Goal: Task Accomplishment & Management: Complete application form

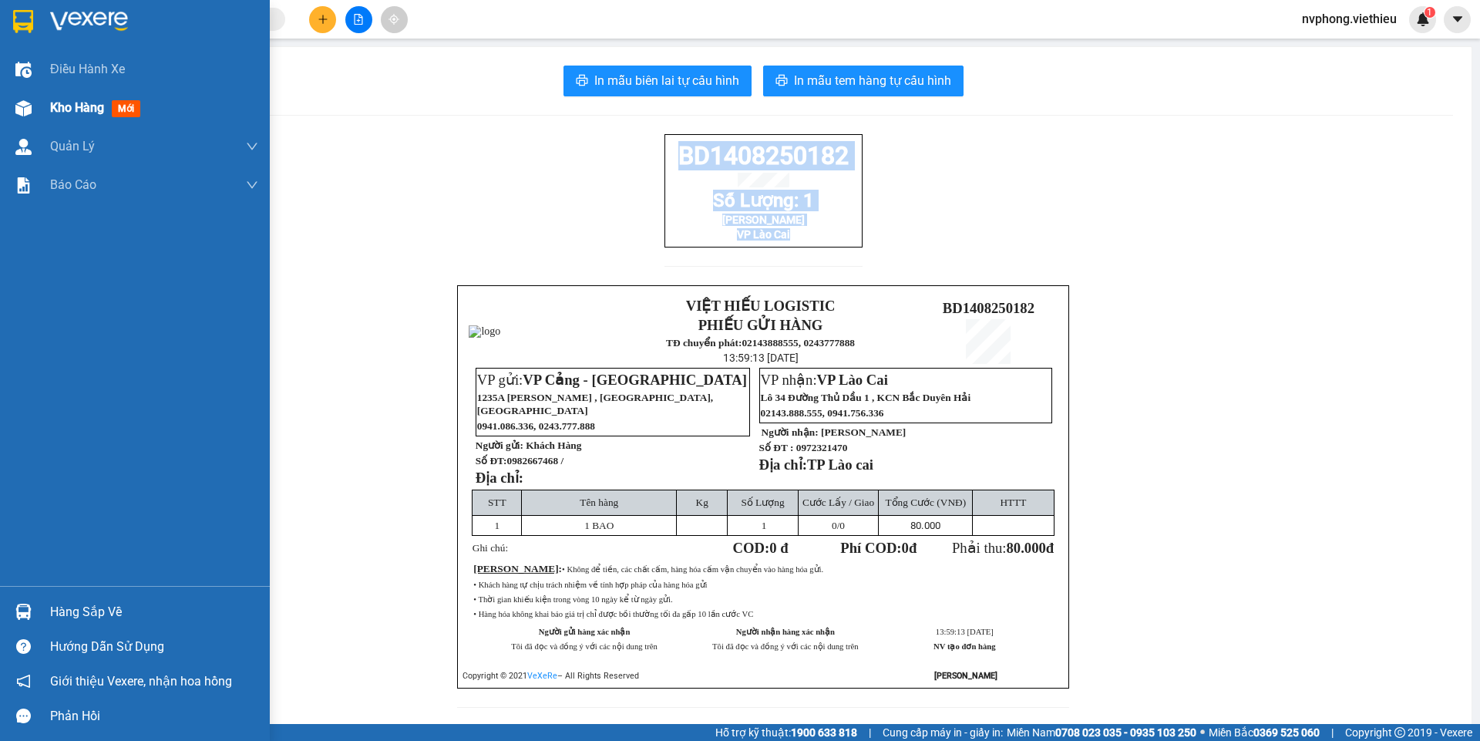
click at [72, 111] on span "Kho hàng" at bounding box center [77, 107] width 54 height 15
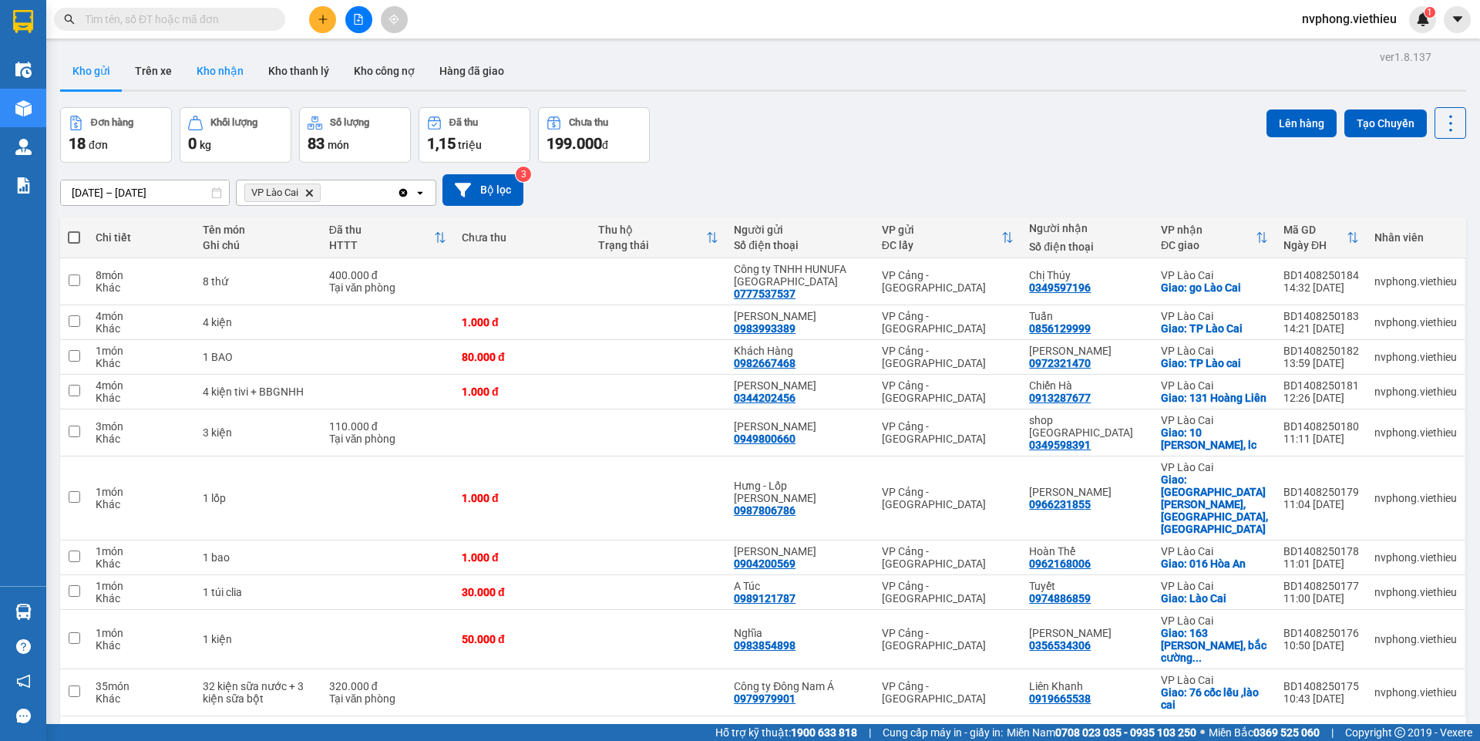
click at [222, 77] on button "Kho nhận" at bounding box center [220, 70] width 72 height 37
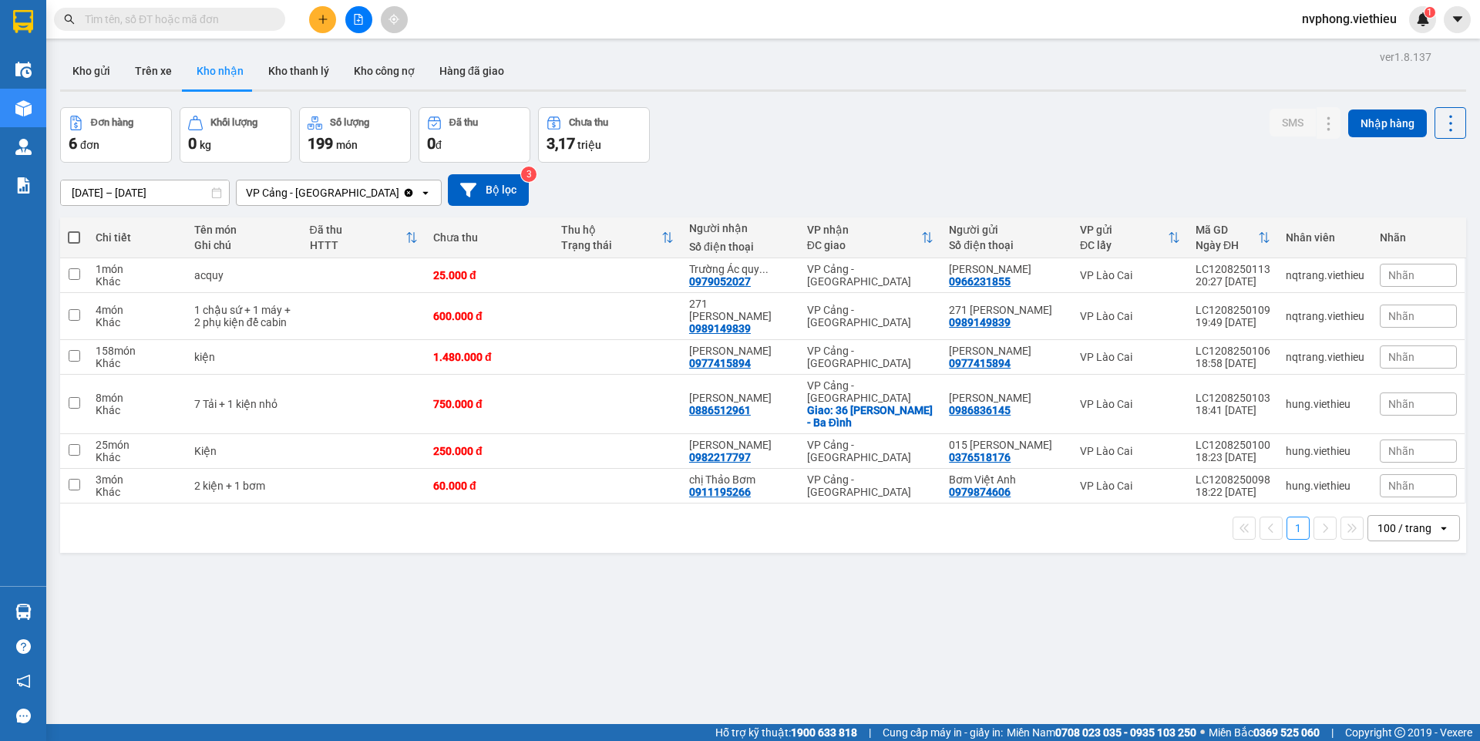
click at [106, 190] on input "[DATE] – [DATE]" at bounding box center [145, 192] width 168 height 25
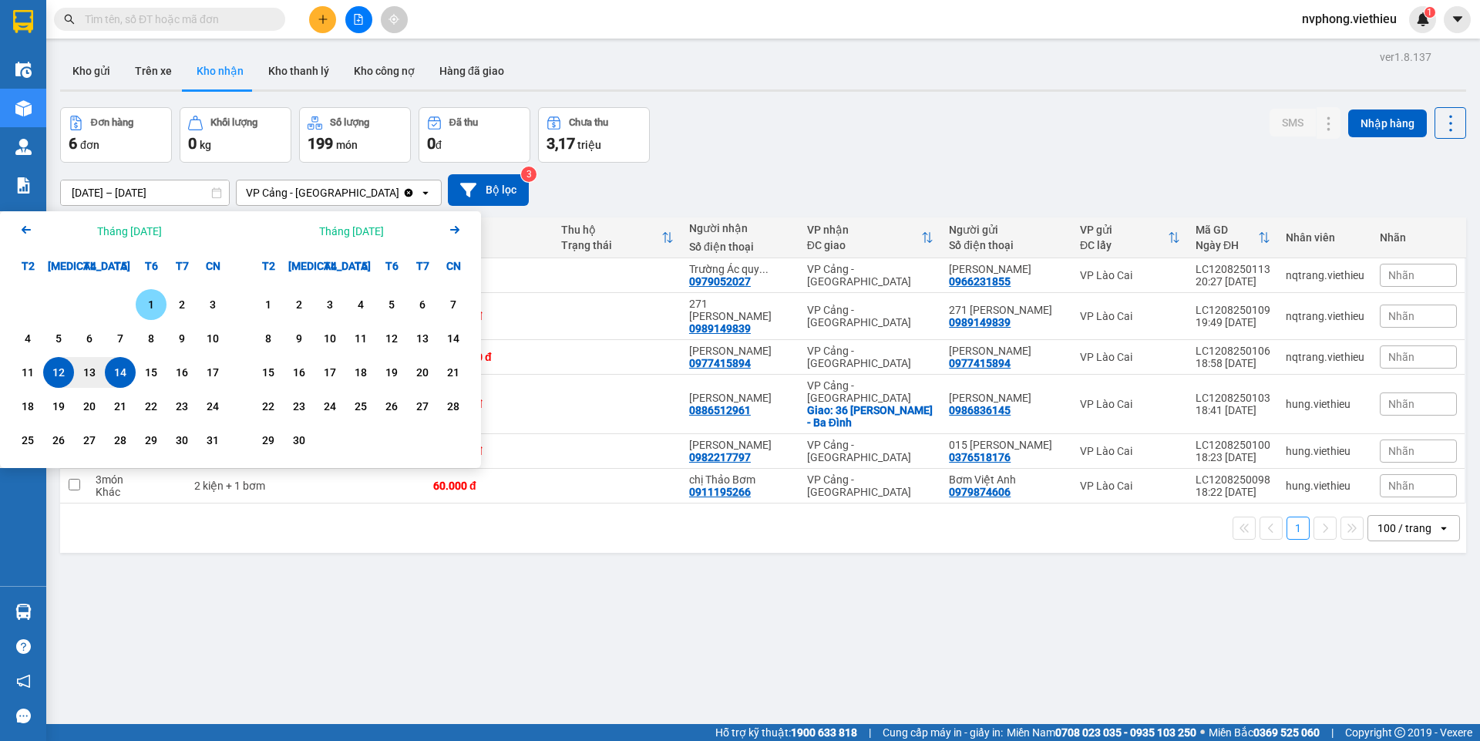
drag, startPoint x: 151, startPoint y: 302, endPoint x: 145, endPoint y: 323, distance: 21.7
click at [153, 302] on div "1" at bounding box center [151, 304] width 22 height 18
click at [115, 367] on div "14" at bounding box center [120, 372] width 22 height 18
type input "[DATE] – [DATE]"
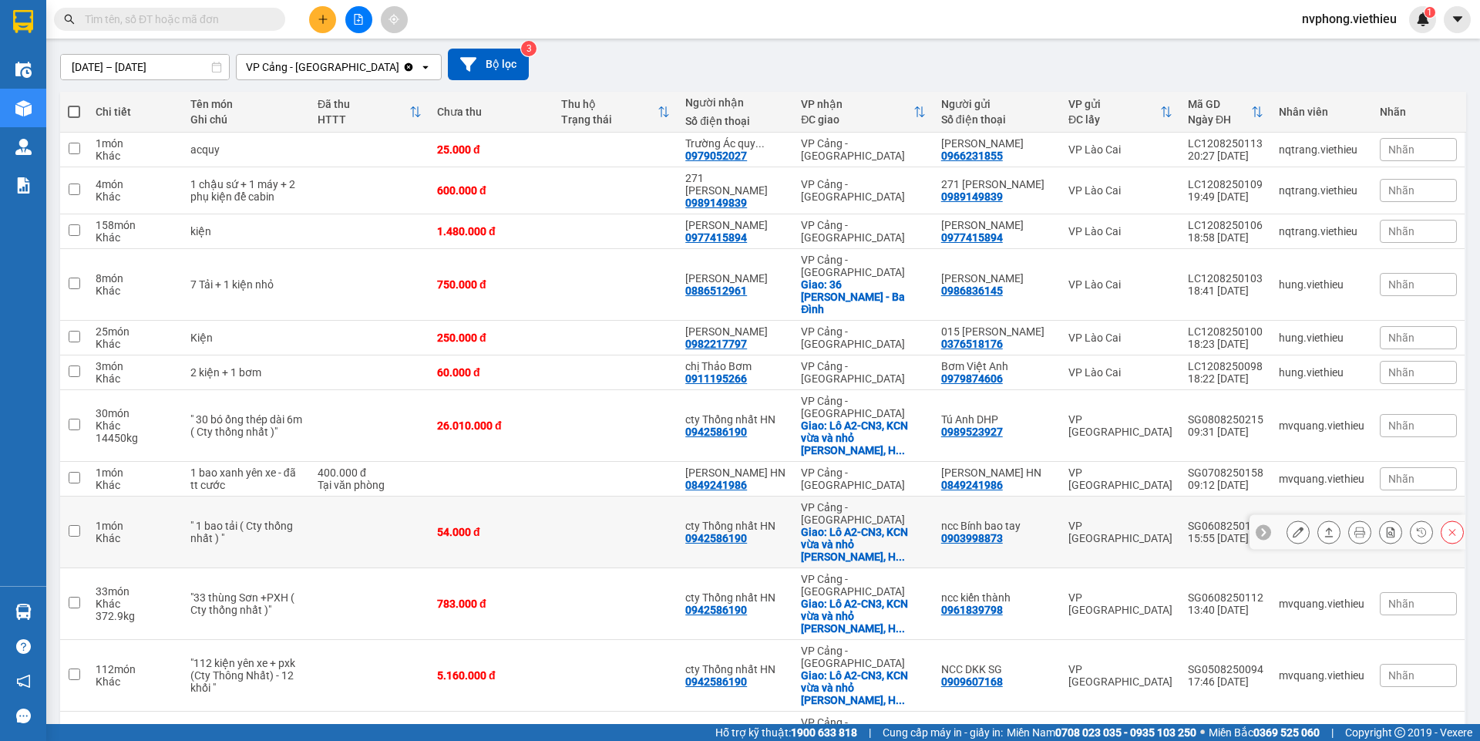
scroll to position [204, 0]
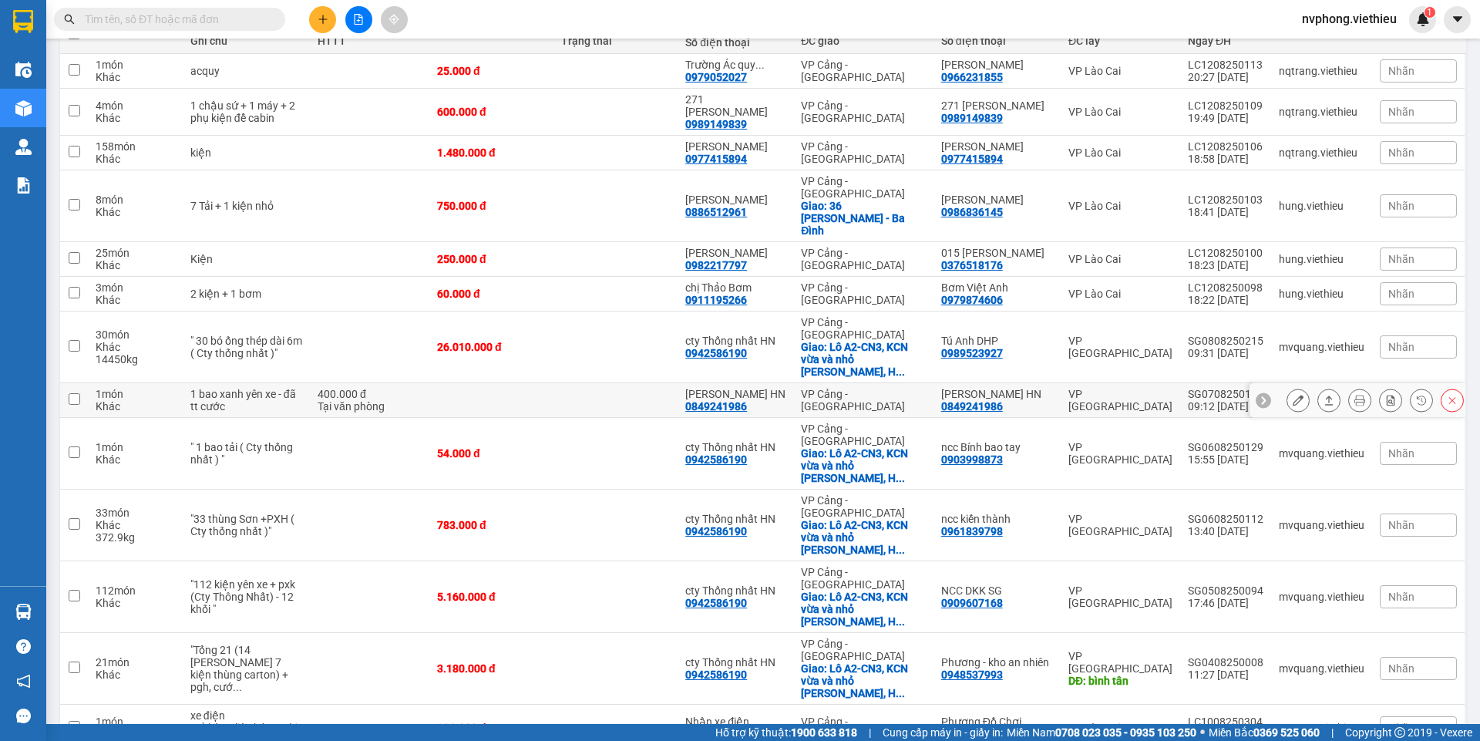
click at [1349, 387] on button at bounding box center [1360, 400] width 22 height 27
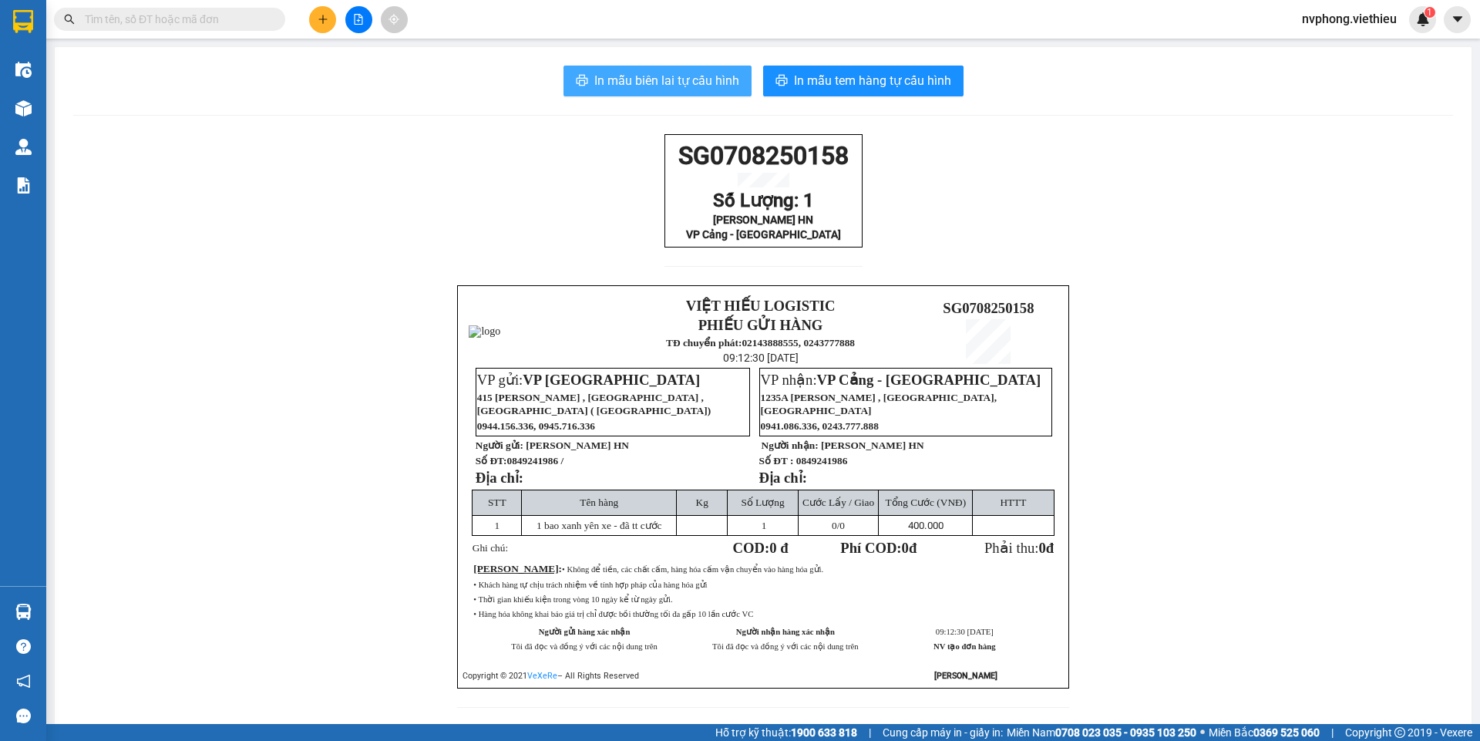
click at [677, 81] on span "In mẫu biên lai tự cấu hình" at bounding box center [666, 80] width 145 height 19
click at [313, 20] on button at bounding box center [322, 19] width 27 height 27
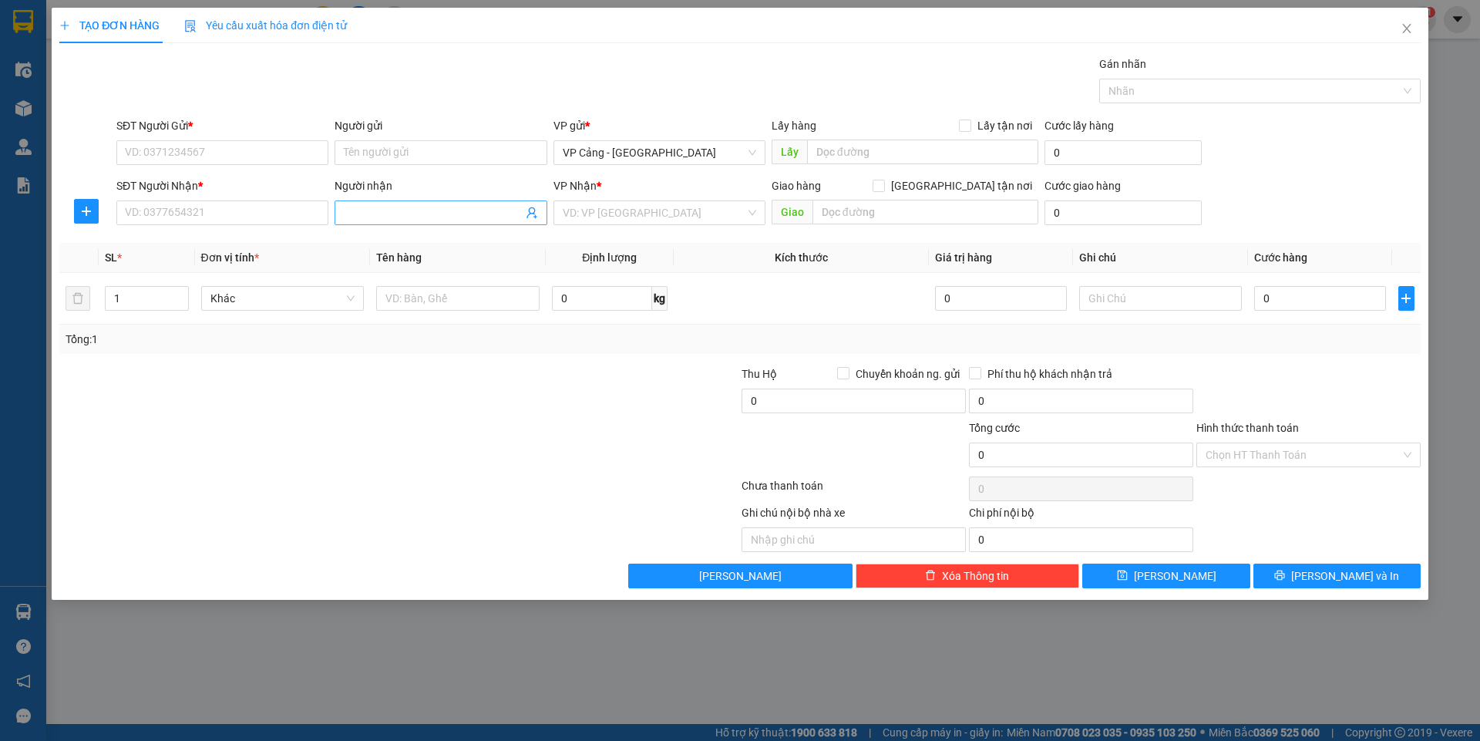
click at [352, 210] on input "Người nhận" at bounding box center [433, 212] width 178 height 17
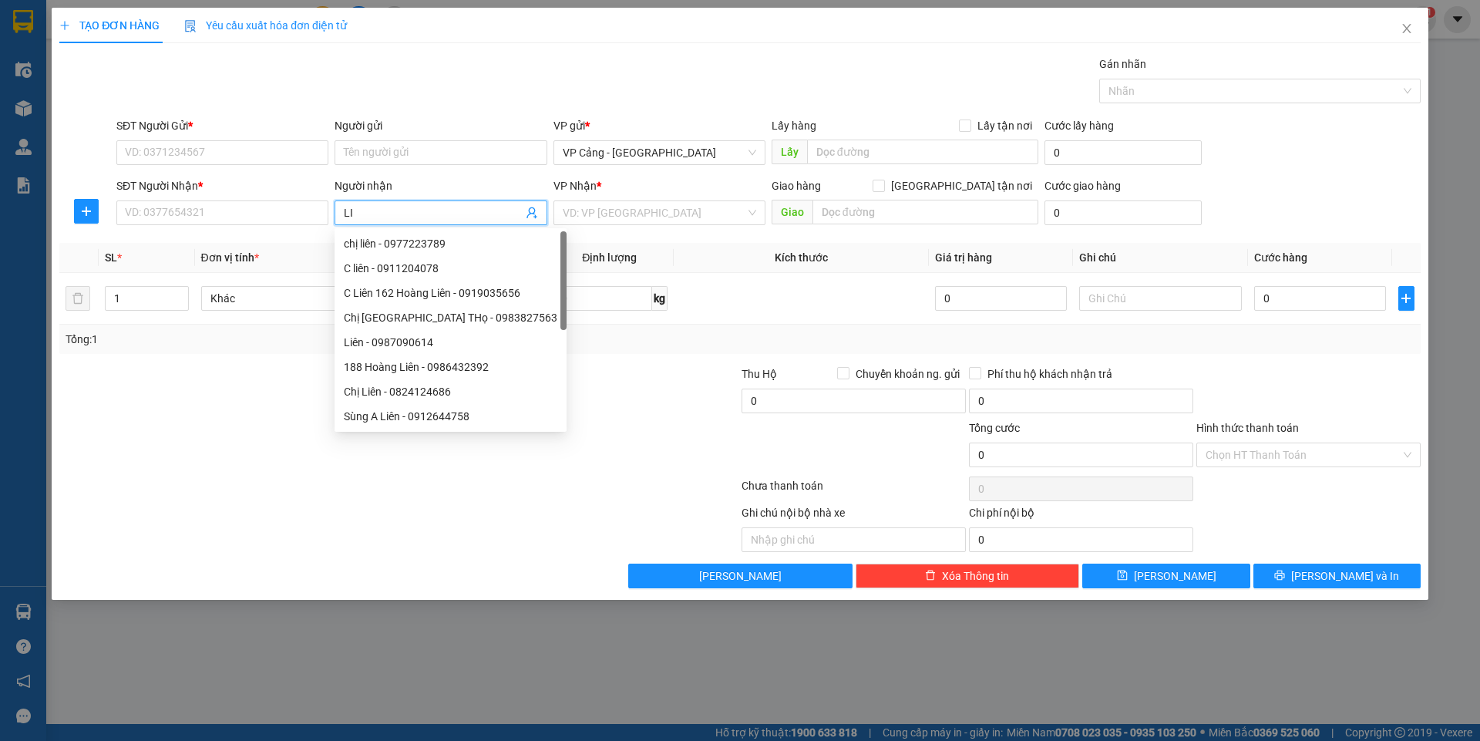
type input "L"
type input "liên k"
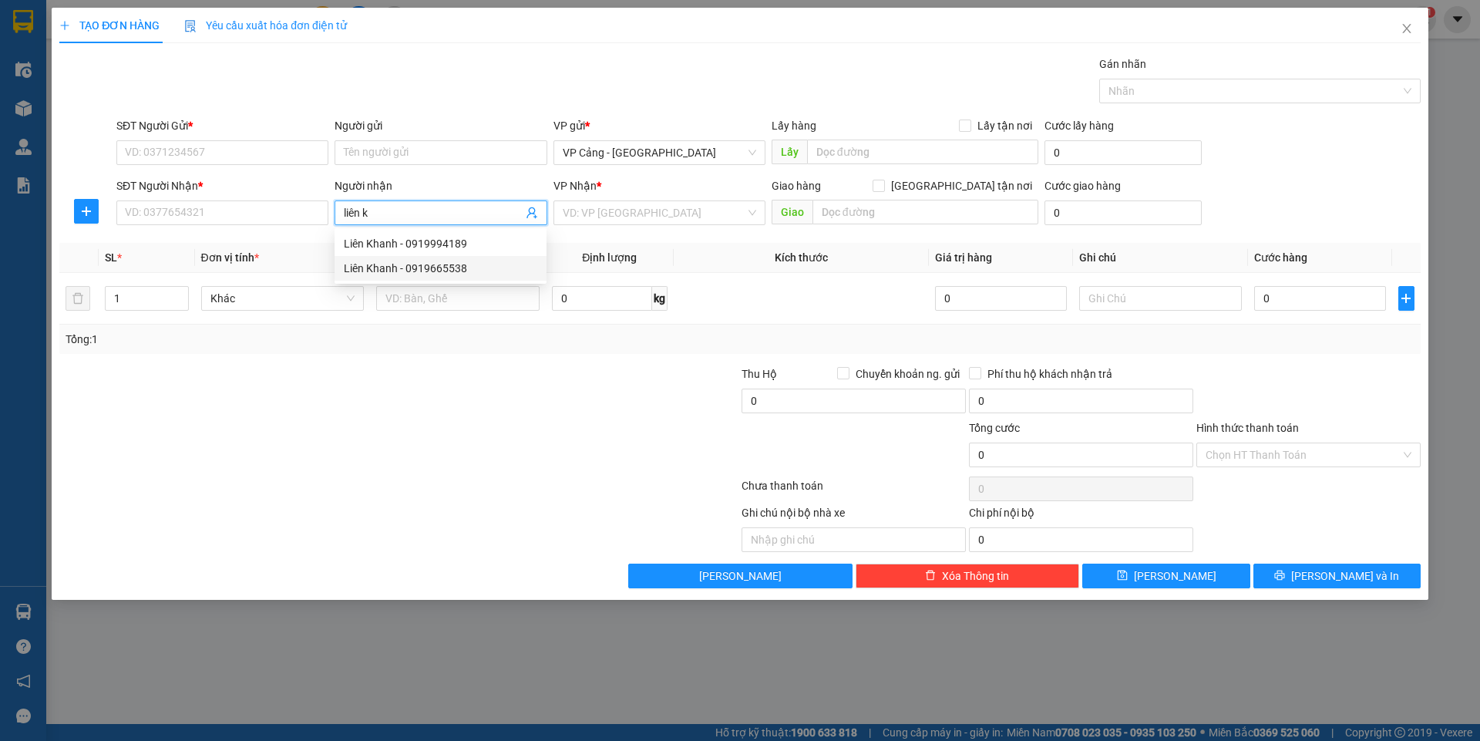
click at [406, 272] on div "Liên Khanh - 0919665538" at bounding box center [440, 268] width 193 height 17
type input "0919665538"
type input "Liên Khanh"
checkbox input "true"
type input "76 cốc lếu ,lào cai"
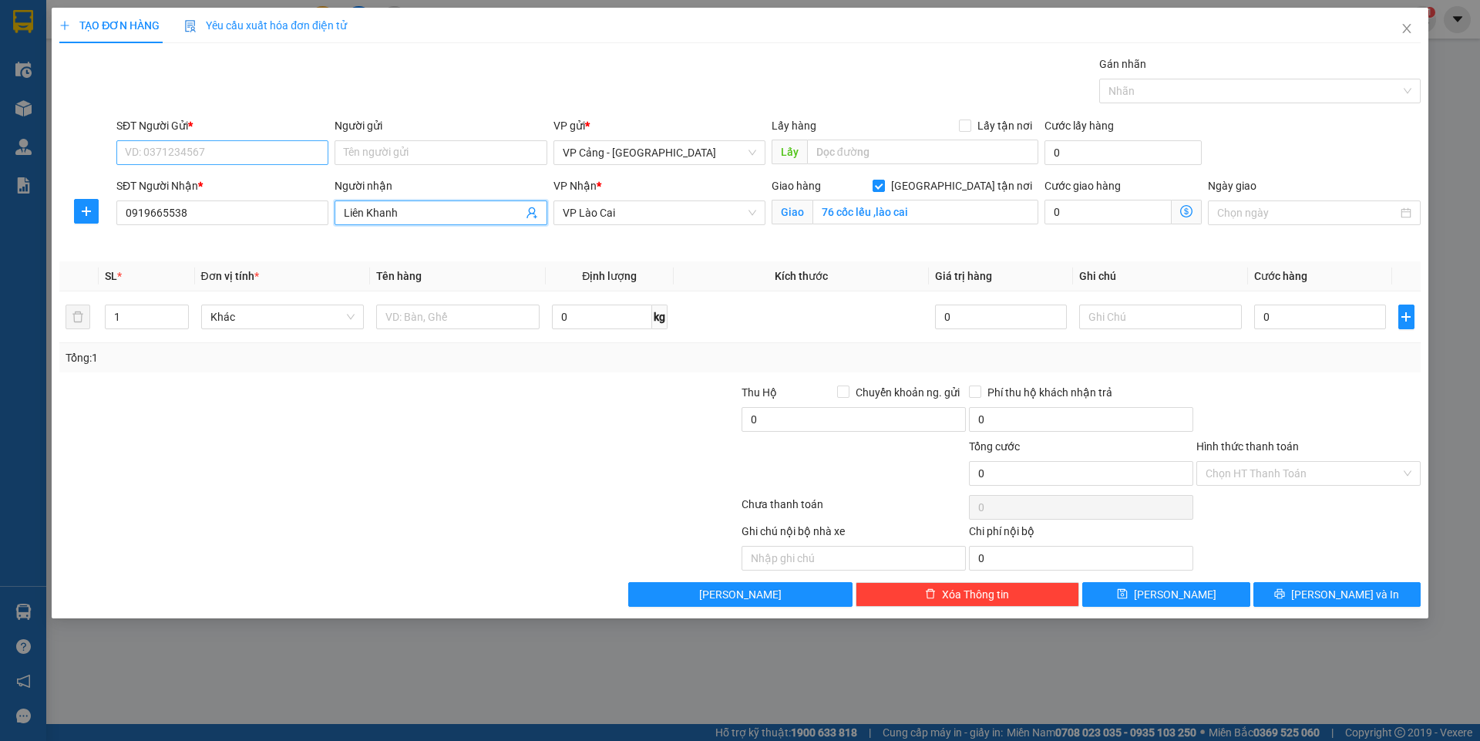
type input "Liên Khanh"
click at [175, 150] on input "SĐT Người Gửi *" at bounding box center [222, 152] width 212 height 25
click at [143, 149] on input "09673951" at bounding box center [222, 152] width 212 height 25
click at [211, 180] on div "0973951050 - [PERSON_NAME]" at bounding box center [222, 183] width 193 height 17
type input "0973951050"
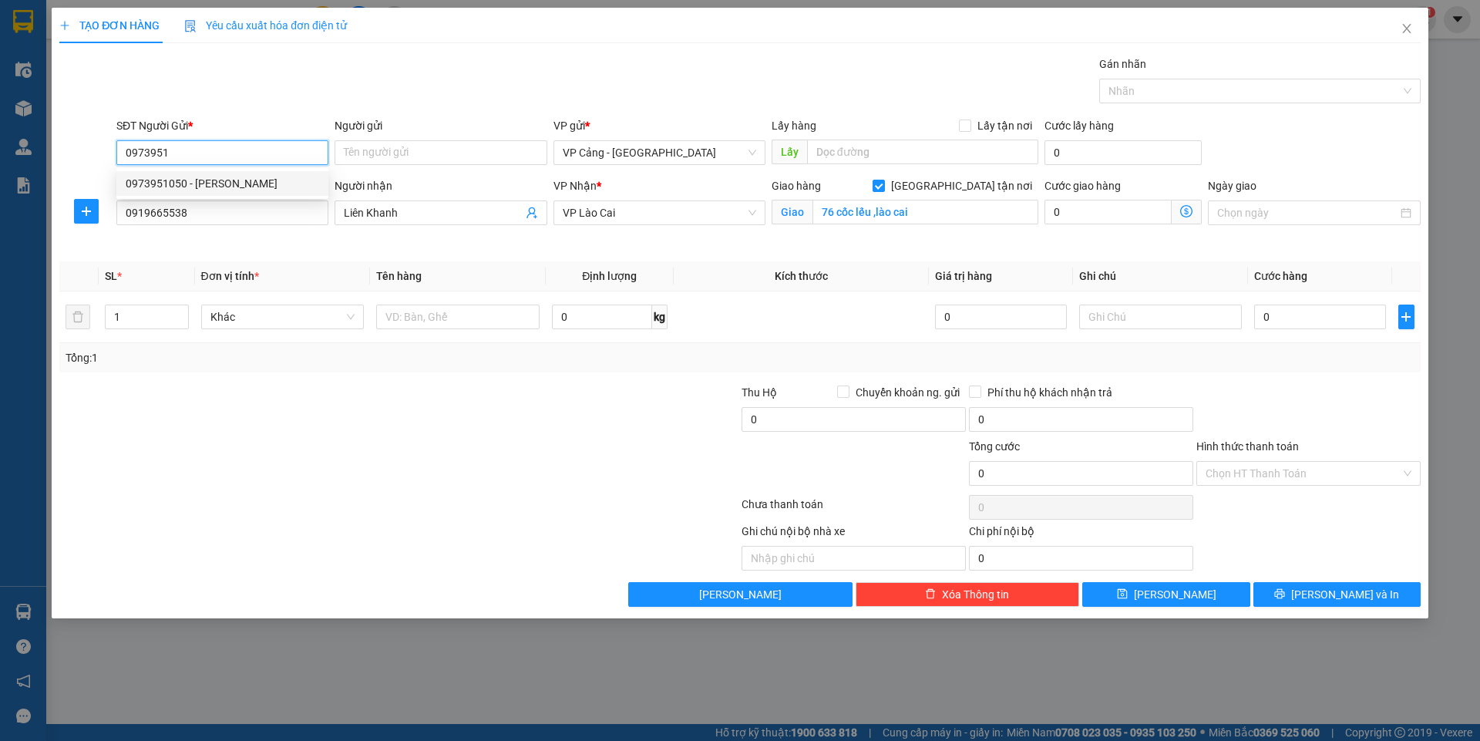
type input "[PERSON_NAME]"
type input "0973951050"
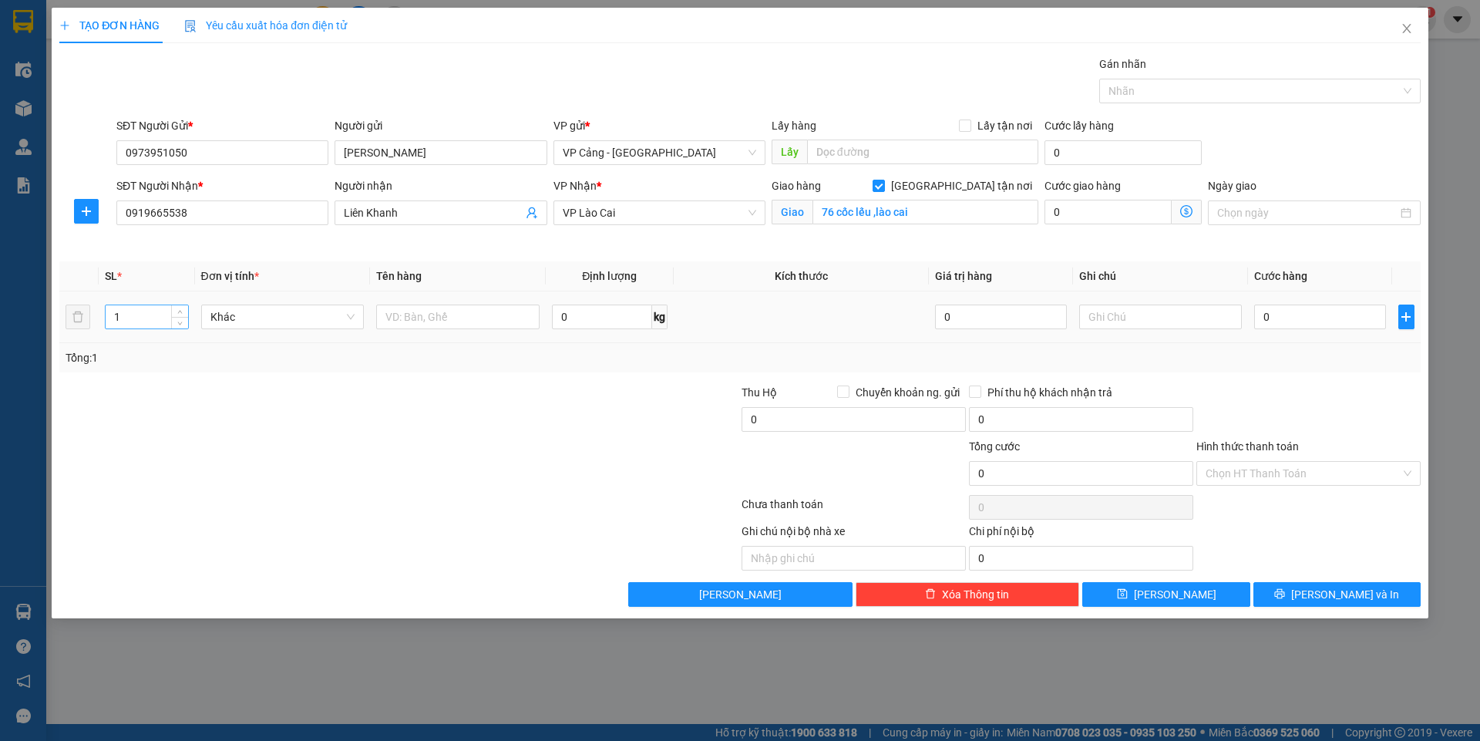
click at [163, 317] on input "1" at bounding box center [147, 316] width 82 height 23
type input "30"
click at [424, 325] on input "text" at bounding box center [457, 316] width 163 height 25
type input "30 kiện sữa nước"
click at [1283, 315] on input "0" at bounding box center [1319, 316] width 131 height 25
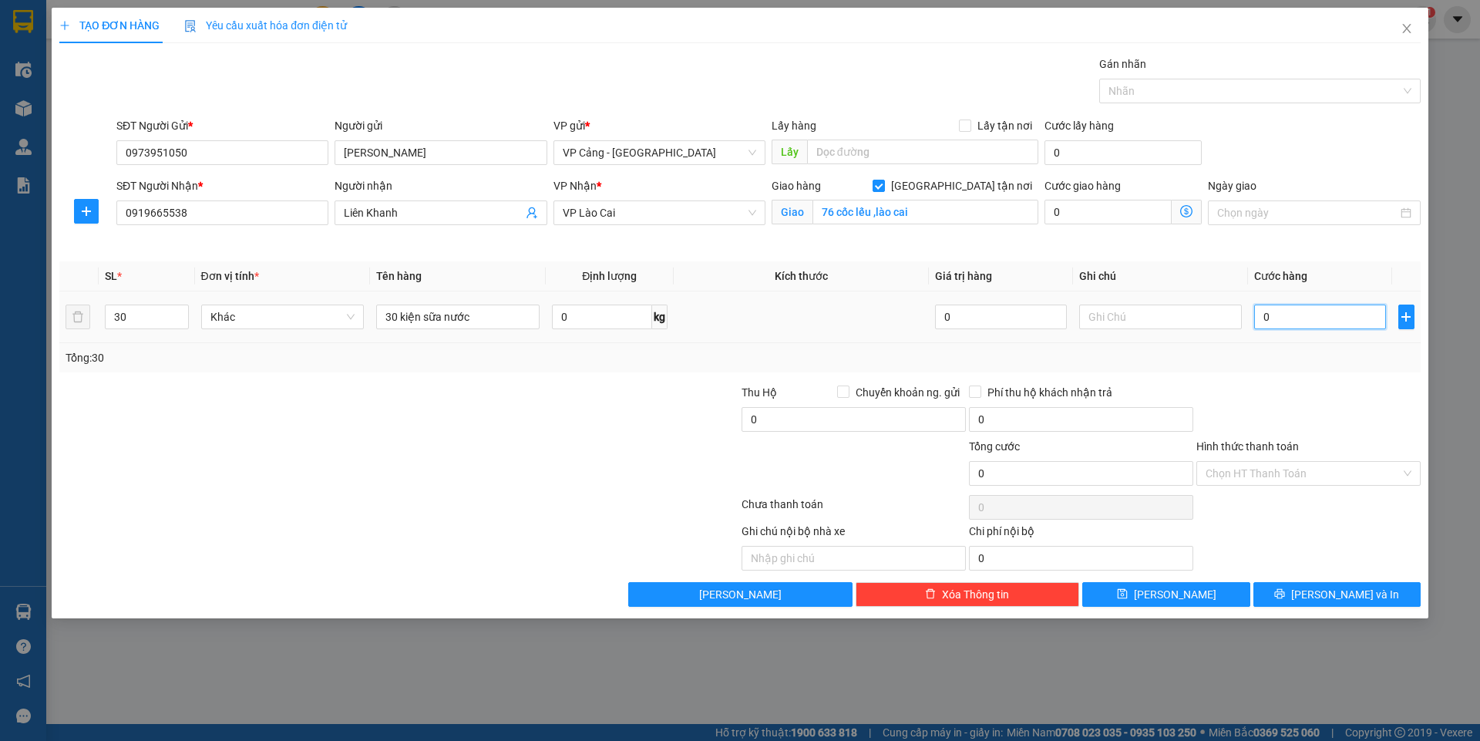
type input "2"
type input "21"
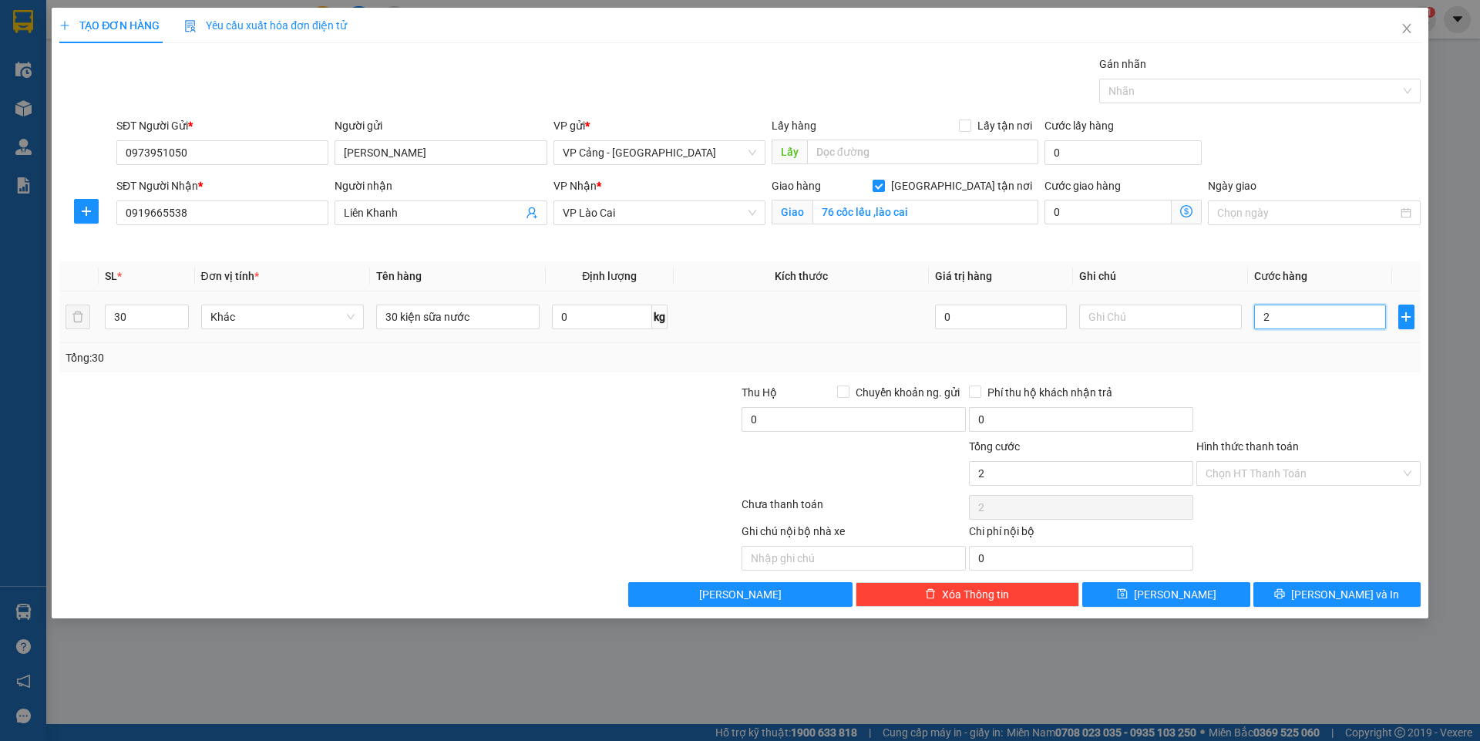
type input "21"
type input "210"
type input "21"
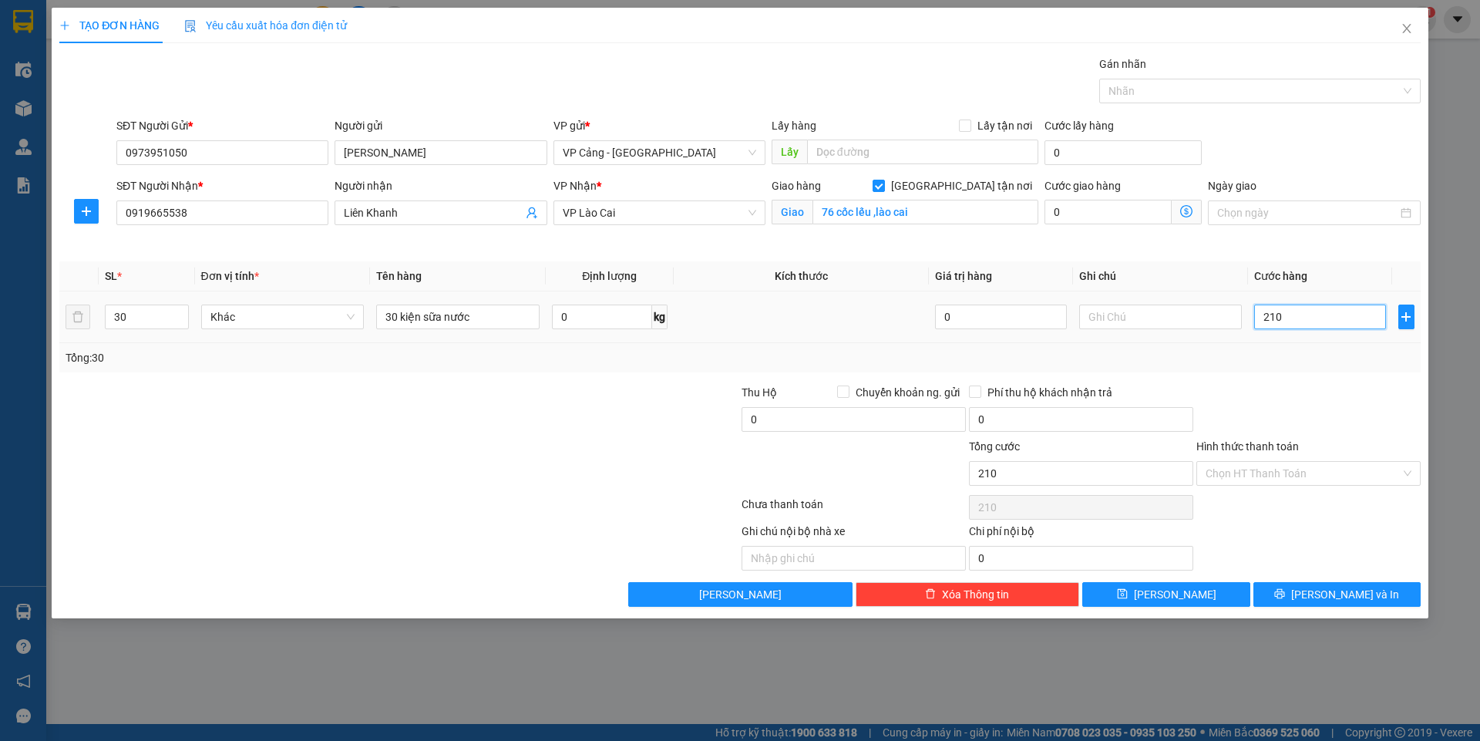
type input "21"
type input "0"
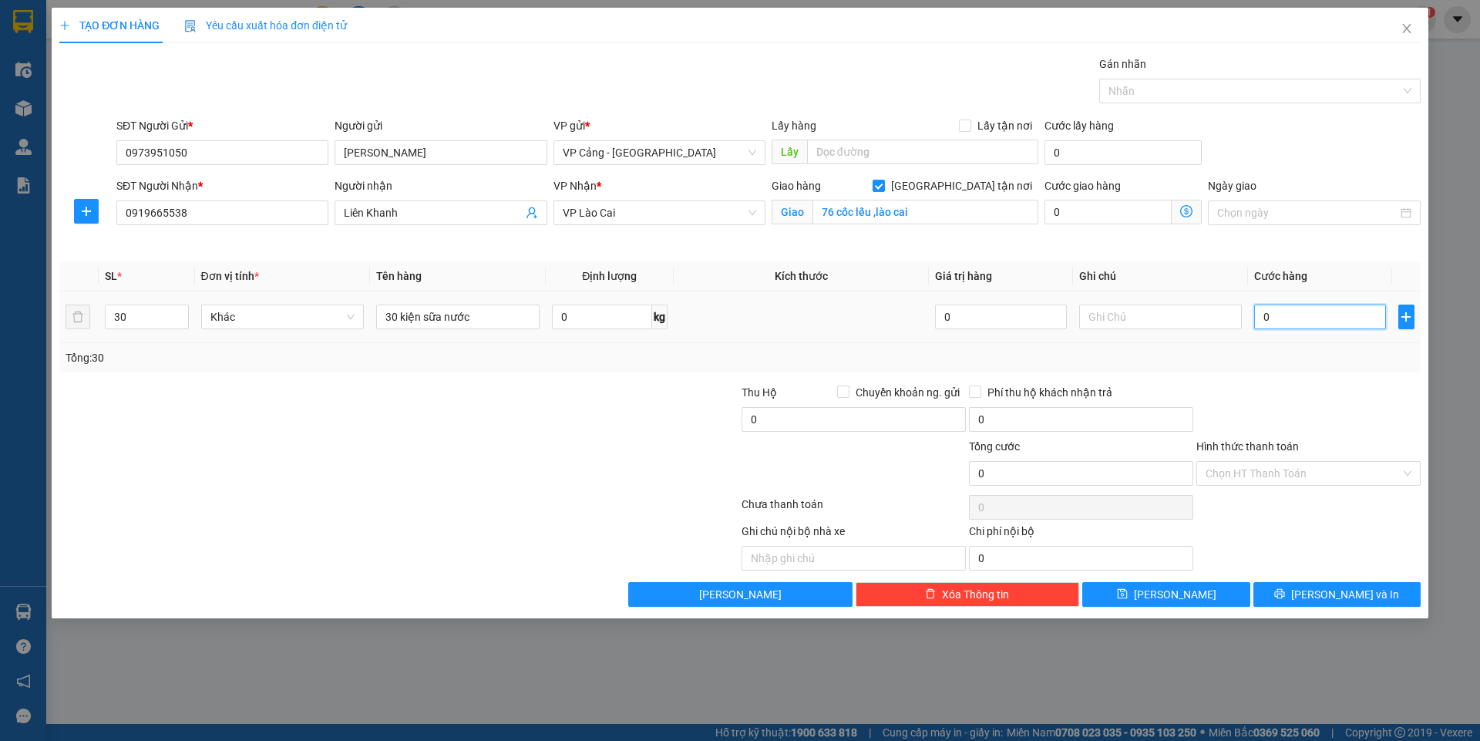
type input "02"
type input "2"
type input "024"
type input "24"
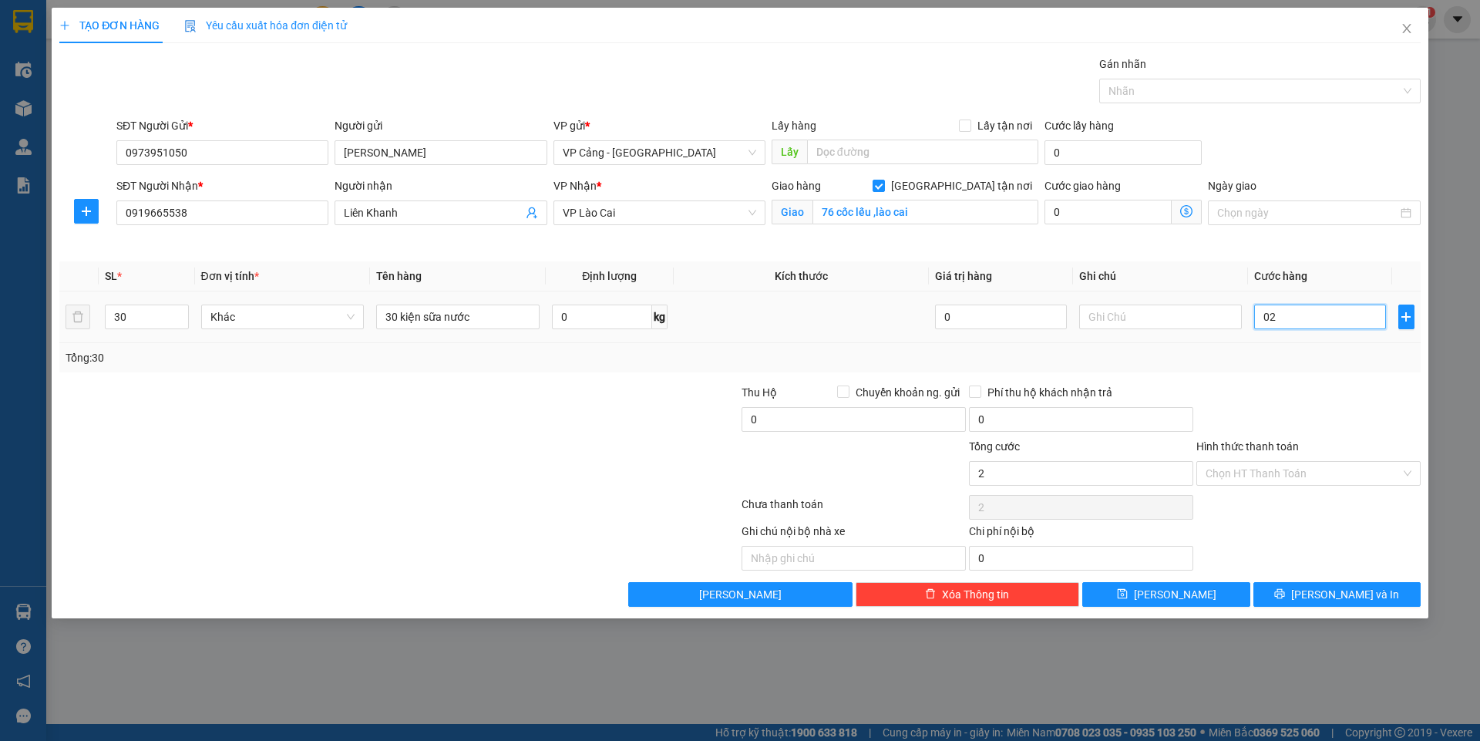
type input "24"
type input "0.240"
type input "240"
type input "240.000"
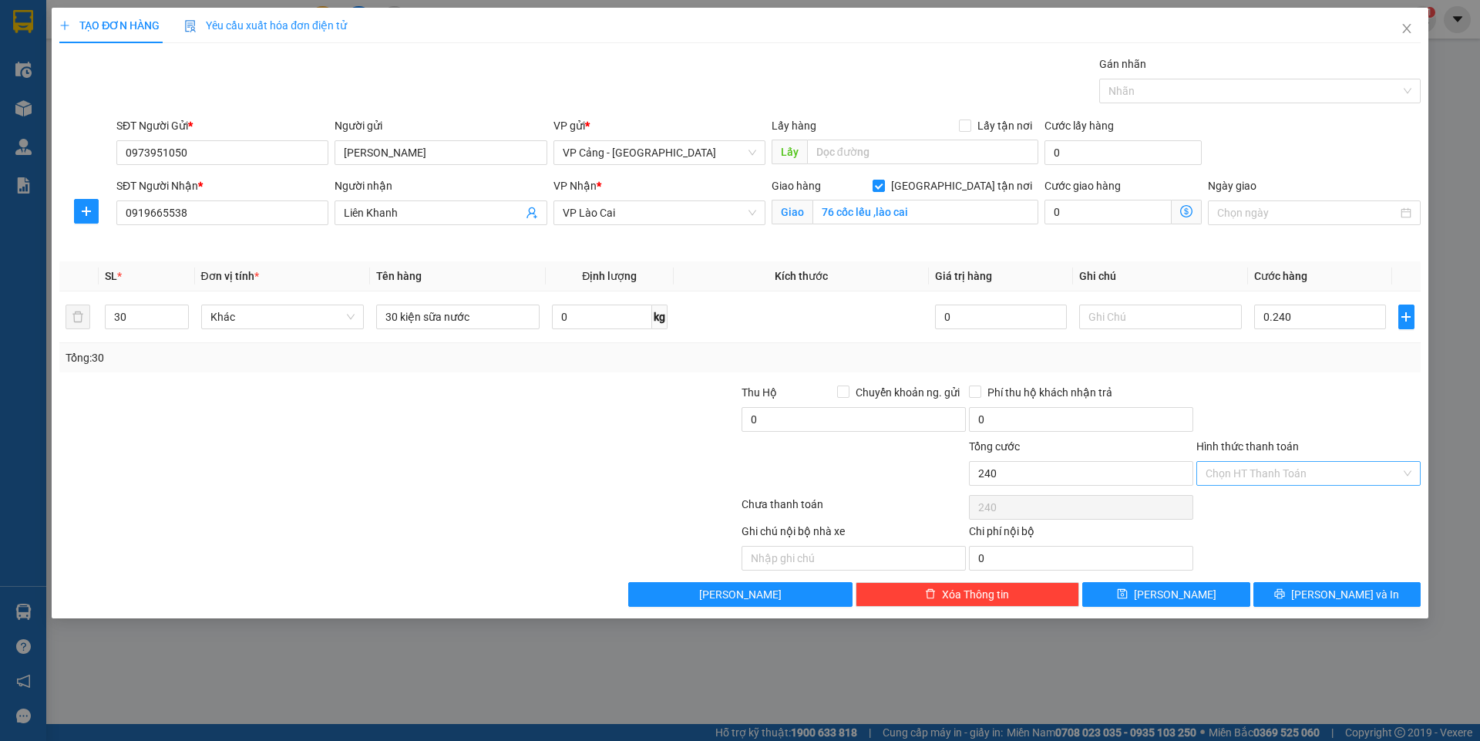
type input "240.000"
click at [1275, 469] on input "Hình thức thanh toán" at bounding box center [1302, 473] width 195 height 23
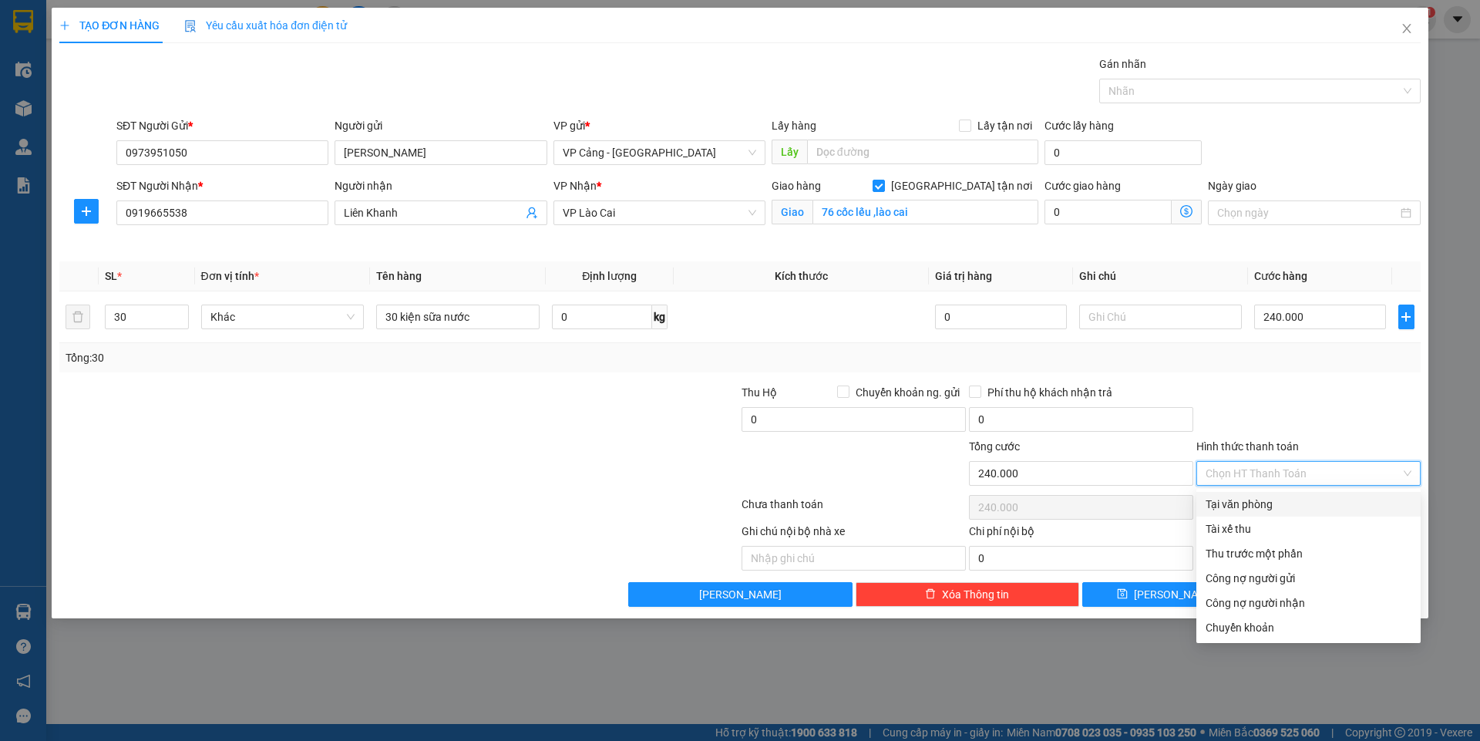
click at [1253, 499] on div "Tại văn phòng" at bounding box center [1308, 503] width 206 height 17
type input "0"
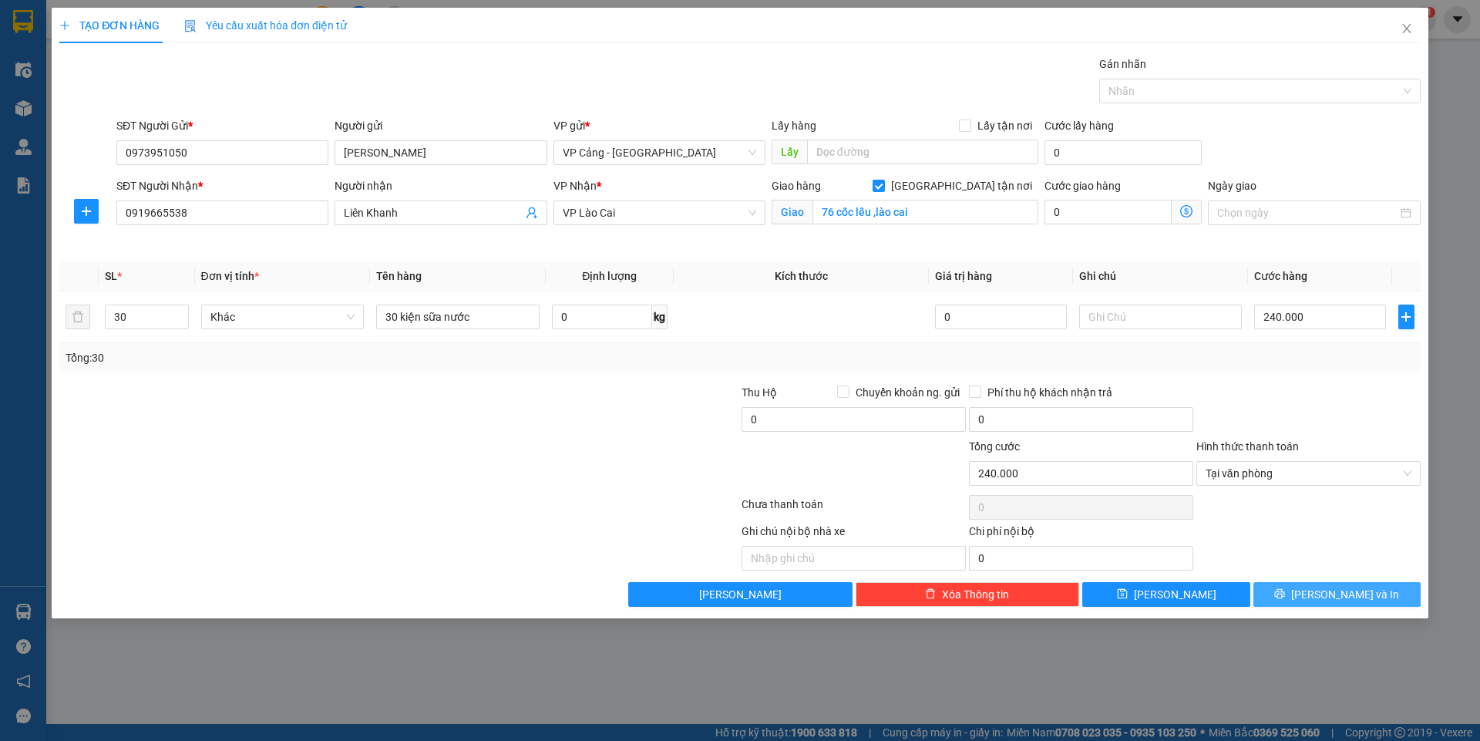
click at [1357, 600] on span "[PERSON_NAME] và In" at bounding box center [1345, 594] width 108 height 17
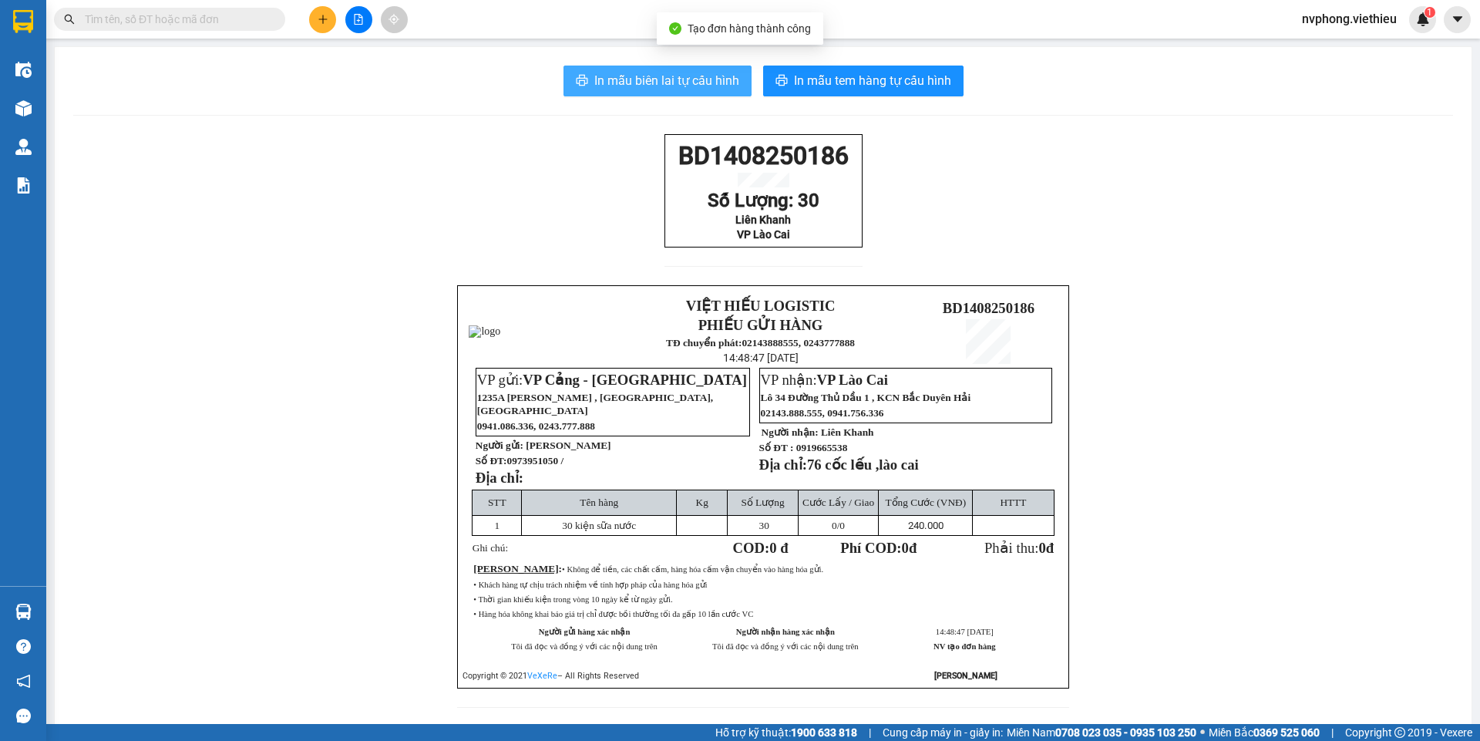
click at [619, 72] on span "In mẫu biên lai tự cấu hình" at bounding box center [666, 80] width 145 height 19
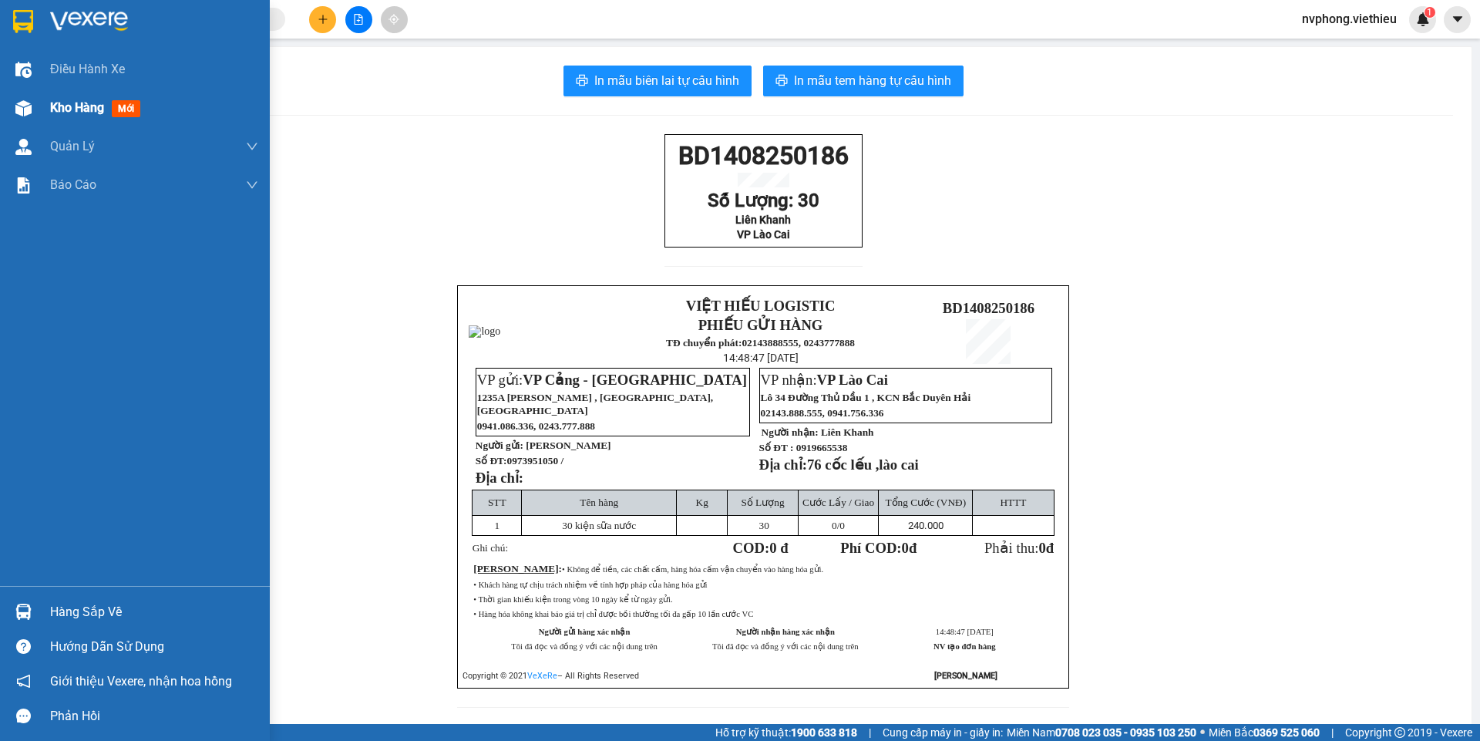
click at [69, 109] on span "Kho hàng" at bounding box center [77, 107] width 54 height 15
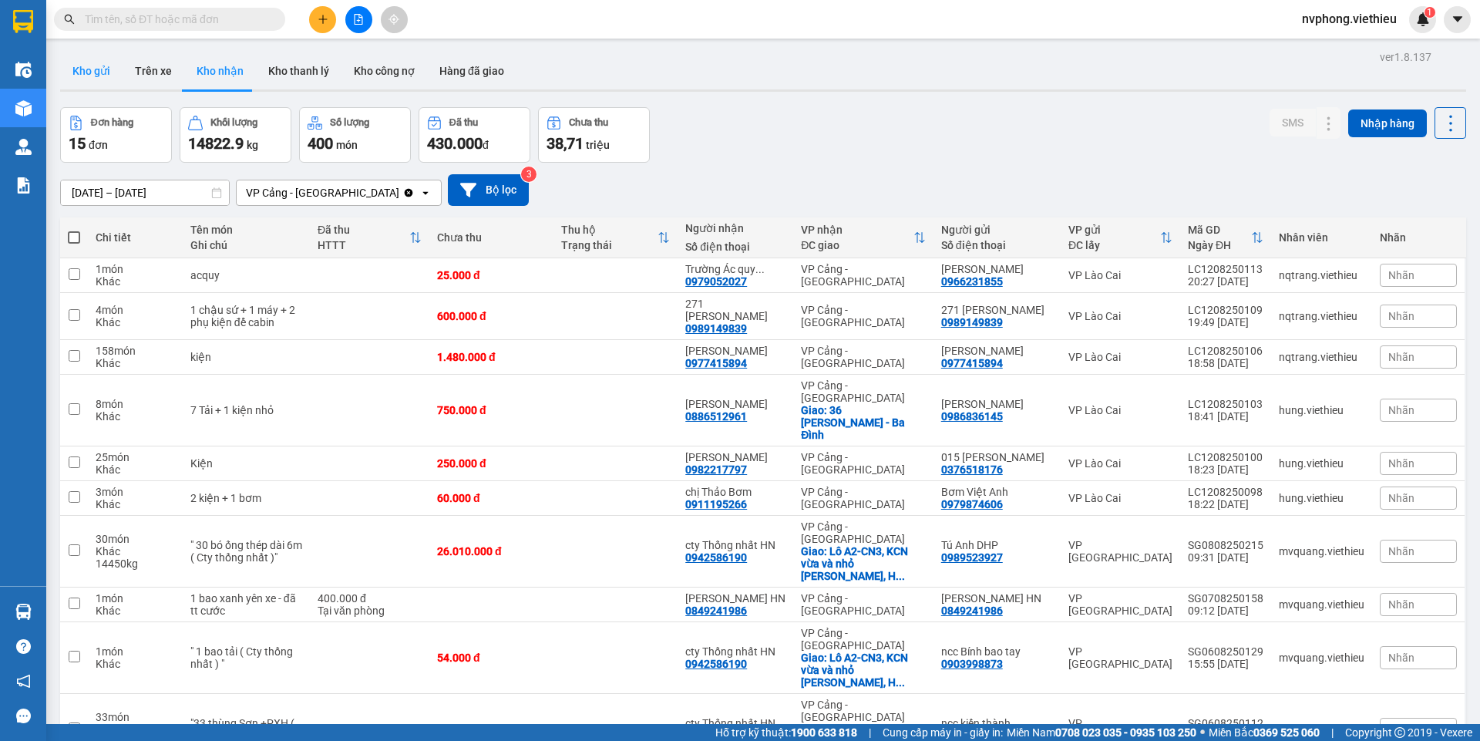
click at [92, 73] on button "Kho gửi" at bounding box center [91, 70] width 62 height 37
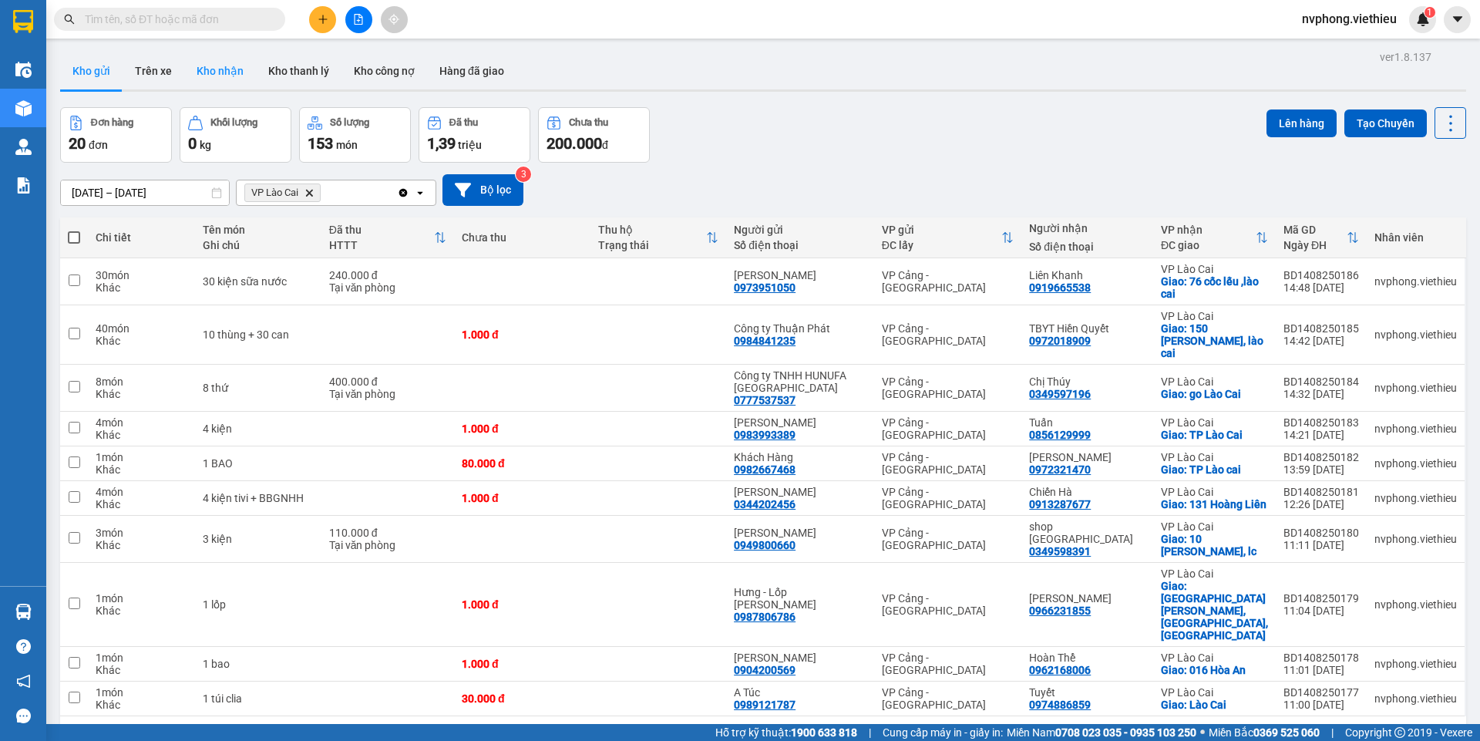
click at [208, 77] on button "Kho nhận" at bounding box center [220, 70] width 72 height 37
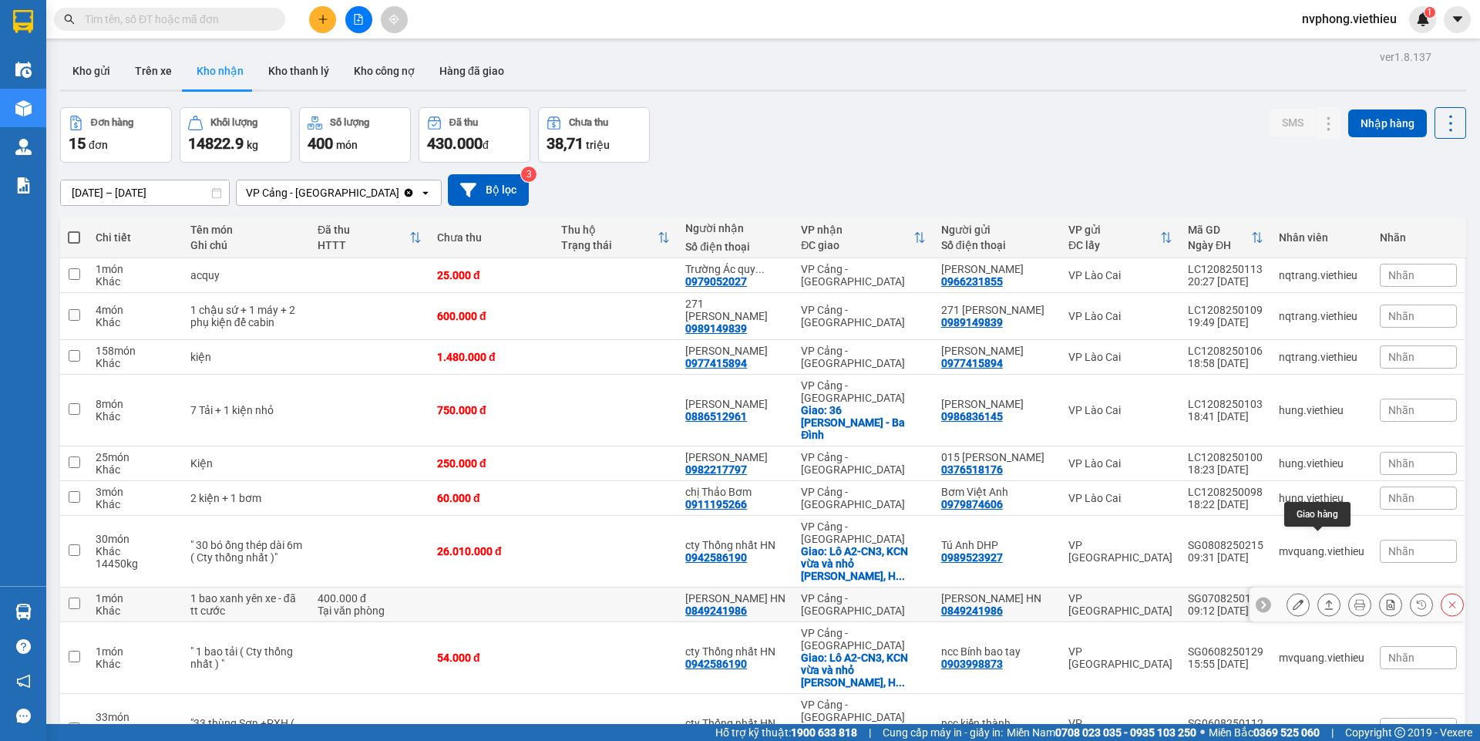
click at [1318, 591] on button at bounding box center [1329, 604] width 22 height 27
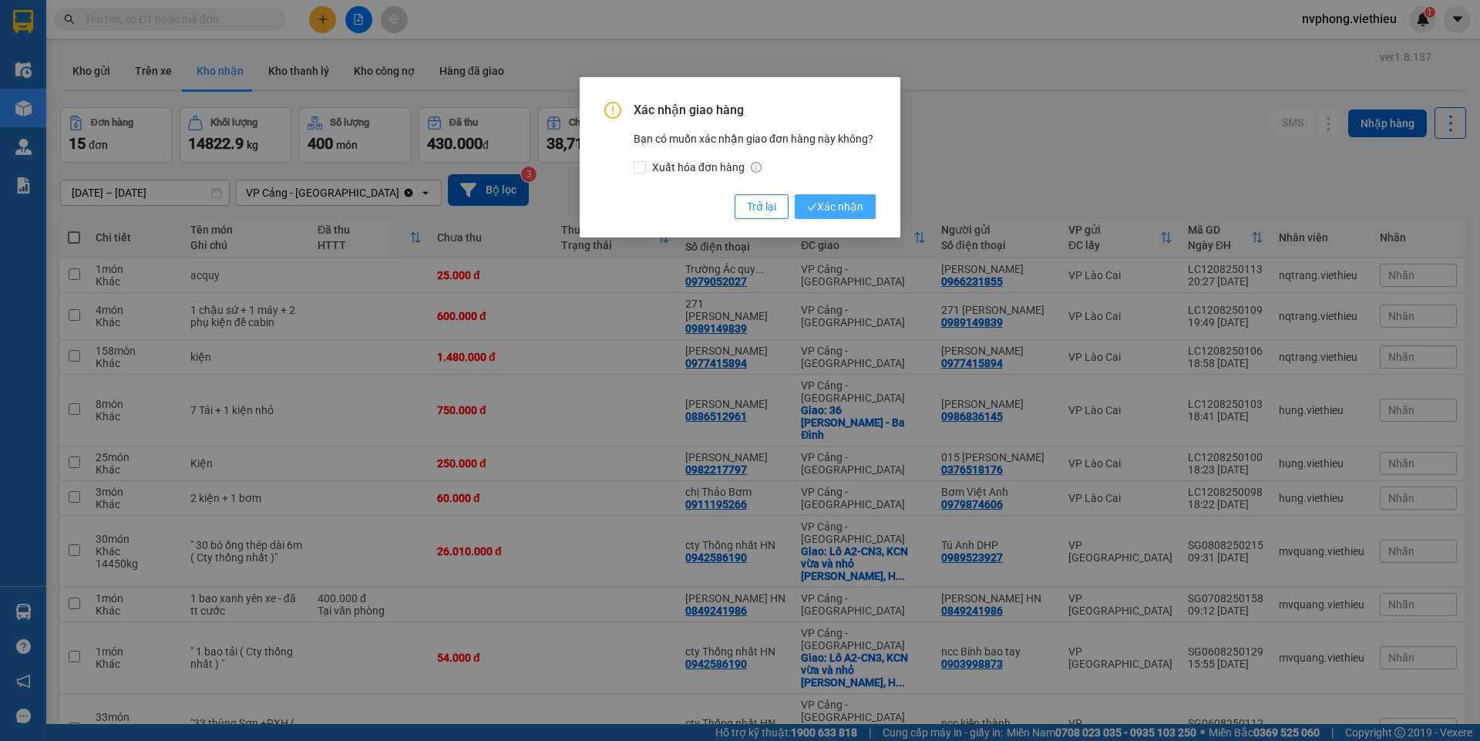
click at [838, 209] on span "Xác nhận" at bounding box center [835, 206] width 56 height 17
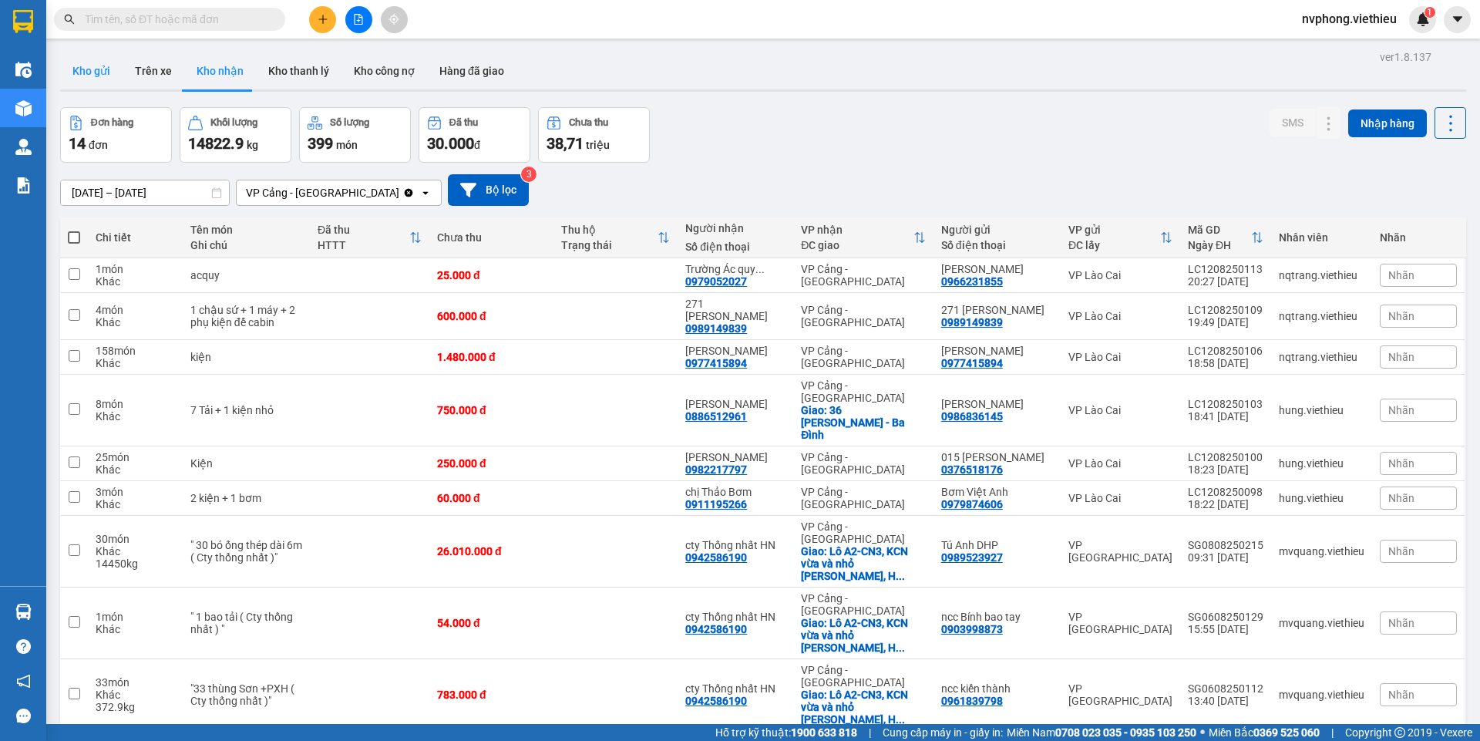
click at [89, 76] on button "Kho gửi" at bounding box center [91, 70] width 62 height 37
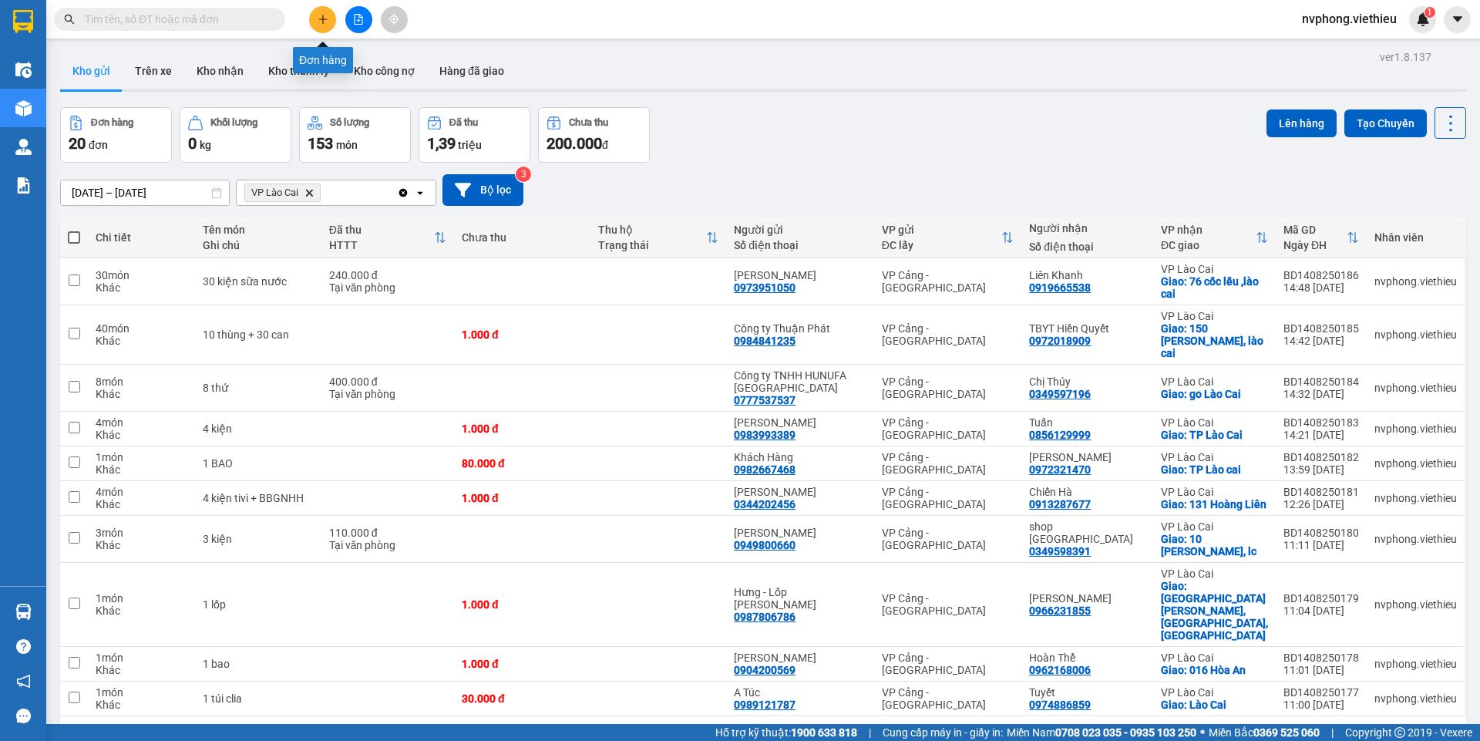
click at [314, 24] on button at bounding box center [322, 19] width 27 height 27
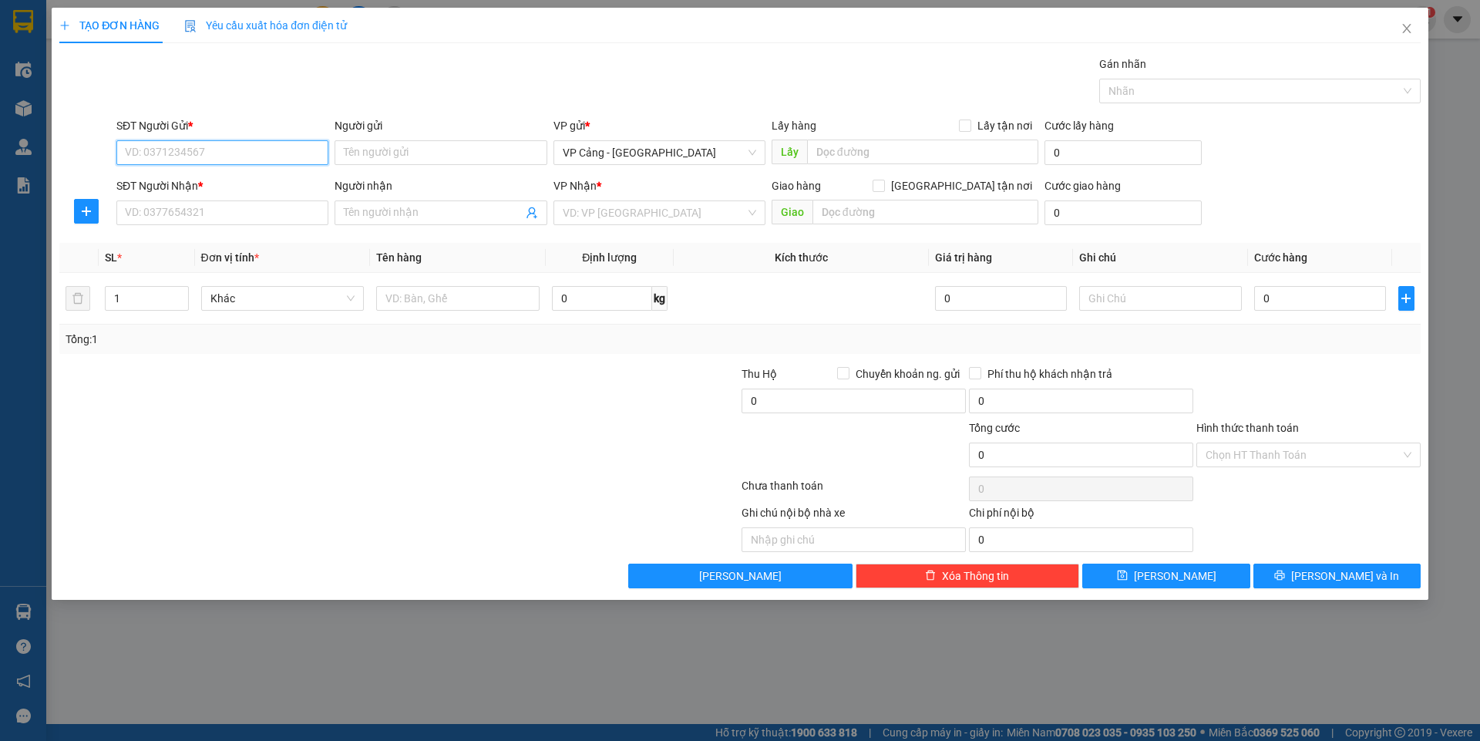
click at [248, 150] on input "SĐT Người Gửi *" at bounding box center [222, 152] width 212 height 25
click at [198, 161] on input "SĐT Người Gửi *" at bounding box center [222, 152] width 212 height 25
click at [169, 207] on input "SĐT Người Nhận *" at bounding box center [222, 212] width 212 height 25
click at [169, 155] on input "SĐT Người Gửi *" at bounding box center [222, 152] width 212 height 25
click at [148, 146] on input "SĐT Người Gửi *" at bounding box center [222, 152] width 212 height 25
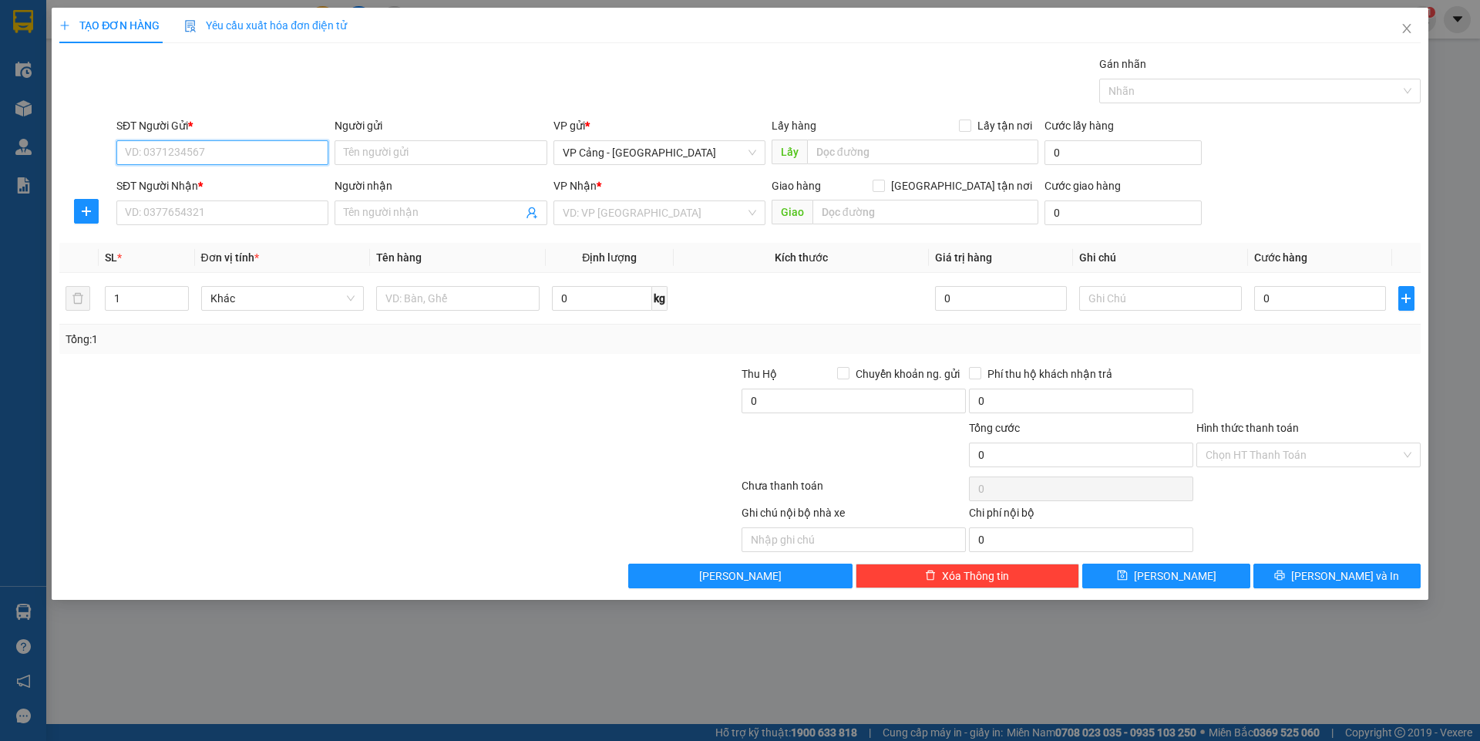
click at [183, 156] on input "SĐT Người Gửi *" at bounding box center [222, 152] width 212 height 25
click at [173, 220] on input "SĐT Người Nhận *" at bounding box center [222, 212] width 212 height 25
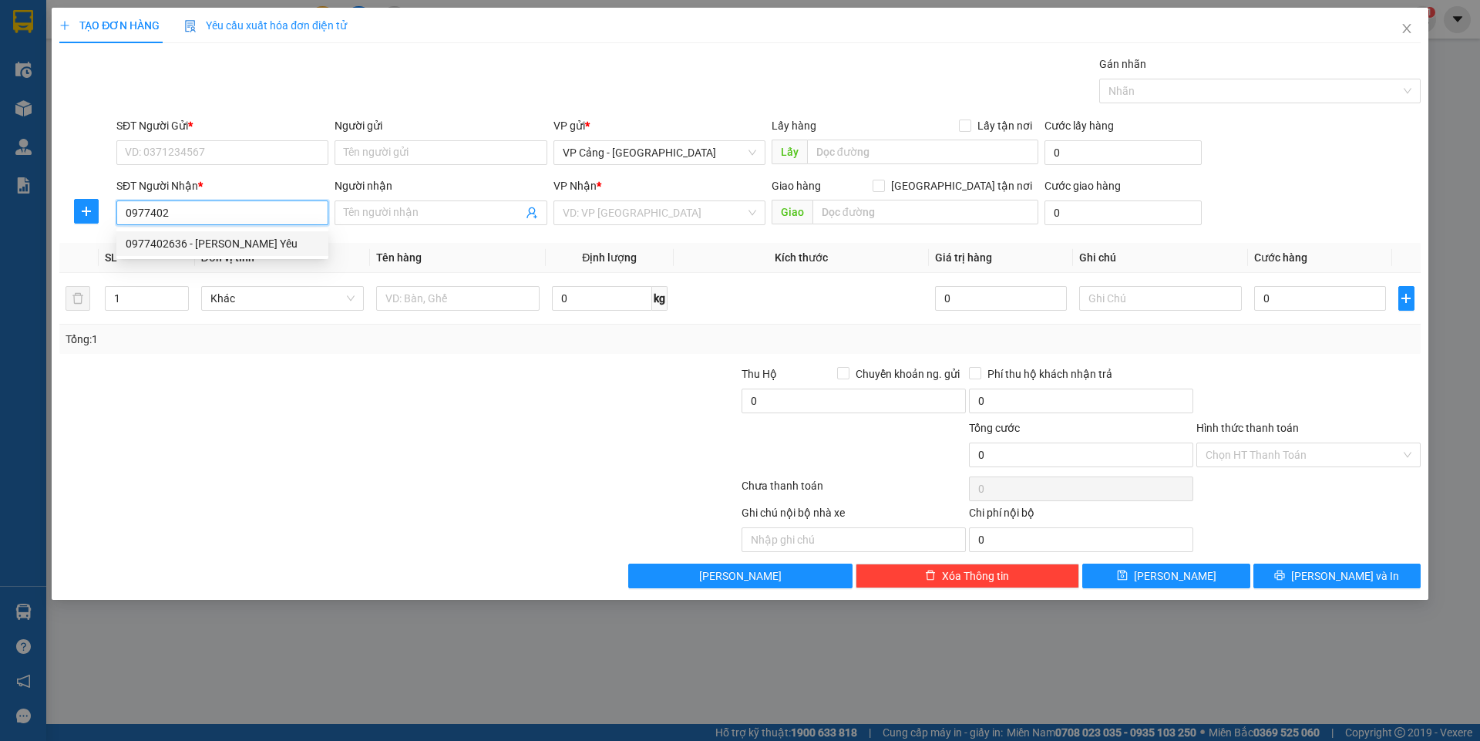
click at [157, 250] on div "0977402636 - [PERSON_NAME] Yêu" at bounding box center [222, 243] width 193 height 17
type input "0977402636"
type input "[PERSON_NAME] Yêu"
checkbox input "true"
type input "232 Hoàng Liên, LC"
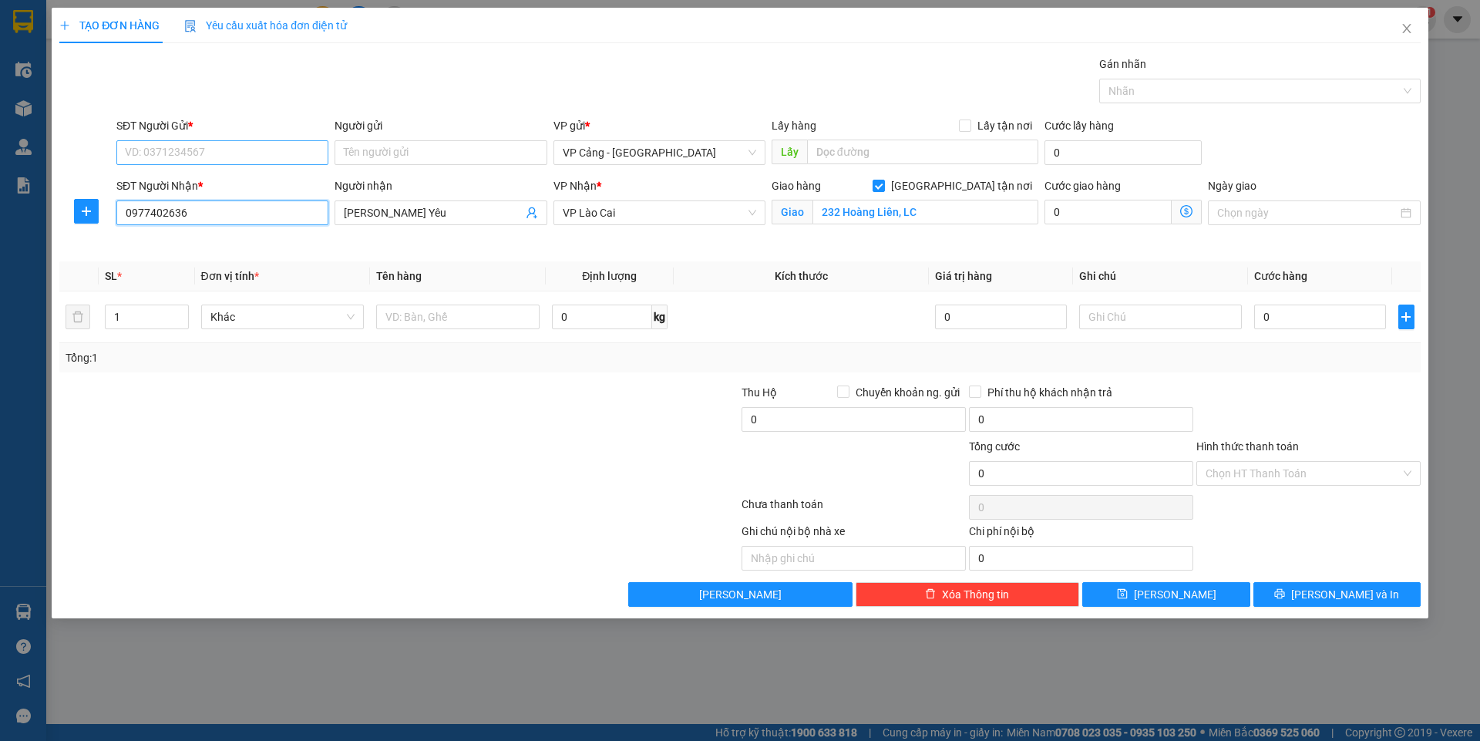
type input "0977402636"
click at [159, 153] on input "SĐT Người Gửi *" at bounding box center [222, 152] width 212 height 25
click at [419, 478] on div at bounding box center [285, 465] width 455 height 54
click at [147, 311] on input "1" at bounding box center [147, 316] width 82 height 23
type input "2"
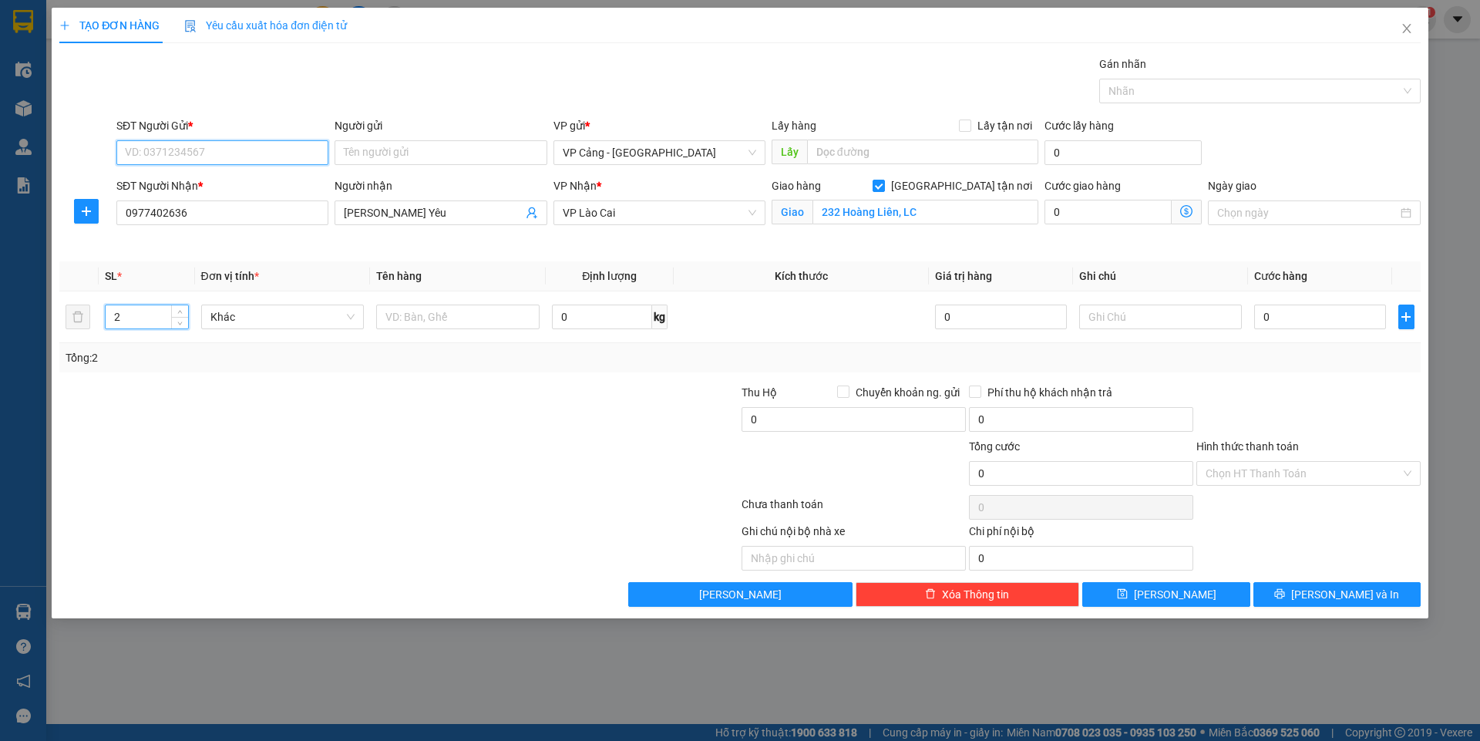
click at [167, 159] on input "SĐT Người Gửi *" at bounding box center [222, 152] width 212 height 25
type input "0988735627"
click at [371, 146] on input "Người gửi" at bounding box center [440, 152] width 212 height 25
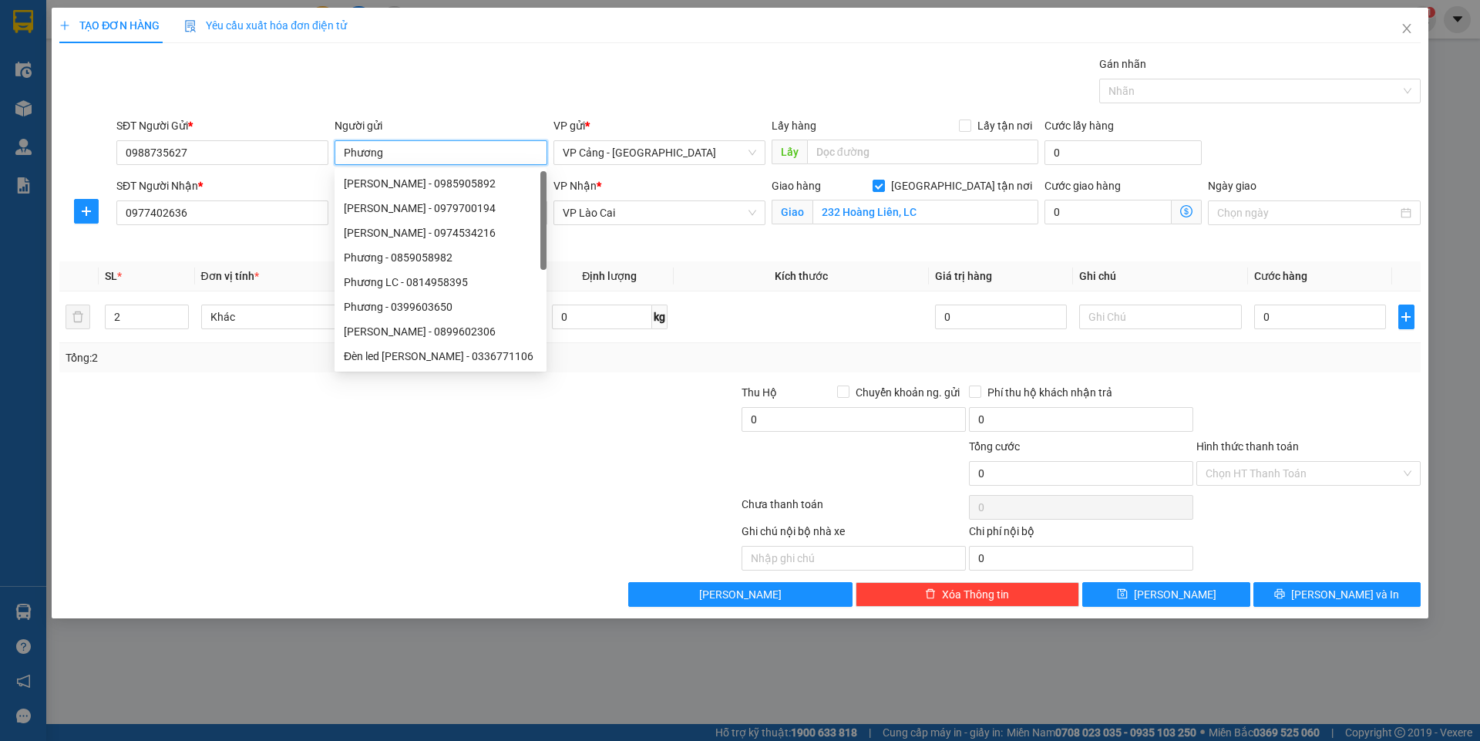
type input "Phương"
click at [351, 579] on div "Transit Pickup Surcharge Ids Transit Deliver Surcharge Ids Transit Deliver Surc…" at bounding box center [739, 330] width 1361 height 551
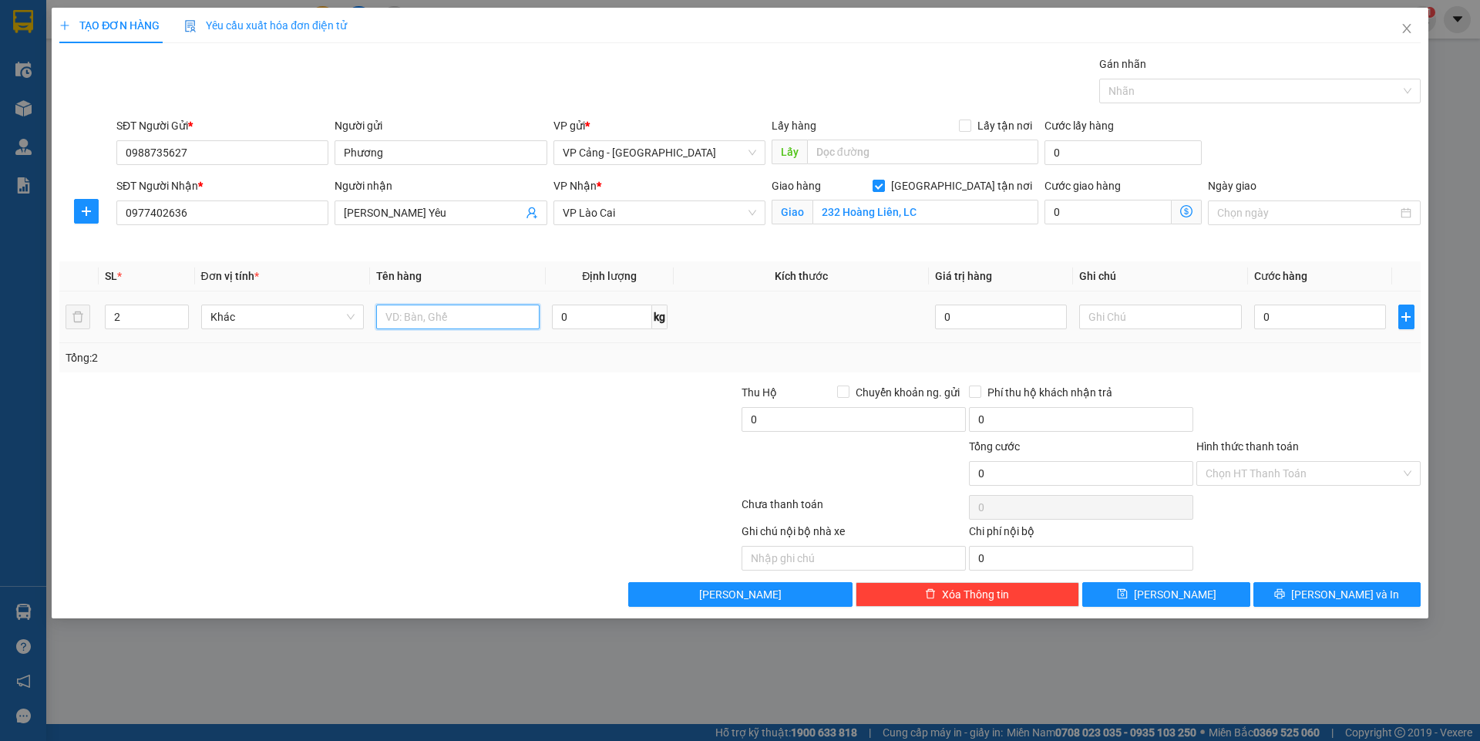
click at [402, 321] on input "text" at bounding box center [457, 316] width 163 height 25
type input "2 kiện"
click at [1282, 328] on input "0" at bounding box center [1319, 316] width 131 height 25
type input "6"
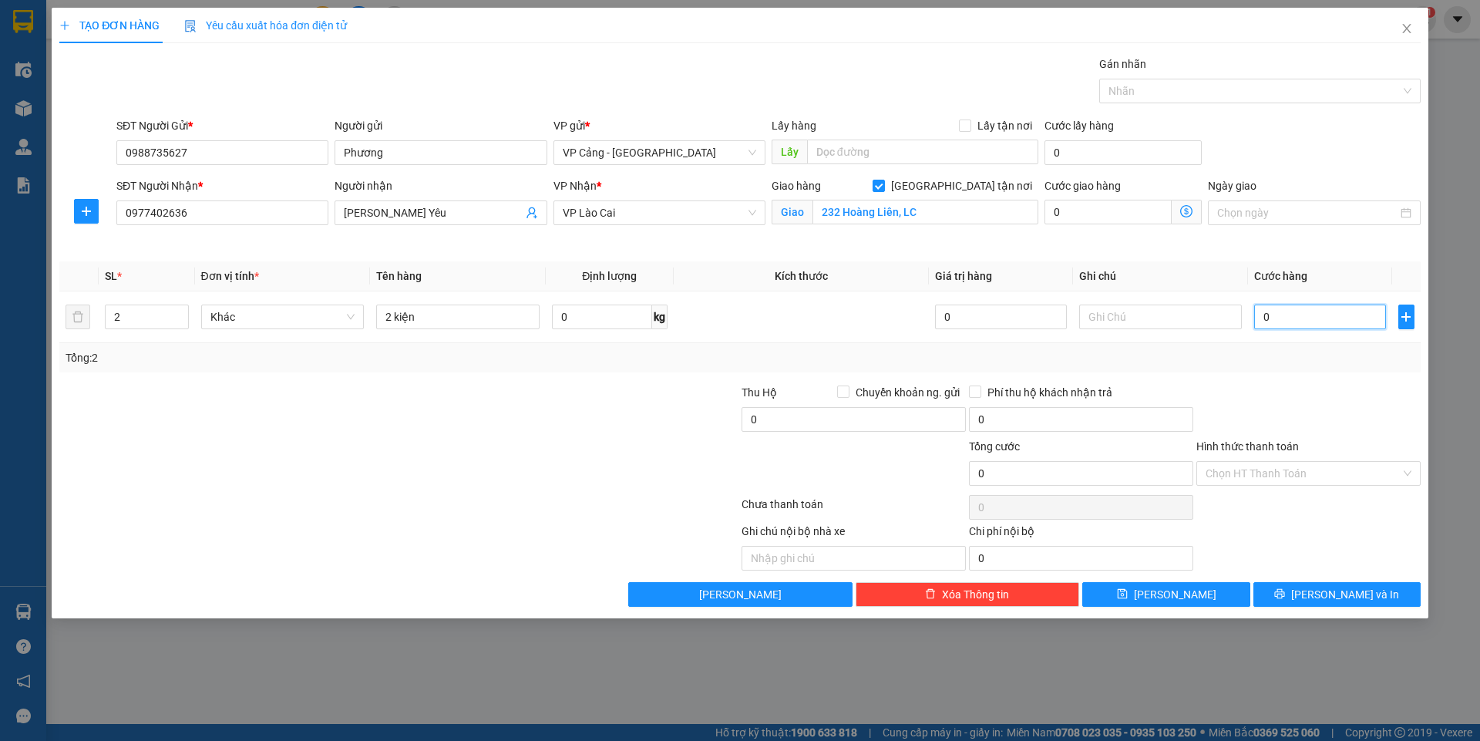
type input "6"
type input "60"
type input "6"
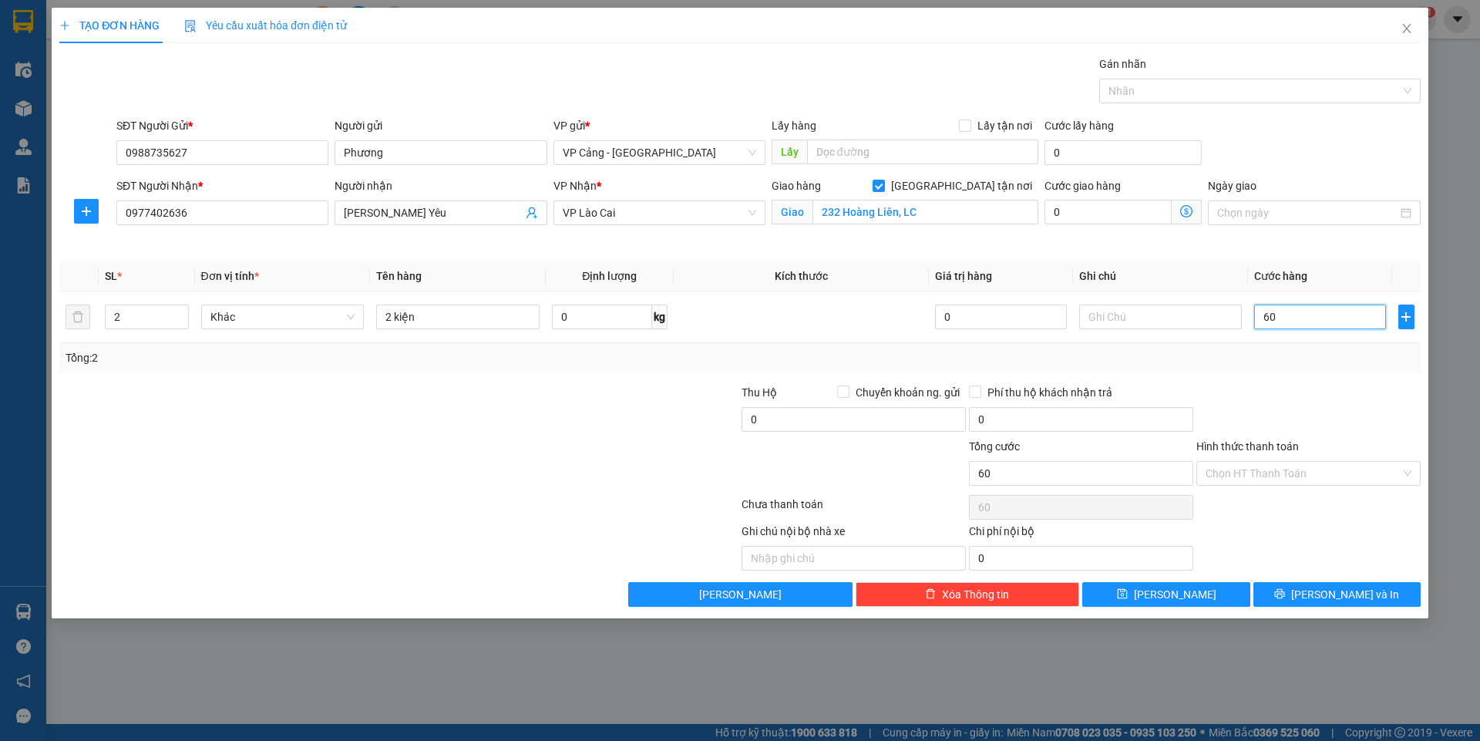
type input "6"
type input "0"
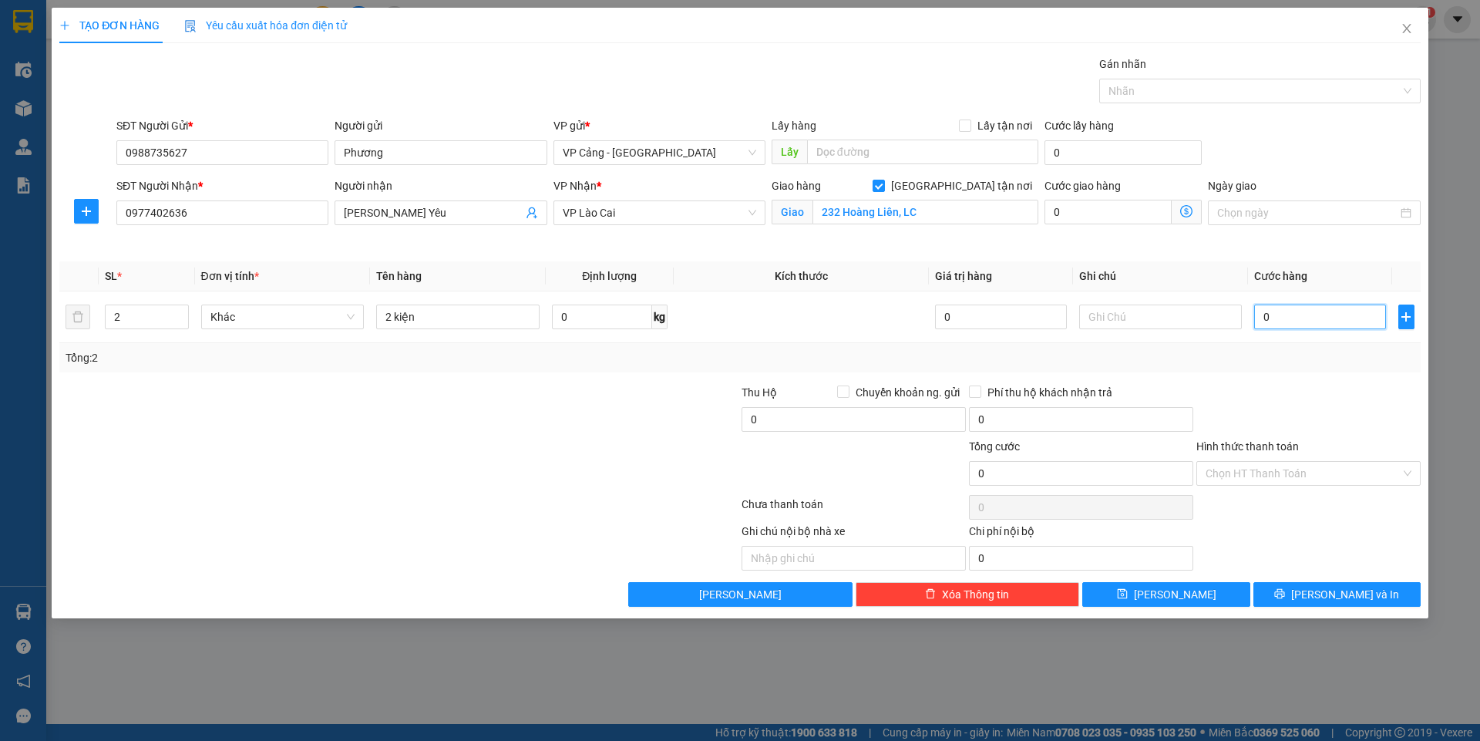
type input "07"
type input "7"
type input "0"
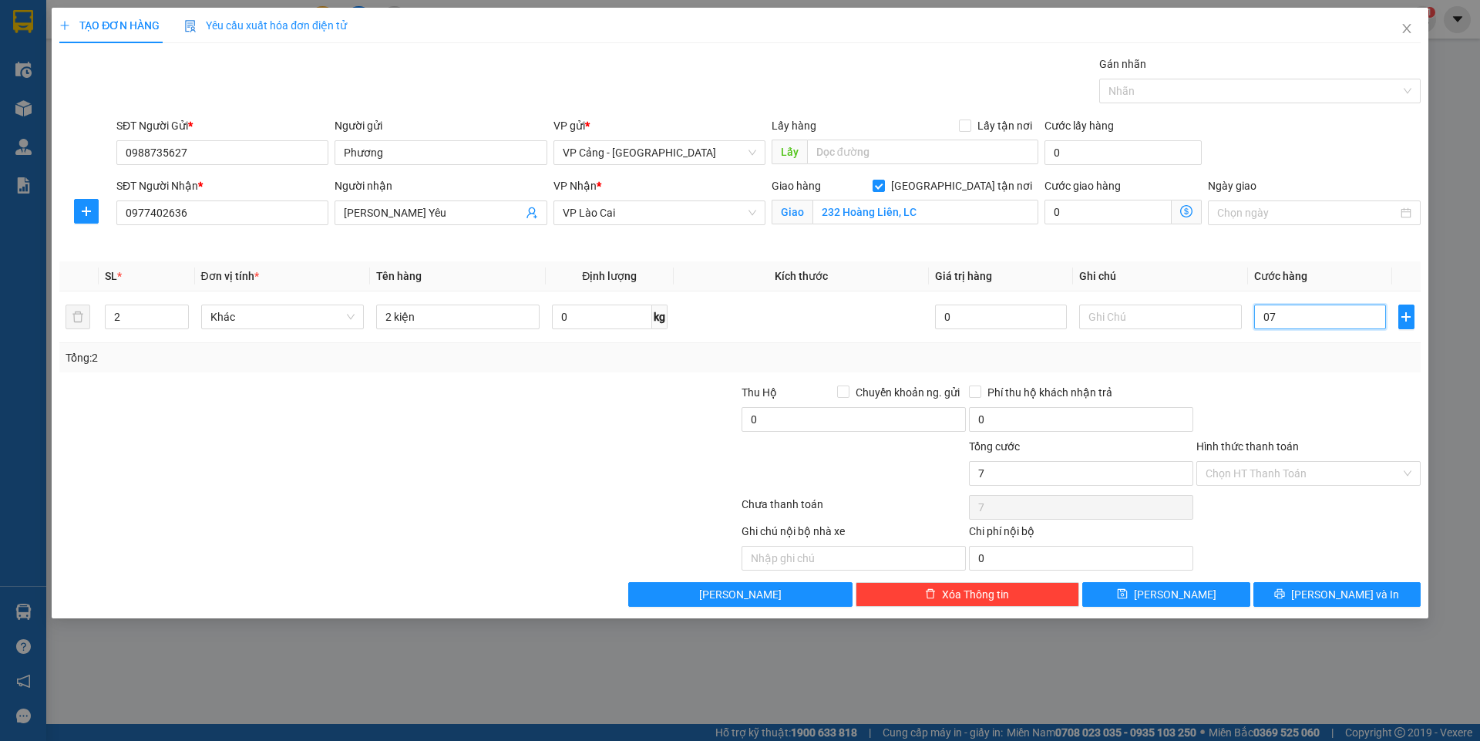
type input "0"
type input "06"
type input "6"
type input "0"
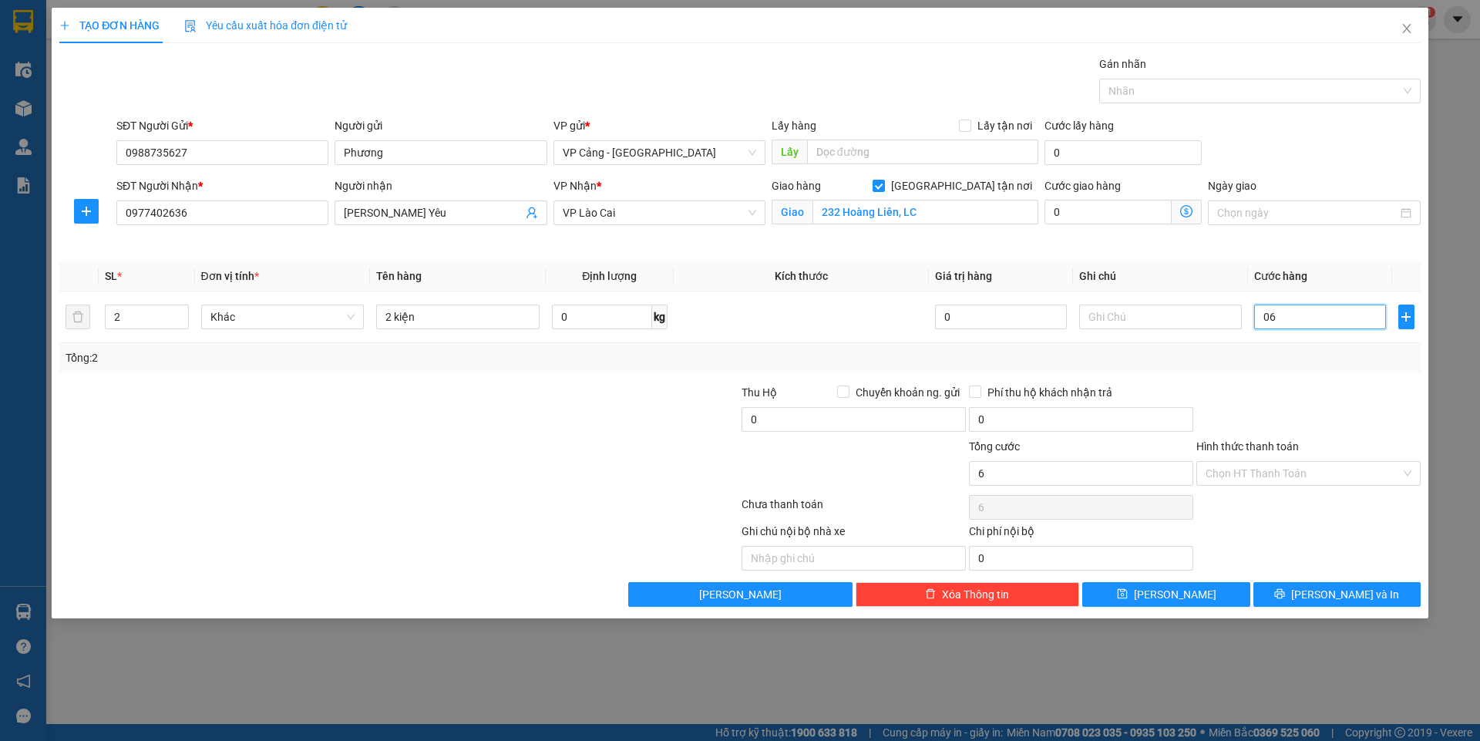
type input "0"
type input "07"
type input "7"
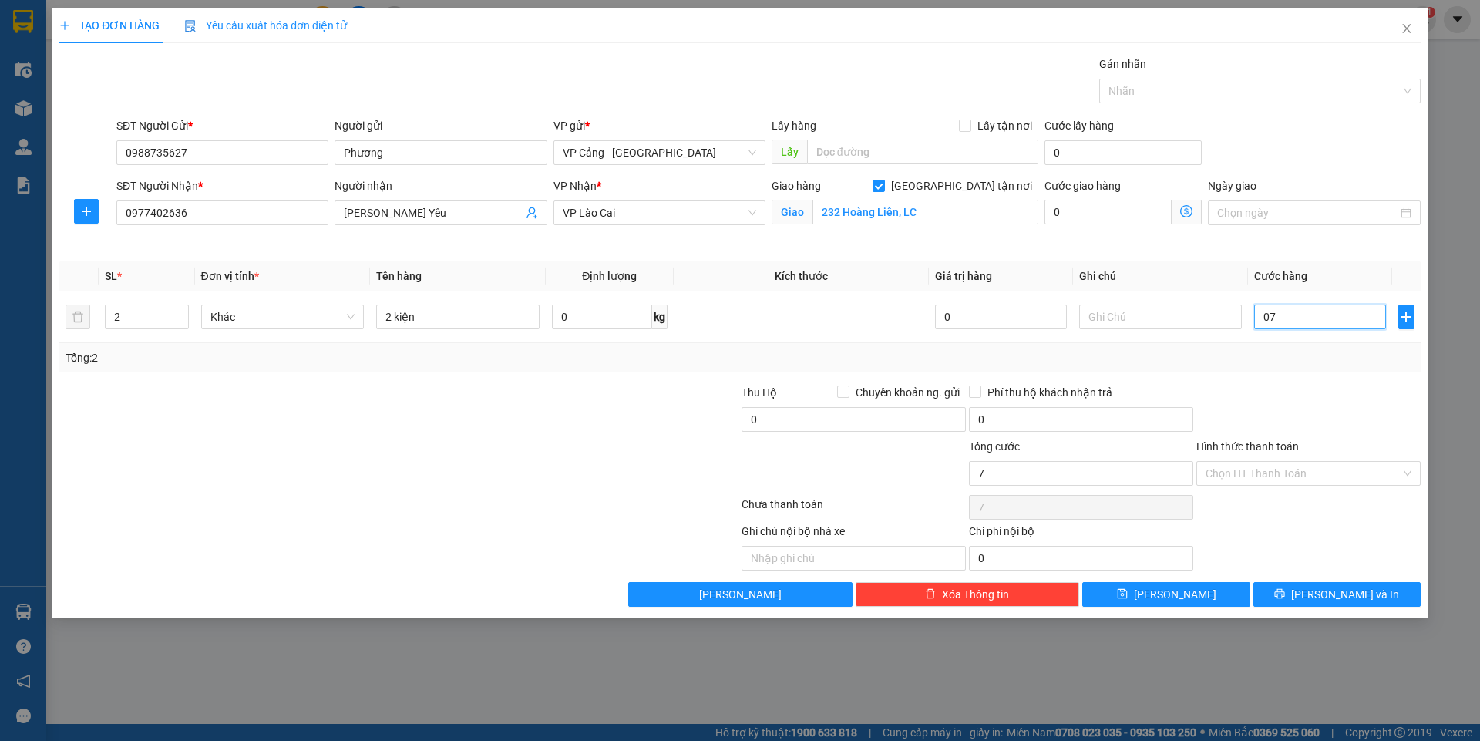
type input "070"
type input "70"
click at [1372, 588] on button "[PERSON_NAME] và In" at bounding box center [1336, 594] width 167 height 25
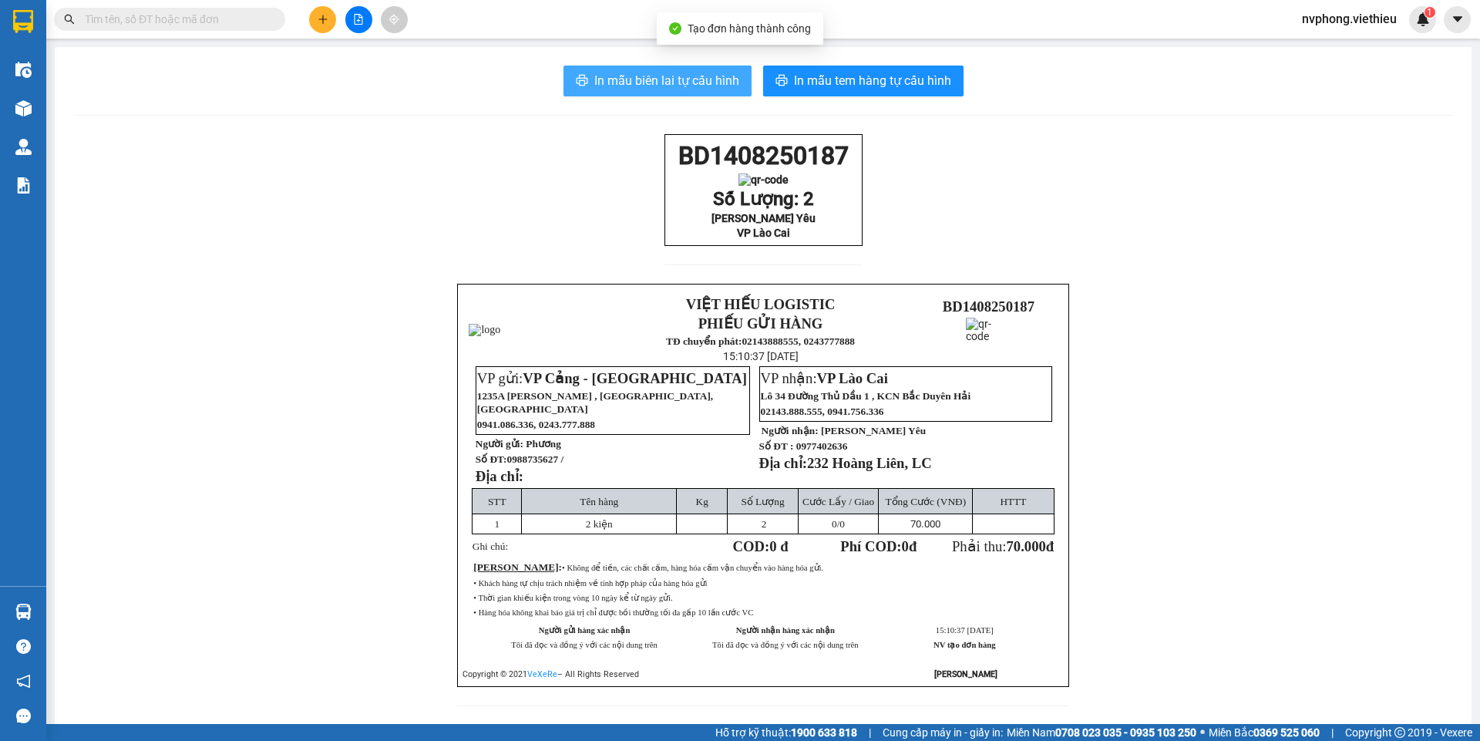
click at [594, 87] on span "In mẫu biên lai tự cấu hình" at bounding box center [666, 80] width 145 height 19
drag, startPoint x: 793, startPoint y: 264, endPoint x: 642, endPoint y: 149, distance: 189.7
click at [642, 149] on div "BD1408250187 Số Lượng: 2 [PERSON_NAME] Yêu VP Lào Cai VIỆT HIẾU LOGISTIC PHIẾU …" at bounding box center [762, 430] width 1379 height 592
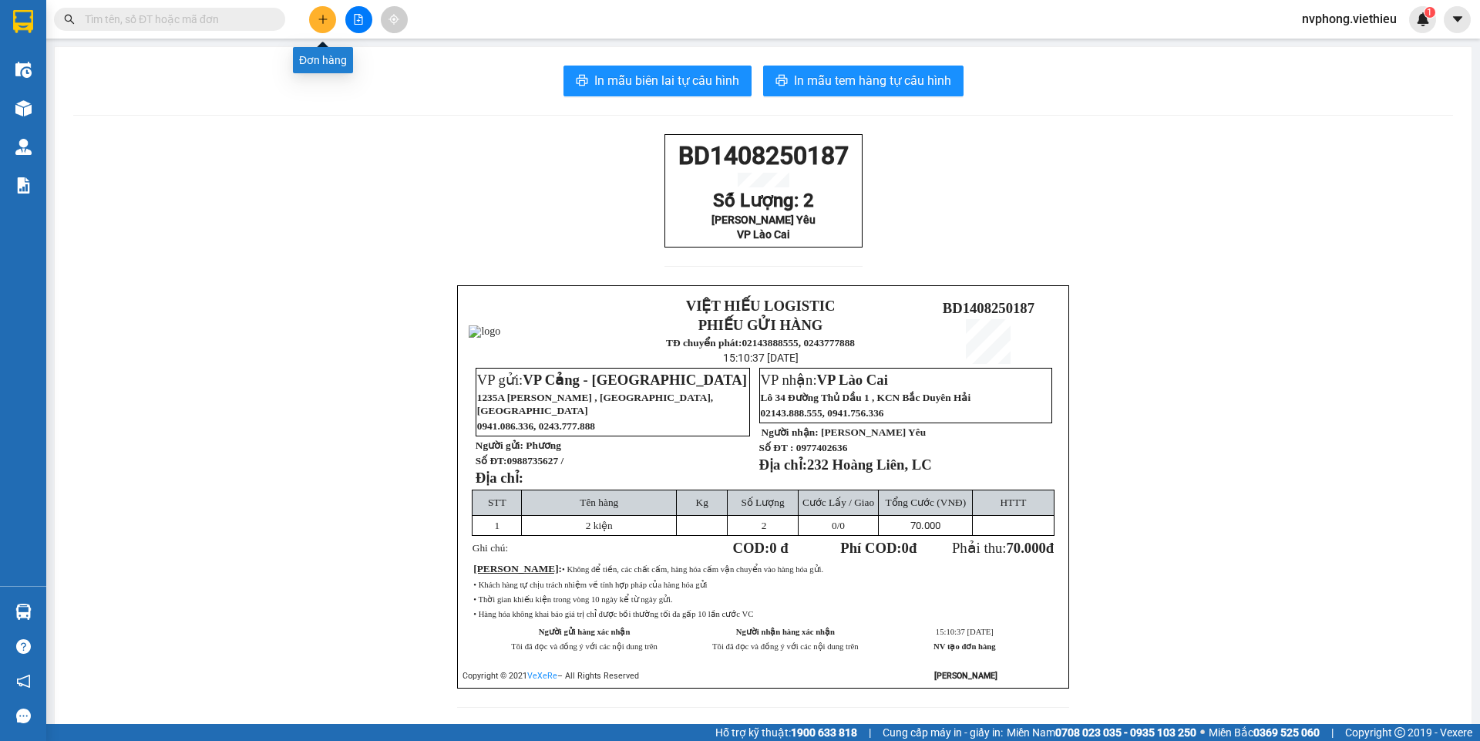
click at [324, 24] on icon "plus" at bounding box center [322, 19] width 11 height 11
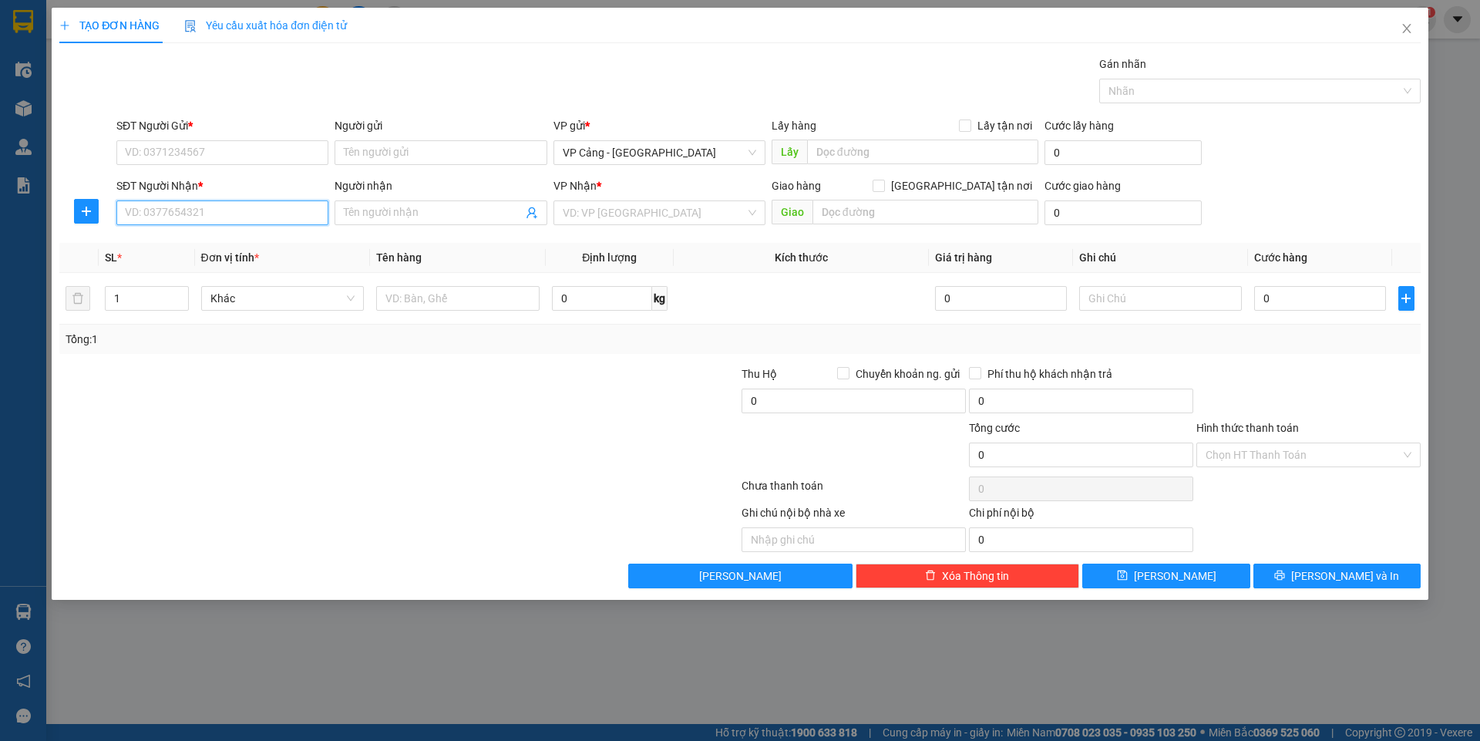
click at [158, 208] on input "SĐT Người Nhận *" at bounding box center [222, 212] width 212 height 25
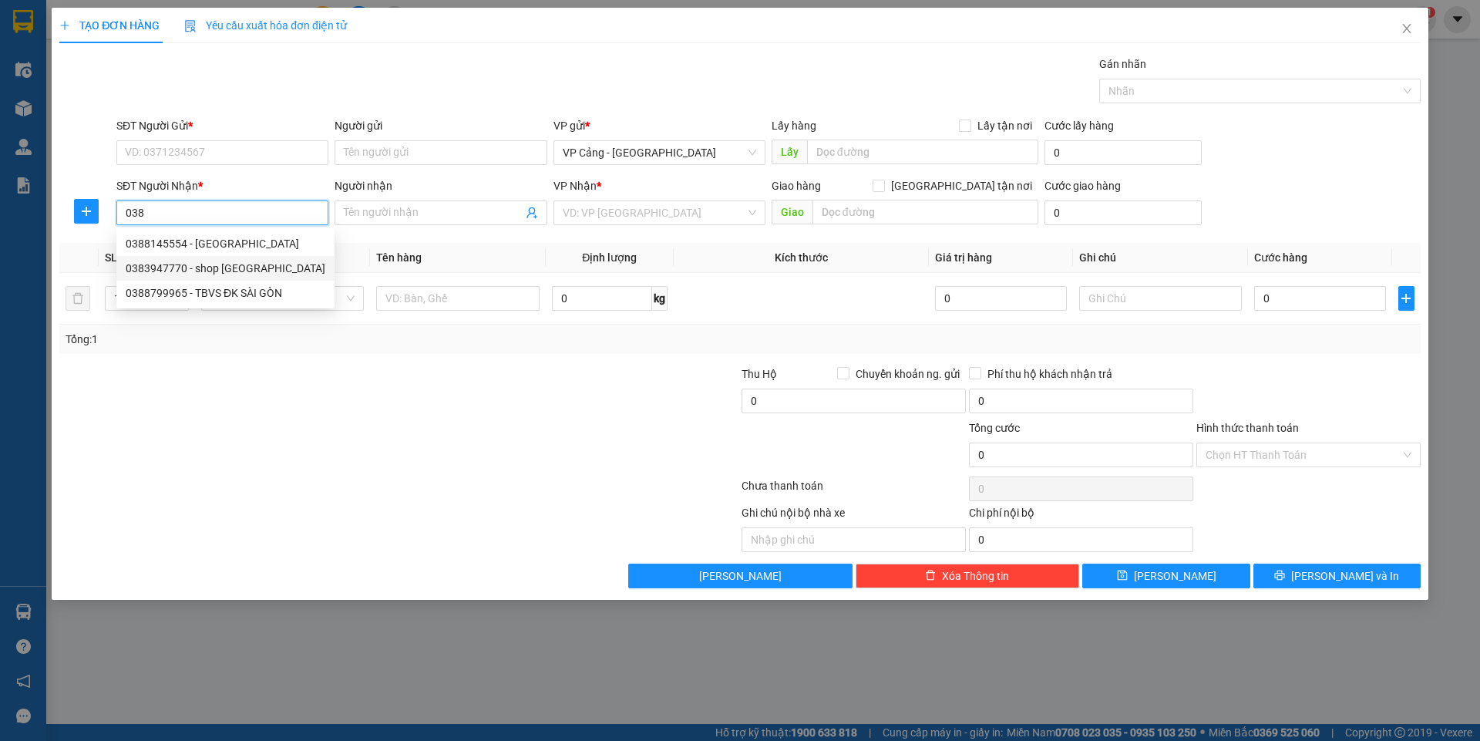
click at [200, 266] on div "0383947770 - shop [GEOGRAPHIC_DATA]" at bounding box center [226, 268] width 200 height 17
type input "0383947770"
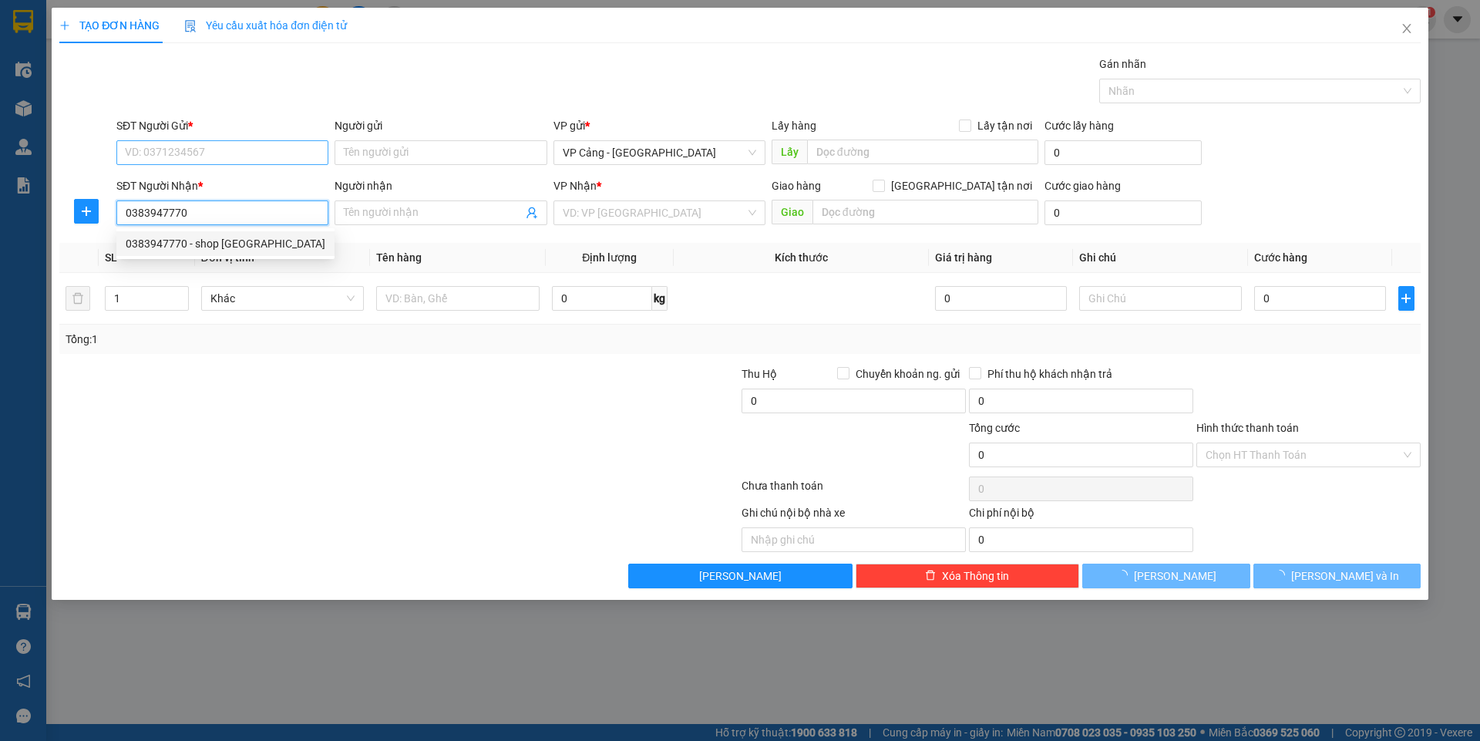
type input "shop [GEOGRAPHIC_DATA]"
checkbox input "true"
type input "10 chu văn an, lc"
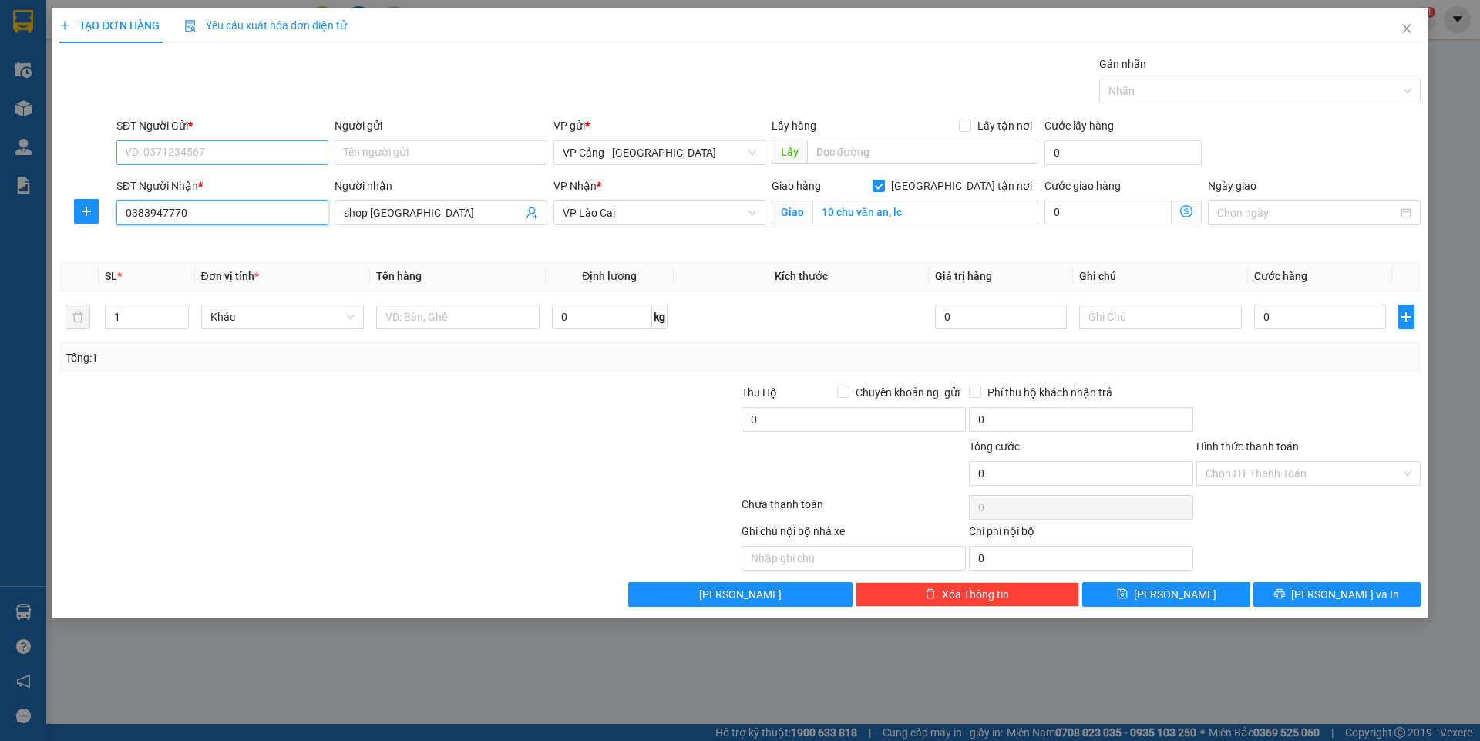
type input "0383947770"
click at [139, 157] on input "SĐT Người Gửi *" at bounding box center [222, 152] width 212 height 25
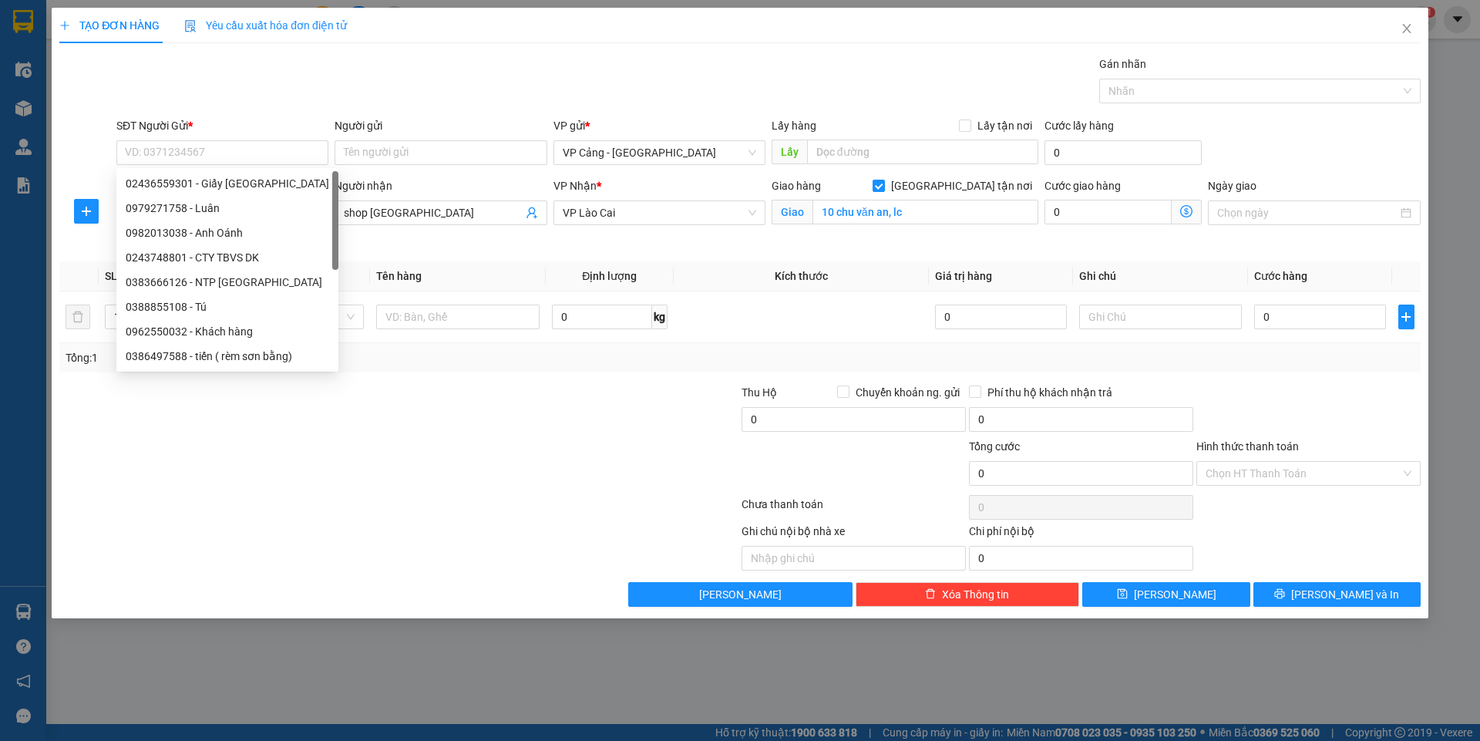
click at [102, 139] on div at bounding box center [86, 144] width 57 height 54
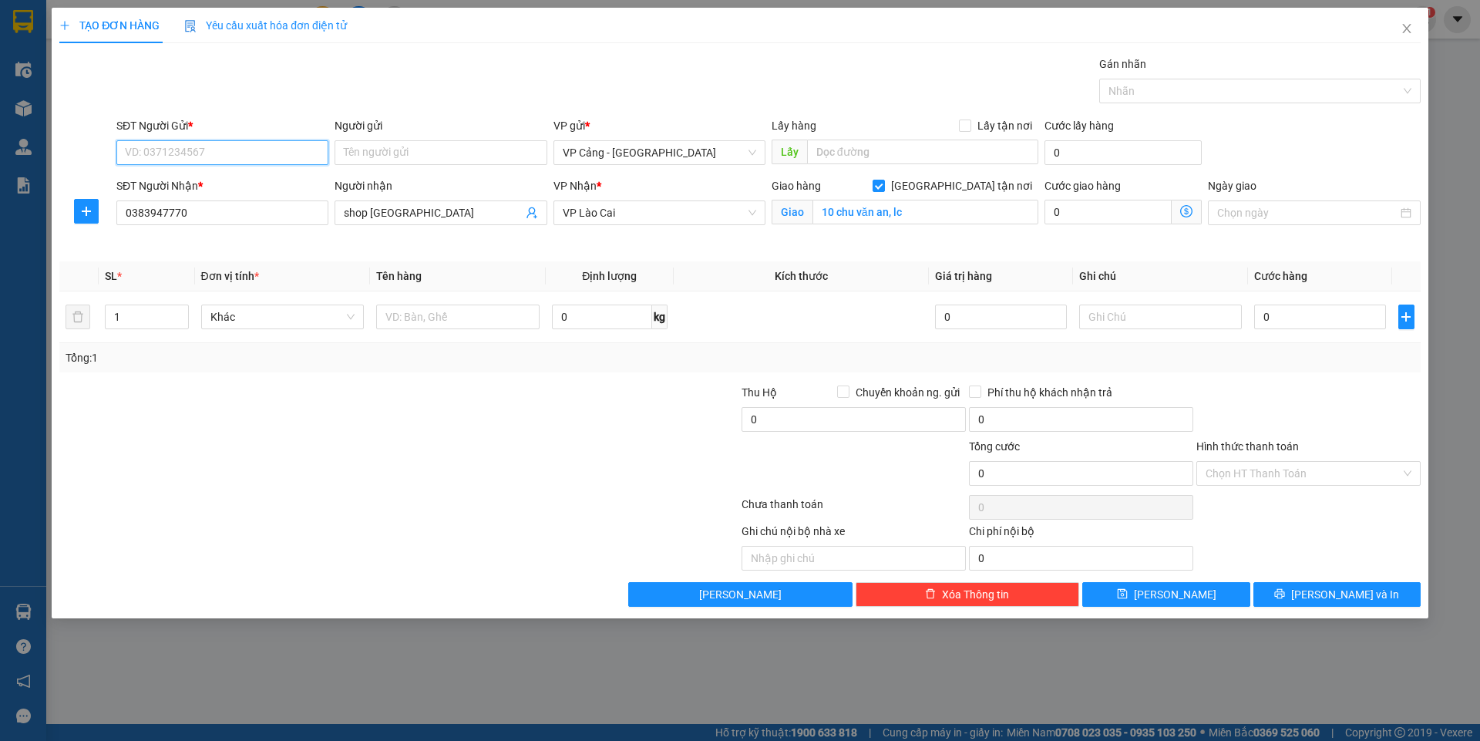
click at [157, 154] on input "SĐT Người Gửi *" at bounding box center [222, 152] width 212 height 25
click at [208, 172] on div "0988735627 - [PERSON_NAME]" at bounding box center [222, 183] width 212 height 25
type input "0988735627"
type input "Phương"
type input "0988735627"
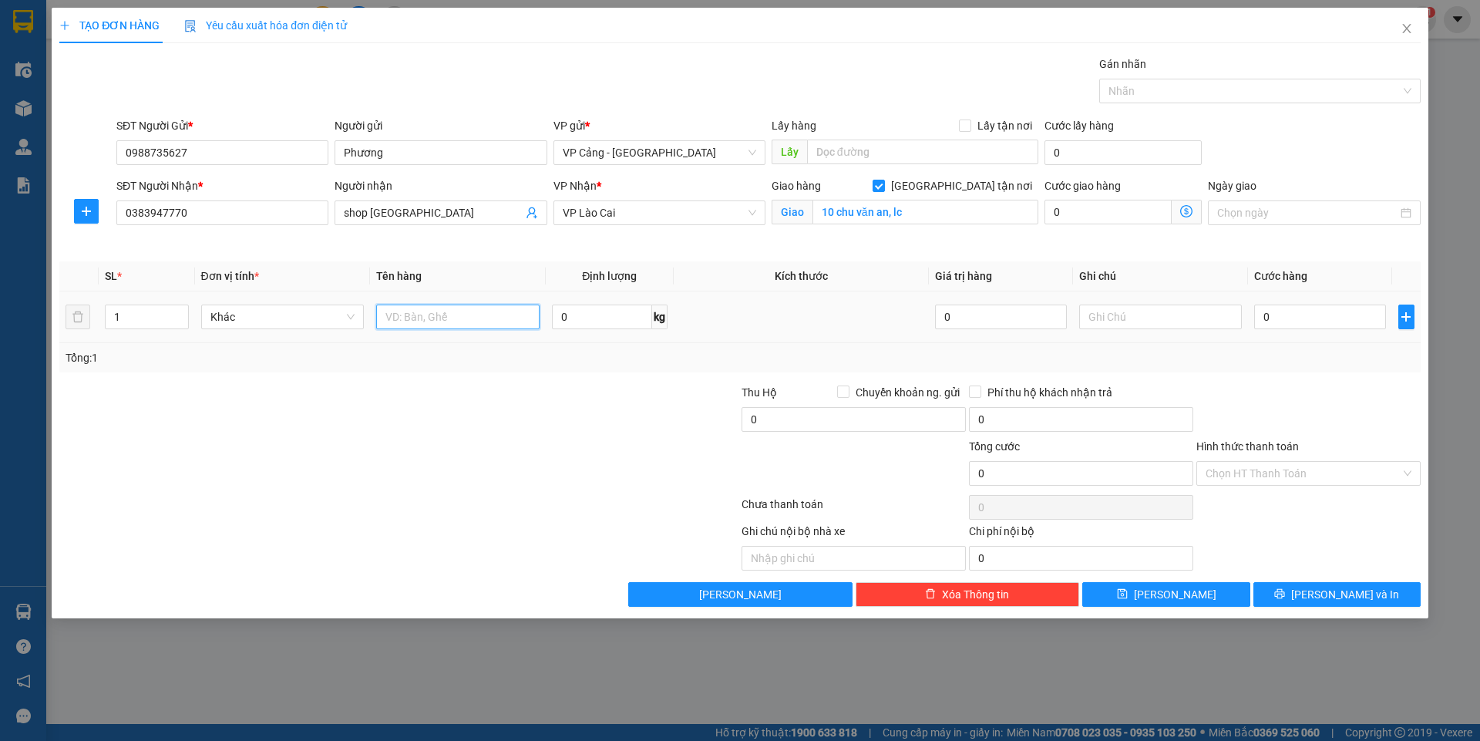
click at [434, 323] on input "text" at bounding box center [457, 316] width 163 height 25
type input "1 kiện"
click at [1286, 300] on td "0" at bounding box center [1319, 317] width 143 height 52
click at [1276, 314] on input "0" at bounding box center [1319, 316] width 131 height 25
type input "4"
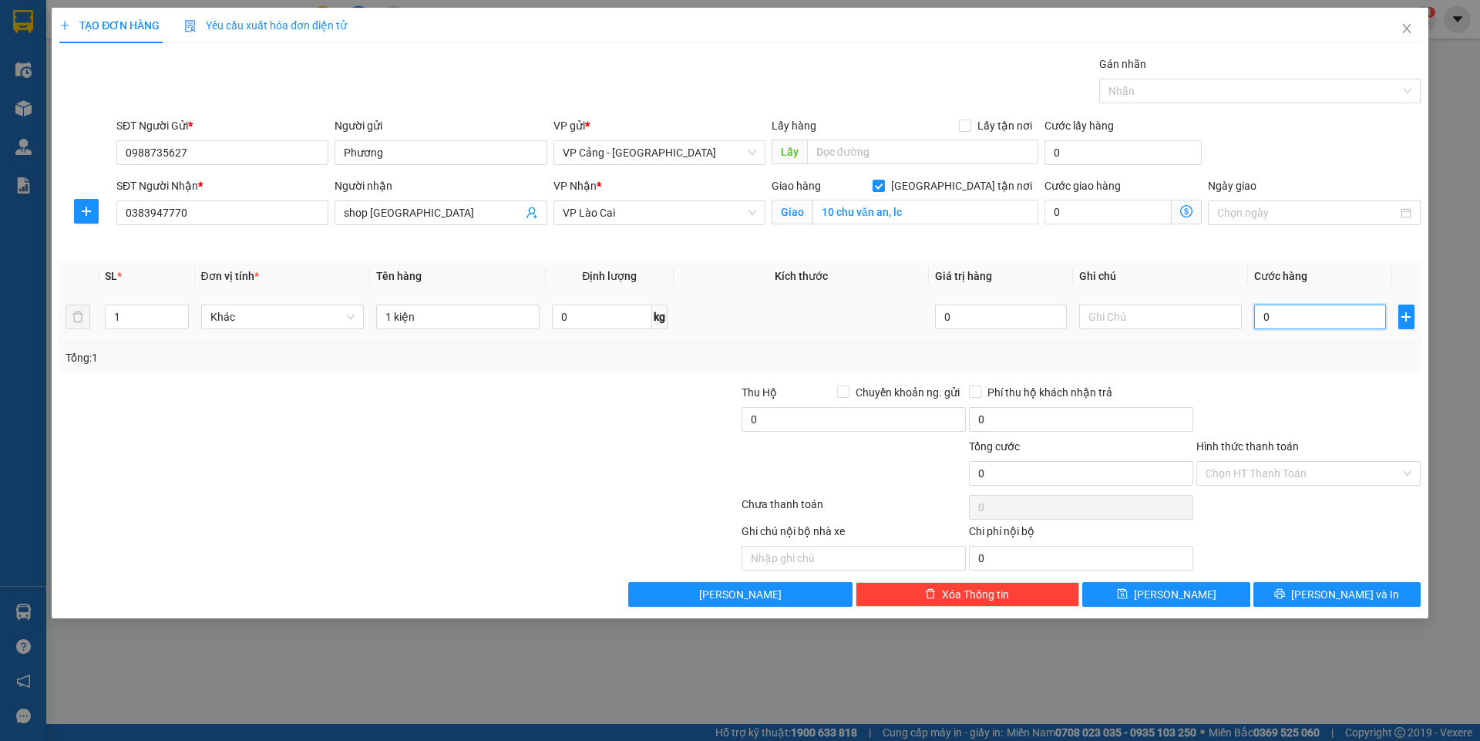
type input "4"
type input "40"
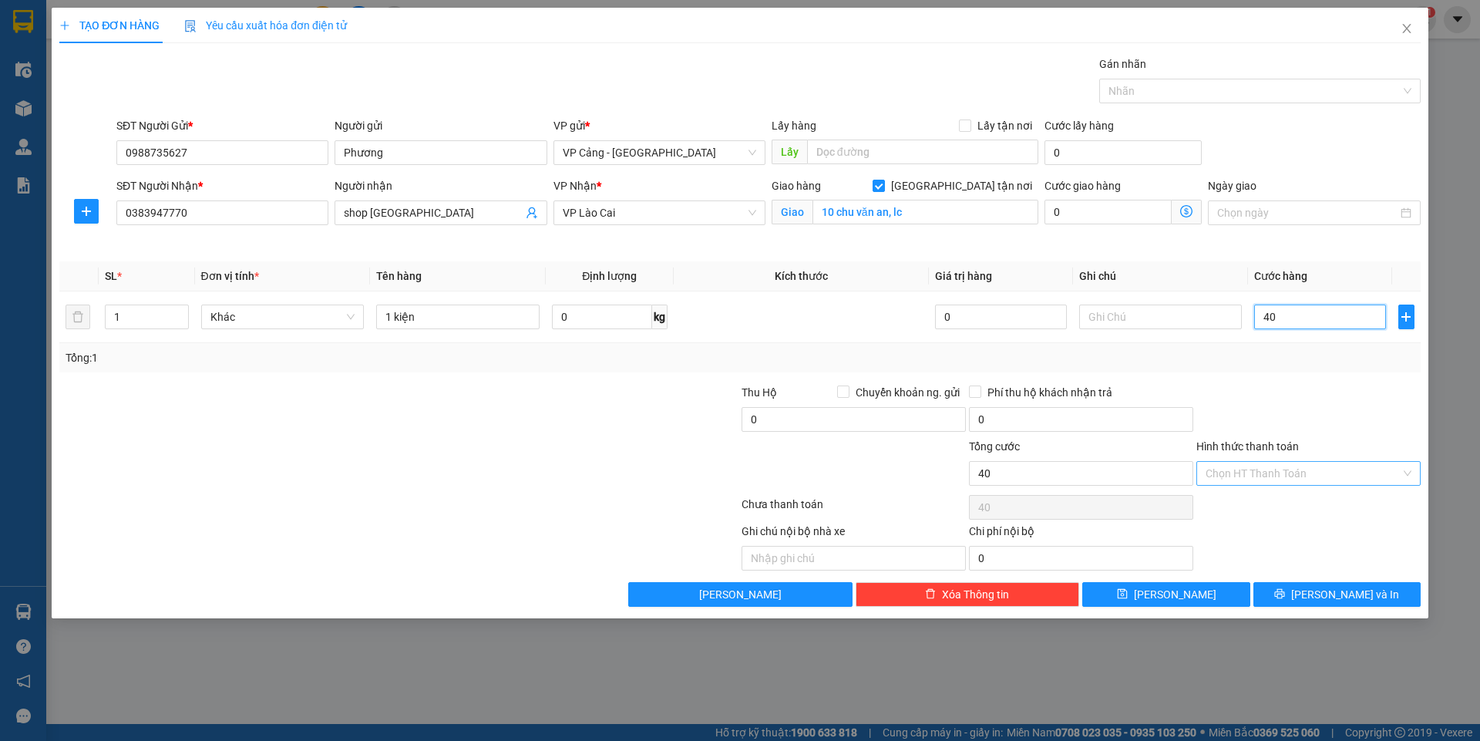
type input "4"
type input "0"
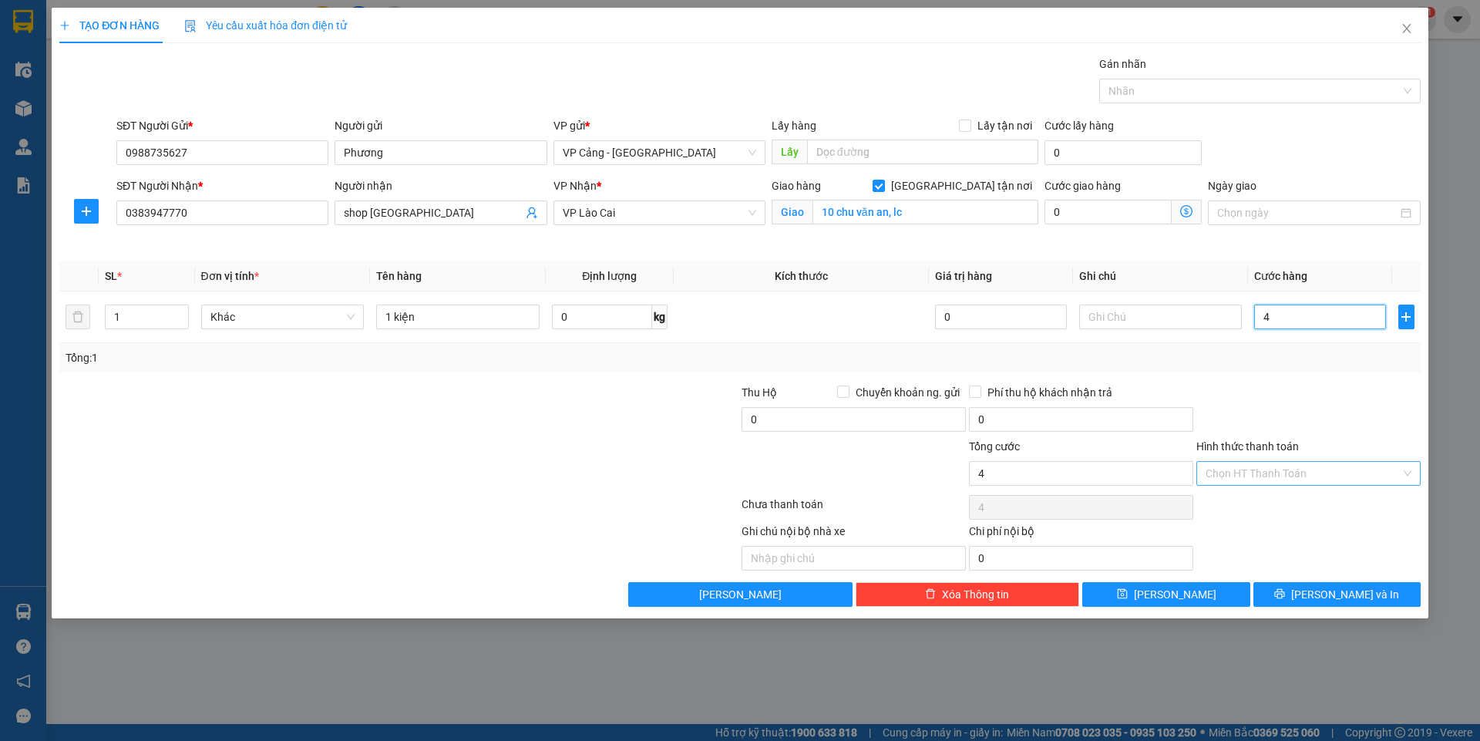
type input "0"
type input "07"
type input "7"
click at [1356, 599] on span "[PERSON_NAME] và In" at bounding box center [1345, 594] width 108 height 17
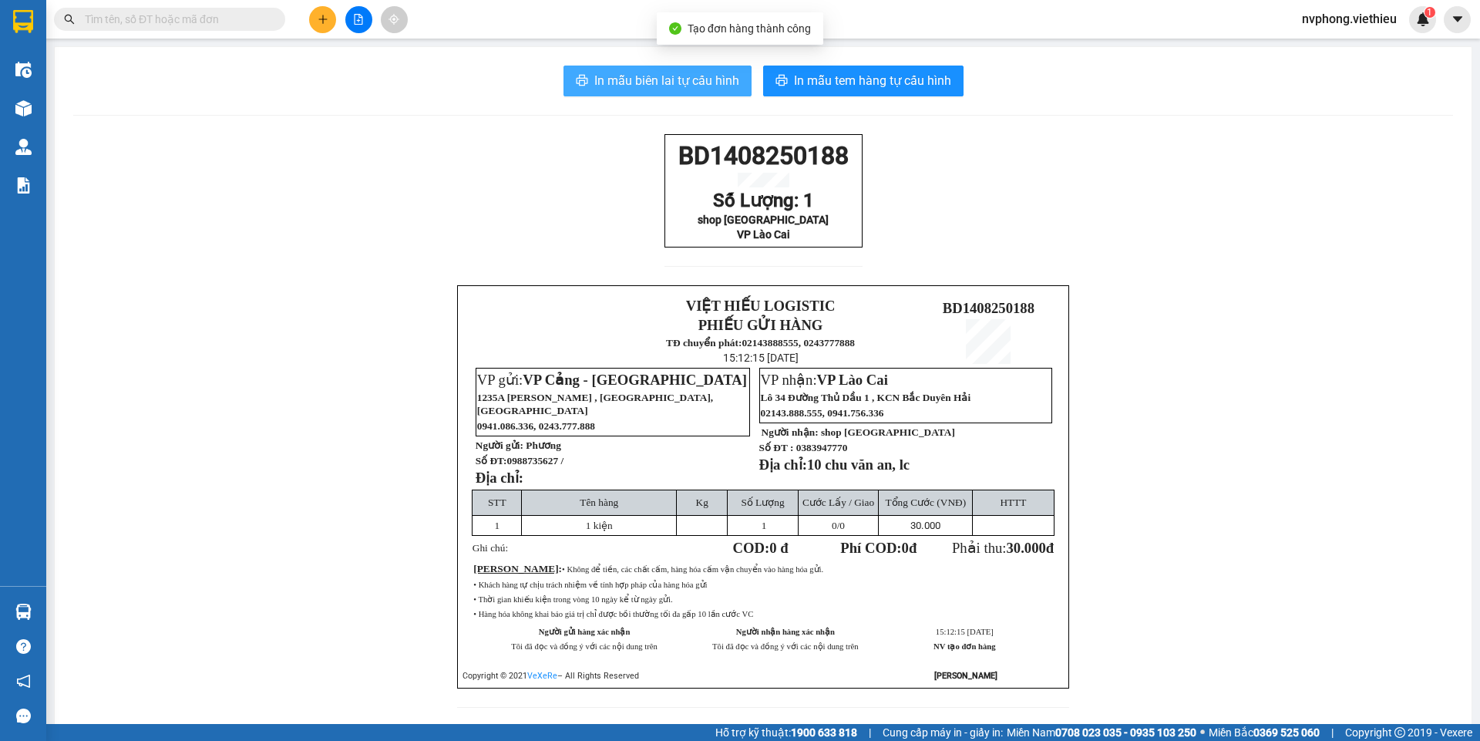
drag, startPoint x: 703, startPoint y: 67, endPoint x: 1028, endPoint y: 697, distance: 709.3
click at [703, 68] on button "In mẫu biên lai tự cấu hình" at bounding box center [657, 81] width 188 height 31
drag, startPoint x: 747, startPoint y: 245, endPoint x: 657, endPoint y: 131, distance: 145.4
click at [657, 131] on div "In mẫu biên lai tự cấu hình In mẫu tem hàng tự cấu hình BD1408250188 Số Lượng: …" at bounding box center [763, 395] width 1416 height 697
click at [323, 25] on button at bounding box center [322, 19] width 27 height 27
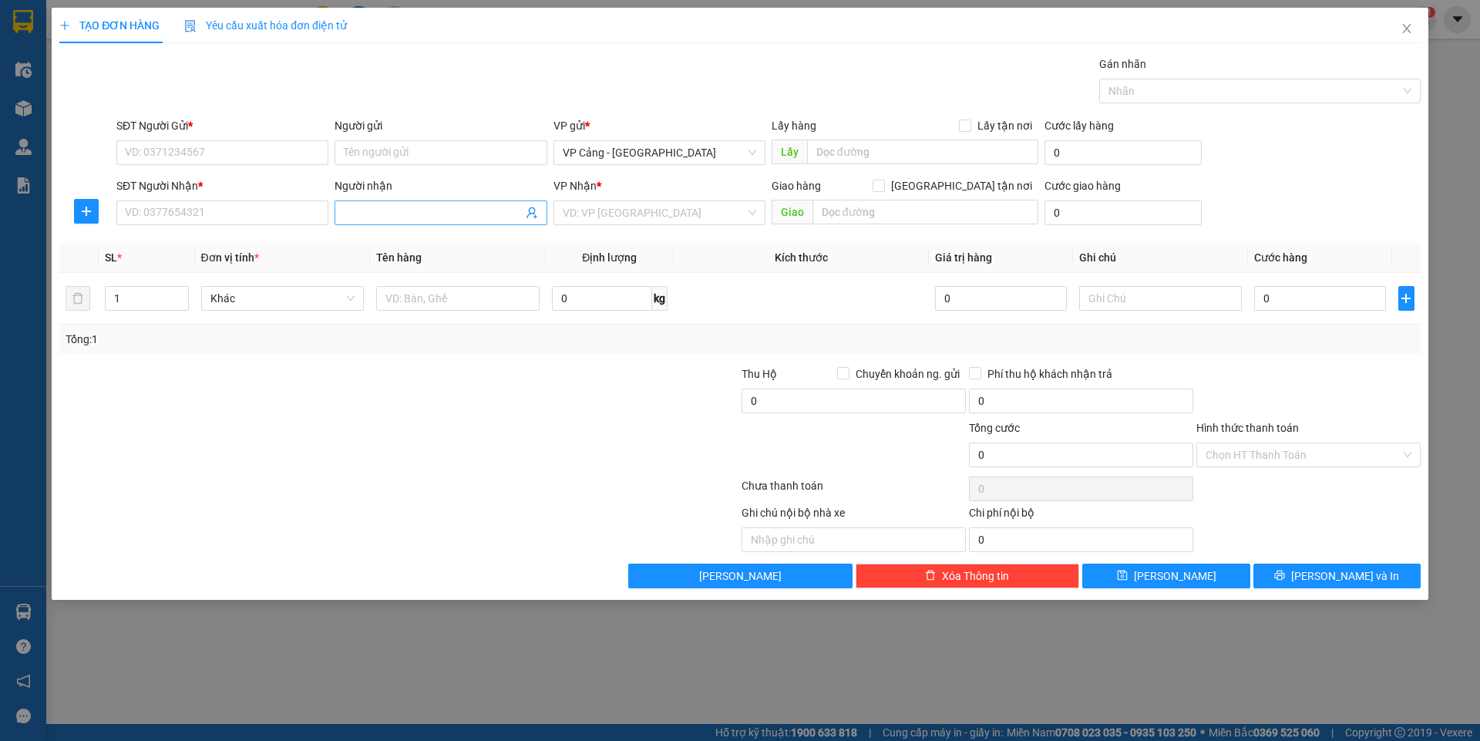
click at [359, 213] on input "Người nhận" at bounding box center [433, 212] width 178 height 17
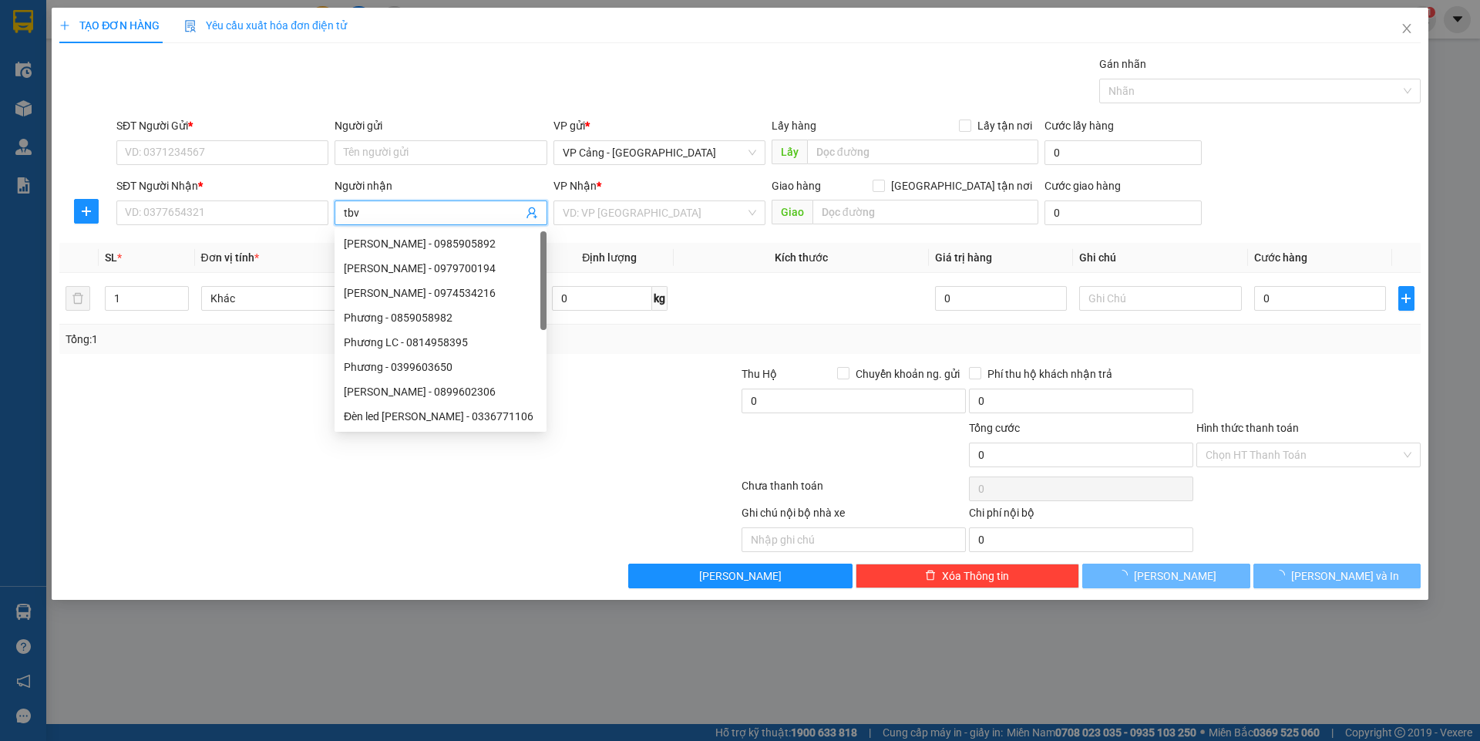
type input "tbvs"
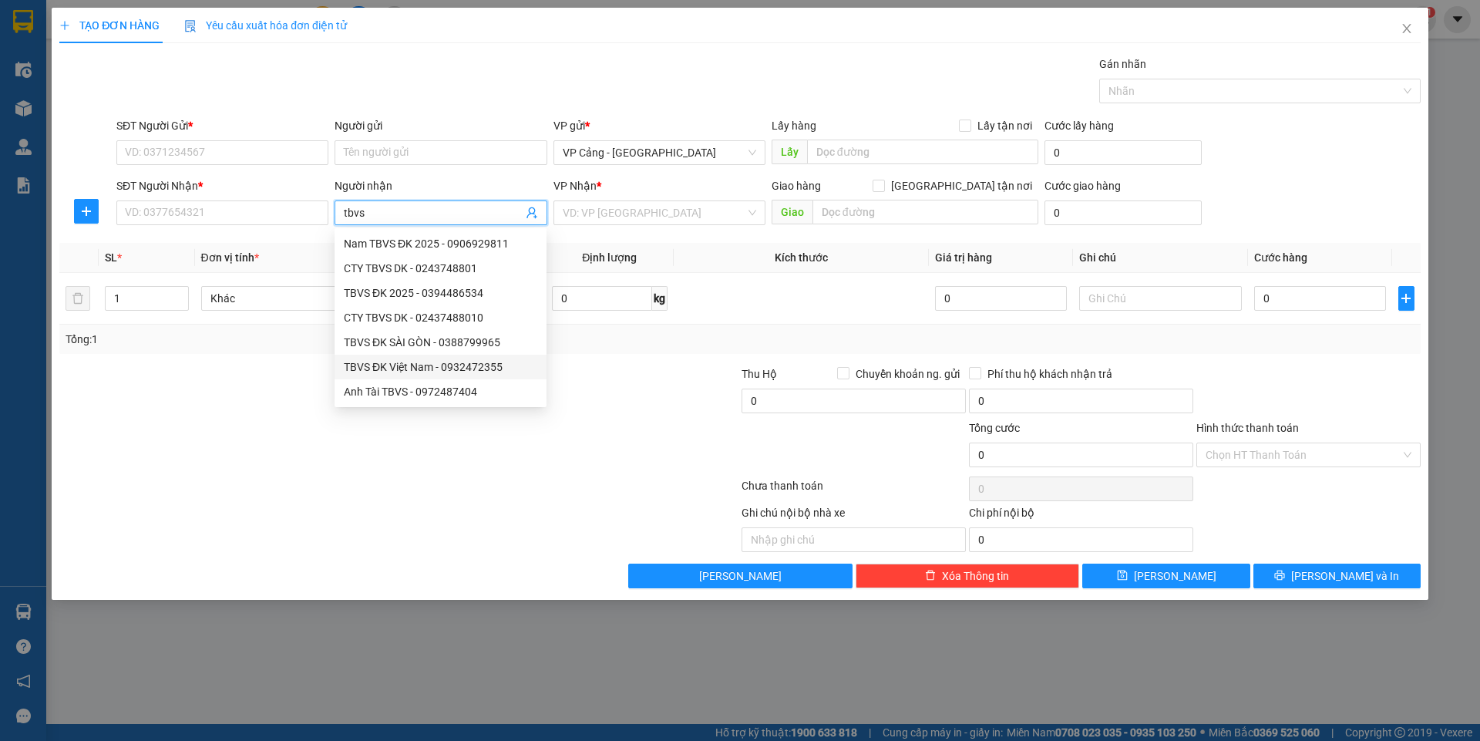
click at [482, 359] on div "TBVS ĐK Việt Nam - 0932472355" at bounding box center [440, 366] width 193 height 17
type input "0932472355"
type input "TBVS ĐK Việt Nam"
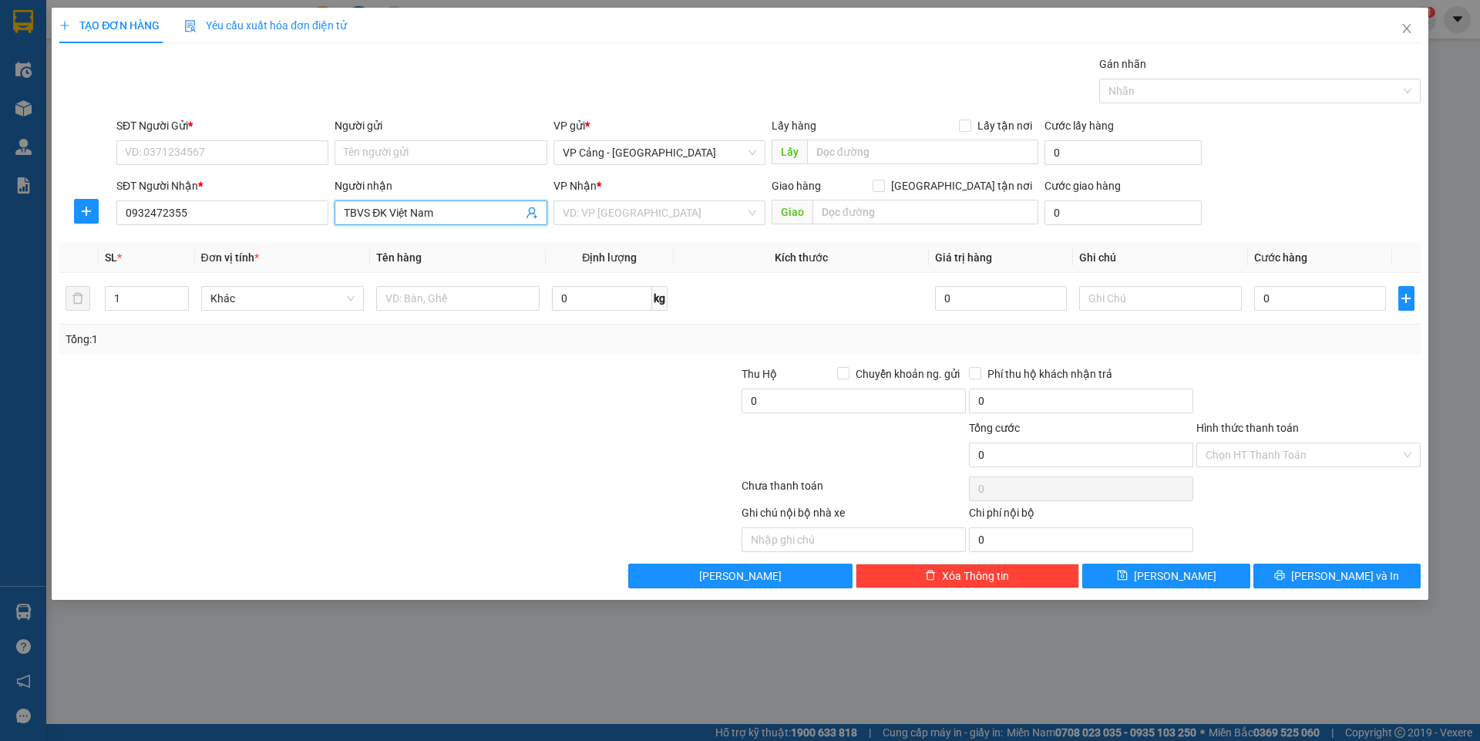
checkbox input "true"
type input "VPSG"
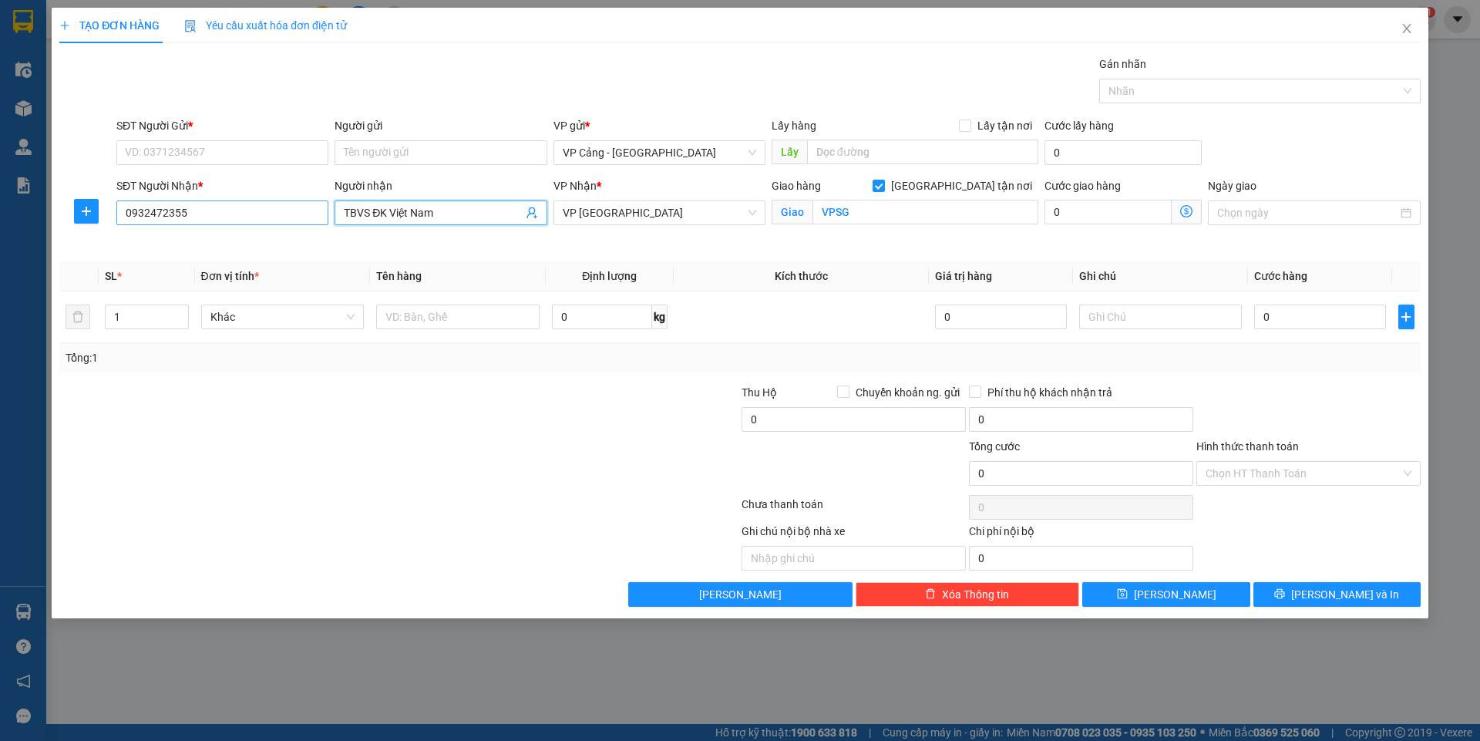
type input "TBVS ĐK Việt Nam"
click at [209, 213] on input "0932472355" at bounding box center [222, 212] width 212 height 25
click at [204, 244] on div "0932472355 - TBVS ĐK Việt Nam" at bounding box center [222, 243] width 193 height 17
type input "0932472355"
click at [204, 141] on input "SĐT Người Gửi *" at bounding box center [222, 152] width 212 height 25
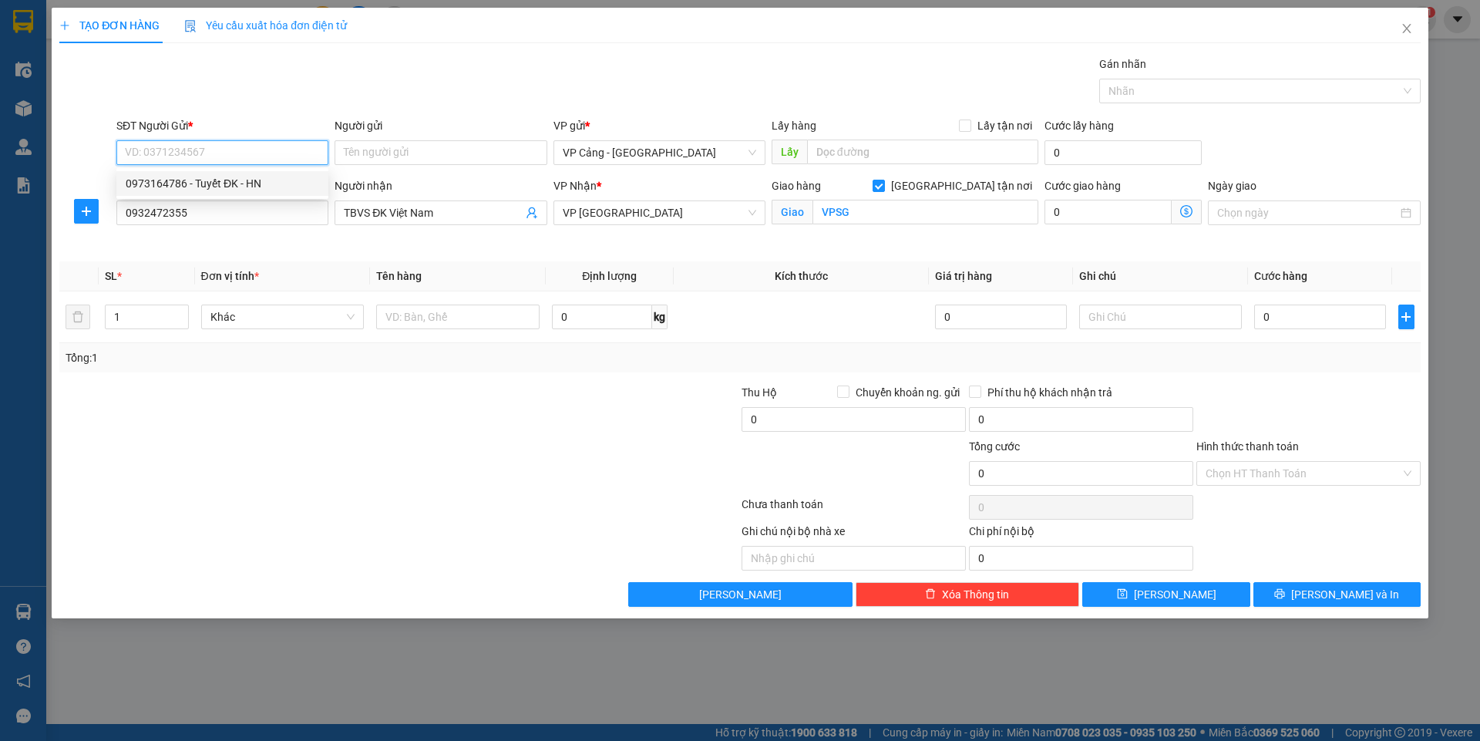
click at [200, 190] on div "0973164786 - Tuyết ĐK - HN" at bounding box center [222, 183] width 193 height 17
type input "0973164786"
type input "Tuyết ĐK - HN"
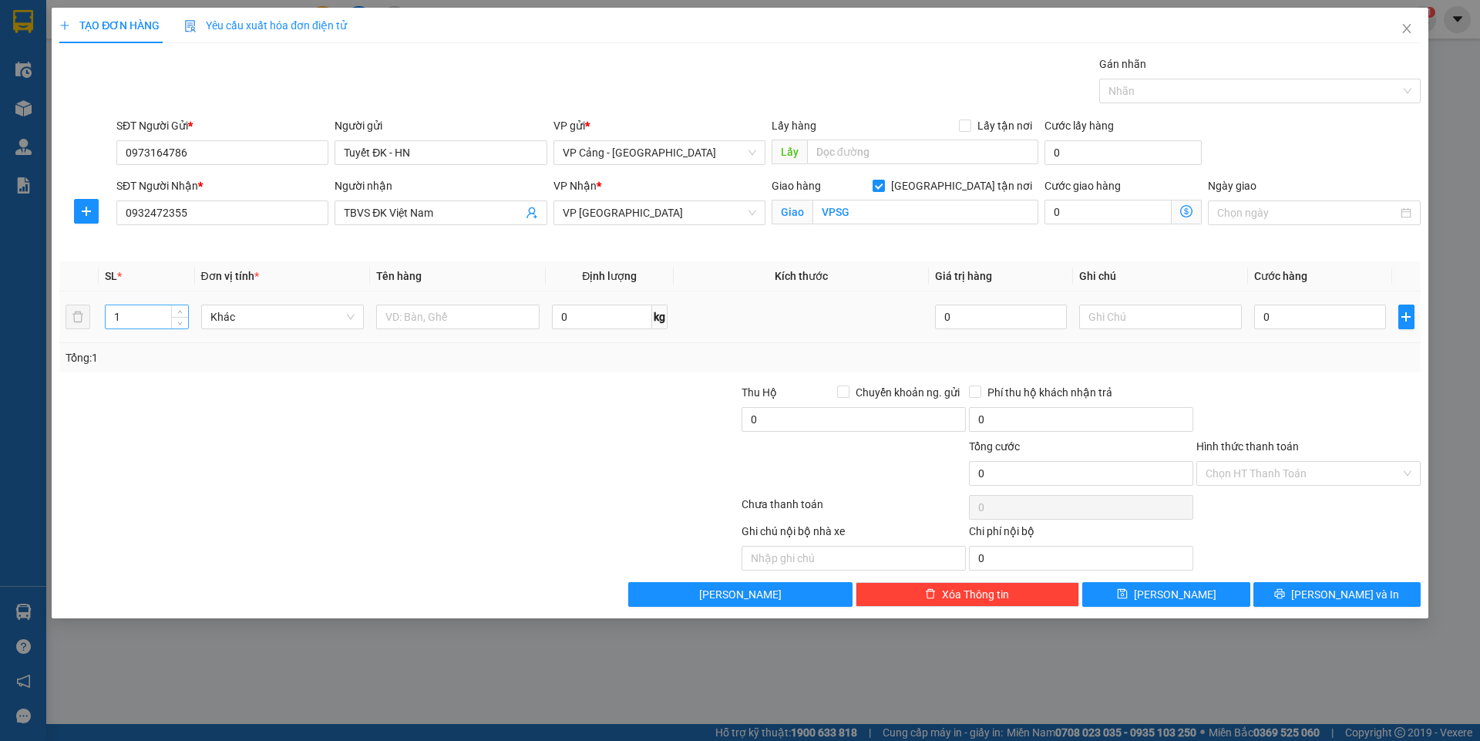
click at [129, 317] on input "1" at bounding box center [147, 316] width 82 height 23
type input "27"
click at [409, 324] on input "text" at bounding box center [457, 316] width 163 height 25
type input "10 kiện bệt + 17 kiện"
click at [1290, 324] on input "0" at bounding box center [1319, 316] width 131 height 25
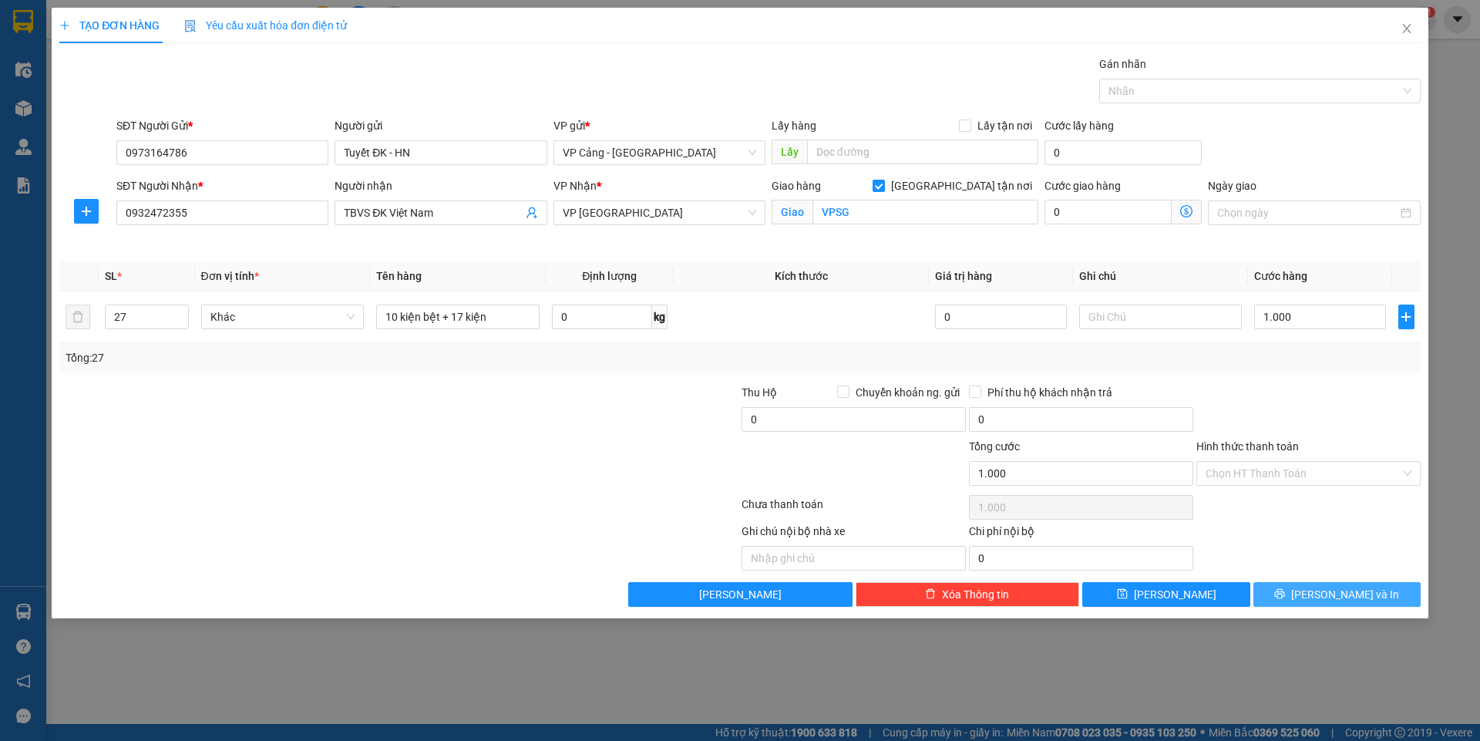
click at [1361, 600] on span "[PERSON_NAME] và In" at bounding box center [1345, 594] width 108 height 17
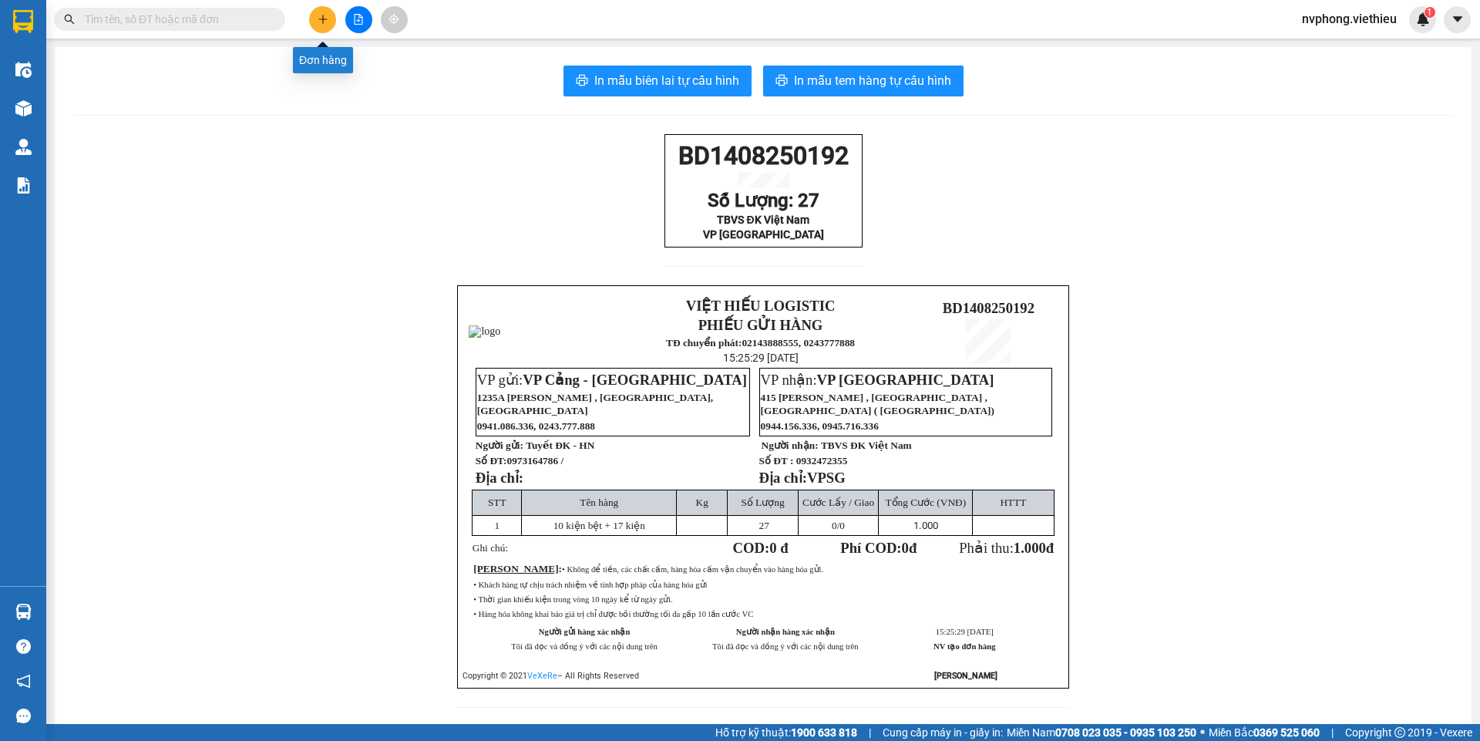
click at [320, 18] on icon "plus" at bounding box center [322, 19] width 11 height 11
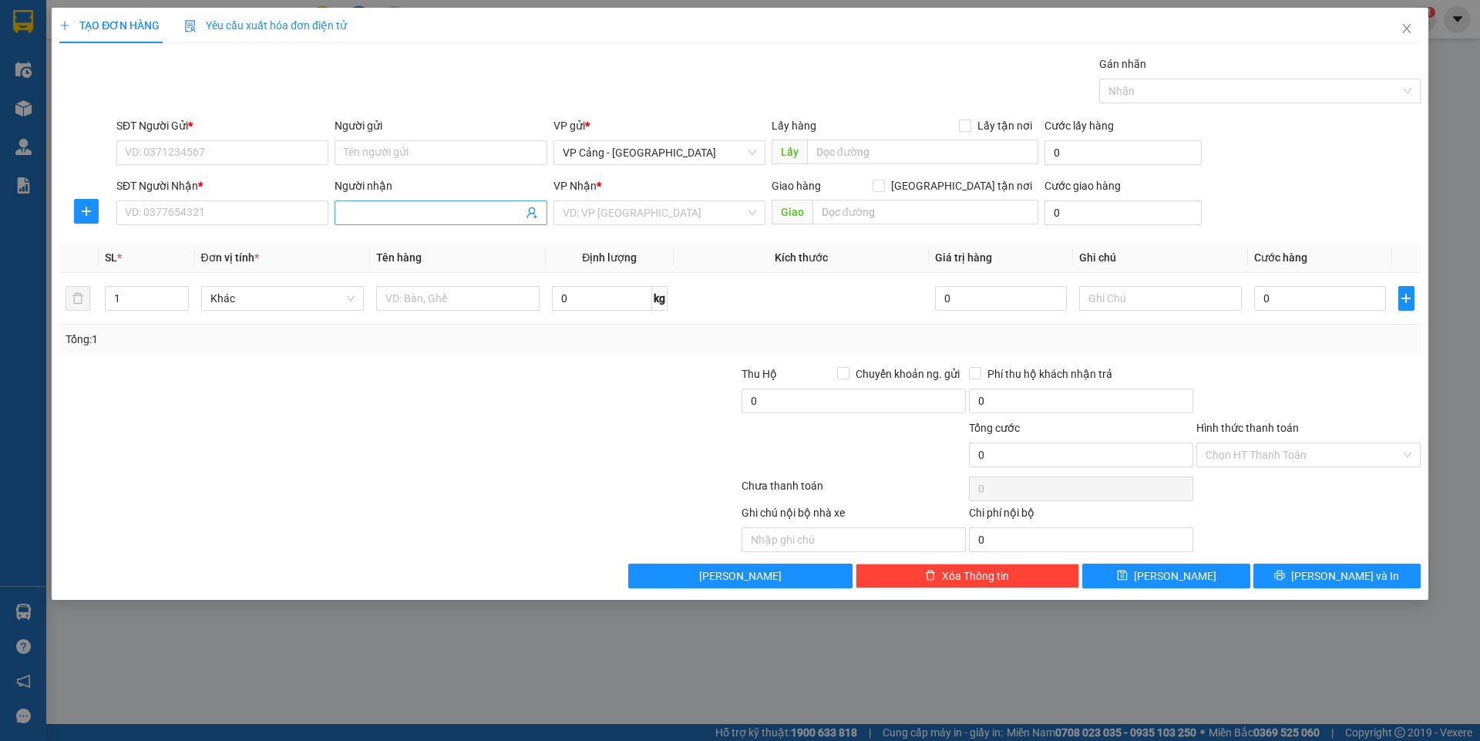
click at [360, 220] on input "Người nhận" at bounding box center [433, 212] width 178 height 17
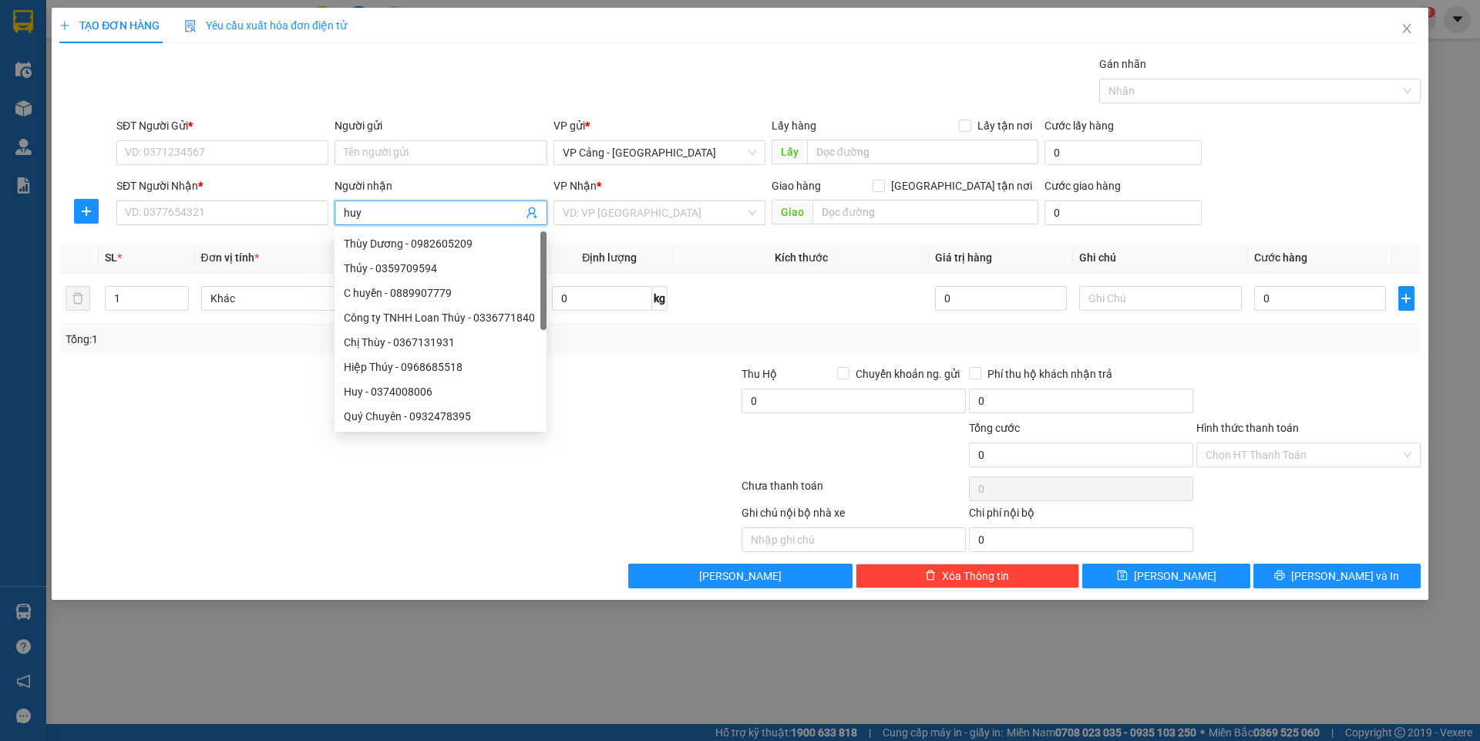
type input "huy h"
click at [401, 293] on div "[PERSON_NAME] - 0966231855" at bounding box center [448, 292] width 209 height 17
type input "0966231855"
type input "[PERSON_NAME]"
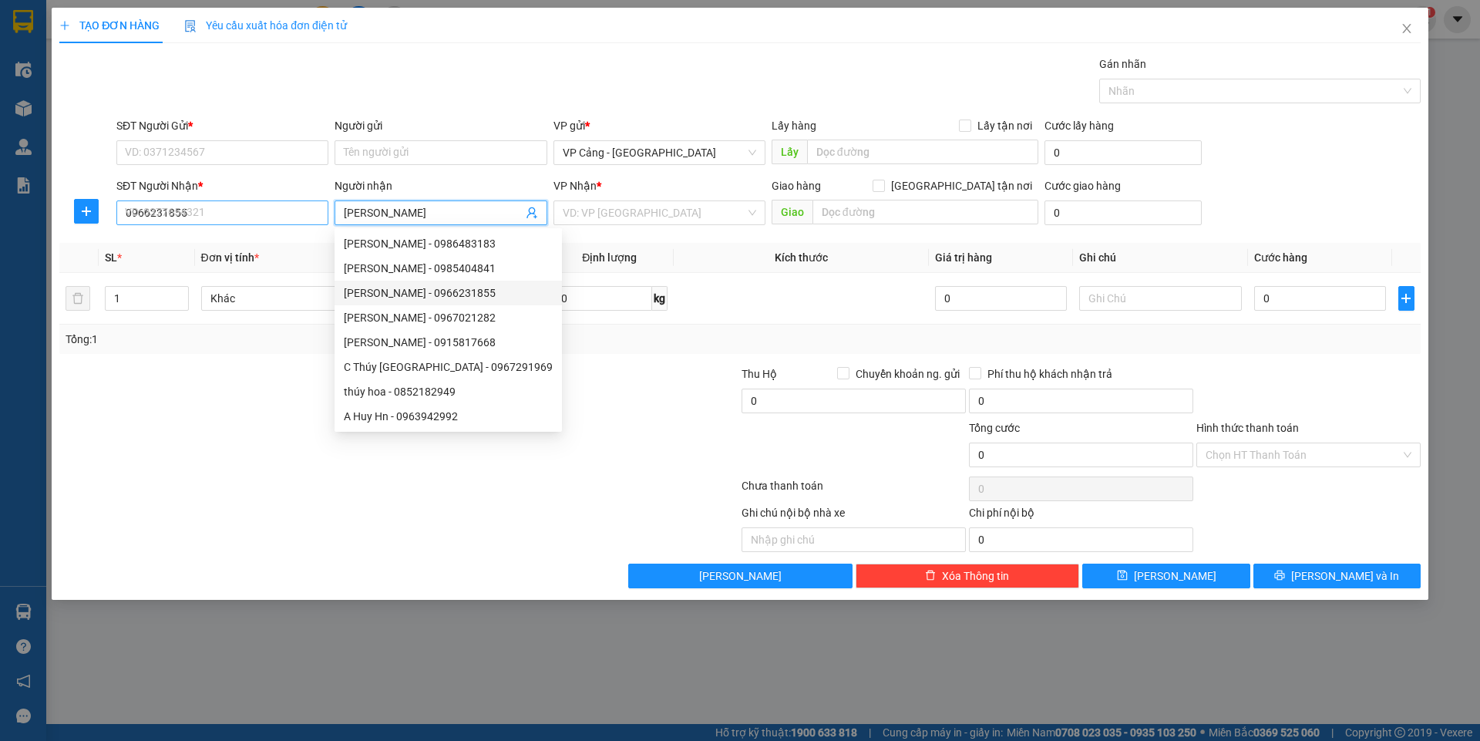
checkbox input "true"
type input "[GEOGRAPHIC_DATA][PERSON_NAME], [GEOGRAPHIC_DATA], [GEOGRAPHIC_DATA]"
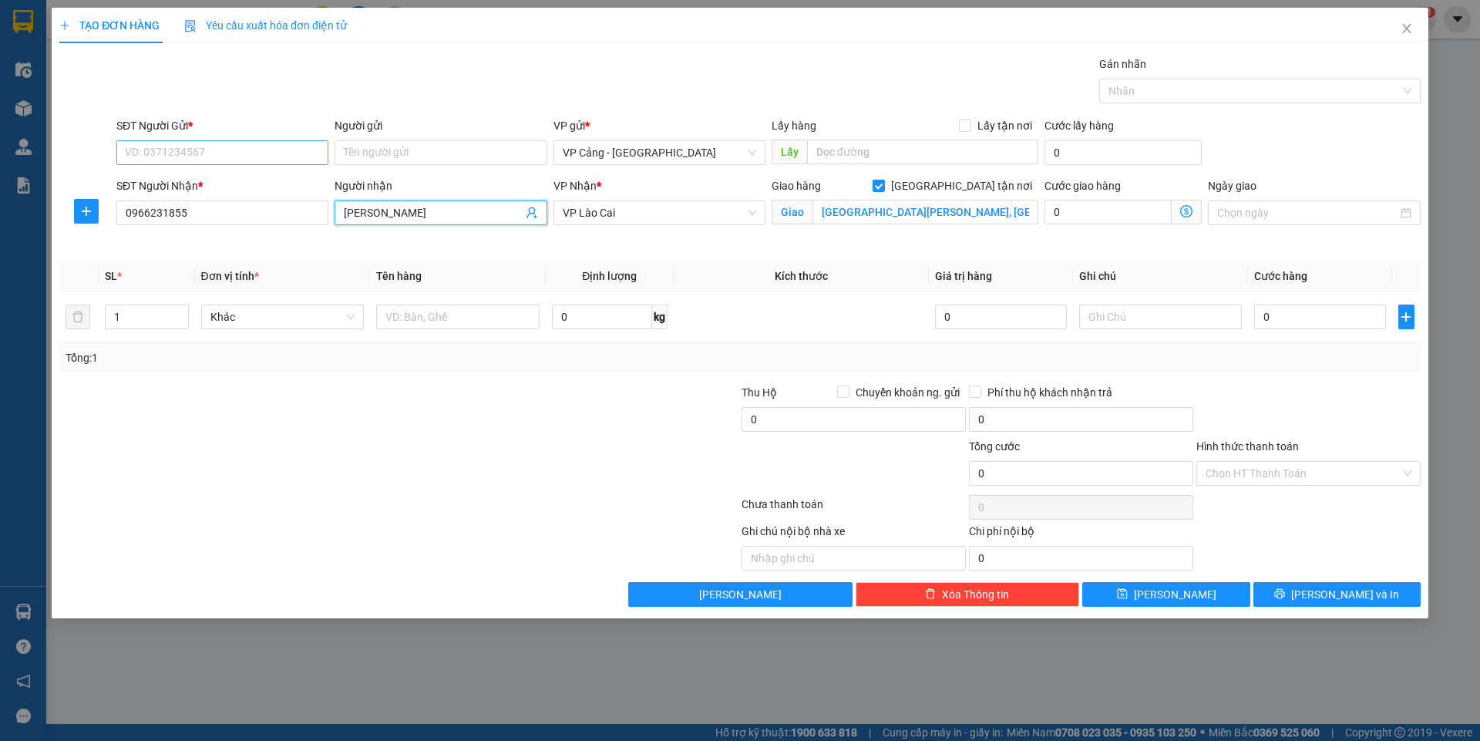
type input "[PERSON_NAME]"
click at [185, 149] on input "SĐT Người Gửi *" at bounding box center [222, 152] width 212 height 25
click at [236, 213] on input "0966231855" at bounding box center [222, 212] width 212 height 25
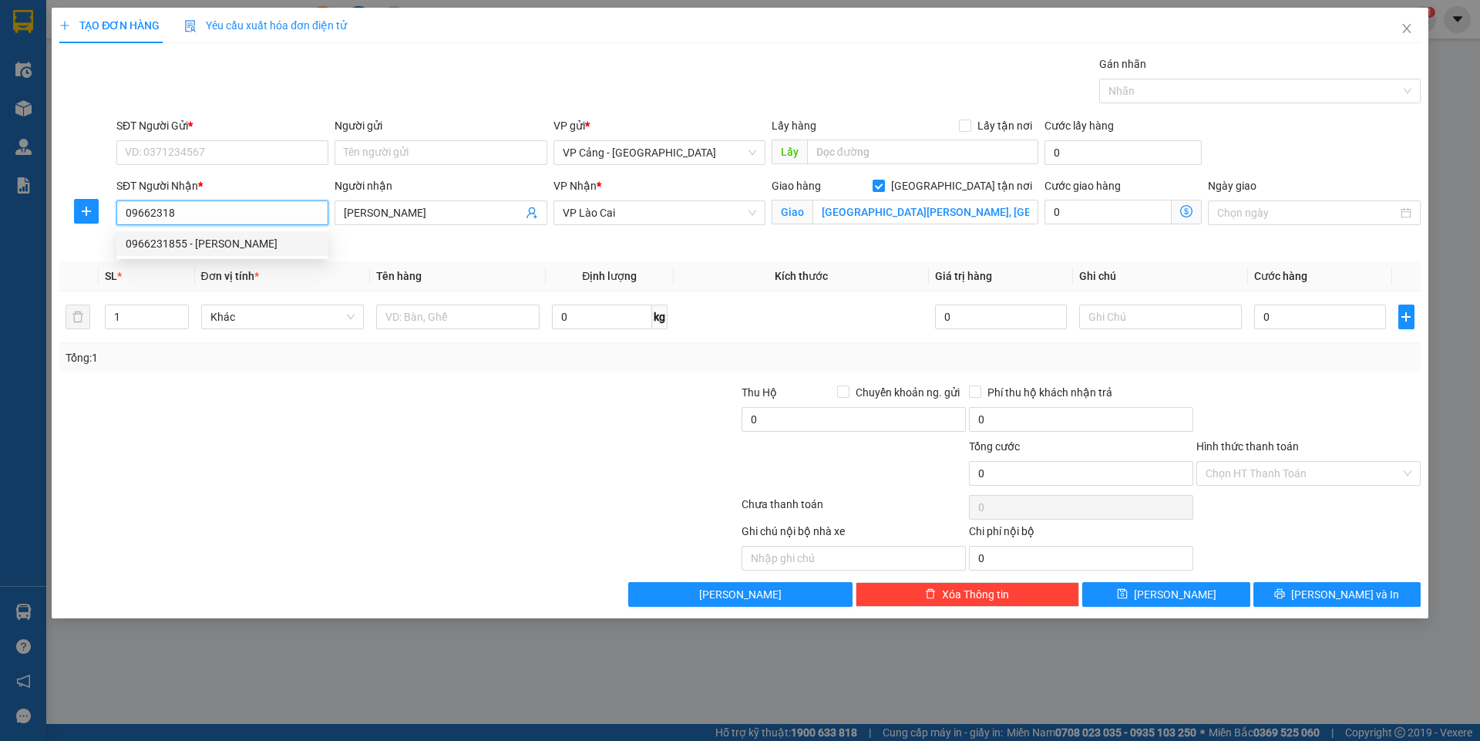
click at [218, 243] on div "0966231855 - [PERSON_NAME]" at bounding box center [222, 243] width 193 height 17
type input "0966231855"
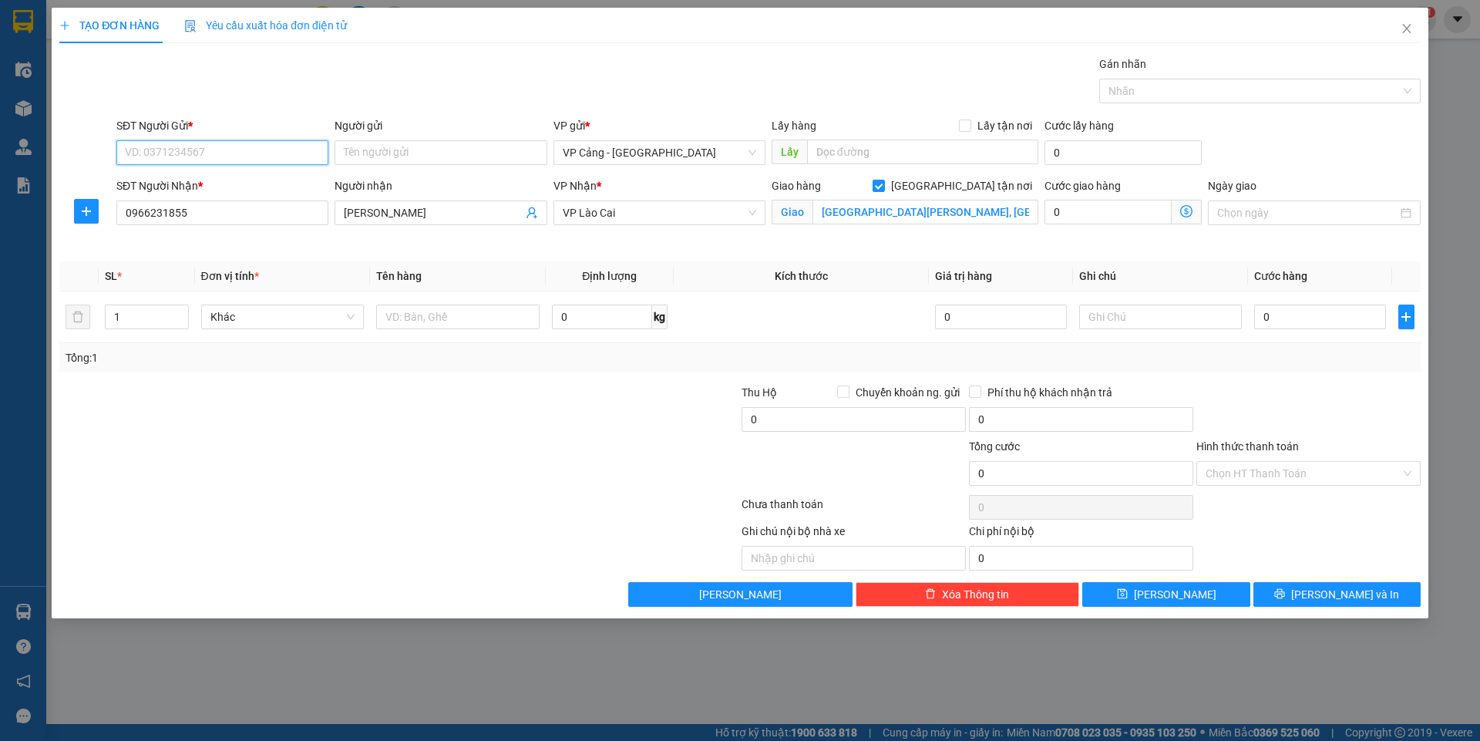
click at [173, 147] on input "SĐT Người Gửi *" at bounding box center [222, 152] width 212 height 25
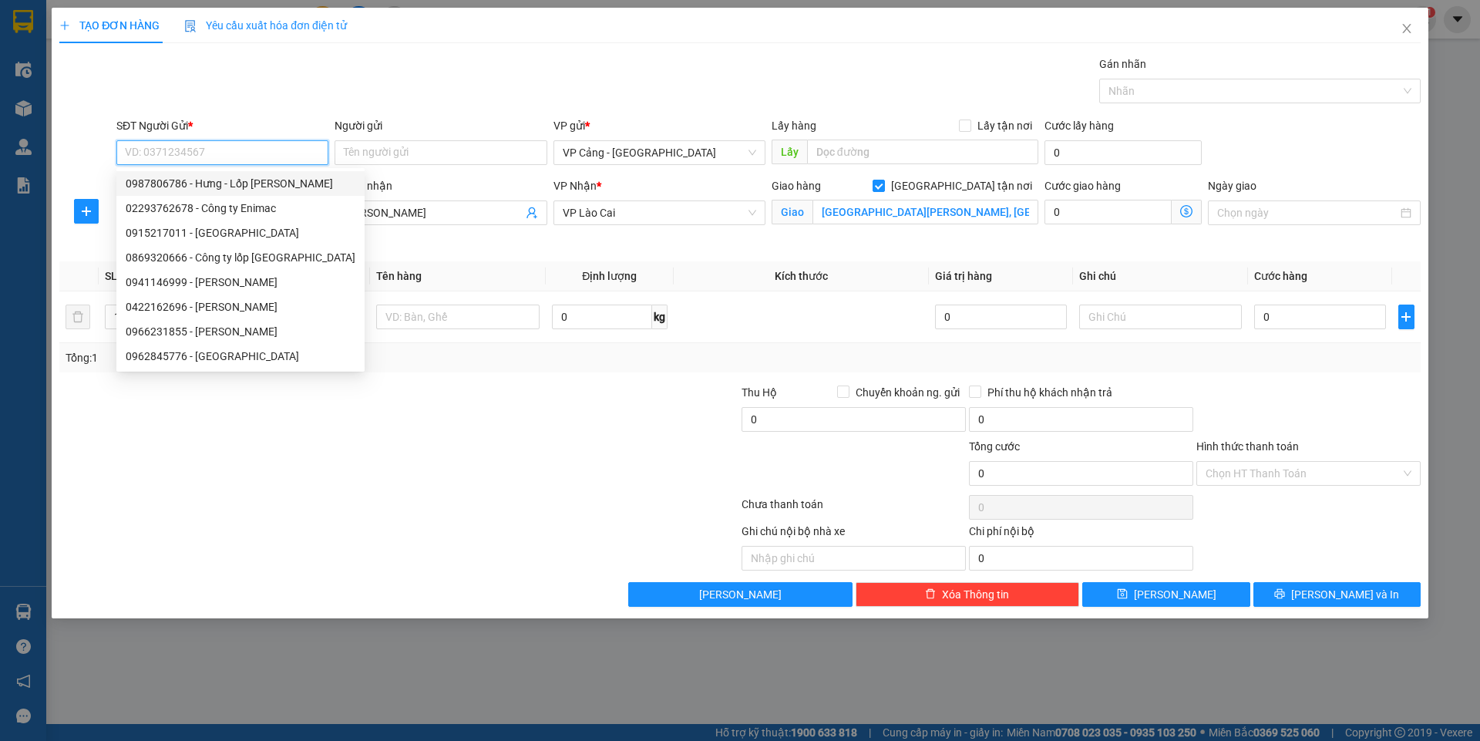
click at [193, 176] on div "0987806786 - Hưng - Lốp [PERSON_NAME]" at bounding box center [241, 183] width 230 height 17
type input "0987806786"
type input "Hưng - Lốp [PERSON_NAME]"
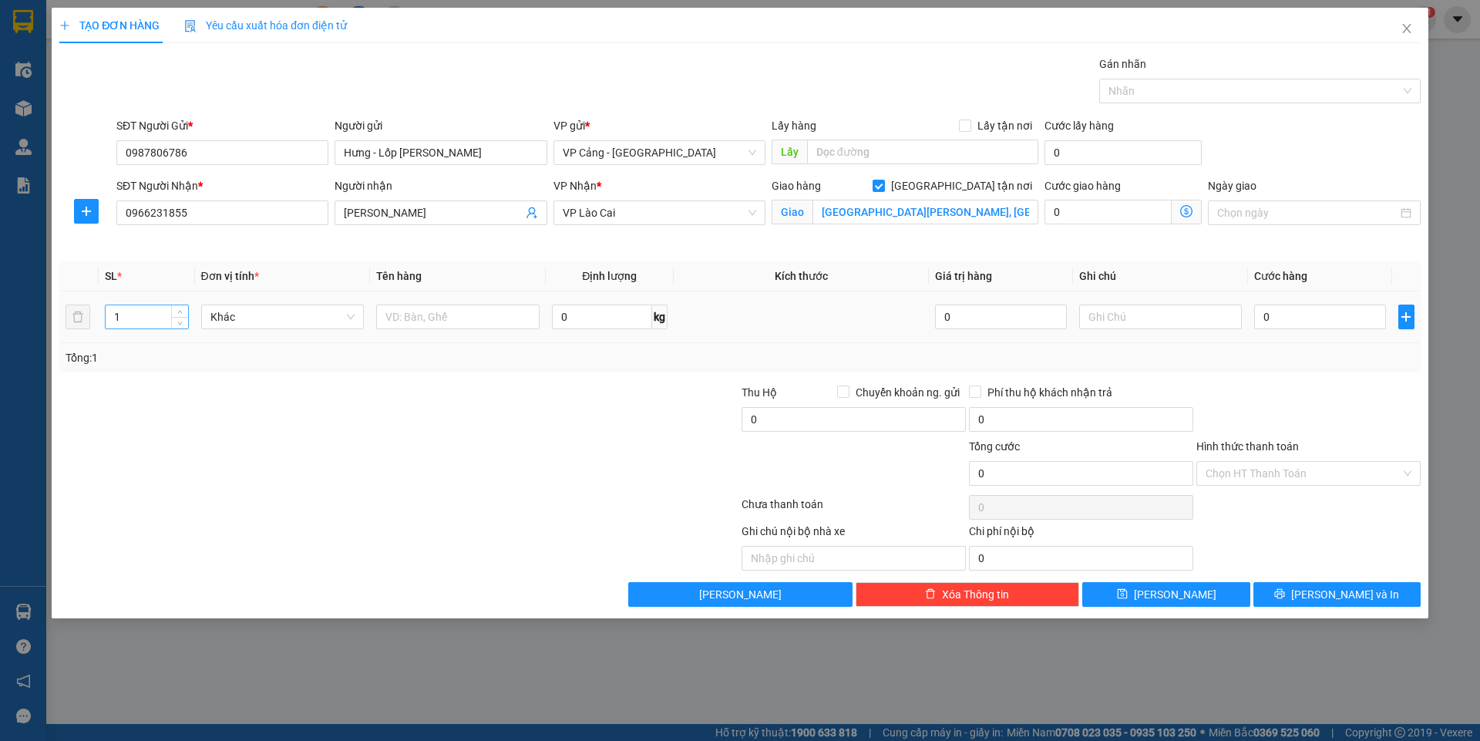
click at [124, 320] on input "1" at bounding box center [147, 316] width 82 height 23
type input "4"
click at [432, 314] on input "text" at bounding box center [457, 316] width 163 height 25
type input "3"
click at [1298, 311] on input "0" at bounding box center [1319, 316] width 131 height 25
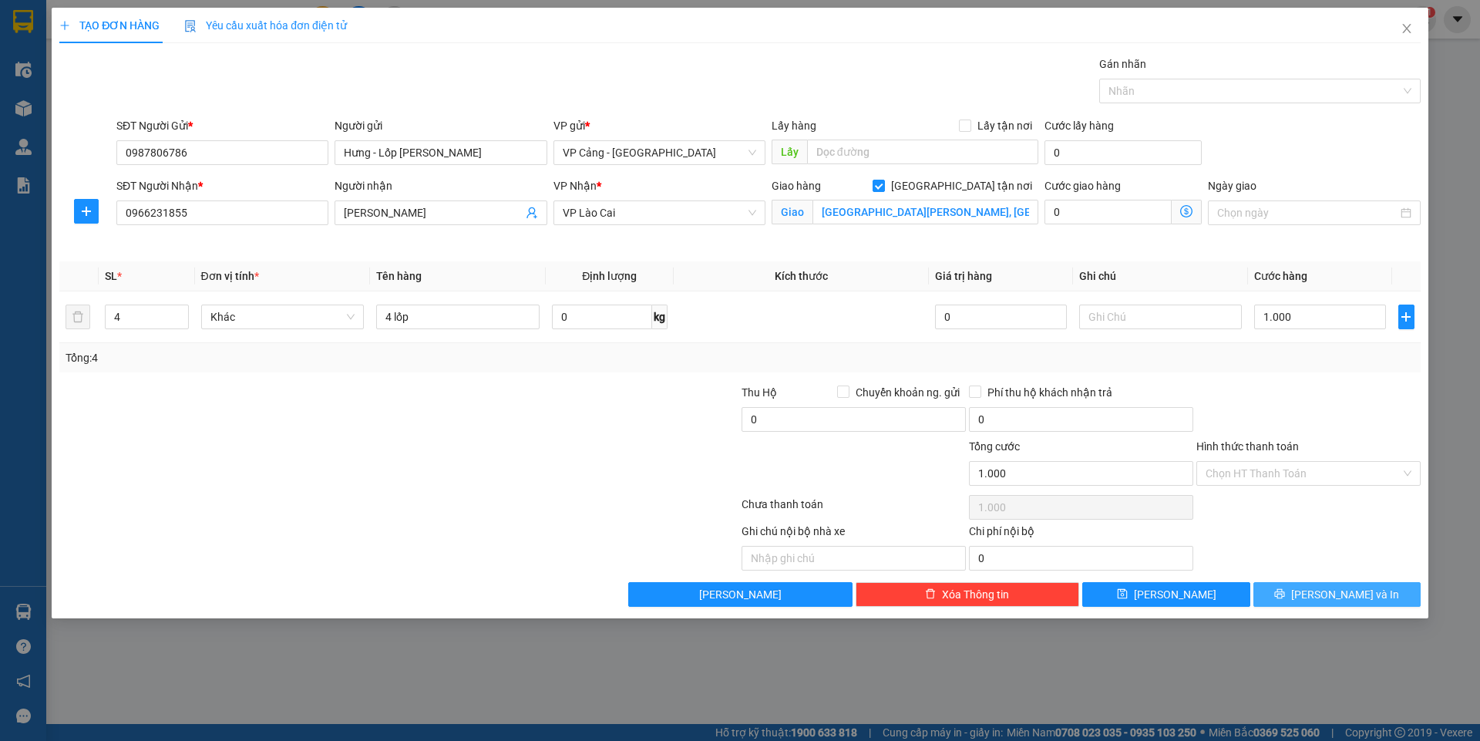
click at [1325, 593] on span "[PERSON_NAME] và In" at bounding box center [1345, 594] width 108 height 17
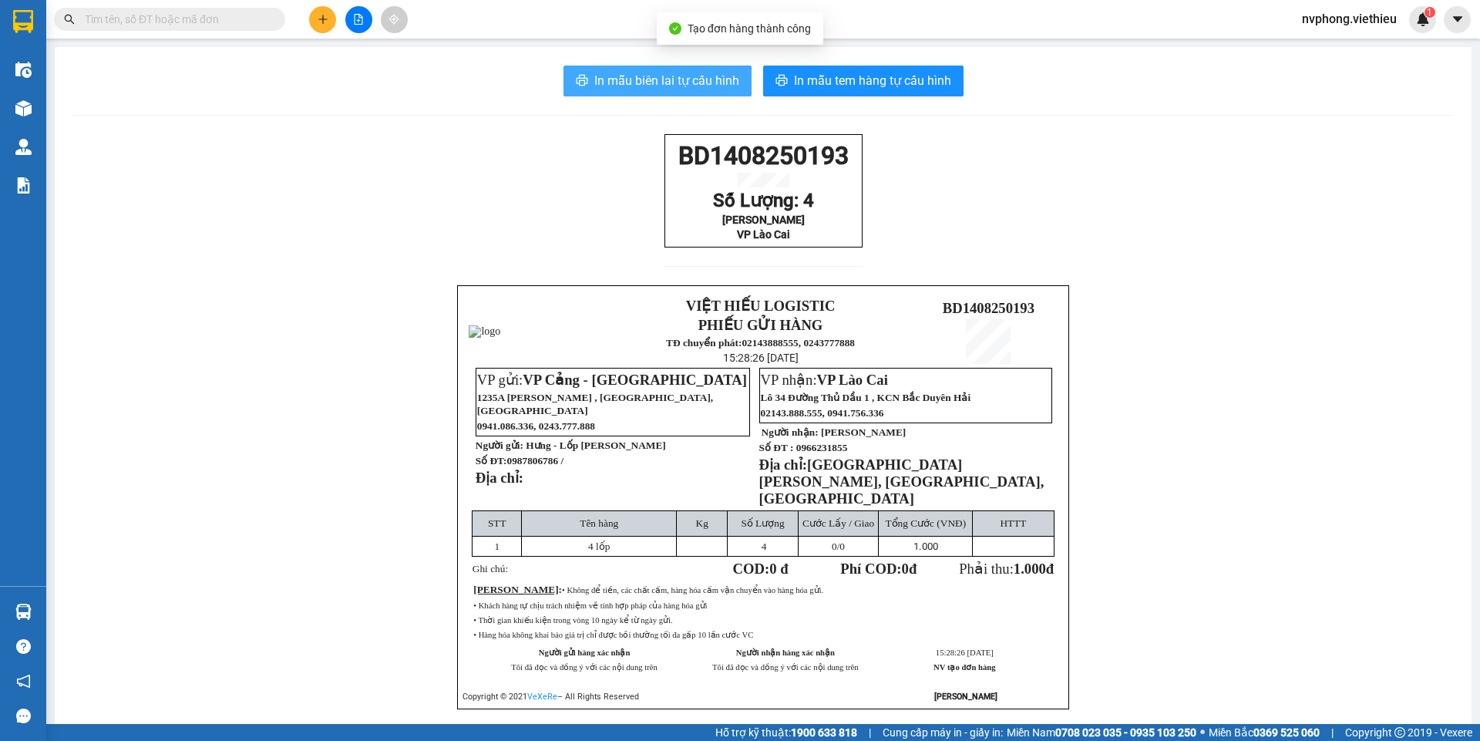
click at [693, 86] on span "In mẫu biên lai tự cấu hình" at bounding box center [666, 80] width 145 height 19
drag, startPoint x: 851, startPoint y: 273, endPoint x: 623, endPoint y: 153, distance: 256.8
click at [623, 153] on div "BD1408250193 Số Lượng: 4 Huy Hùng VP Lào Cai VIỆT HIẾU LOGISTIC PHIẾU GỬI HÀNG …" at bounding box center [762, 440] width 1379 height 613
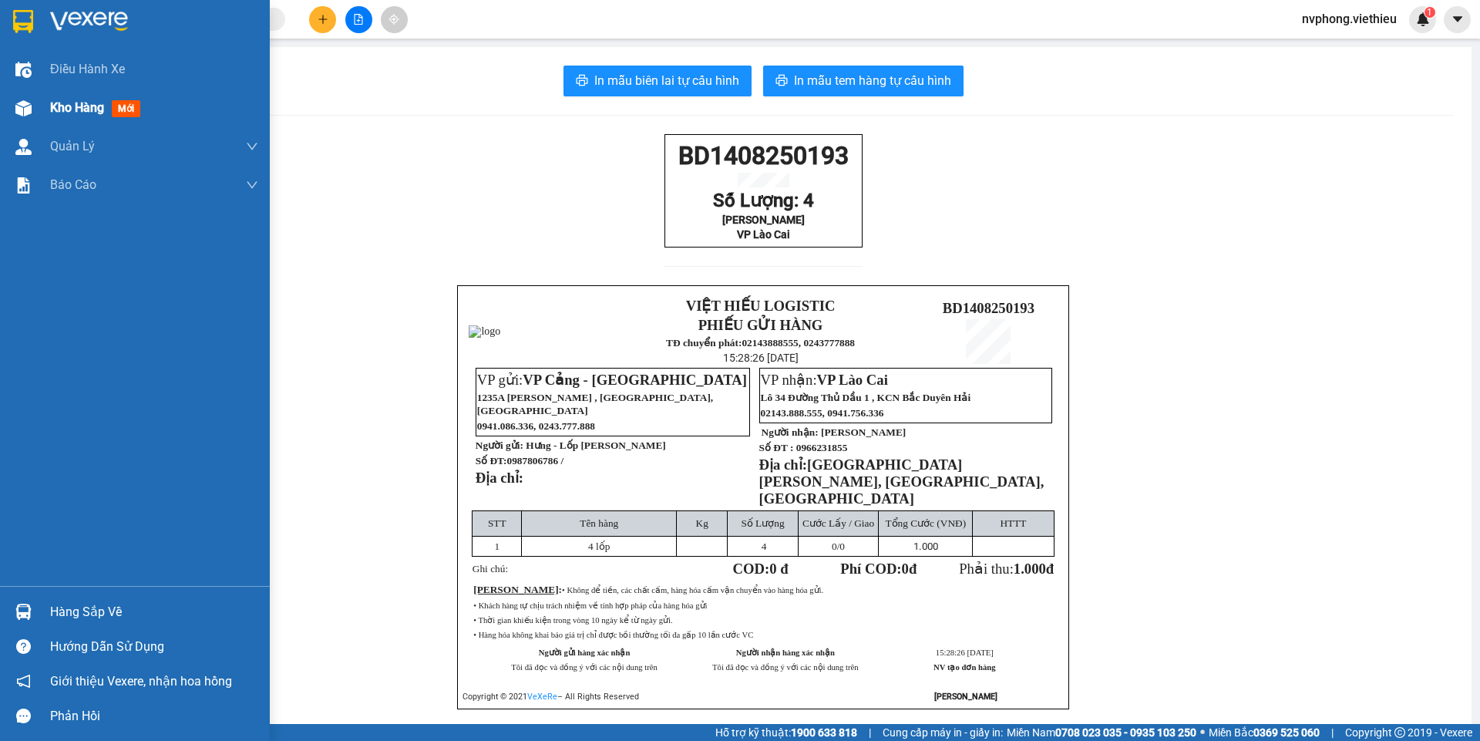
click at [59, 104] on span "Kho hàng" at bounding box center [77, 107] width 54 height 15
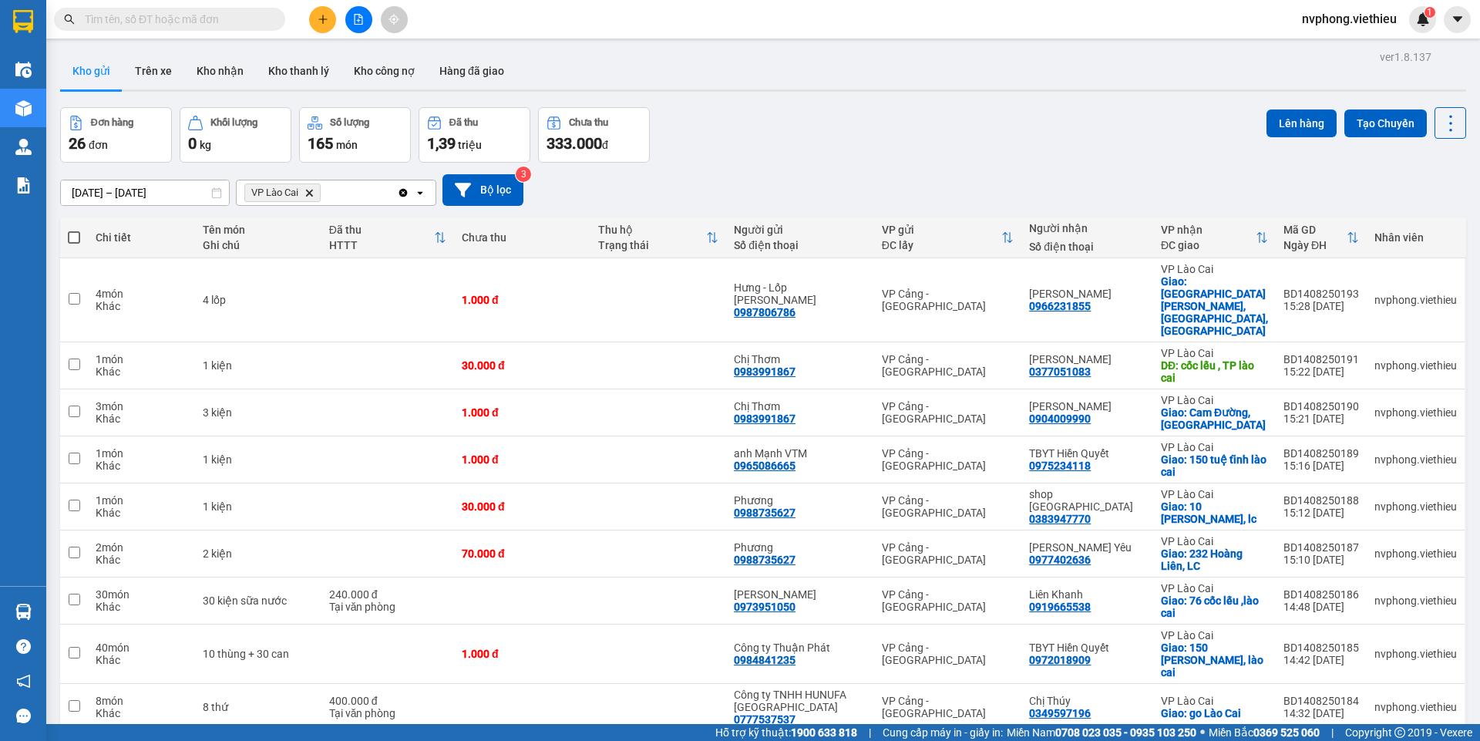
click at [311, 188] on icon "Delete" at bounding box center [308, 192] width 9 height 9
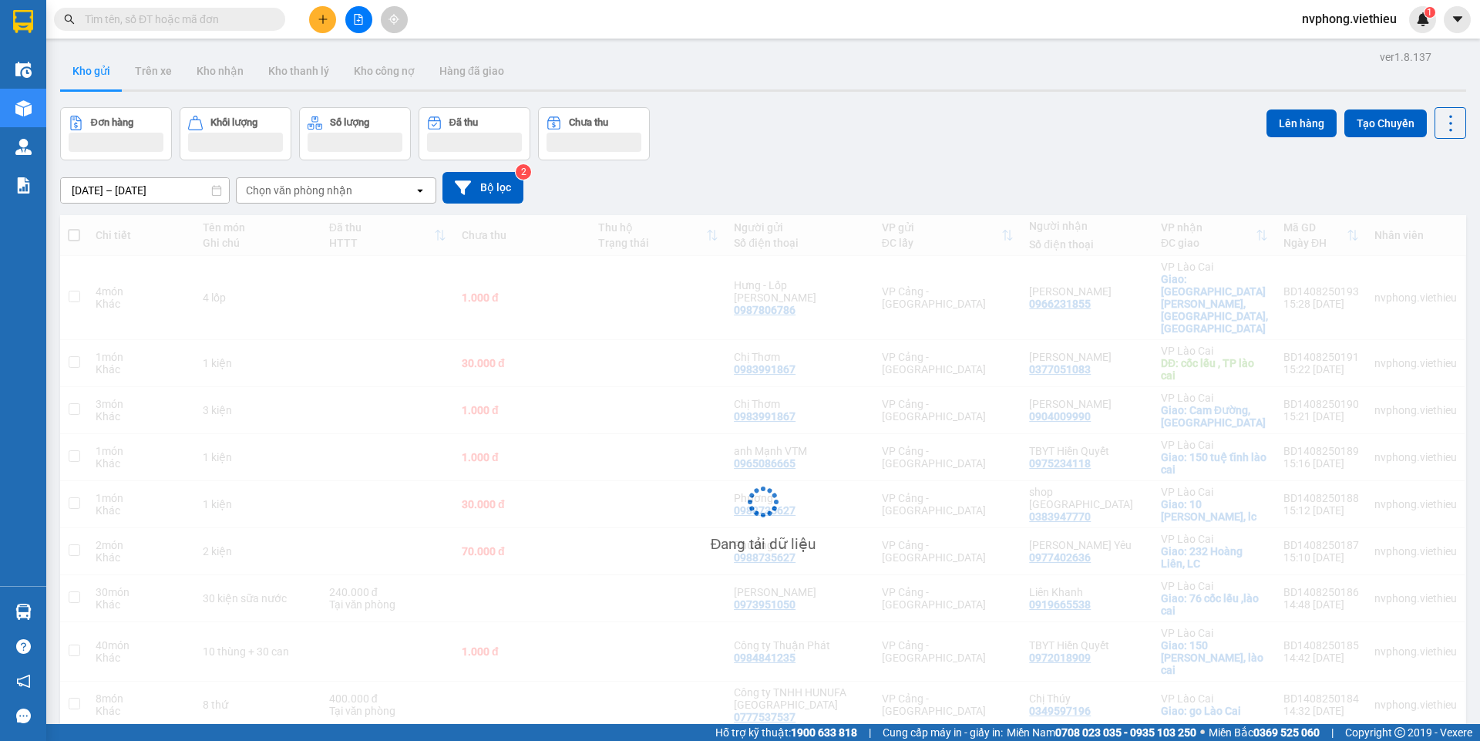
click at [291, 187] on div "Chọn văn phòng nhận" at bounding box center [299, 190] width 106 height 15
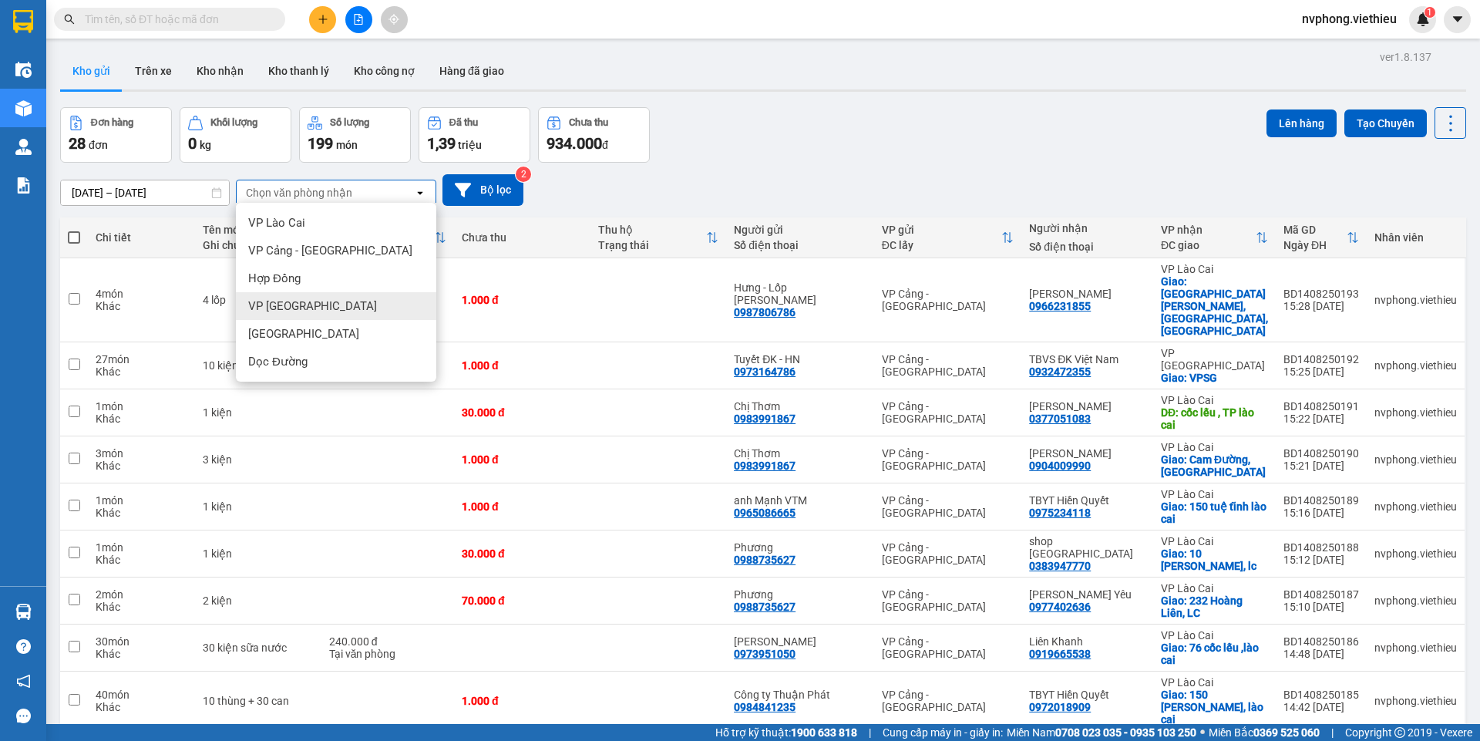
click at [297, 311] on span "VP [GEOGRAPHIC_DATA]" at bounding box center [312, 305] width 129 height 15
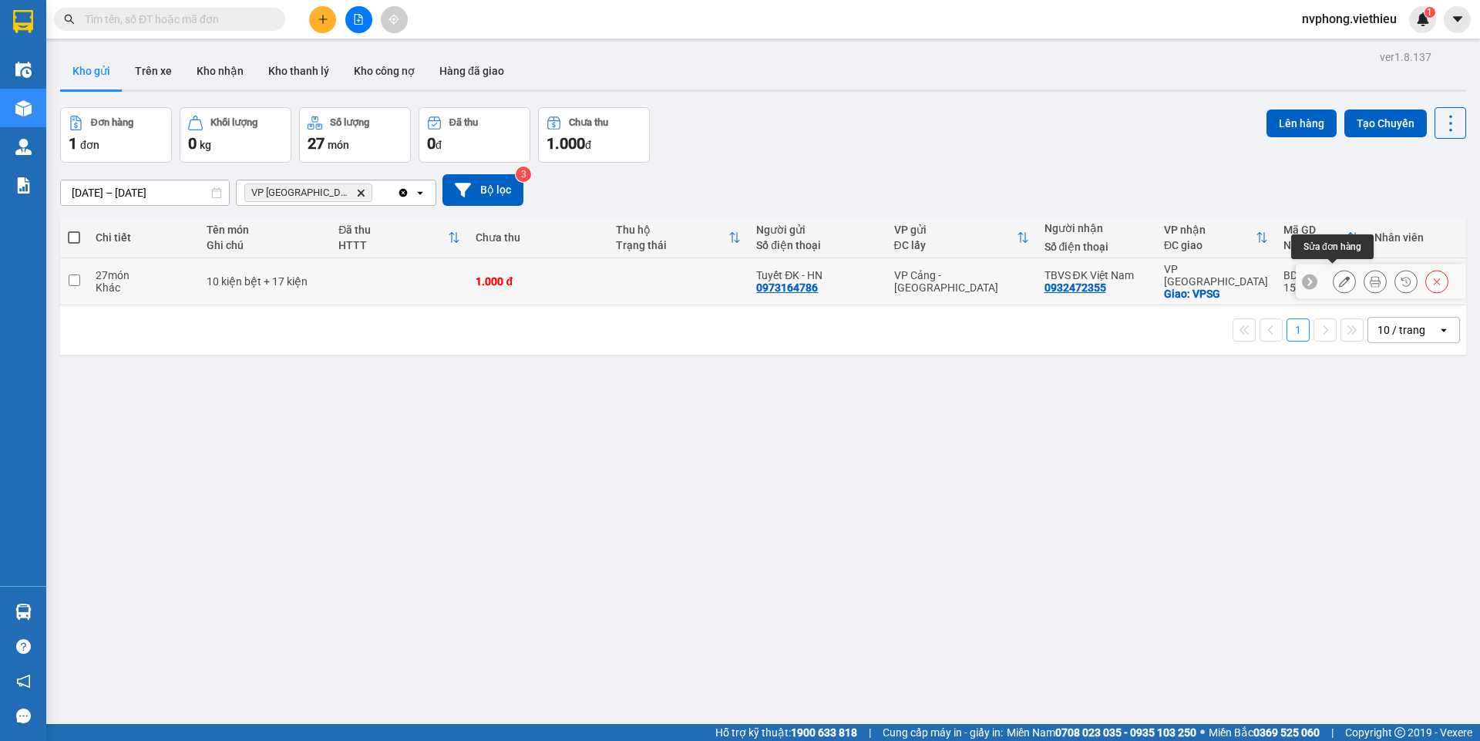
click at [1339, 277] on icon at bounding box center [1344, 281] width 11 height 11
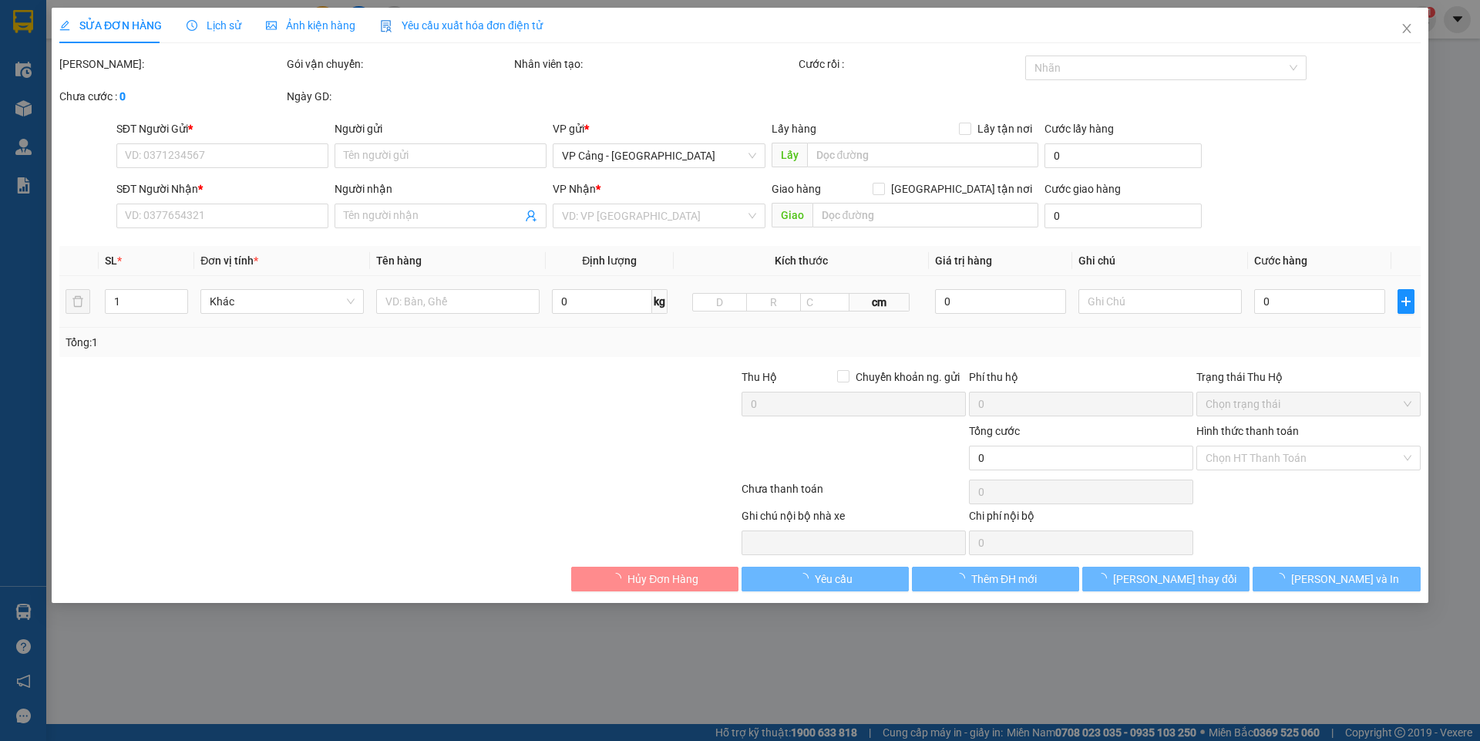
type input "0973164786"
type input "Tuyết ĐK - HN"
type input "0932472355"
type input "TBVS ĐK Việt Nam"
checkbox input "true"
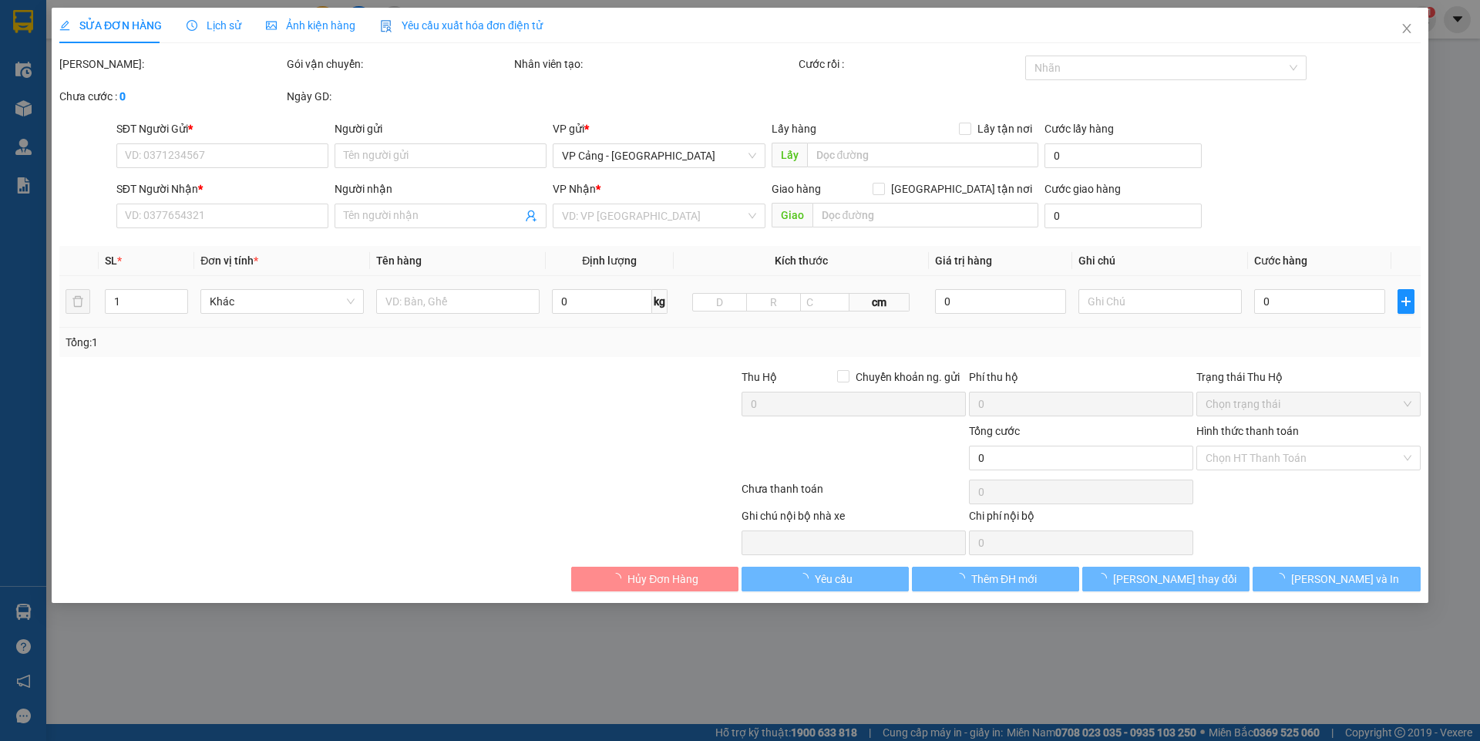
type input "VPSG"
type input "1.000"
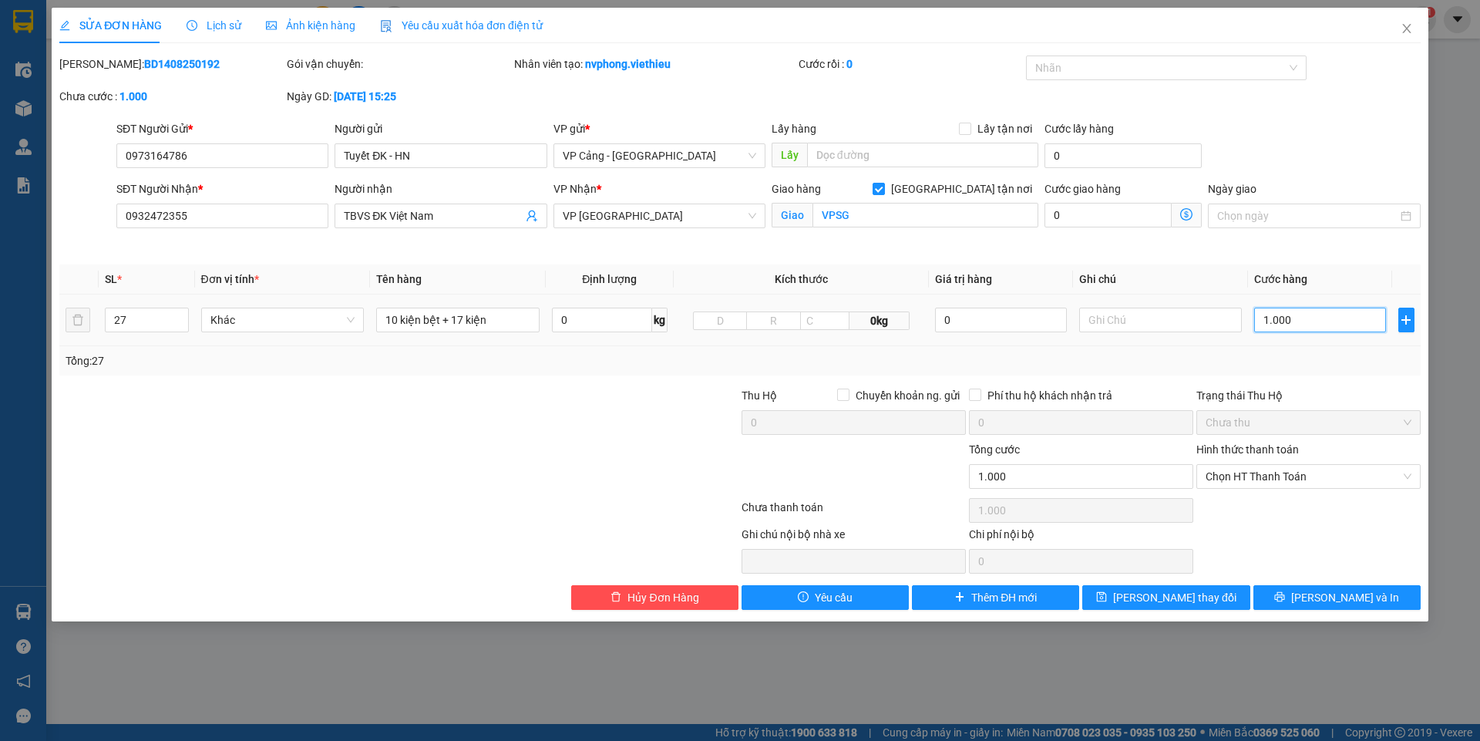
click at [1329, 324] on input "1.000" at bounding box center [1319, 319] width 131 height 25
type input "1"
type input "15"
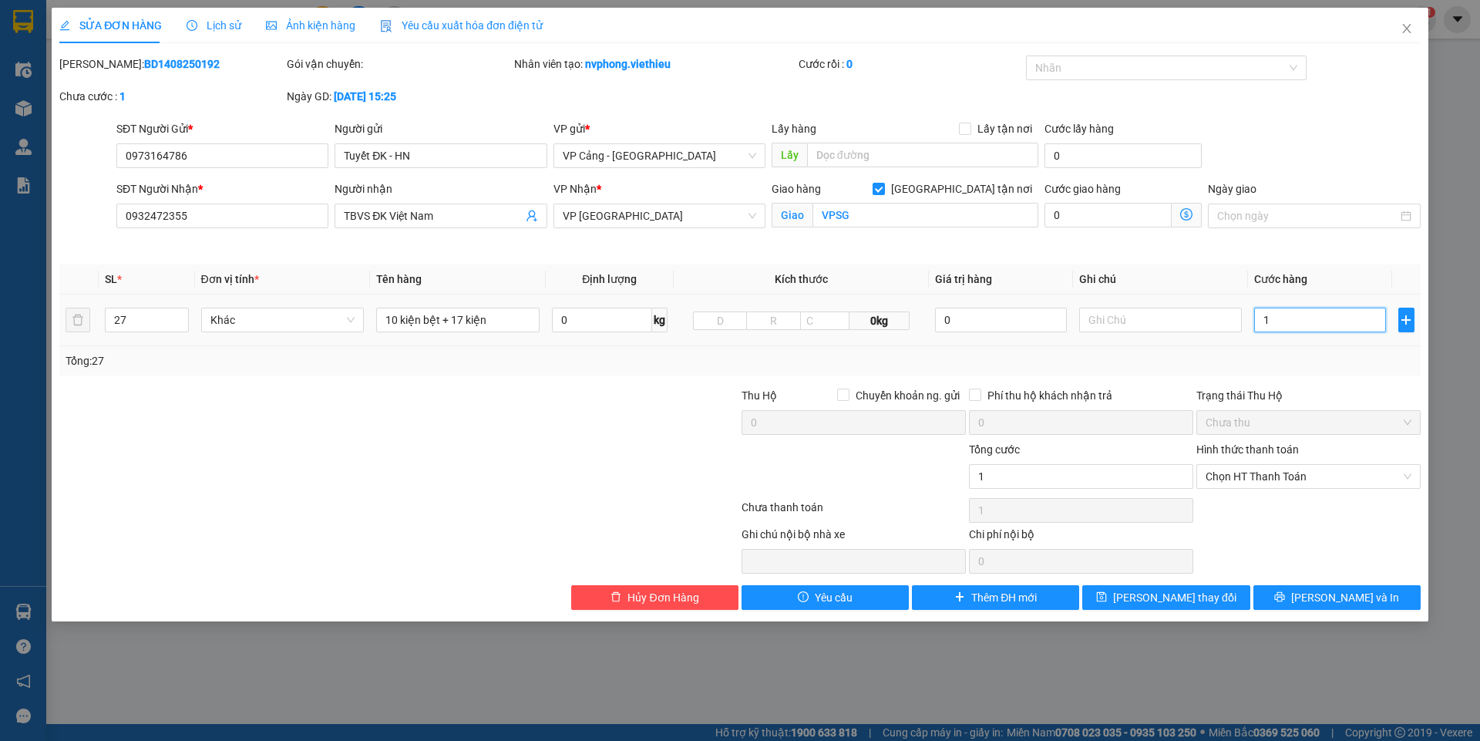
type input "15"
type input "150"
type input "1.500"
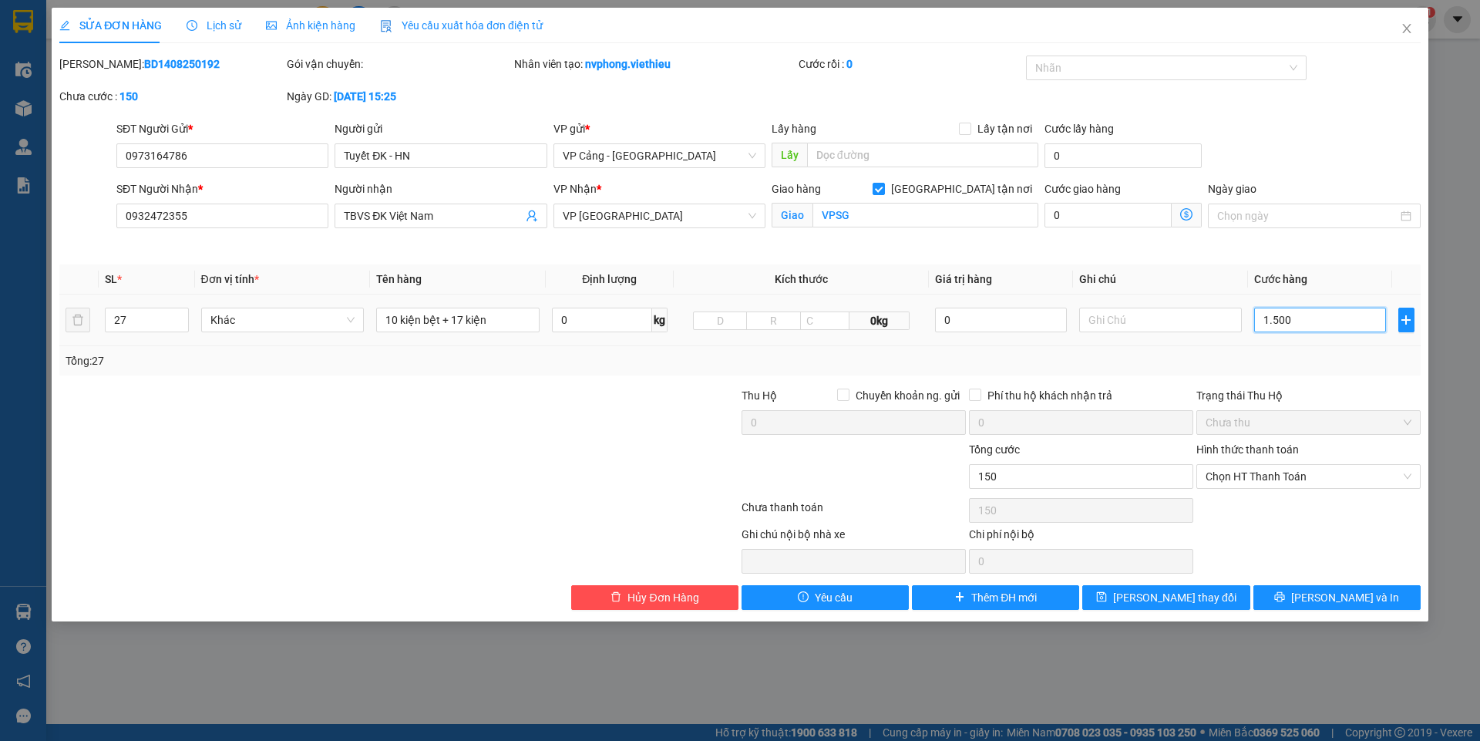
type input "1.500"
drag, startPoint x: 1164, startPoint y: 602, endPoint x: 781, endPoint y: 526, distance: 390.5
click at [1164, 602] on span "[PERSON_NAME] thay đổi" at bounding box center [1174, 597] width 123 height 17
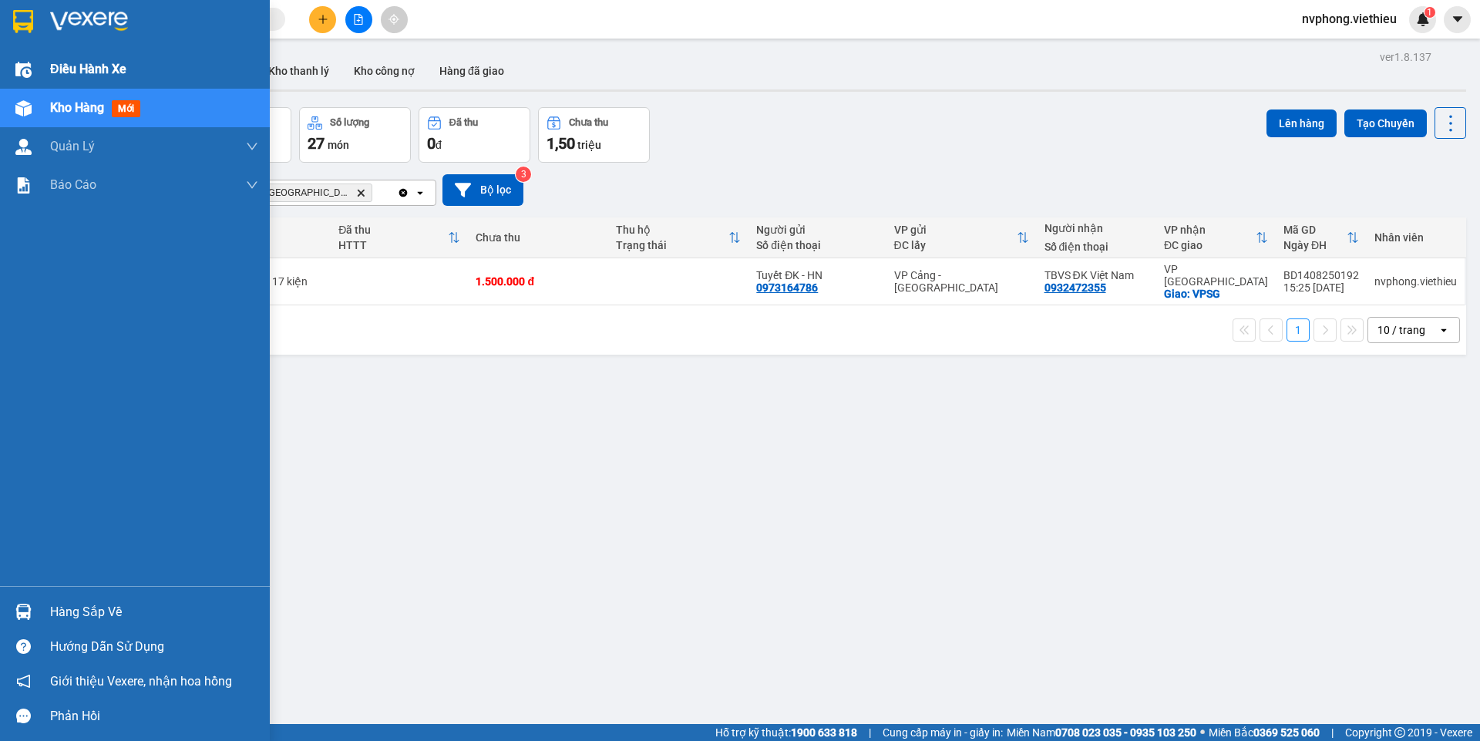
click at [46, 76] on div "Điều hành xe" at bounding box center [135, 69] width 270 height 39
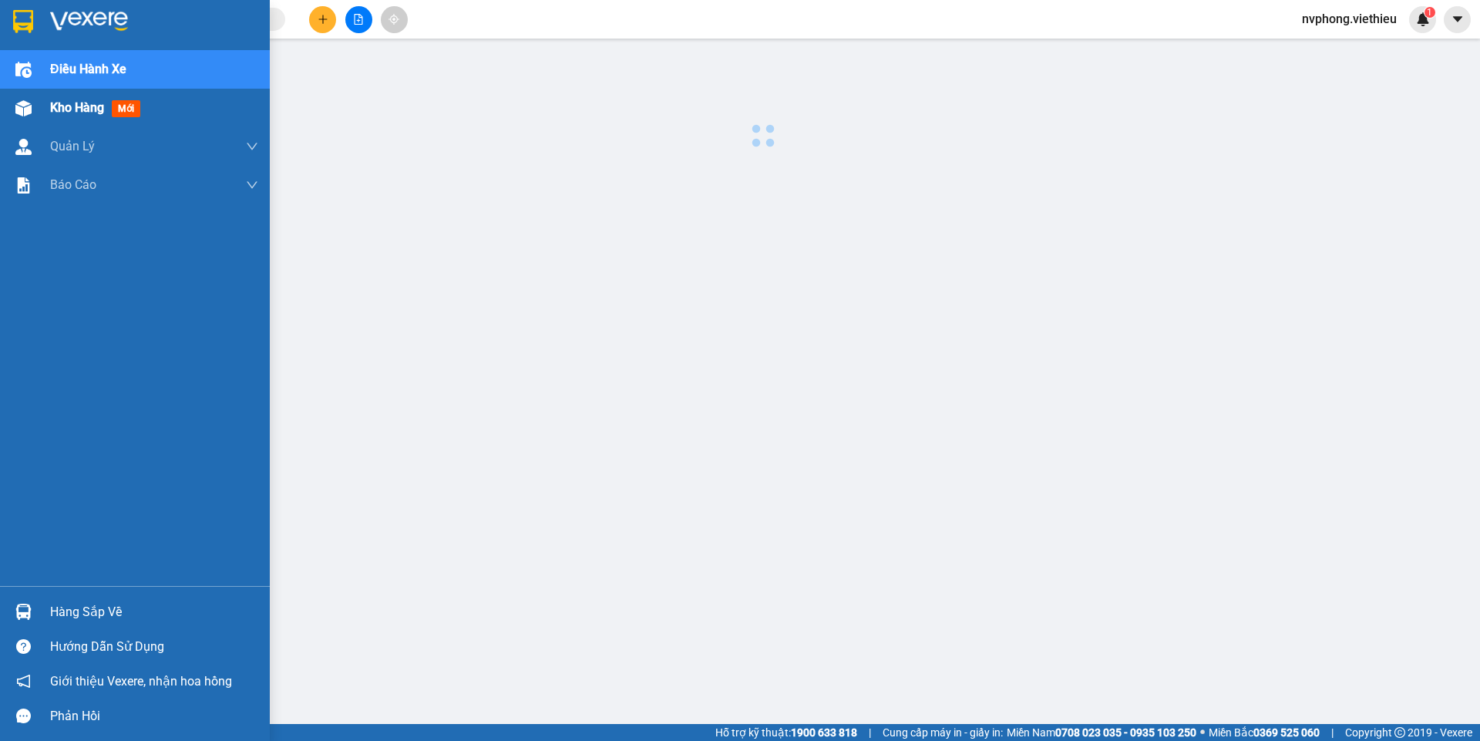
click at [45, 105] on div "Kho hàng mới" at bounding box center [135, 108] width 270 height 39
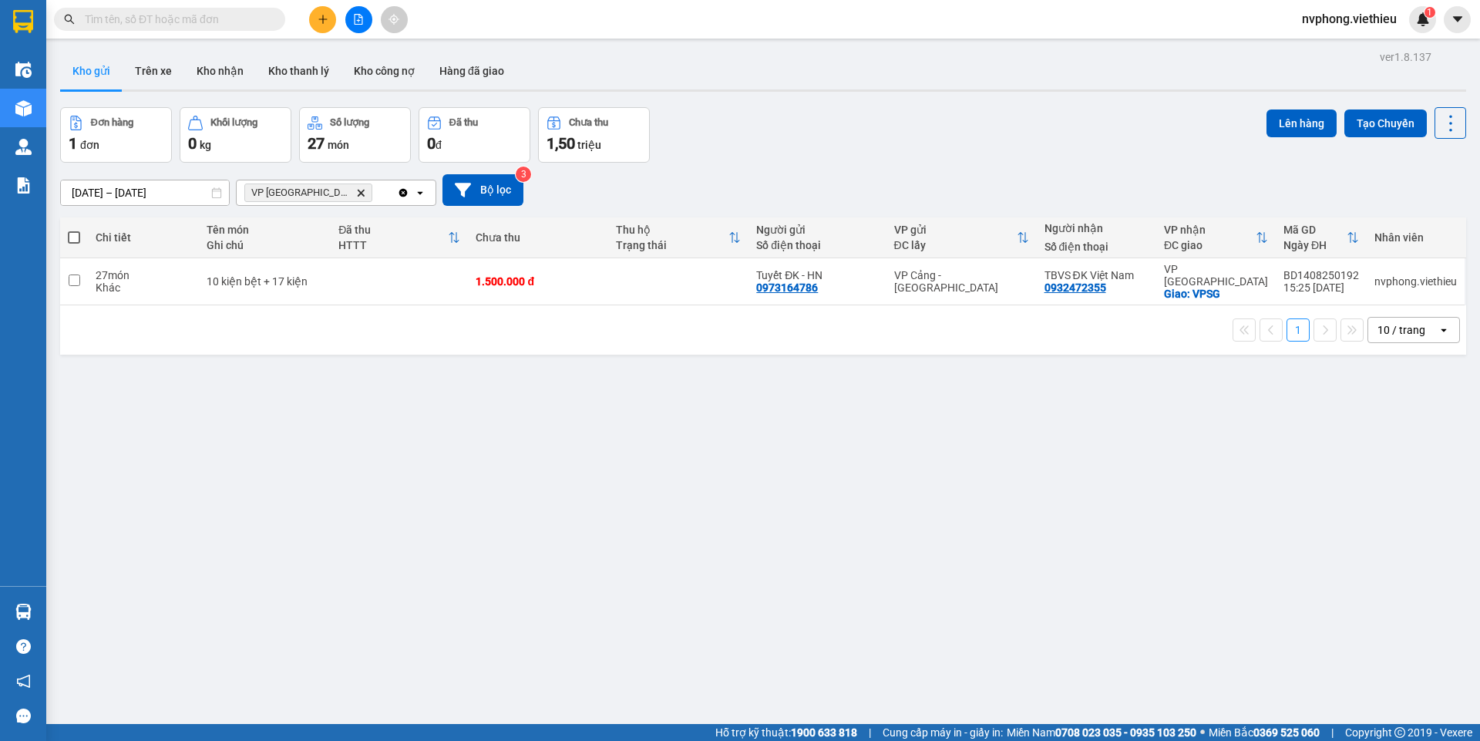
click at [358, 191] on icon "VP Sài Gòn, close by backspace" at bounding box center [361, 192] width 7 height 7
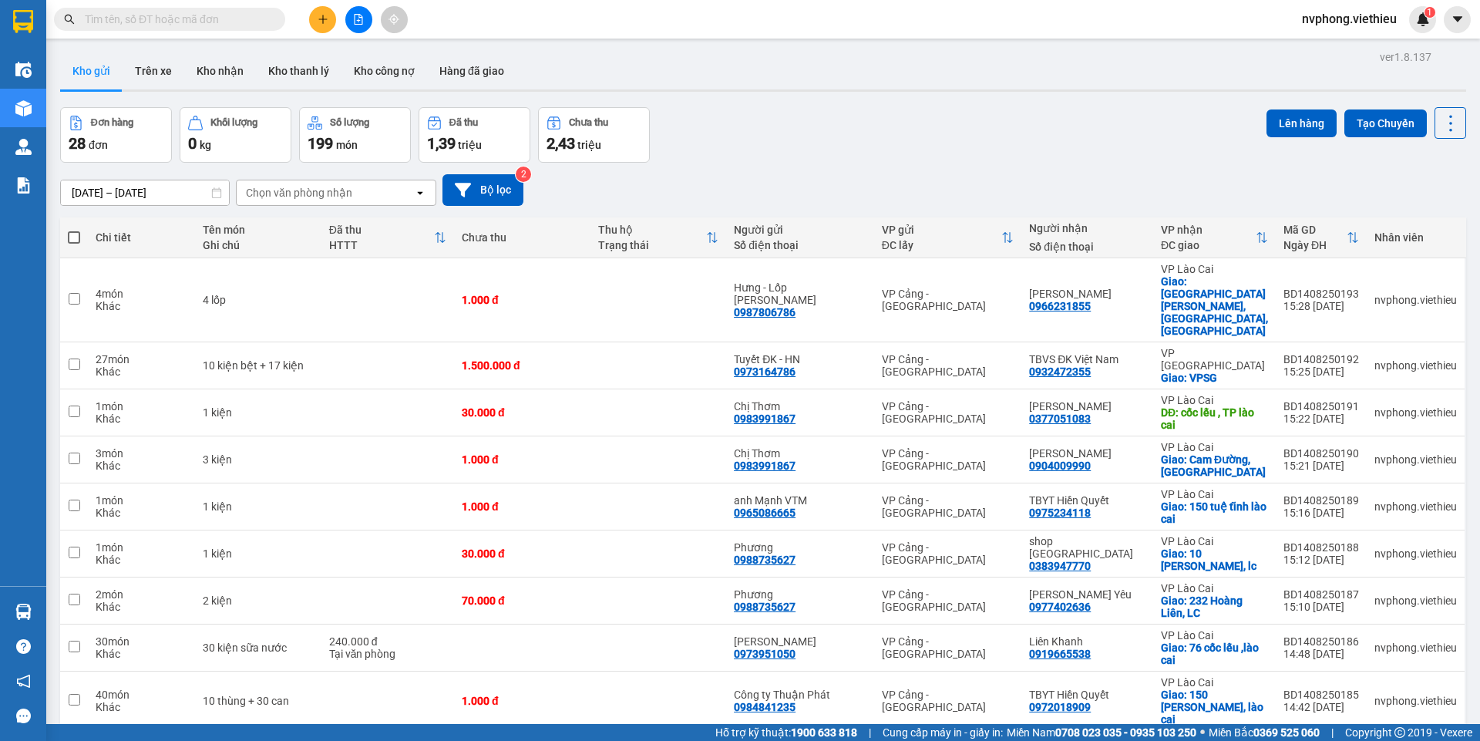
click at [285, 202] on div "Chọn văn phòng nhận" at bounding box center [325, 192] width 177 height 25
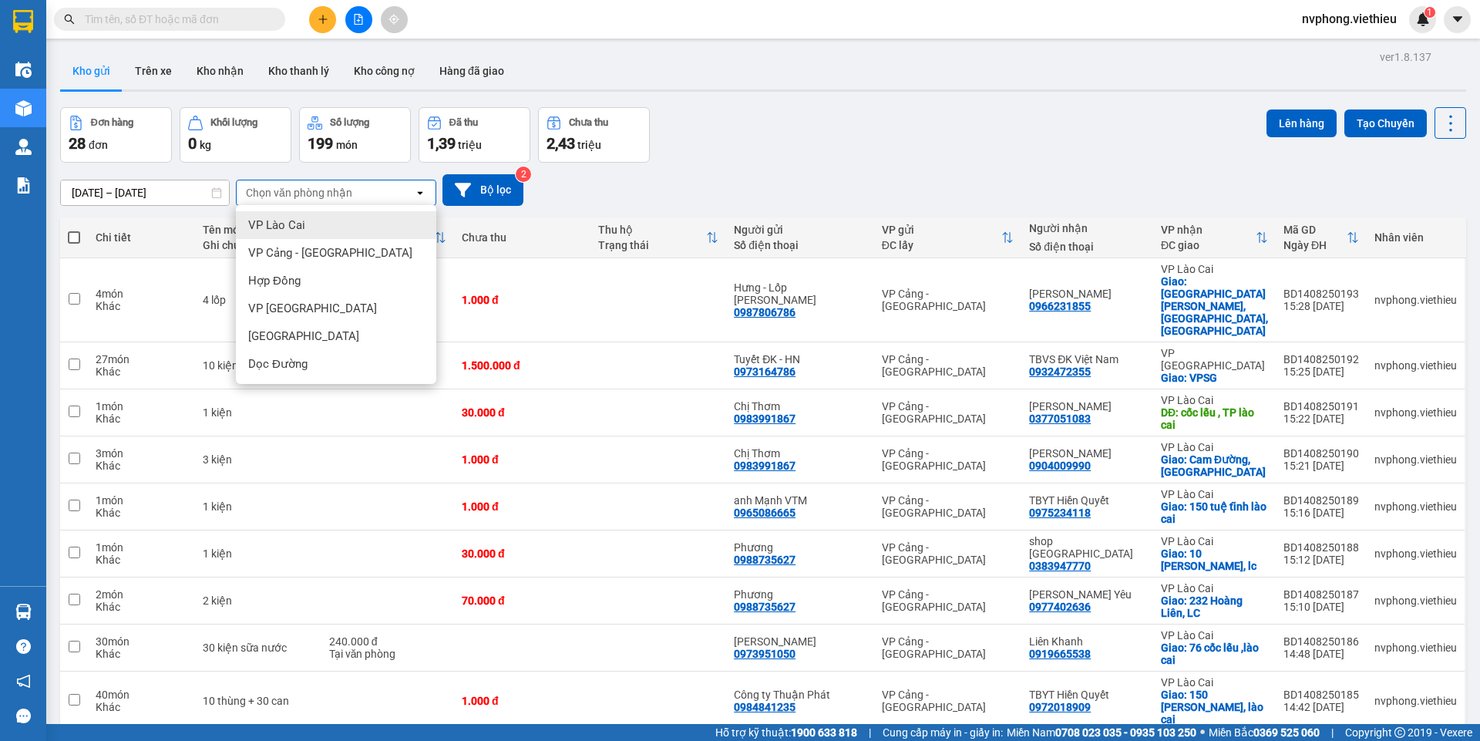
click at [275, 220] on span "VP Lào Cai" at bounding box center [276, 224] width 57 height 15
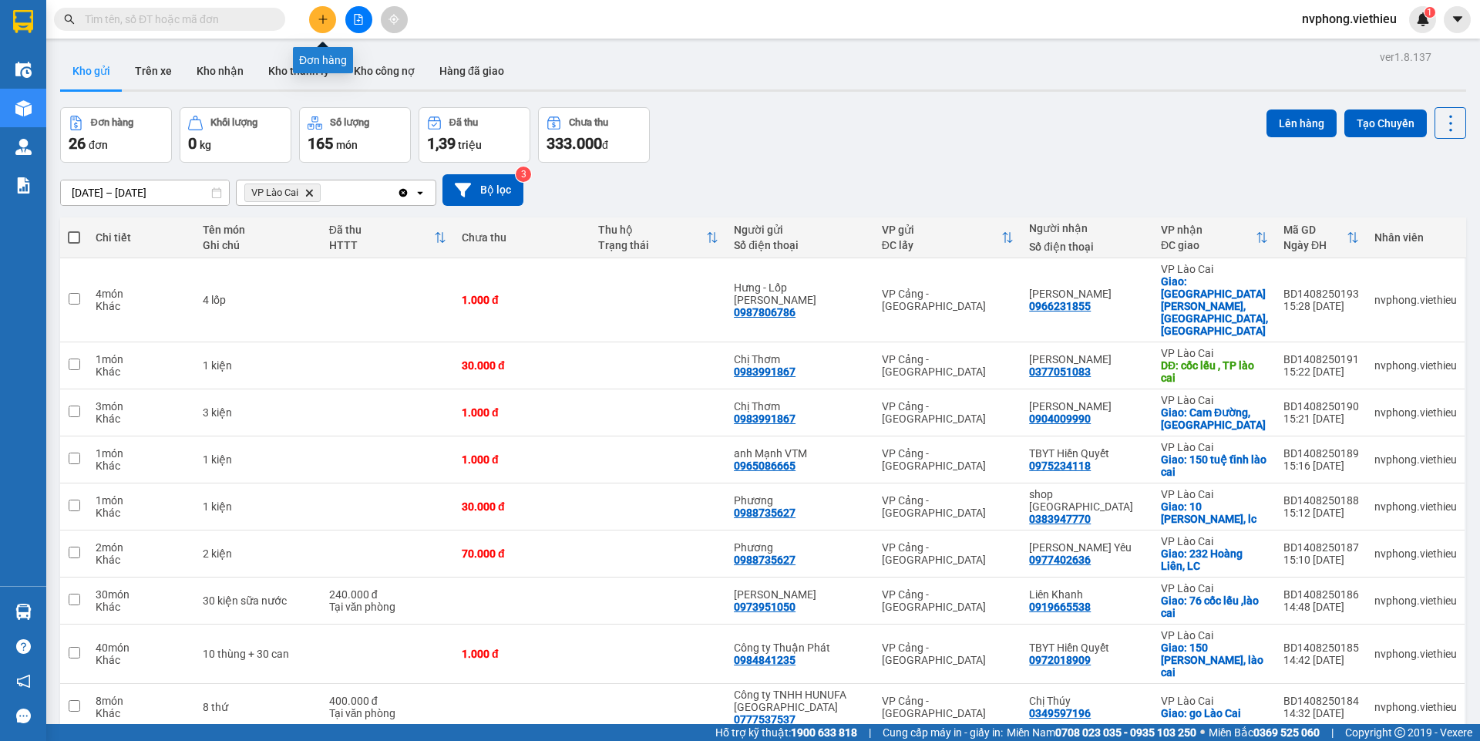
click at [329, 15] on button at bounding box center [322, 19] width 27 height 27
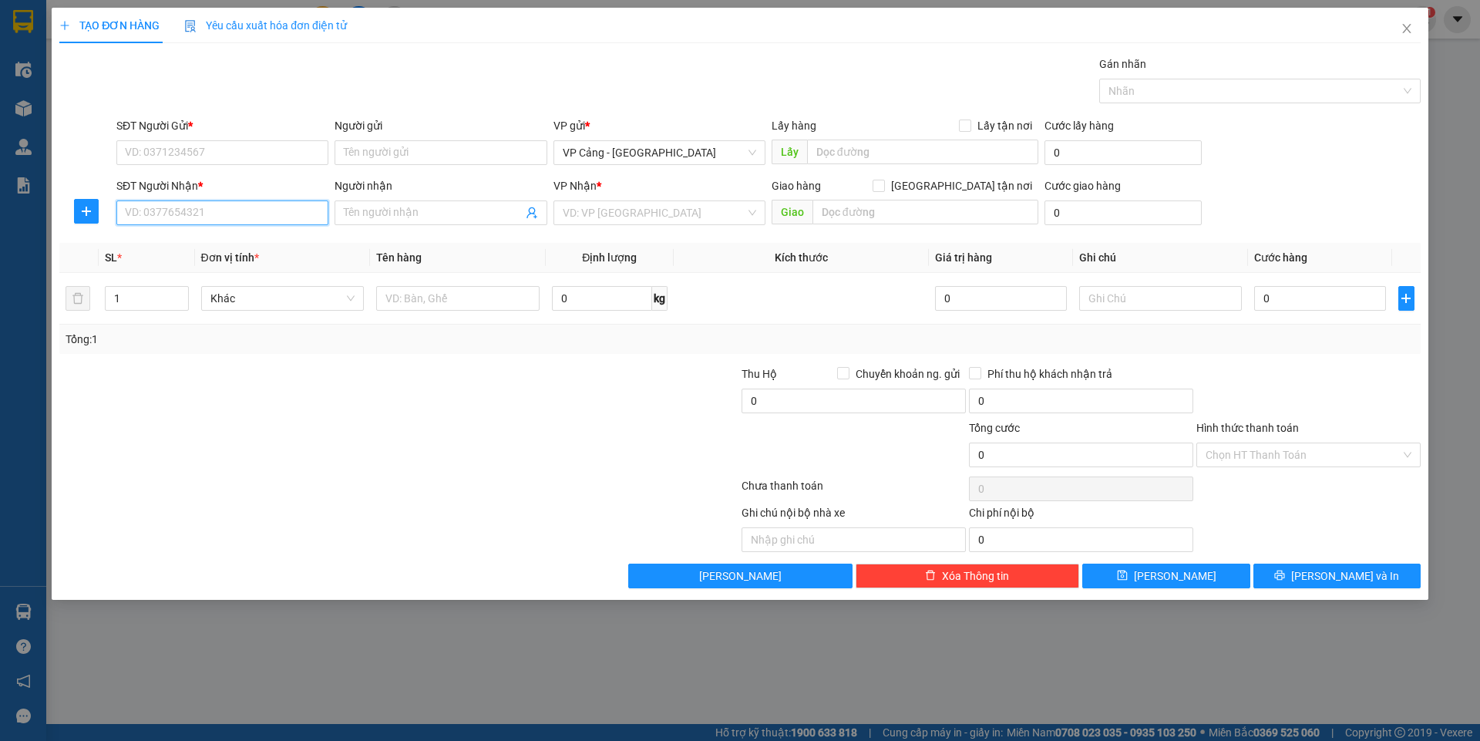
click at [145, 205] on input "SĐT Người Nhận *" at bounding box center [222, 212] width 212 height 25
click at [147, 237] on div "0966231855 - [PERSON_NAME]" at bounding box center [222, 243] width 193 height 17
type input "0966231855"
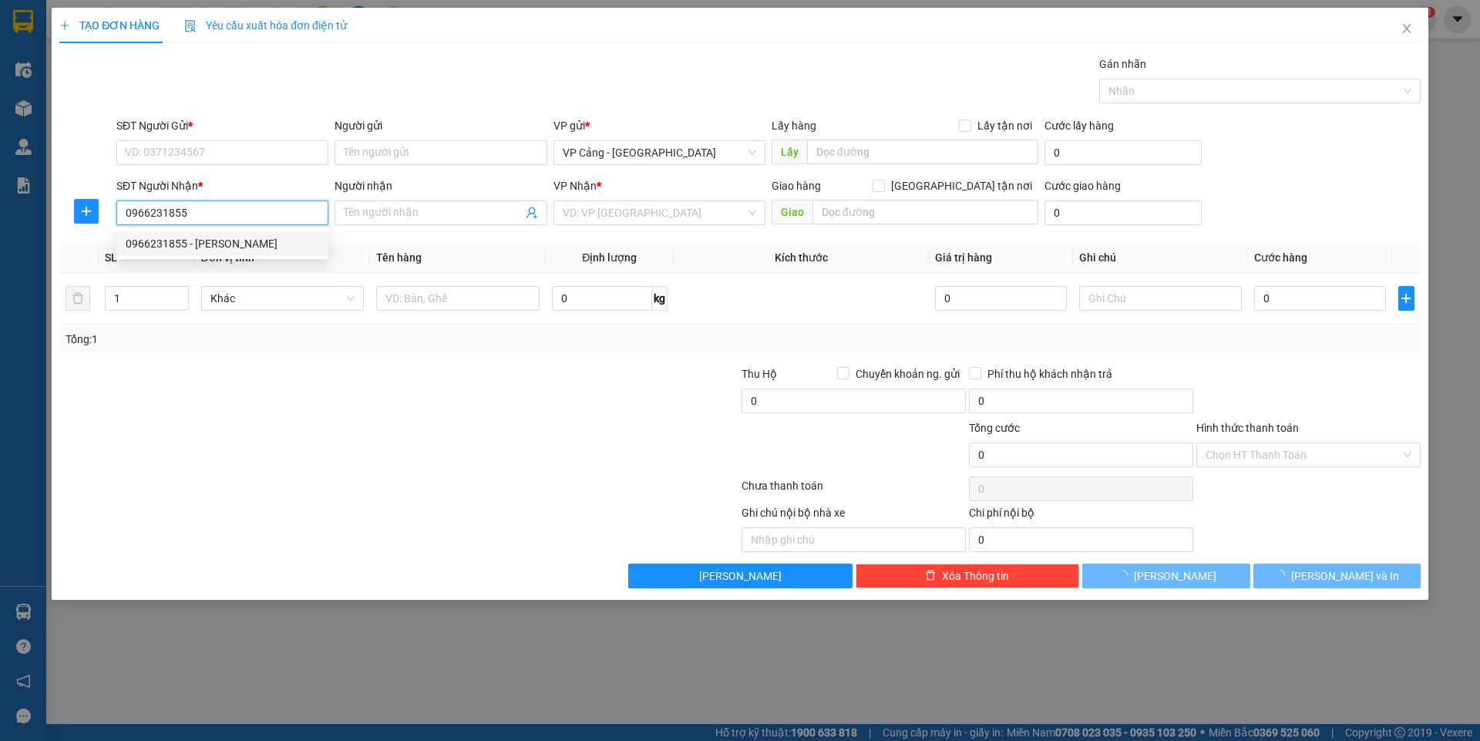
type input "[PERSON_NAME]"
checkbox input "true"
type input "[GEOGRAPHIC_DATA][PERSON_NAME], [GEOGRAPHIC_DATA], [GEOGRAPHIC_DATA]"
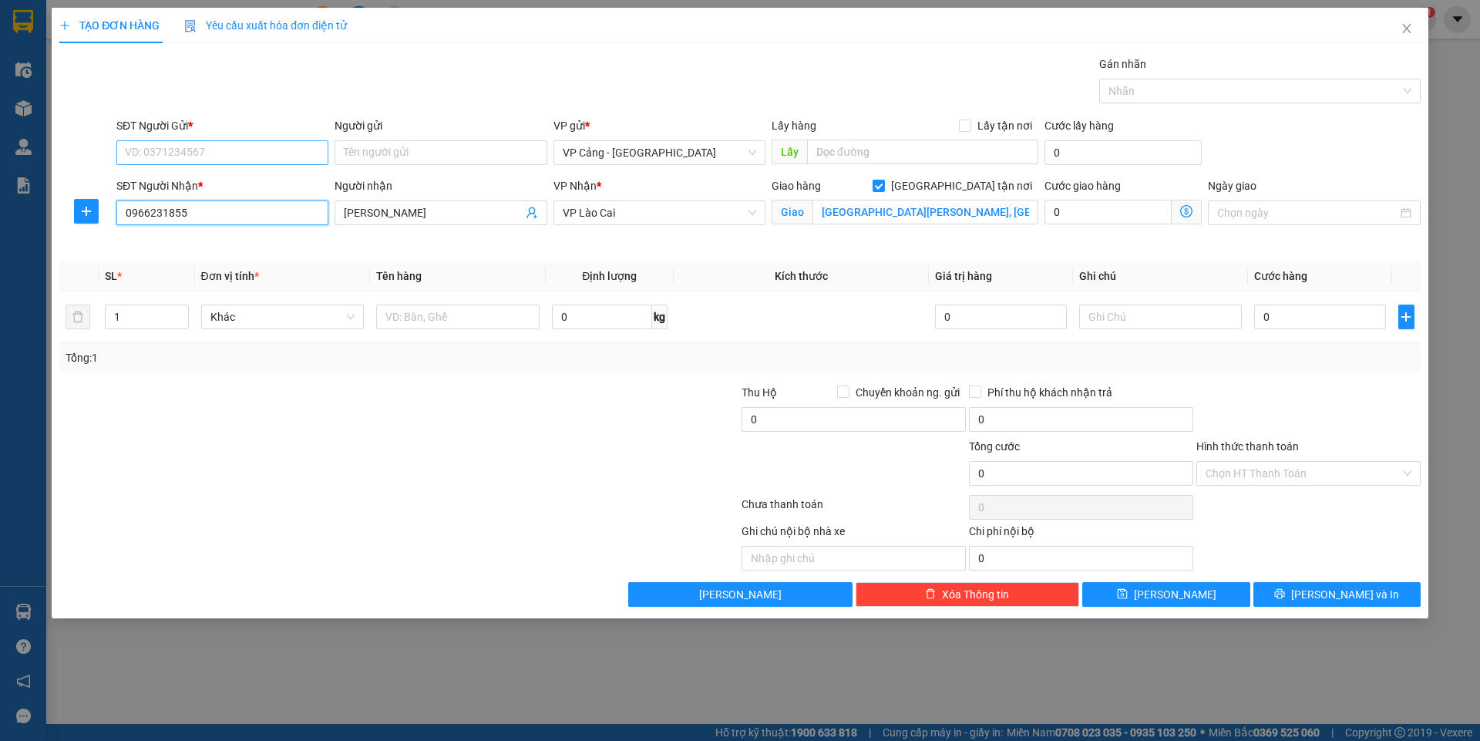
type input "0966231855"
click at [163, 163] on input "SĐT Người Gửi *" at bounding box center [222, 152] width 212 height 25
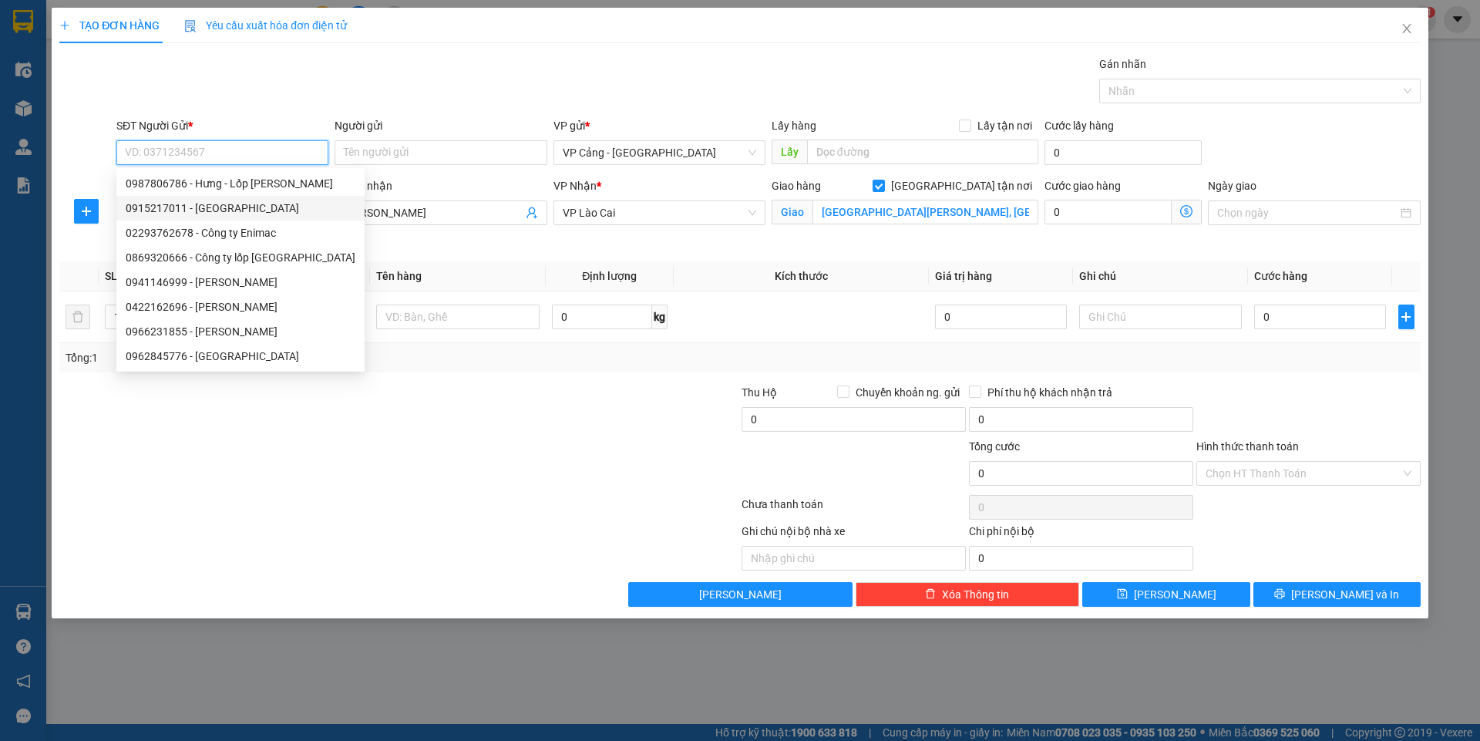
click at [168, 214] on div "0915217011 - [GEOGRAPHIC_DATA]" at bounding box center [241, 208] width 230 height 17
type input "0915217011"
type input "Thịnh"
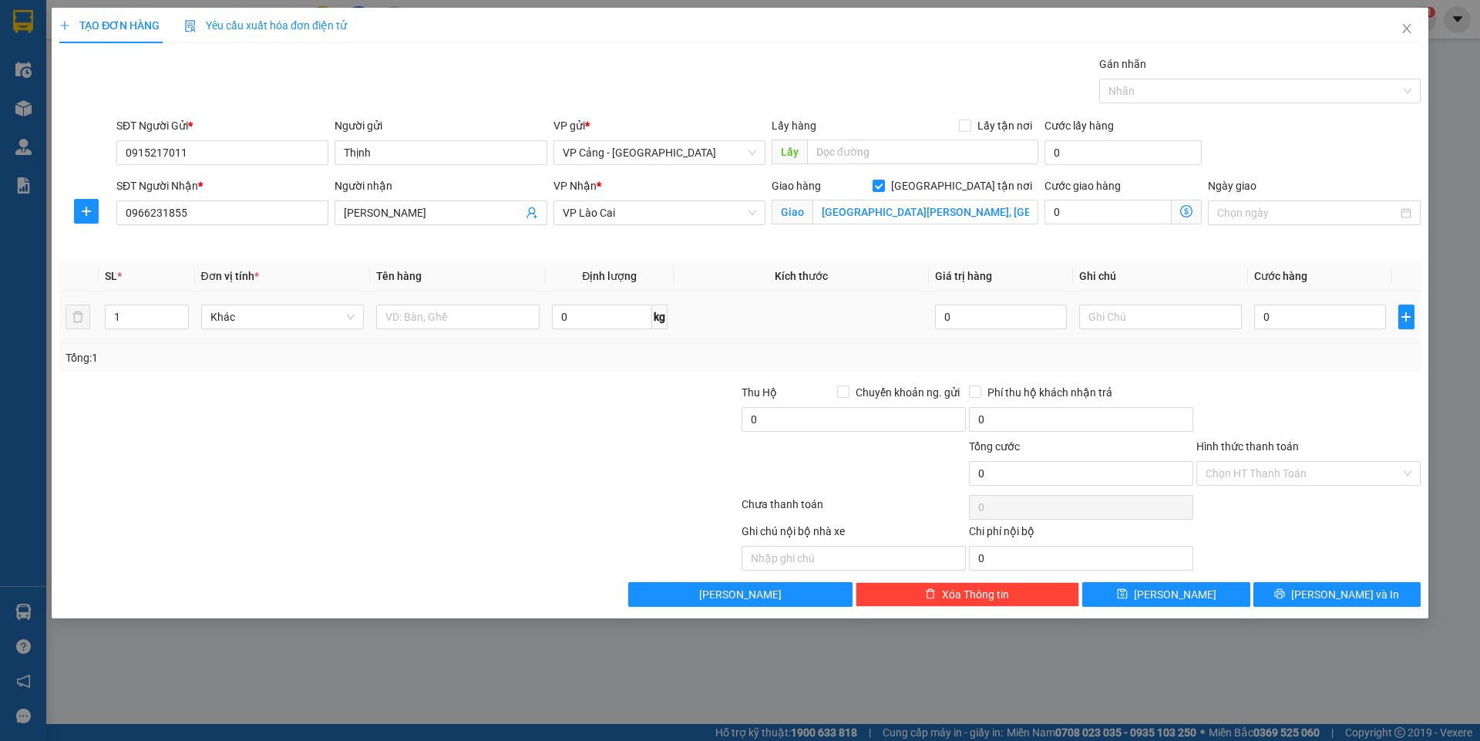
click at [441, 332] on td at bounding box center [458, 317] width 176 height 52
click at [449, 327] on input "text" at bounding box center [457, 316] width 163 height 25
click at [133, 314] on input "1" at bounding box center [147, 316] width 82 height 23
type input "7"
click at [417, 316] on input "text" at bounding box center [457, 316] width 163 height 25
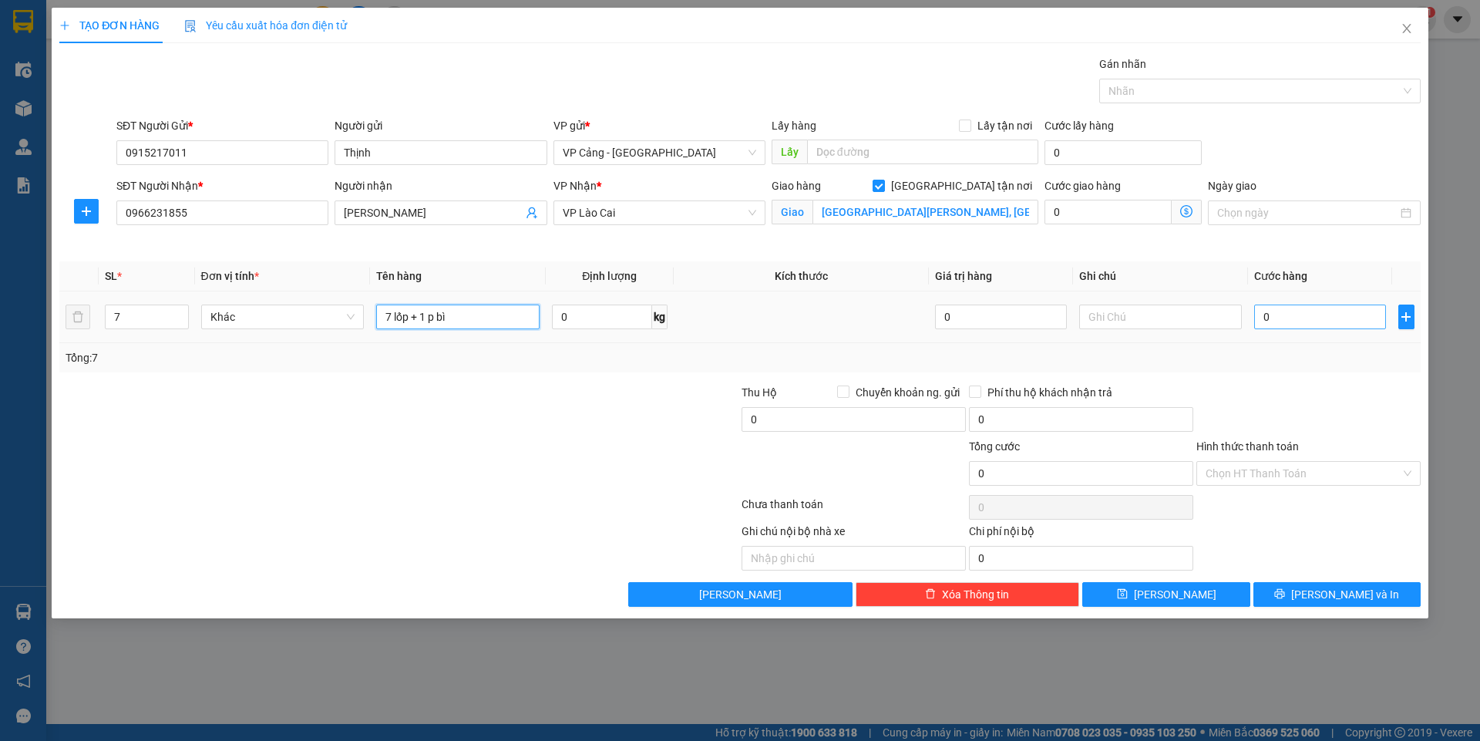
type input "7 lốp + 1 p bì"
click at [1308, 328] on input "0" at bounding box center [1319, 316] width 131 height 25
type input "1"
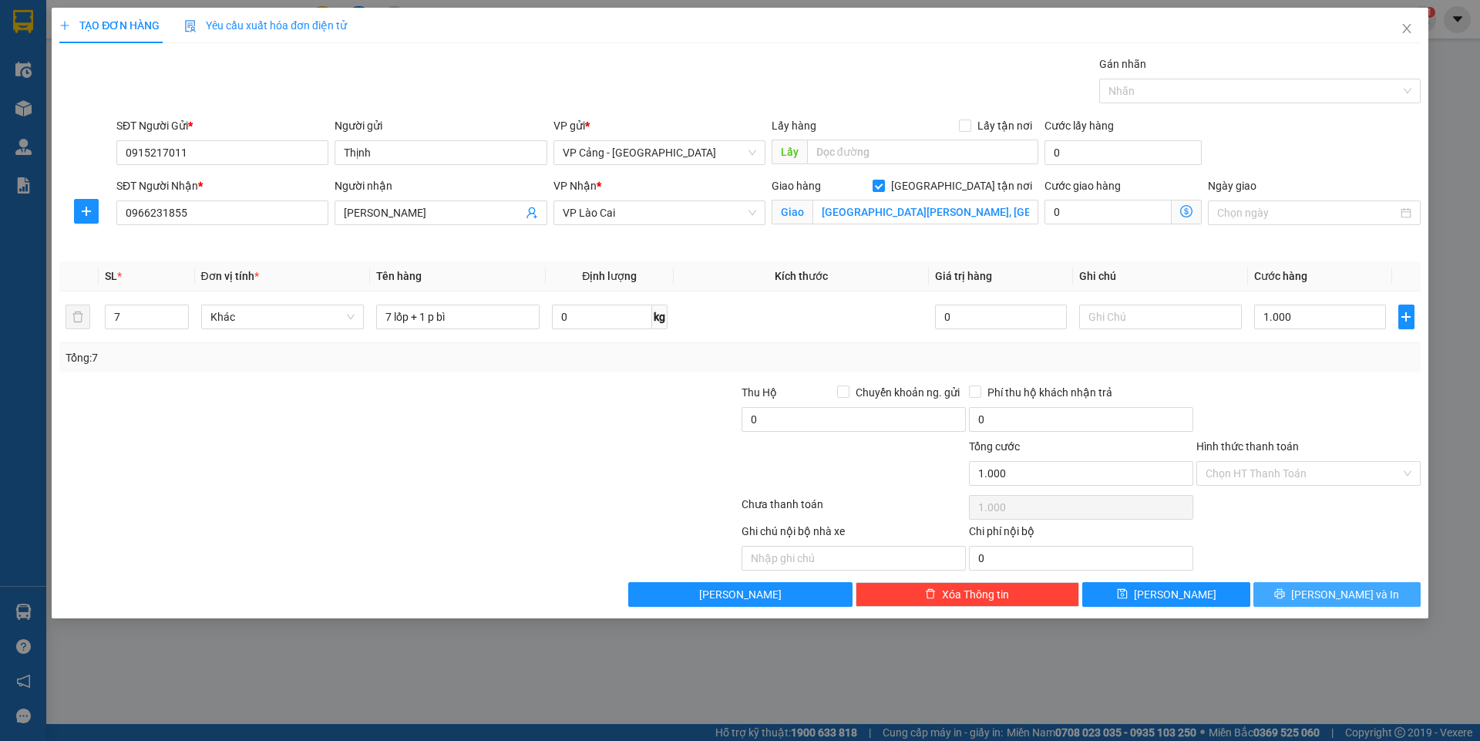
click at [1335, 593] on span "[PERSON_NAME] và In" at bounding box center [1345, 594] width 108 height 17
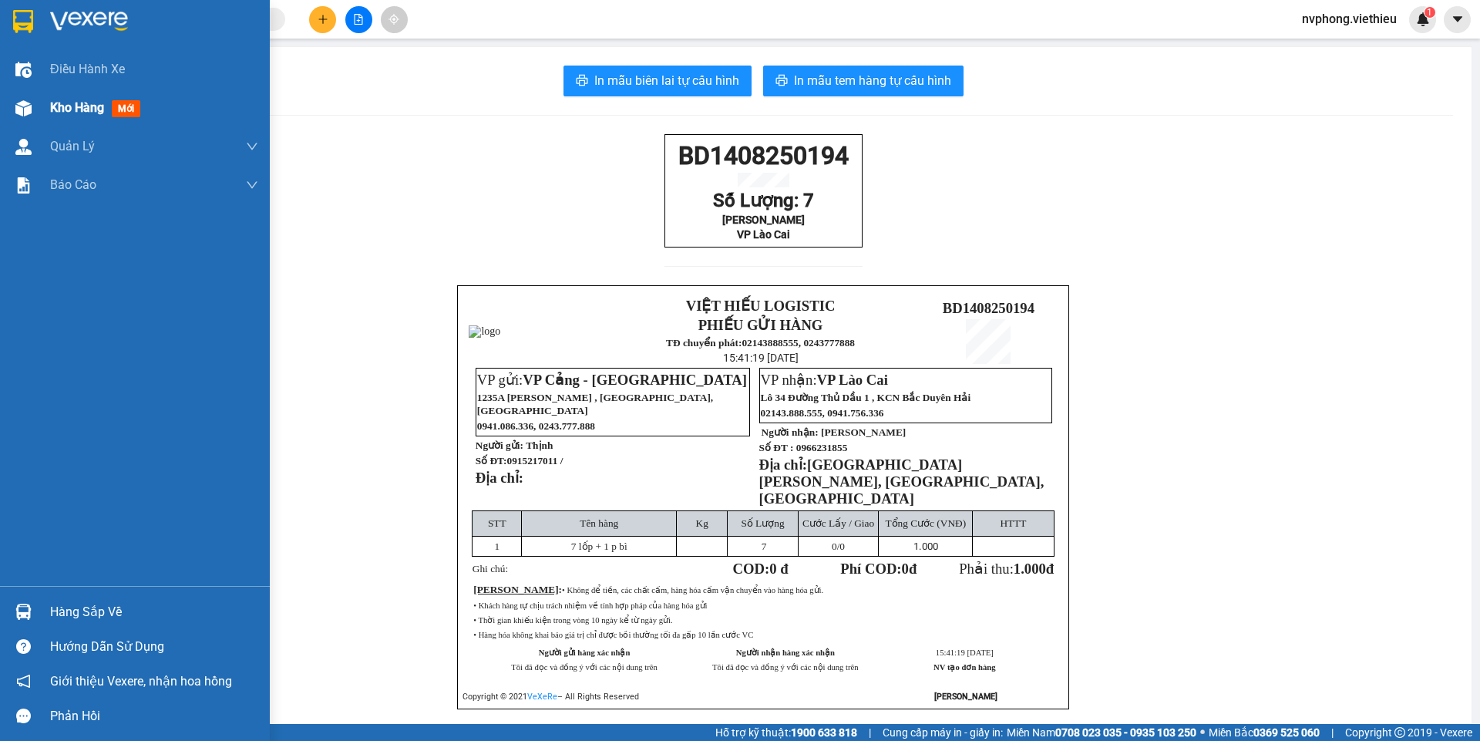
click at [43, 106] on div "Kho hàng mới" at bounding box center [135, 108] width 270 height 39
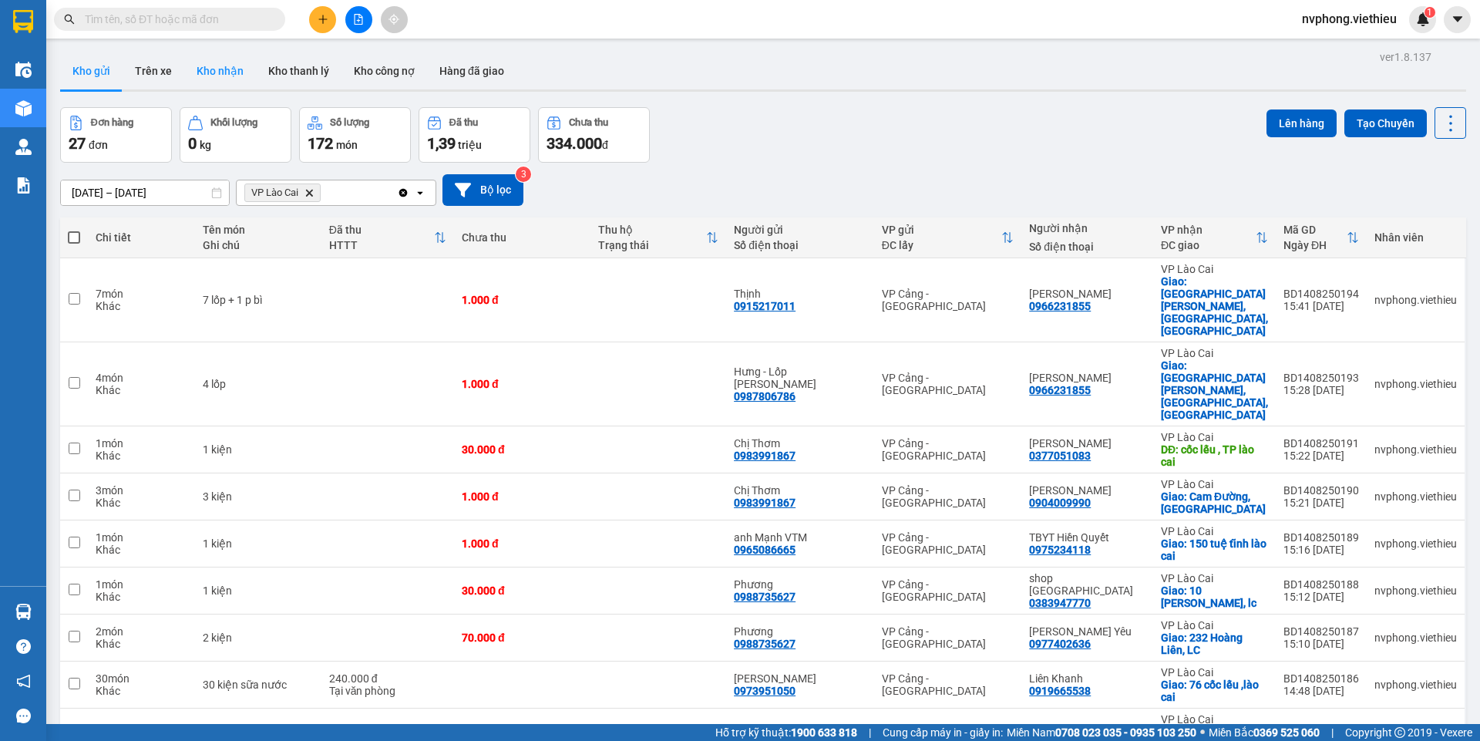
click at [226, 79] on button "Kho nhận" at bounding box center [220, 70] width 72 height 37
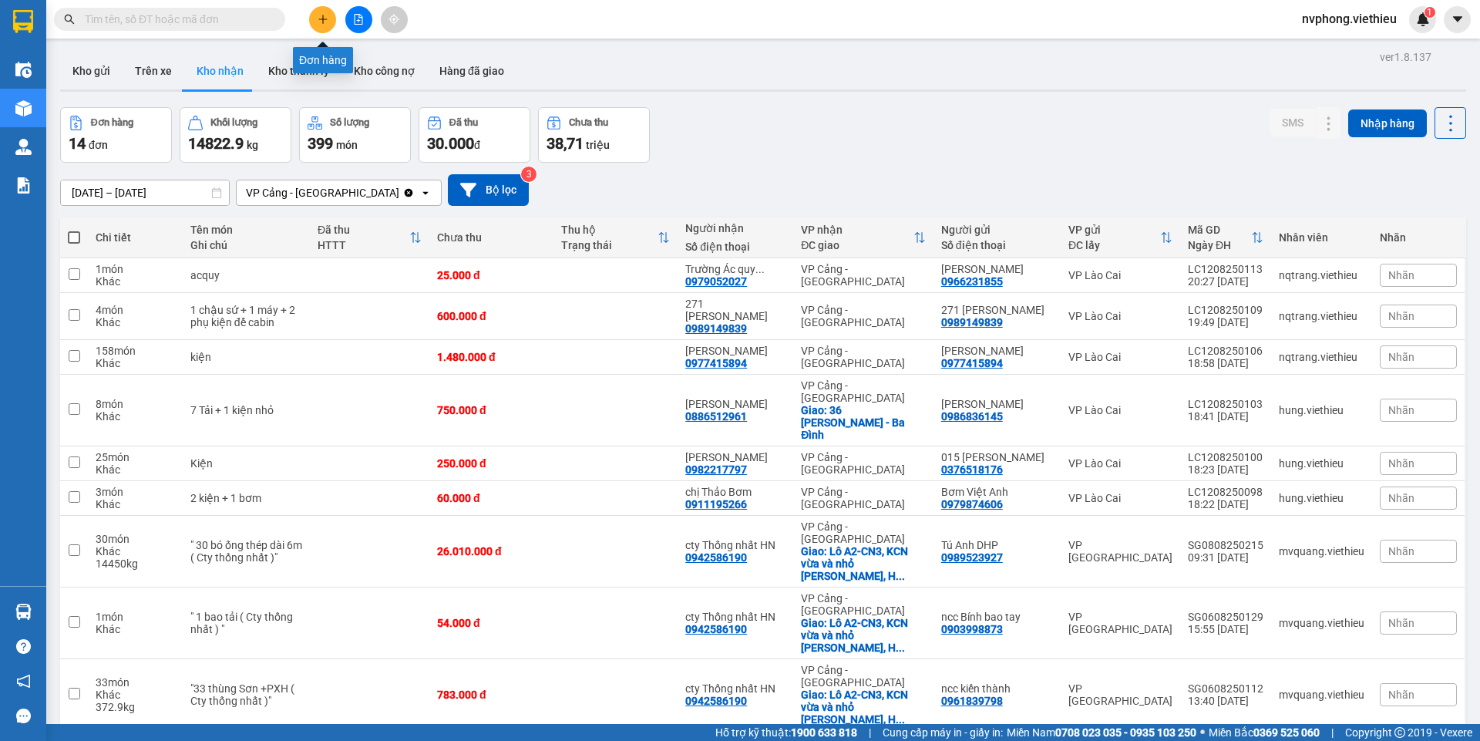
click at [321, 18] on icon "plus" at bounding box center [322, 19] width 11 height 11
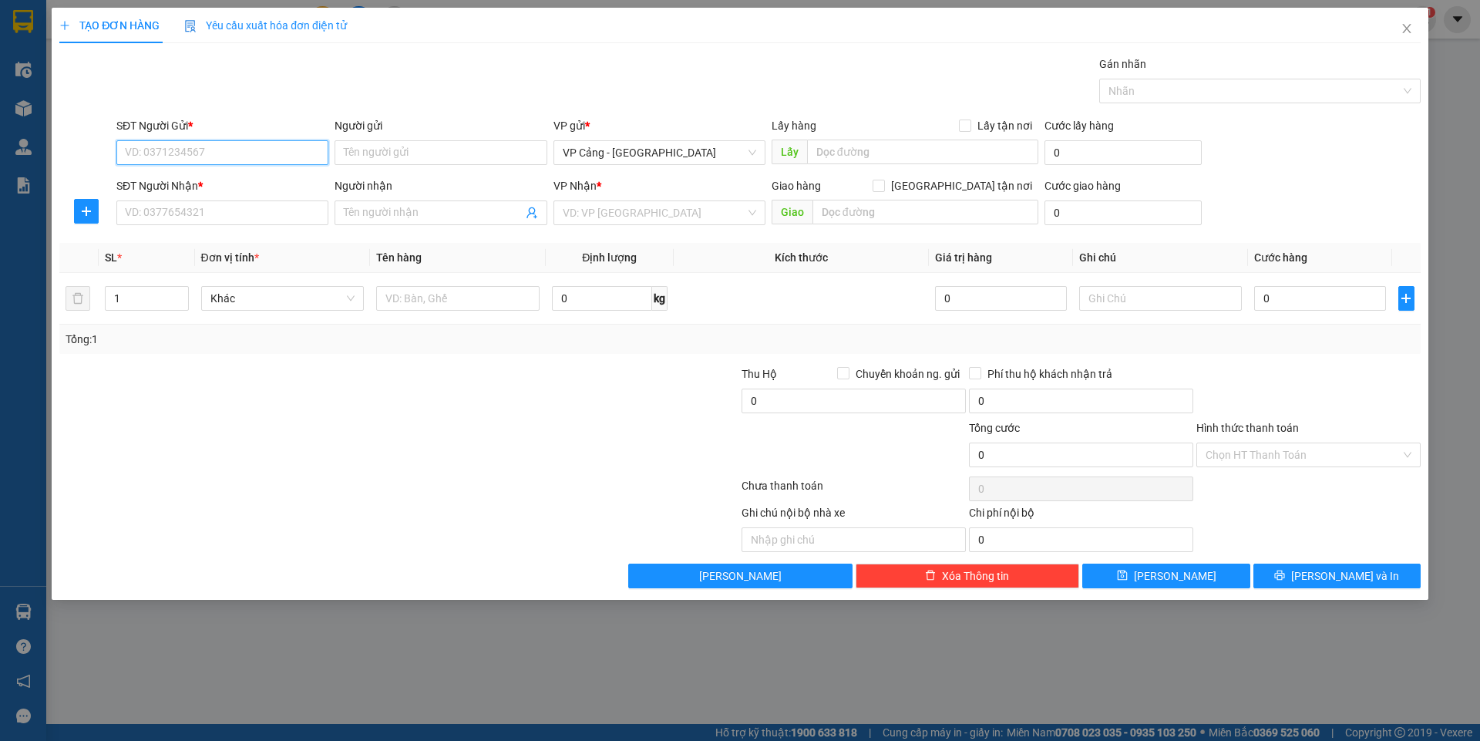
click at [170, 149] on input "SĐT Người Gửi *" at bounding box center [222, 152] width 212 height 25
type input "0357091293"
click at [387, 155] on input "Người gửi" at bounding box center [440, 152] width 212 height 25
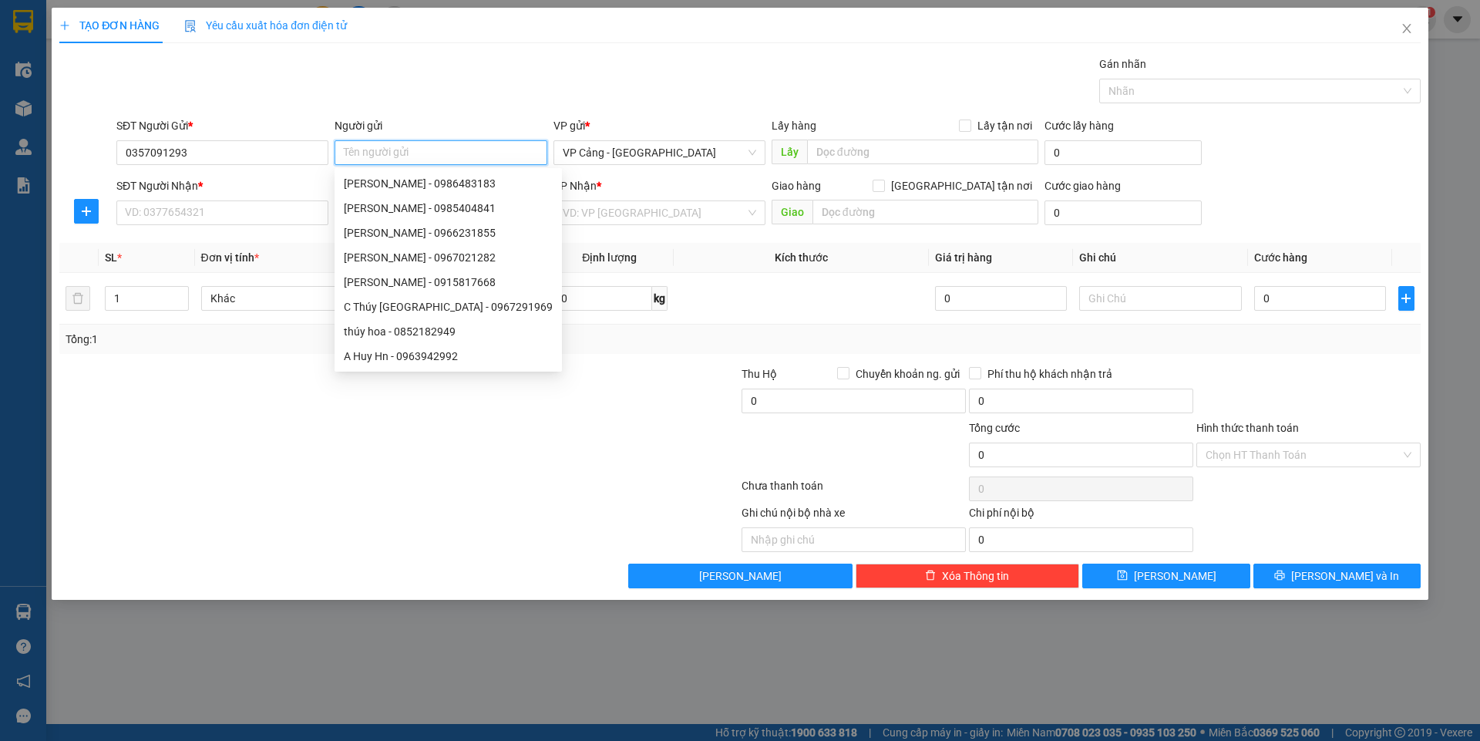
type input "D"
type input "ĐÔ"
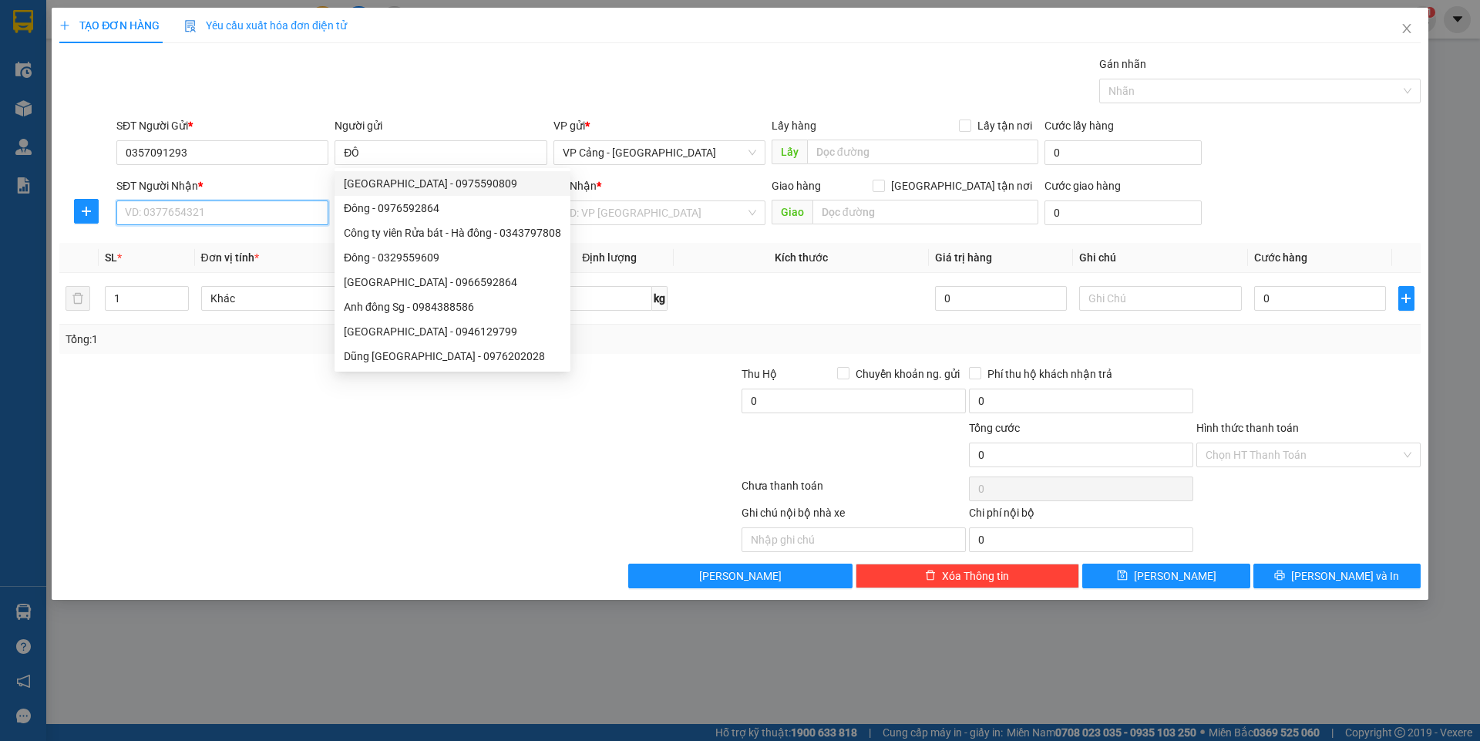
click at [187, 212] on input "SĐT Người Nhận *" at bounding box center [222, 212] width 212 height 25
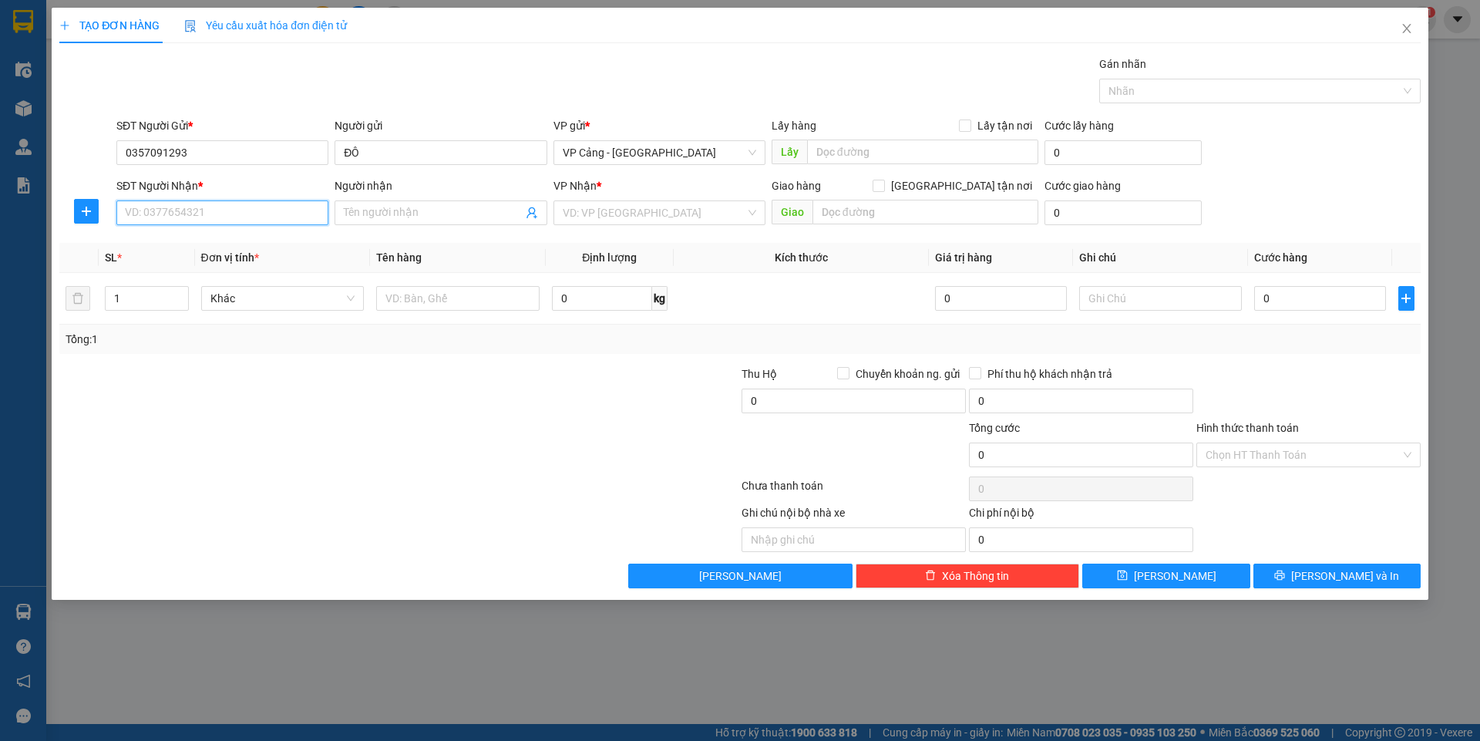
click at [223, 213] on input "SĐT Người Nhận *" at bounding box center [222, 212] width 212 height 25
click at [358, 195] on div "Người nhận" at bounding box center [440, 188] width 212 height 23
click at [354, 216] on input "Người nhận" at bounding box center [433, 212] width 178 height 17
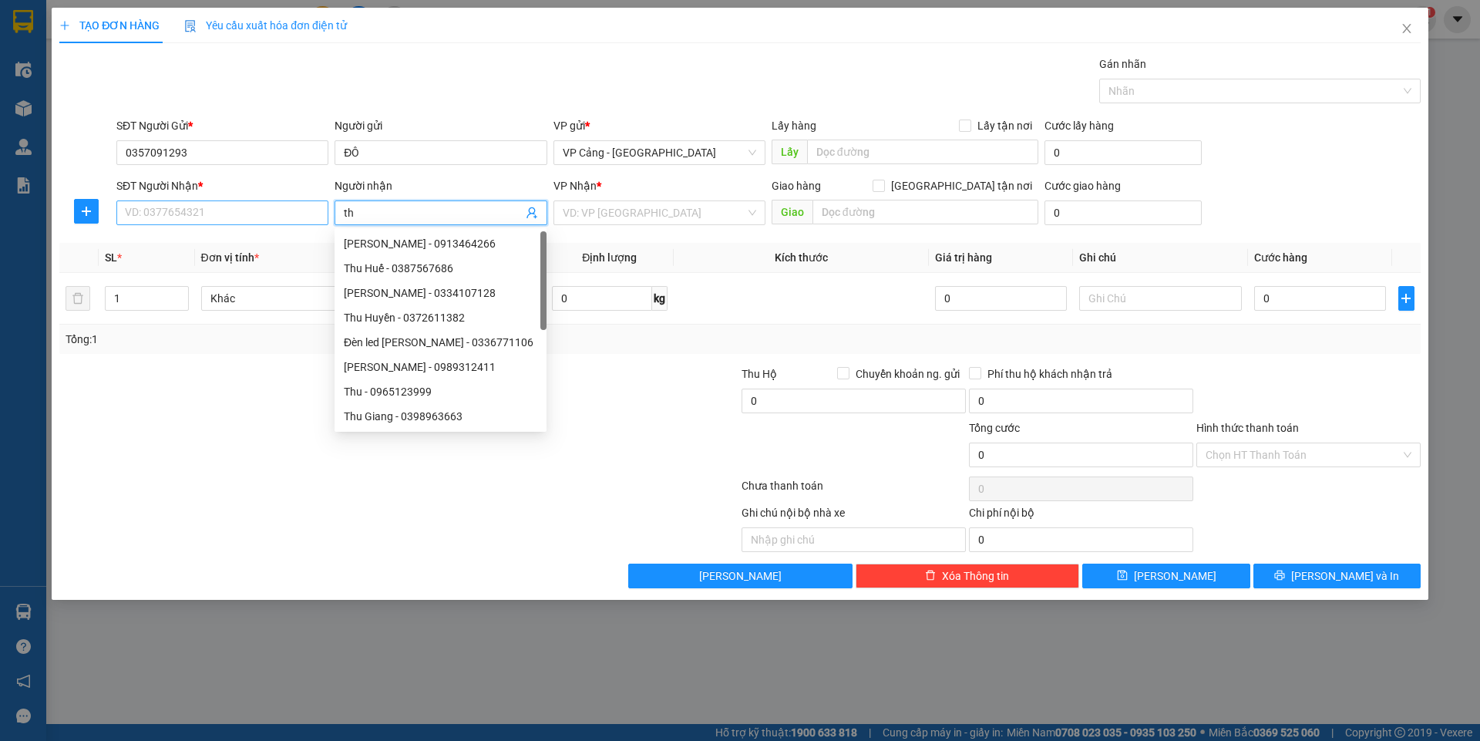
type input "t"
click at [231, 204] on input "SĐT Người Nhận *" at bounding box center [222, 212] width 212 height 25
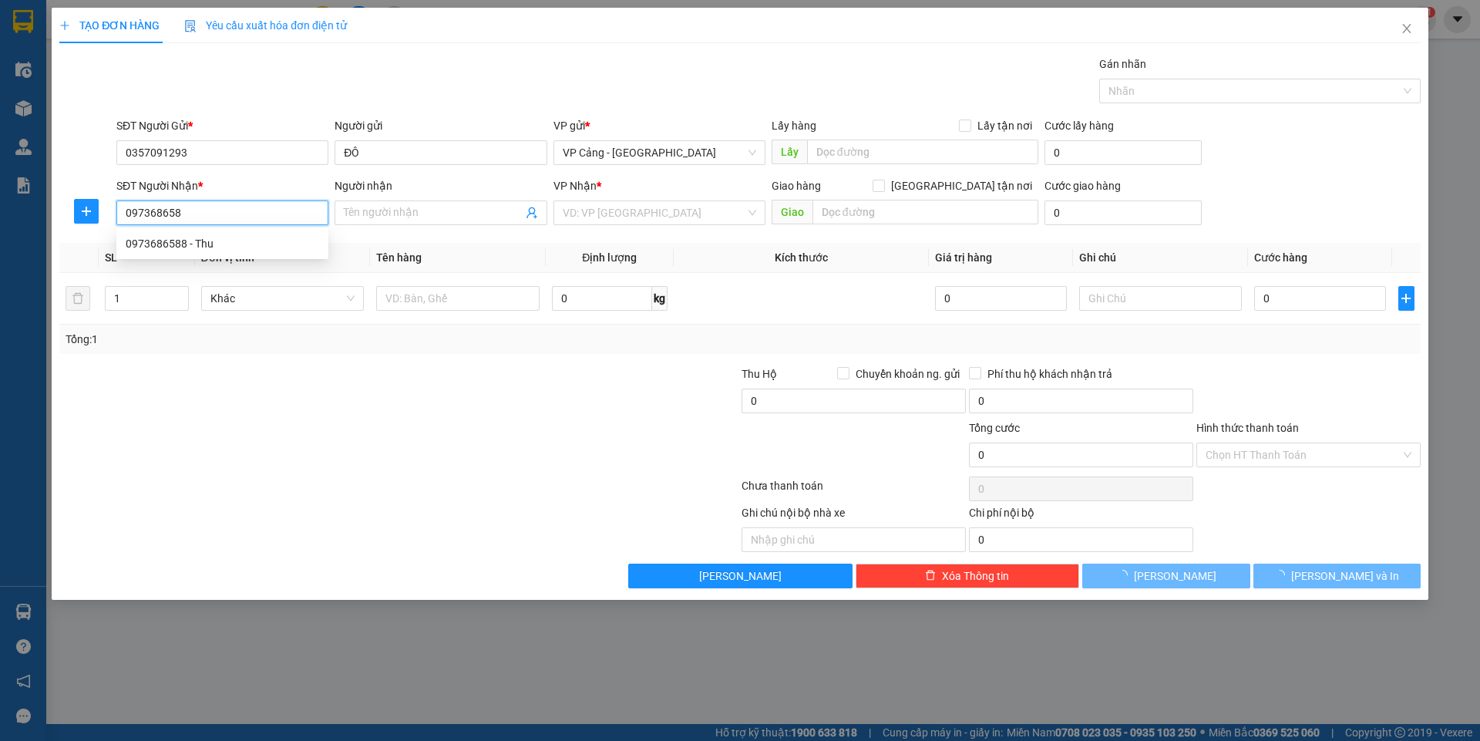
type input "0973686588"
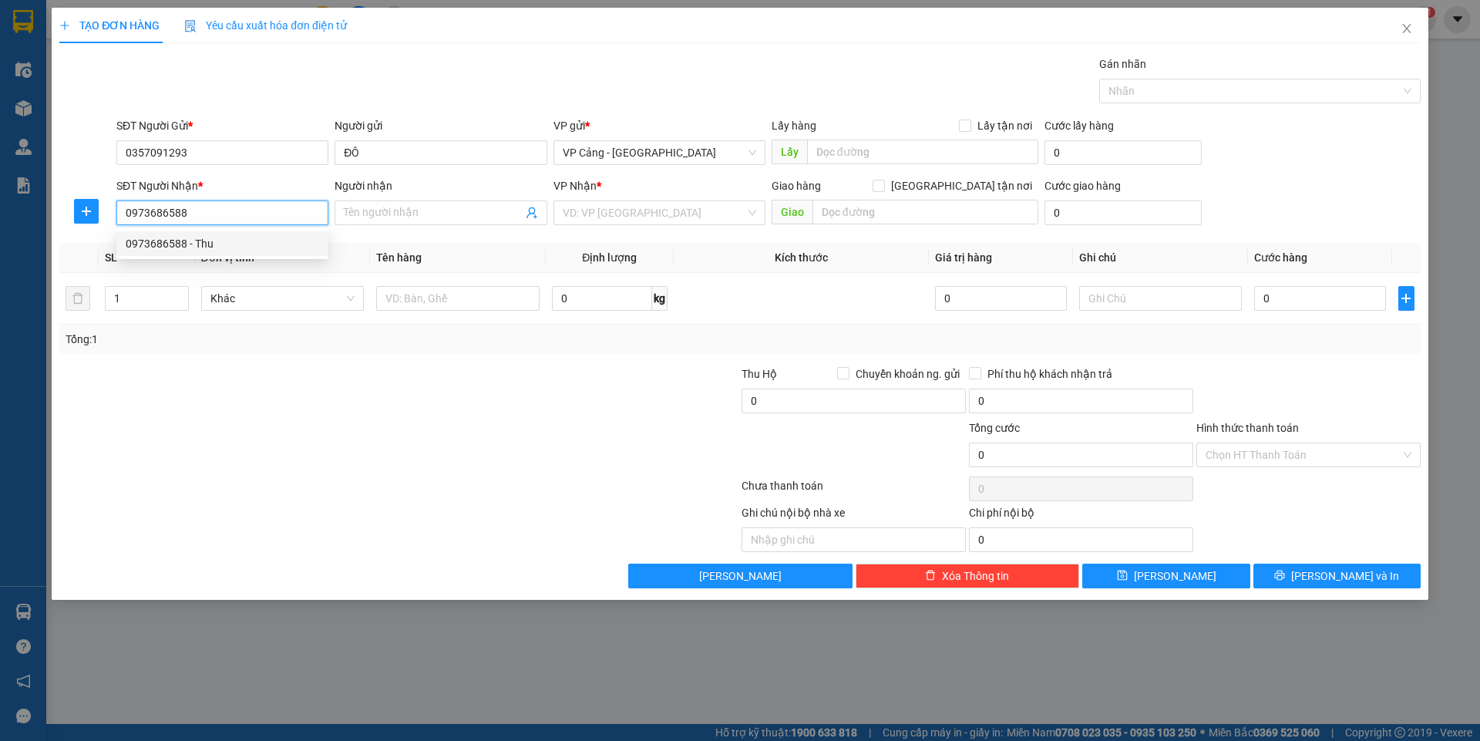
click at [176, 250] on div "0973686588 - Thu" at bounding box center [222, 243] width 193 height 17
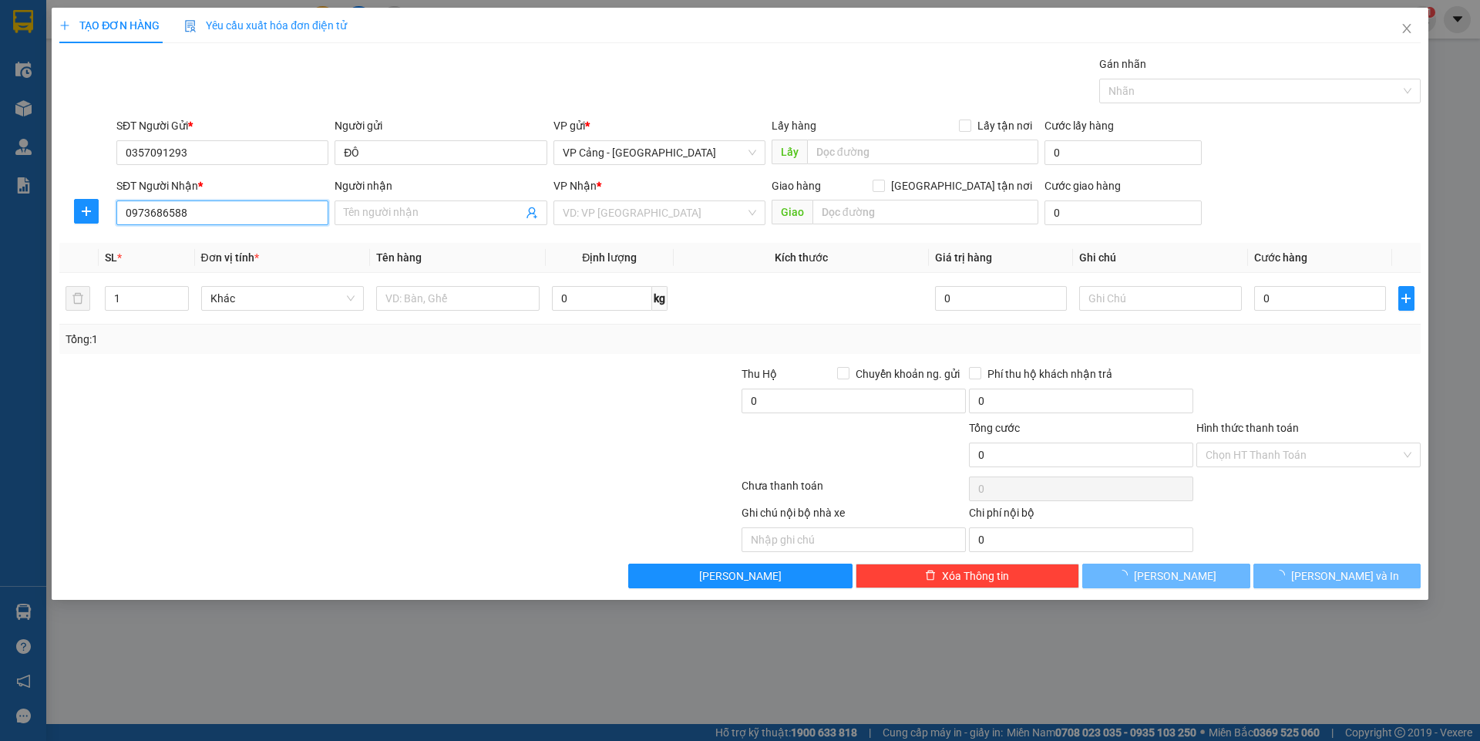
type input "Thu"
checkbox input "true"
type input "93-95 [PERSON_NAME], [GEOGRAPHIC_DATA]"
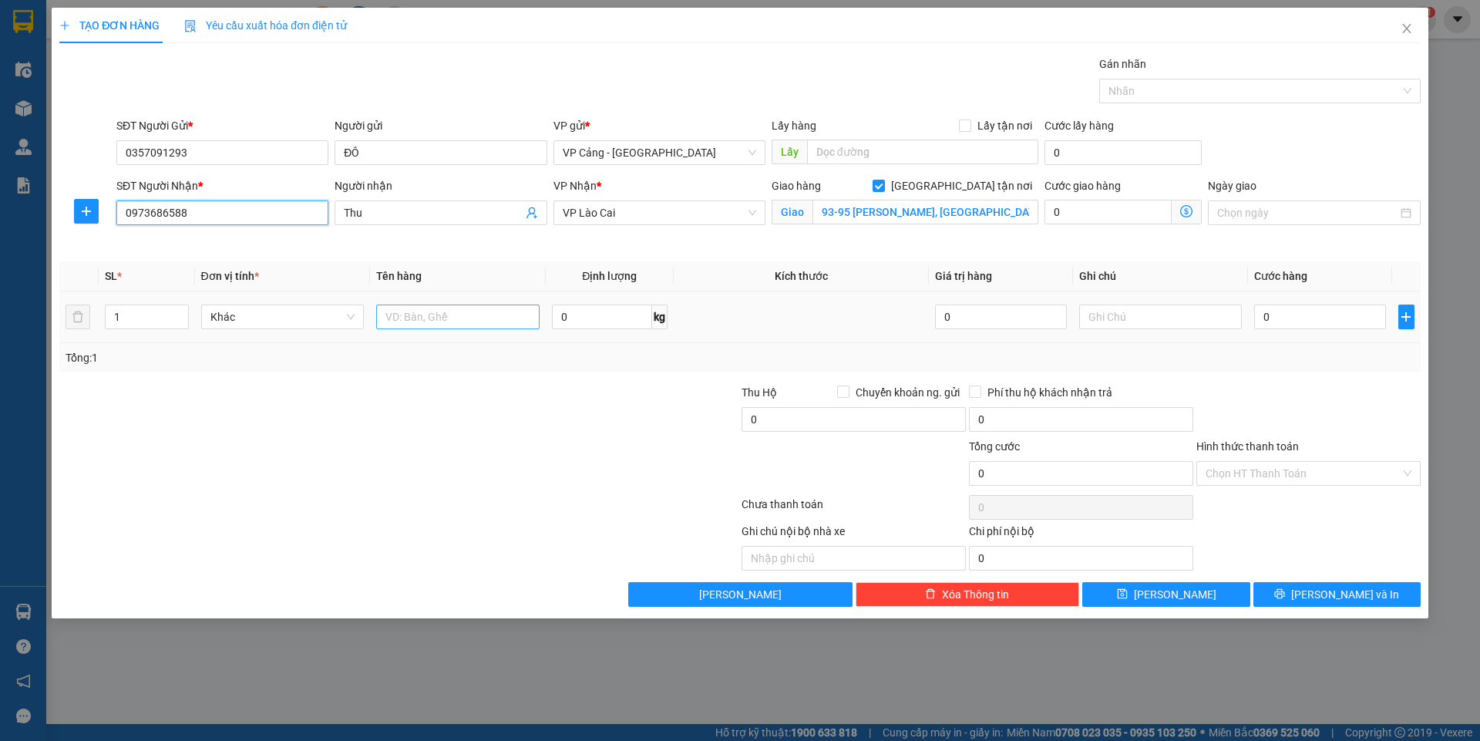
type input "0973686588"
click at [401, 316] on input "text" at bounding box center [457, 316] width 163 height 25
type input "1 kiện"
click at [1351, 315] on input "0" at bounding box center [1319, 316] width 131 height 25
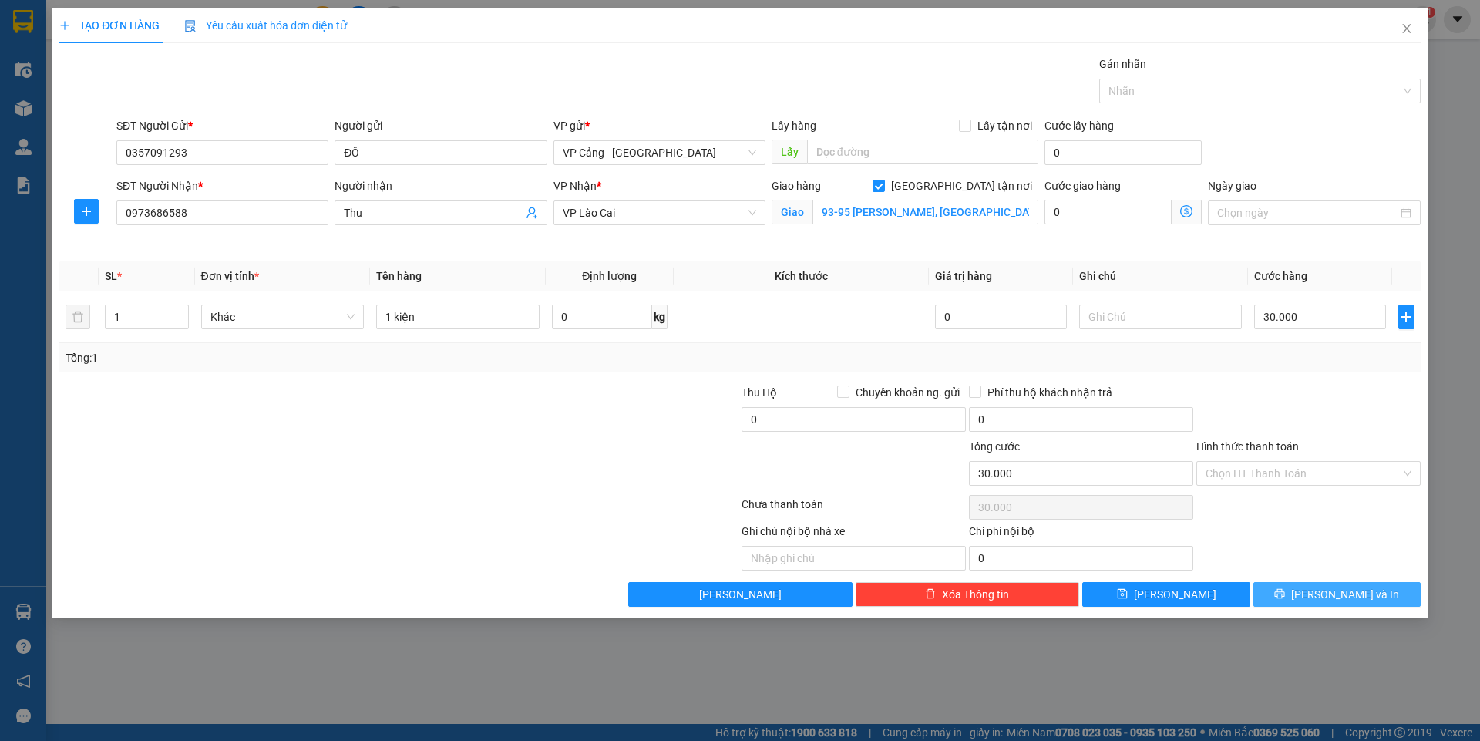
click at [1333, 590] on span "[PERSON_NAME] và In" at bounding box center [1345, 594] width 108 height 17
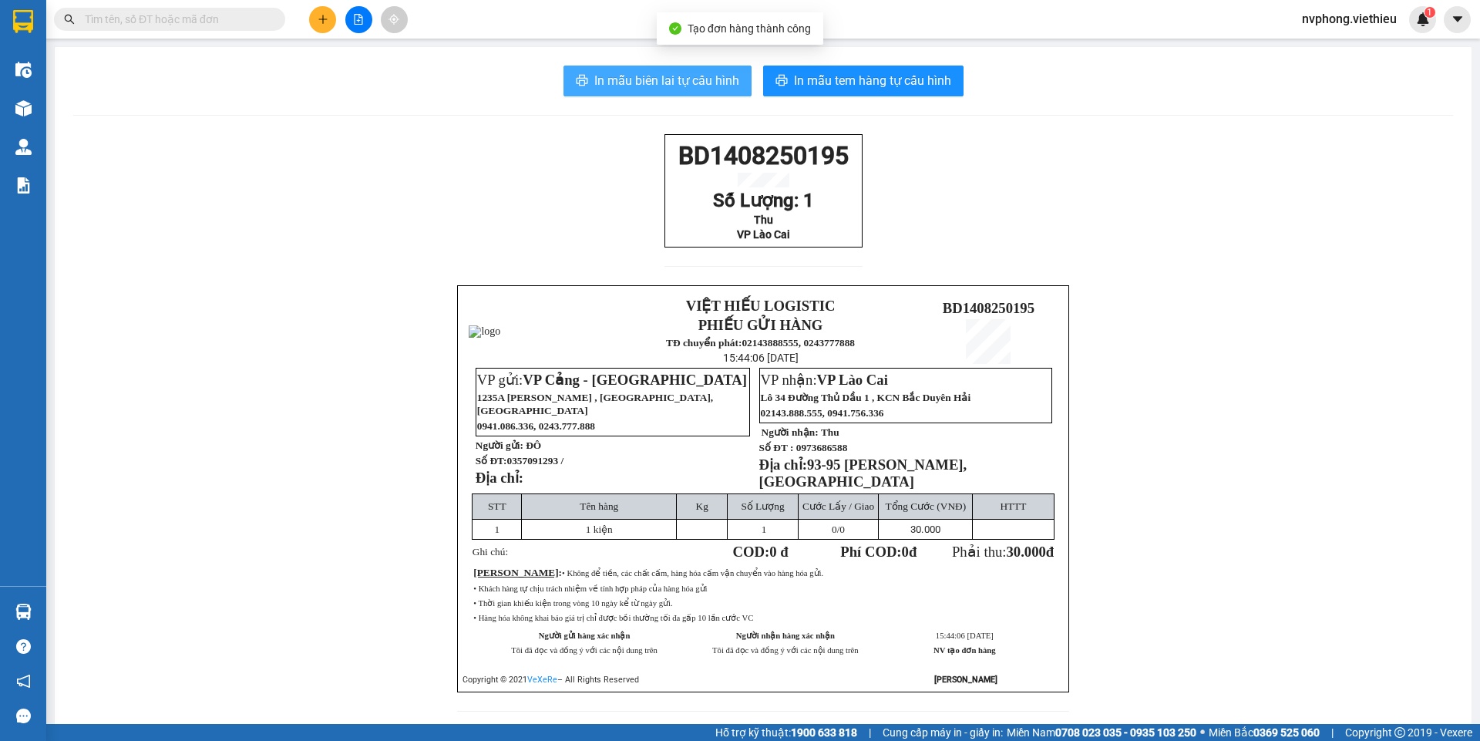
drag, startPoint x: 723, startPoint y: 77, endPoint x: 722, endPoint y: 85, distance: 7.7
click at [724, 77] on span "In mẫu biên lai tự cấu hình" at bounding box center [666, 80] width 145 height 19
click at [643, 156] on div "BD1408250195 Số Lượng: 1 Thu VP Lào Cai VIỆT HIẾU LOGISTIC PHIẾU GỬI HÀNG TĐ ch…" at bounding box center [762, 432] width 1379 height 596
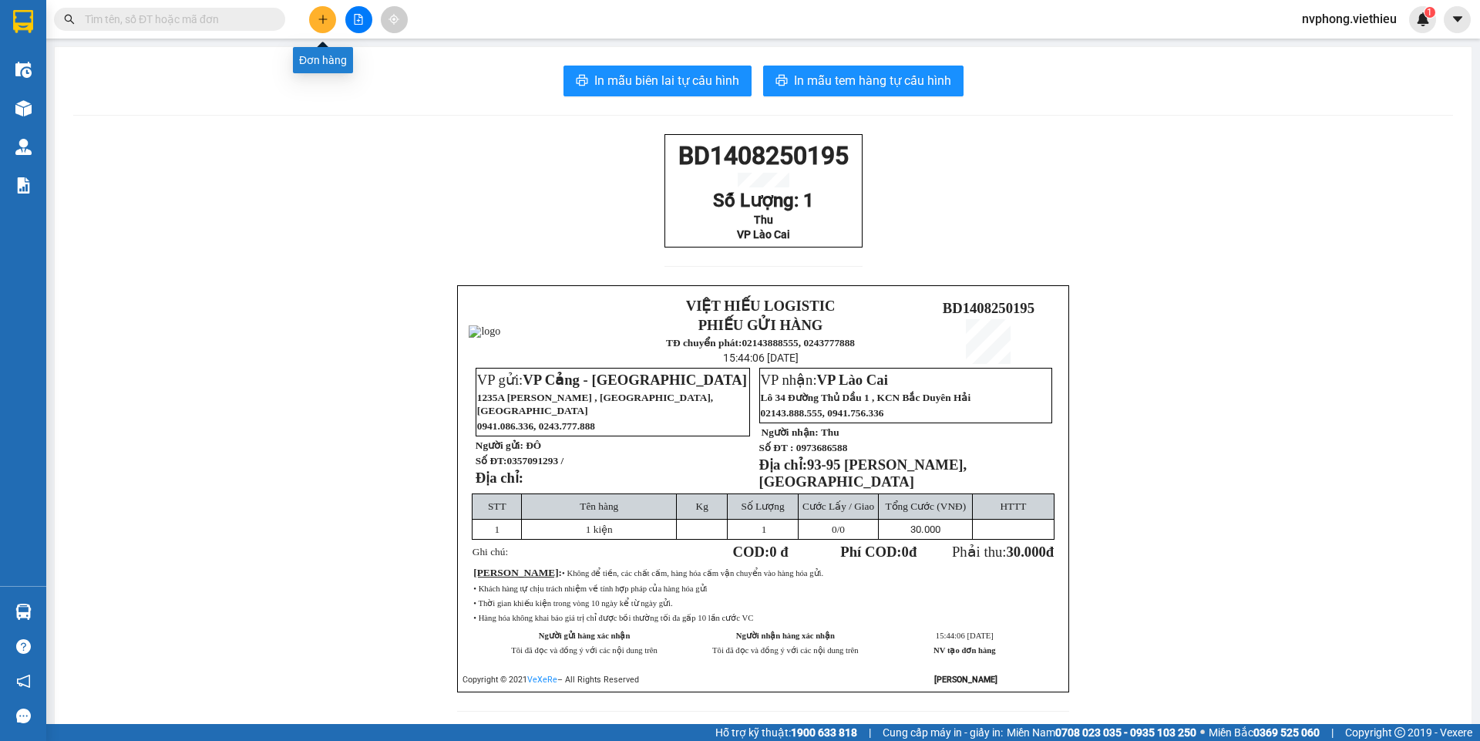
click at [321, 12] on button at bounding box center [322, 19] width 27 height 27
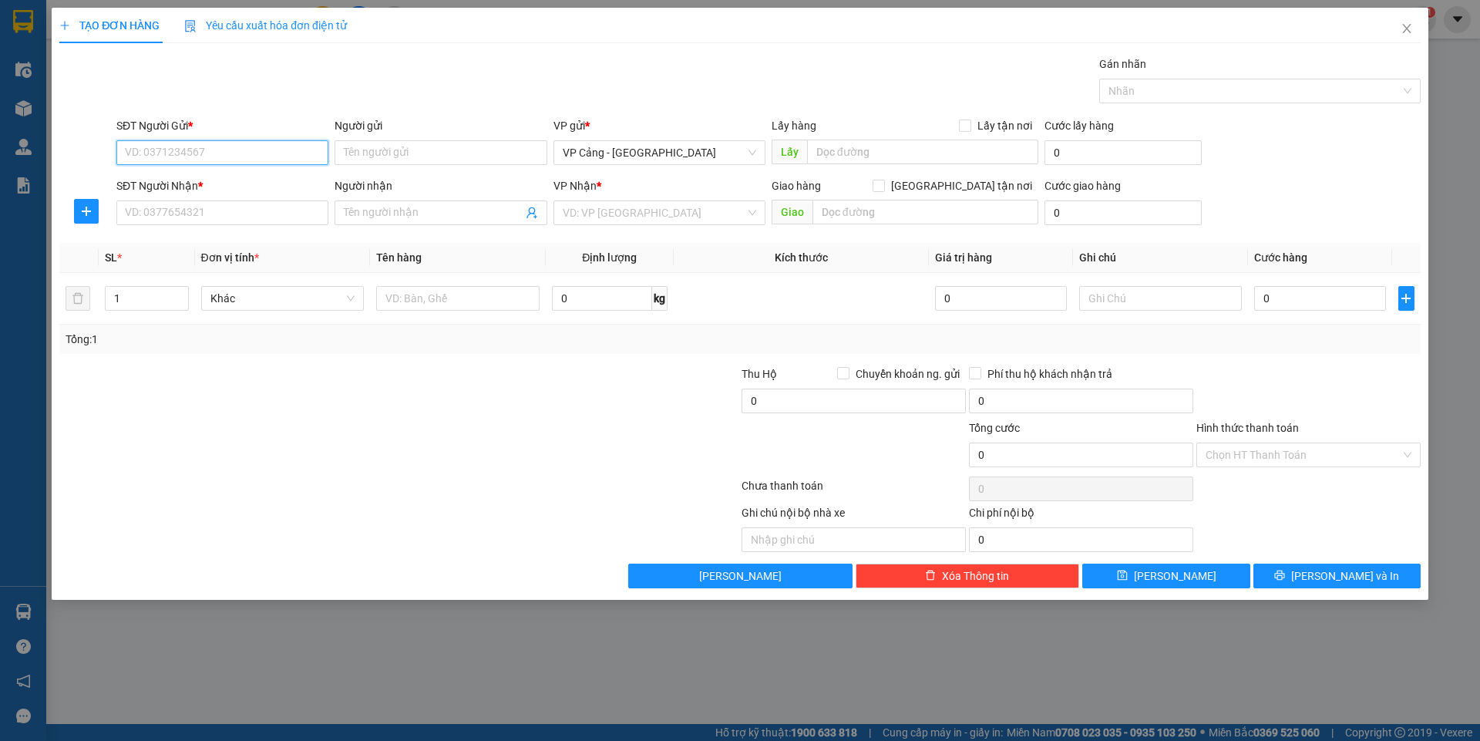
click at [136, 158] on input "SĐT Người Gửi *" at bounding box center [222, 152] width 212 height 25
type input "0346750000"
click at [208, 171] on div "0346750000 - Thủy" at bounding box center [222, 183] width 212 height 25
type input "Thủy"
type input "0346750000"
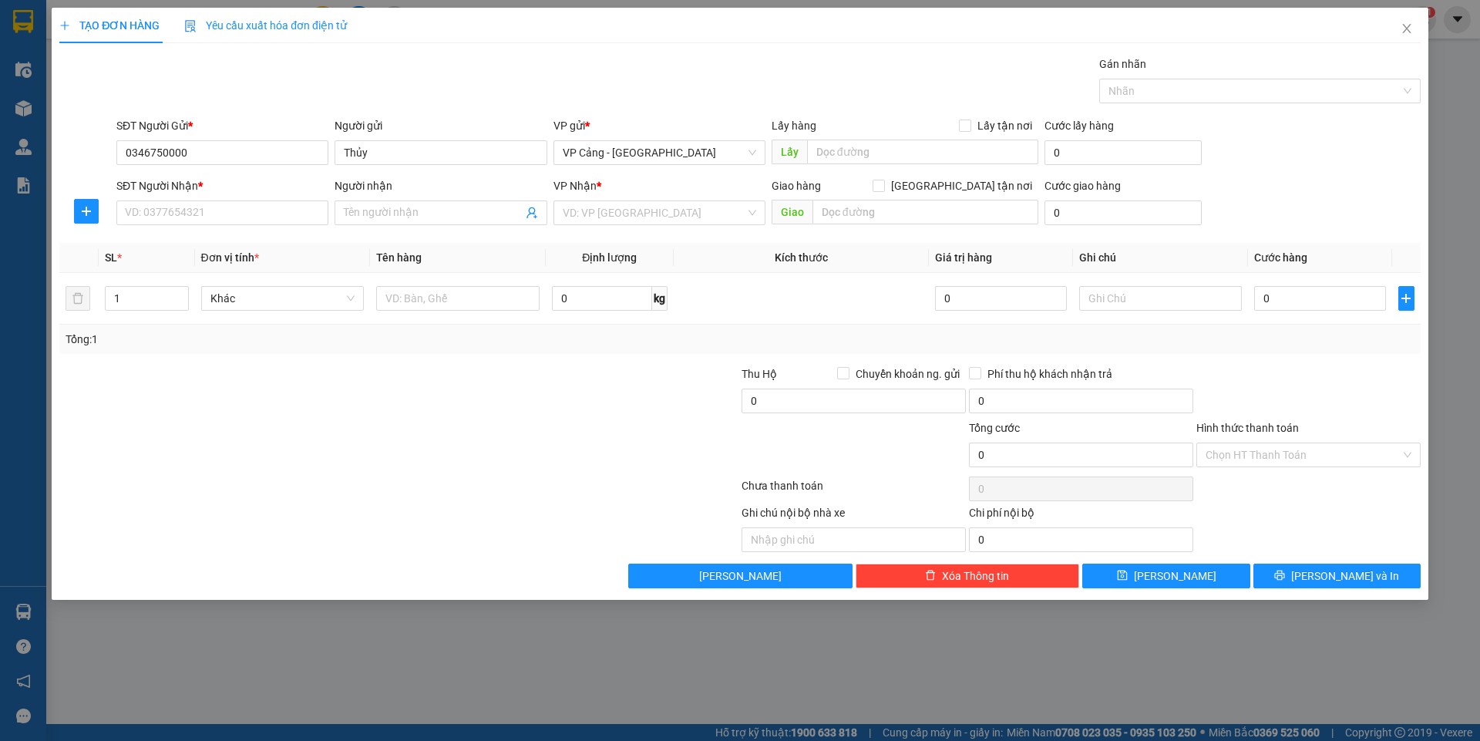
click at [164, 230] on div "SĐT Người Nhận * VD: 0377654321" at bounding box center [222, 204] width 212 height 54
click at [173, 213] on input "SĐT Người Nhận *" at bounding box center [222, 212] width 212 height 25
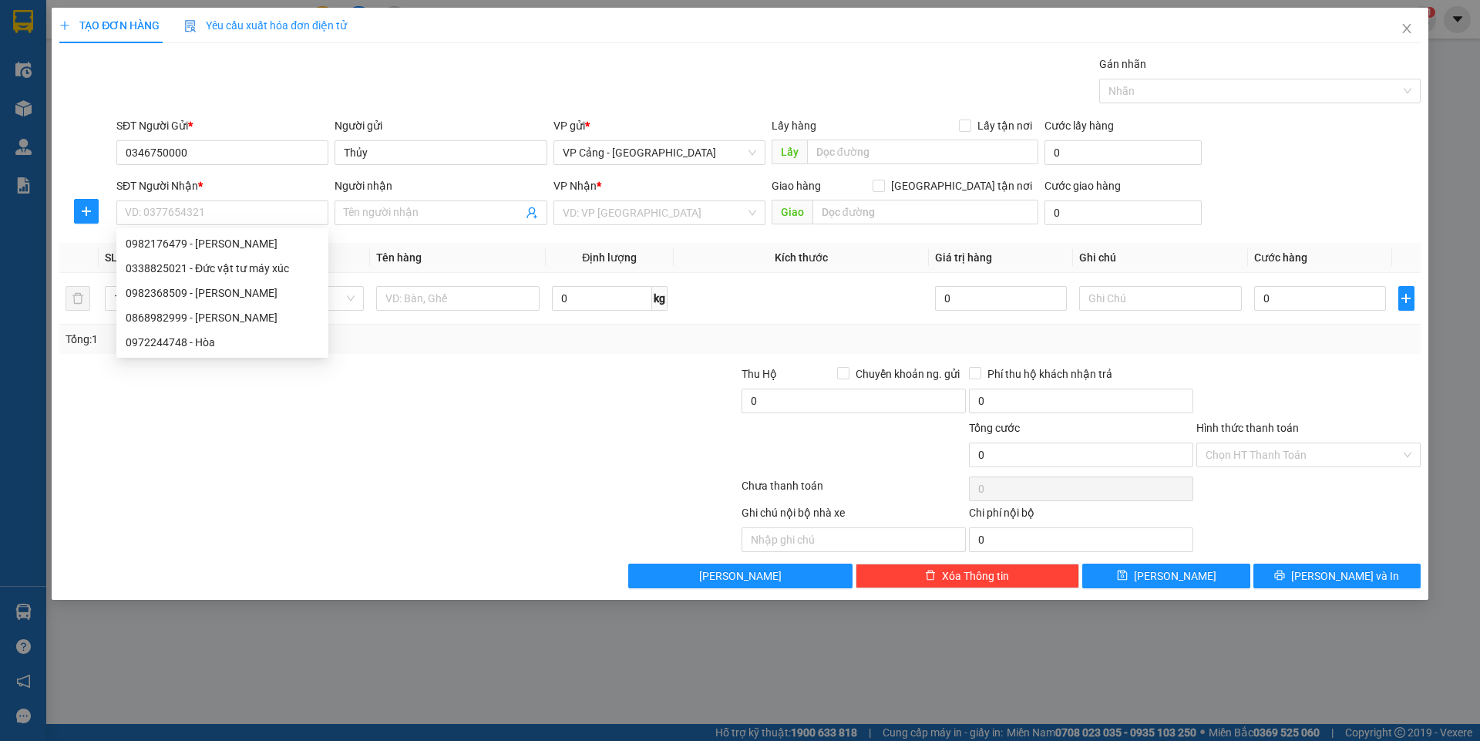
click at [449, 465] on div at bounding box center [285, 446] width 455 height 54
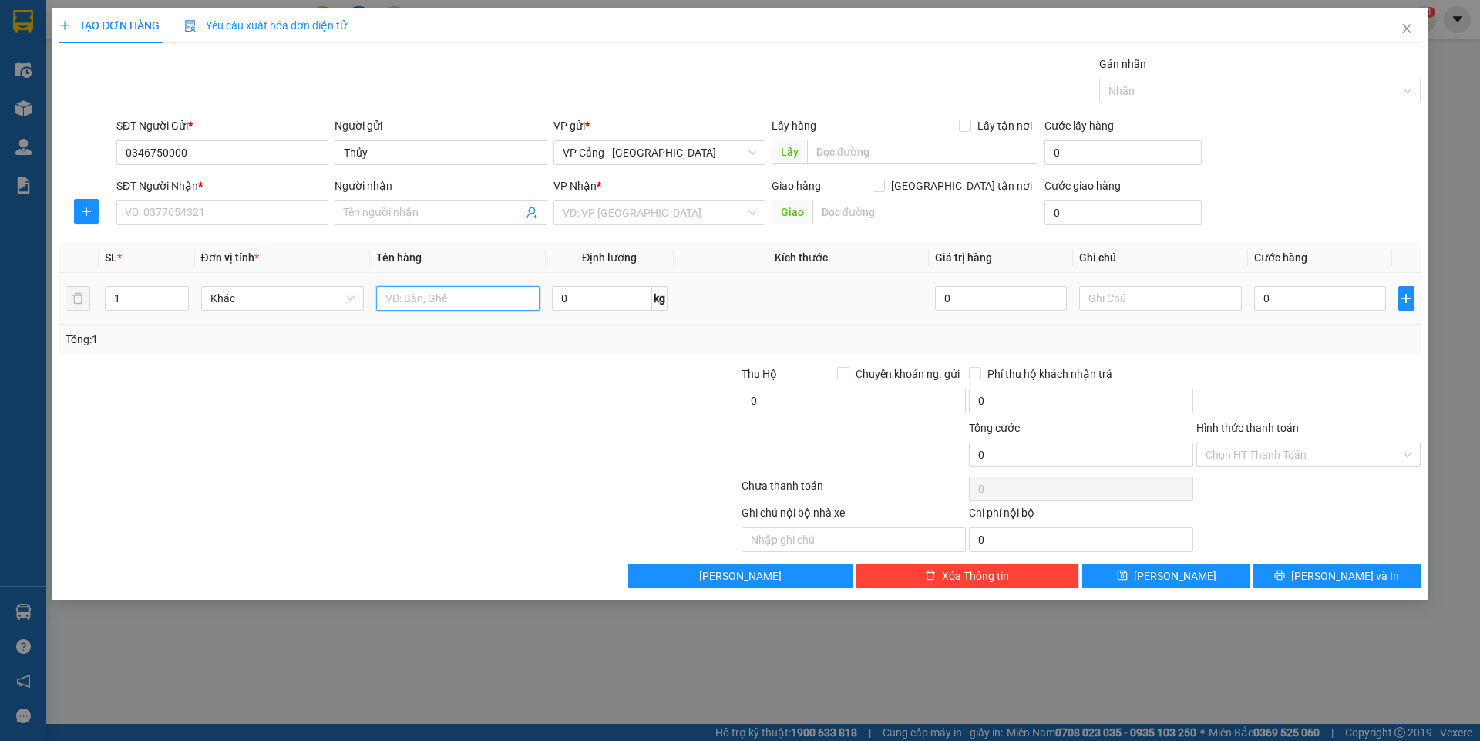
click at [411, 291] on input "text" at bounding box center [457, 298] width 163 height 25
type input "1 kiện gỗ"
click at [1307, 311] on div "0" at bounding box center [1319, 298] width 131 height 31
click at [1300, 301] on input "0" at bounding box center [1319, 298] width 131 height 25
type input "1"
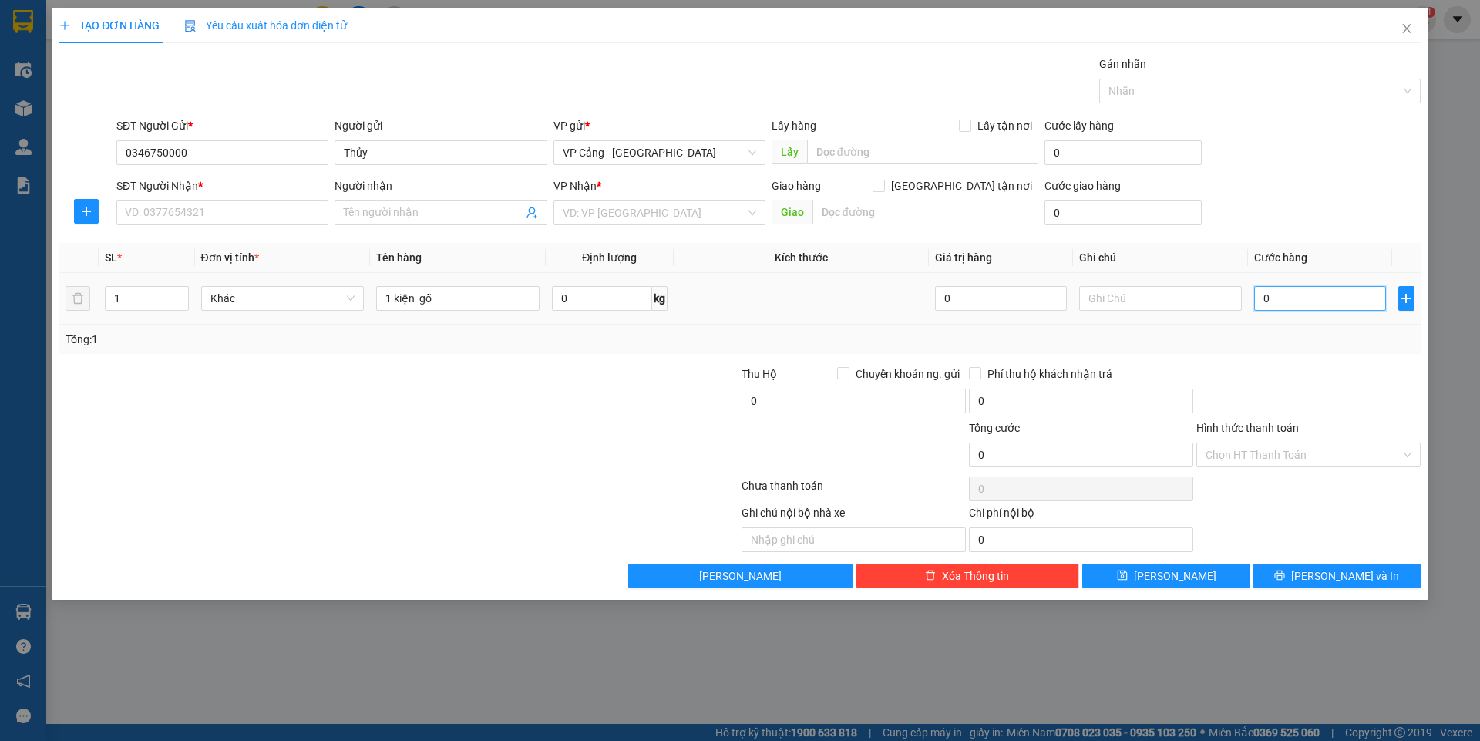
type input "1"
type input "1.000"
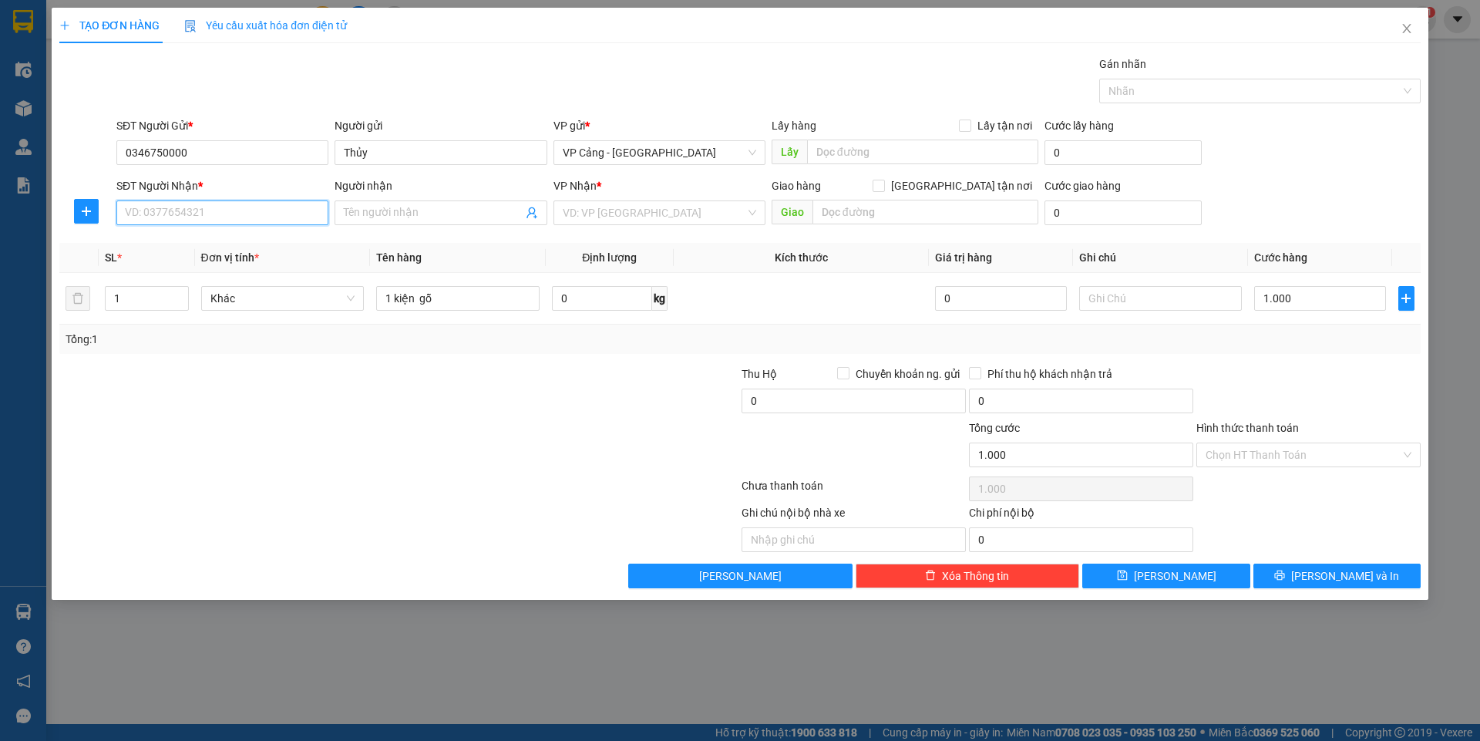
click at [189, 211] on input "SĐT Người Nhận *" at bounding box center [222, 212] width 212 height 25
type input "03388"
click at [250, 239] on div "0338825021 - Đức vật tư máy xúc" at bounding box center [222, 243] width 193 height 17
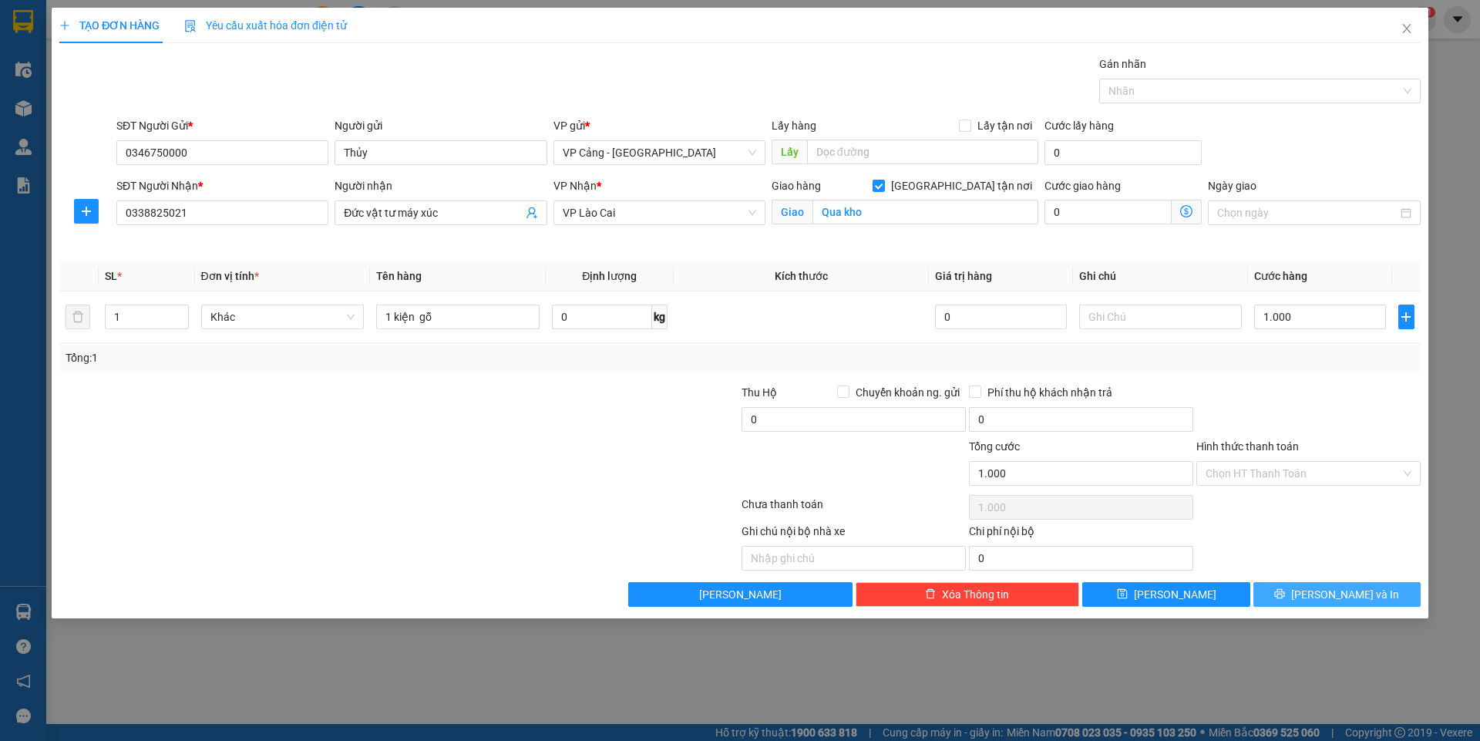
click at [1338, 596] on span "[PERSON_NAME] và In" at bounding box center [1345, 594] width 108 height 17
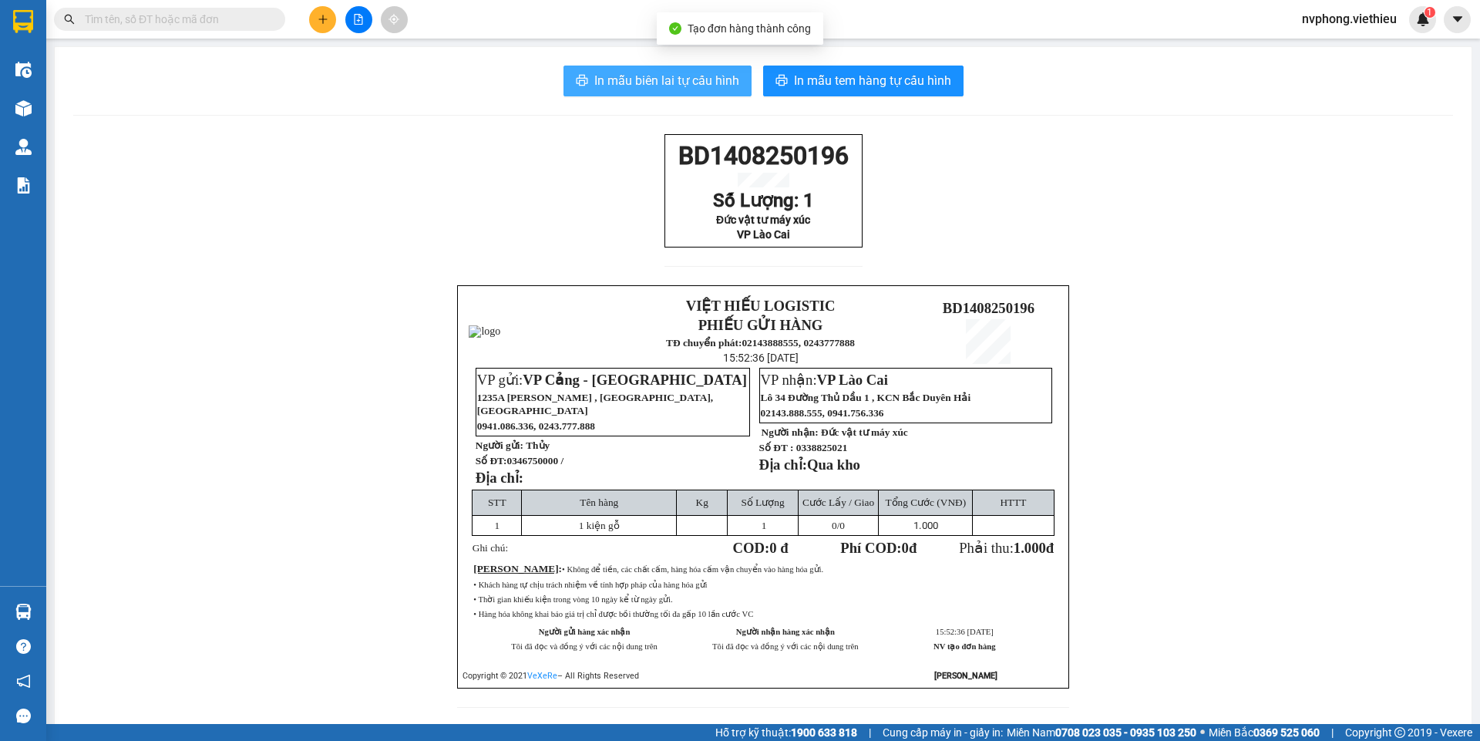
click at [691, 82] on span "In mẫu biên lai tự cấu hình" at bounding box center [666, 80] width 145 height 19
click at [654, 149] on div "BD1408250196 Số Lượng: 1 Đức vật tư máy xúc VP Lào Cai VIỆT HIẾU LOGISTIC PHIẾU…" at bounding box center [762, 430] width 1379 height 592
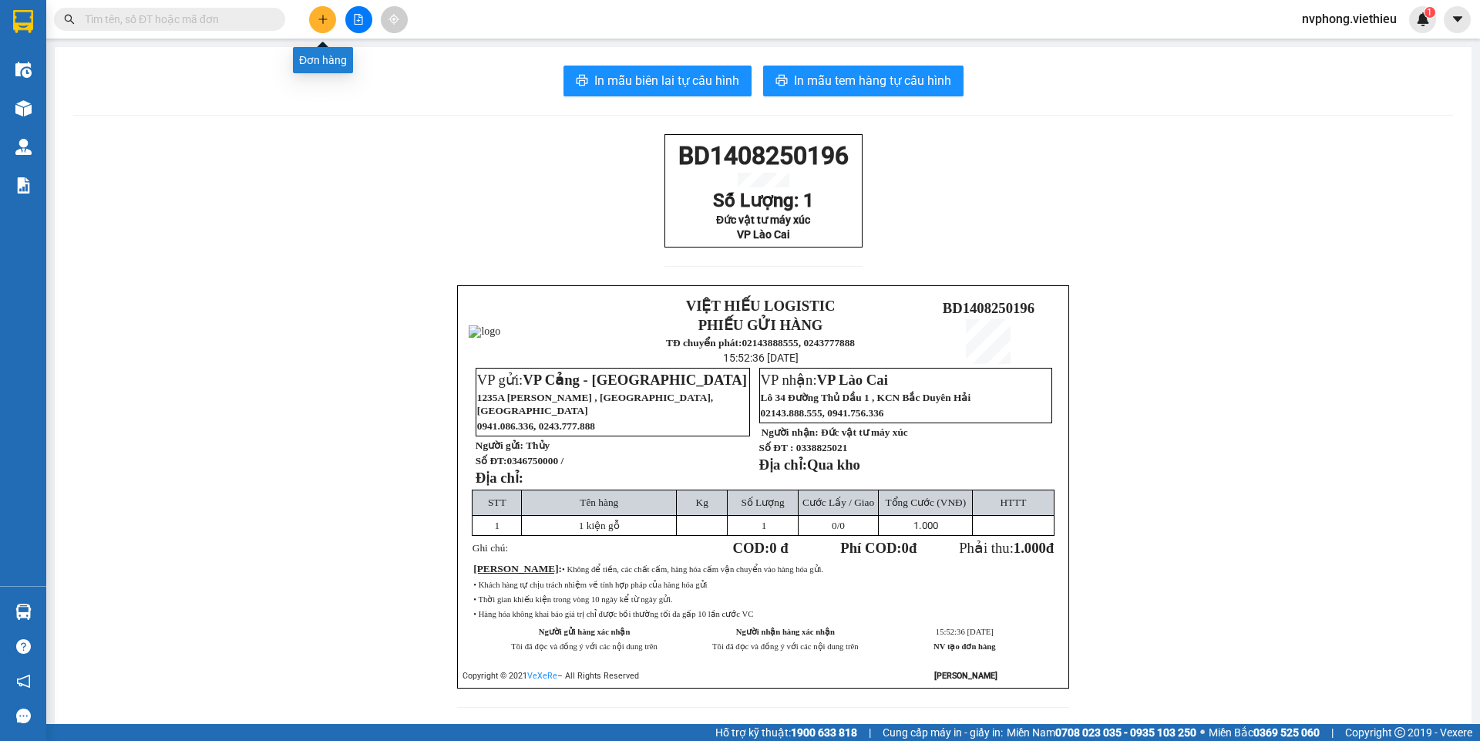
click at [318, 14] on icon "plus" at bounding box center [322, 19] width 11 height 11
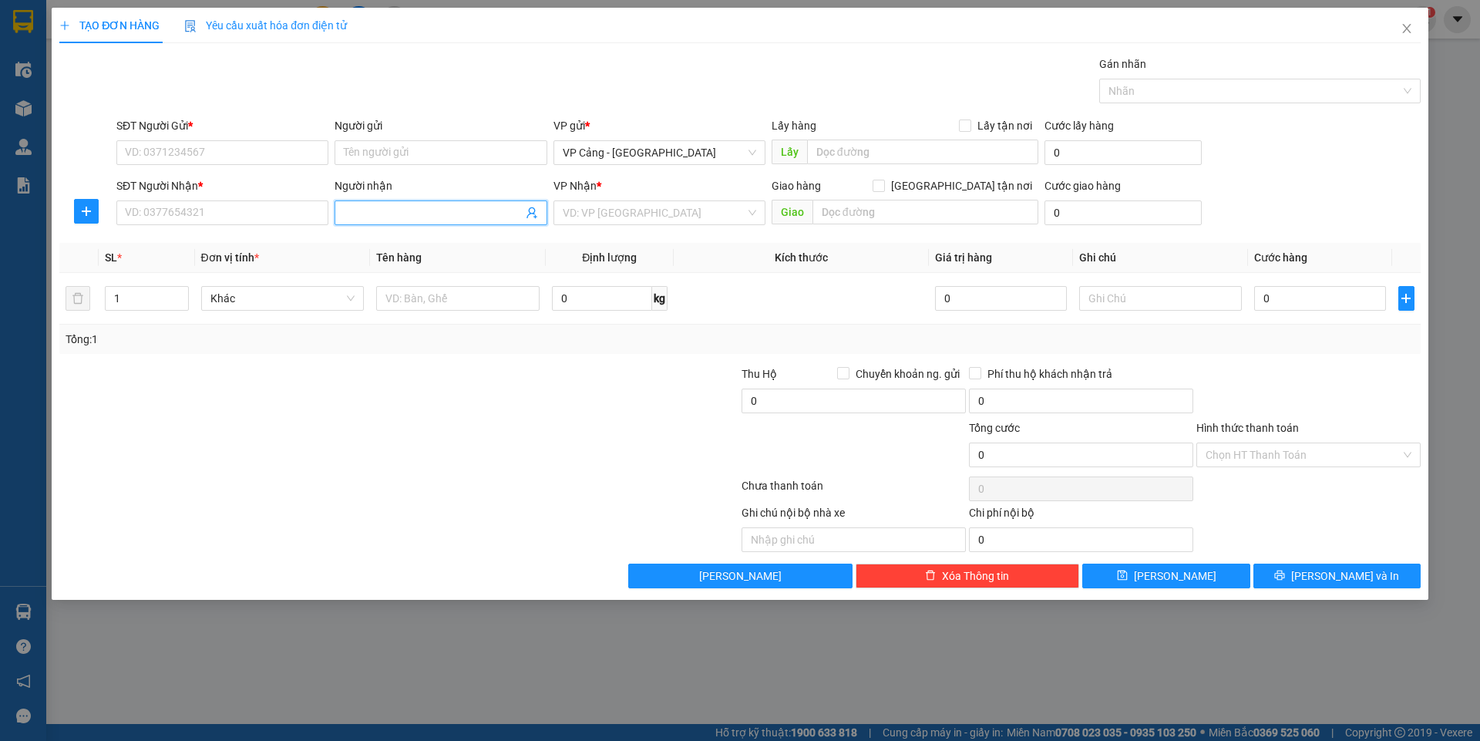
click at [435, 220] on input "Người nhận" at bounding box center [433, 212] width 178 height 17
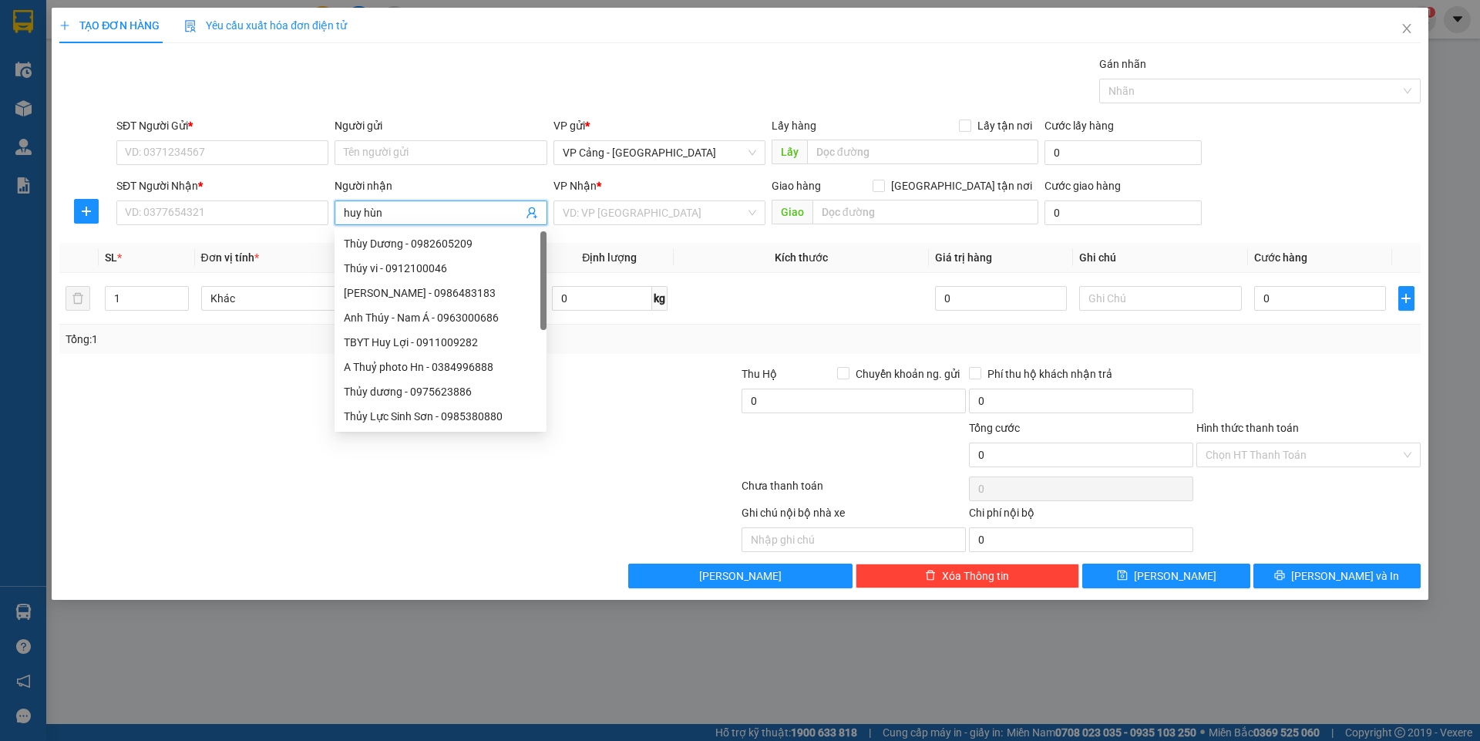
type input "[PERSON_NAME]"
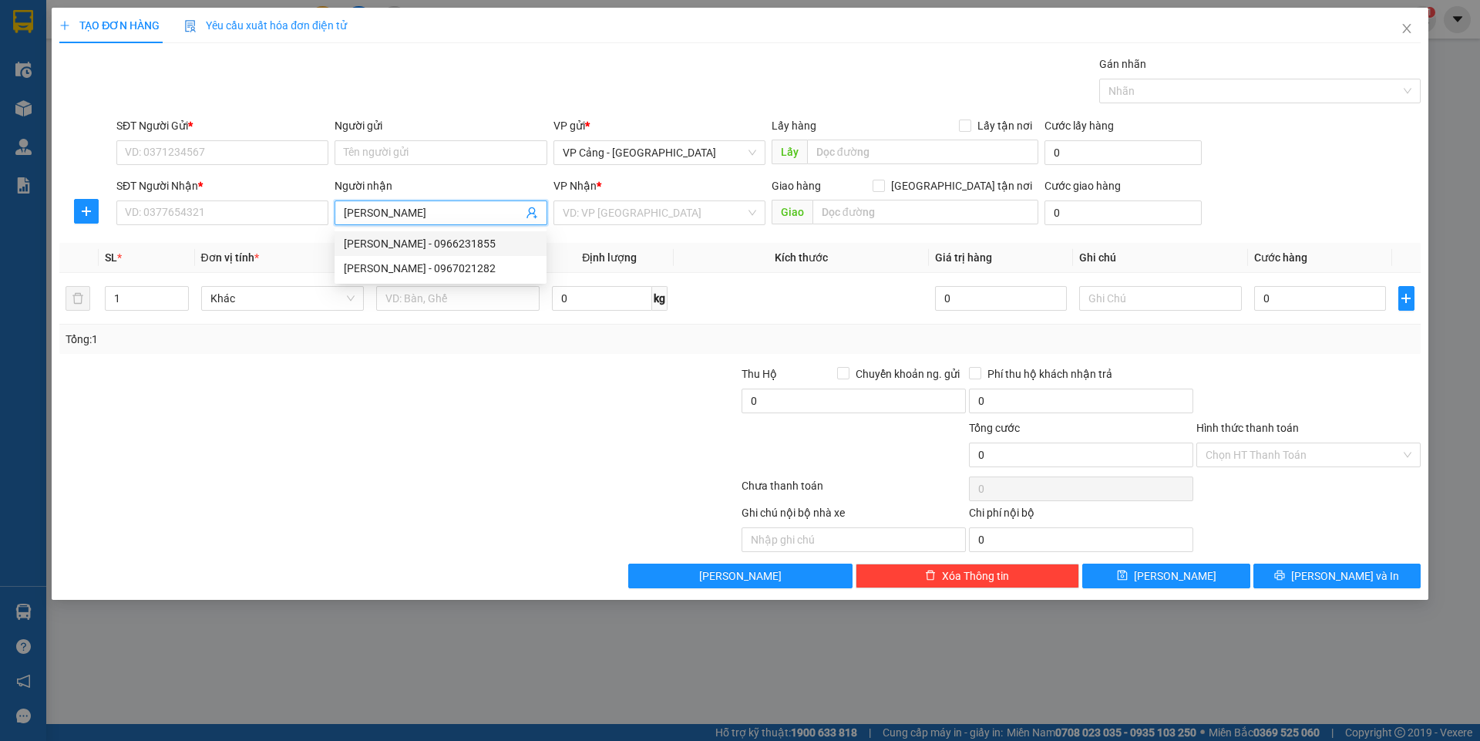
click at [435, 243] on div "[PERSON_NAME] - 0966231855" at bounding box center [440, 243] width 193 height 17
type input "0966231855"
type input "[PERSON_NAME]"
checkbox input "true"
type input "[GEOGRAPHIC_DATA][PERSON_NAME], [GEOGRAPHIC_DATA], [GEOGRAPHIC_DATA]"
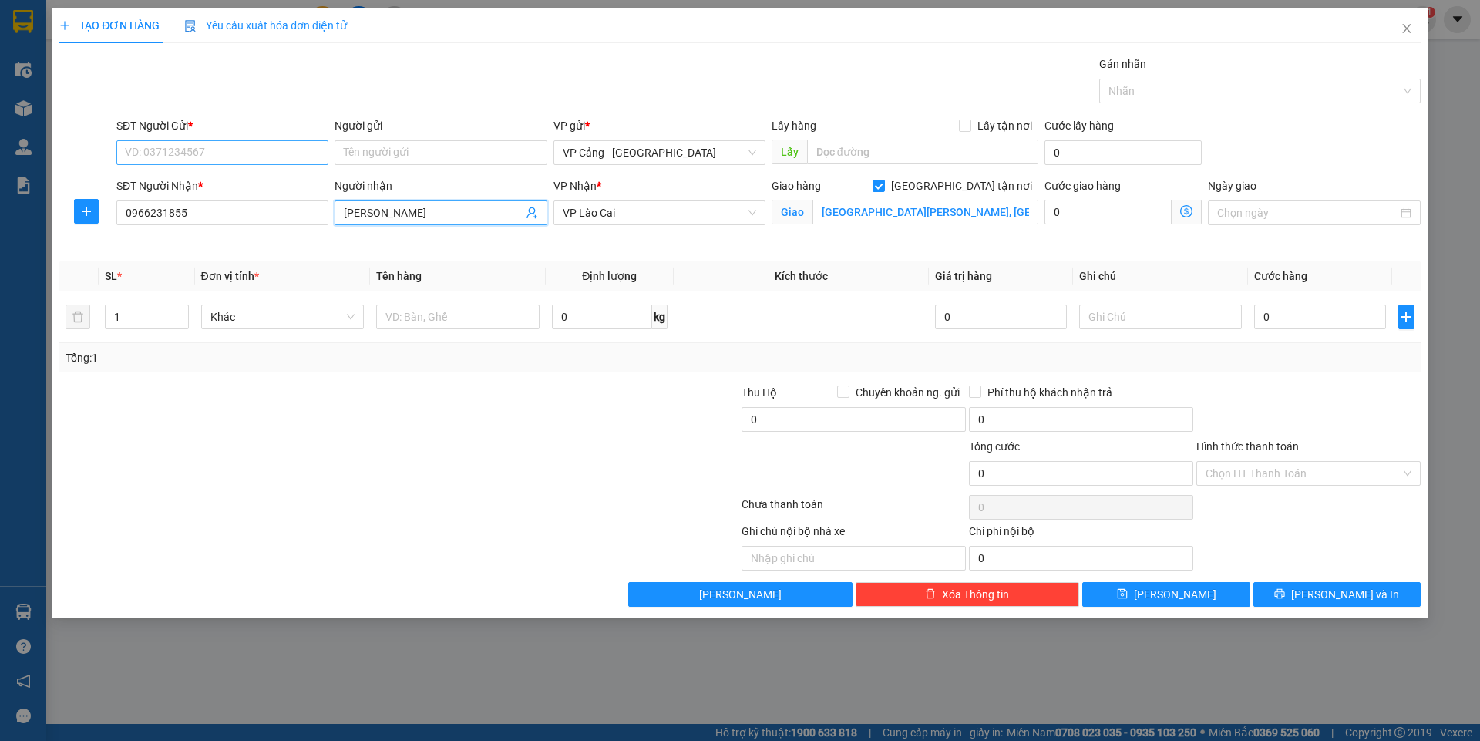
type input "[PERSON_NAME]"
click at [212, 146] on input "SĐT Người Gửi *" at bounding box center [222, 152] width 212 height 25
click at [254, 163] on input "SĐT Người Gửi *" at bounding box center [222, 152] width 212 height 25
click at [255, 164] on input "SĐT Người Gửi *" at bounding box center [222, 152] width 212 height 25
click at [311, 234] on div "SĐT Người Nhận * 0966231855" at bounding box center [222, 213] width 218 height 72
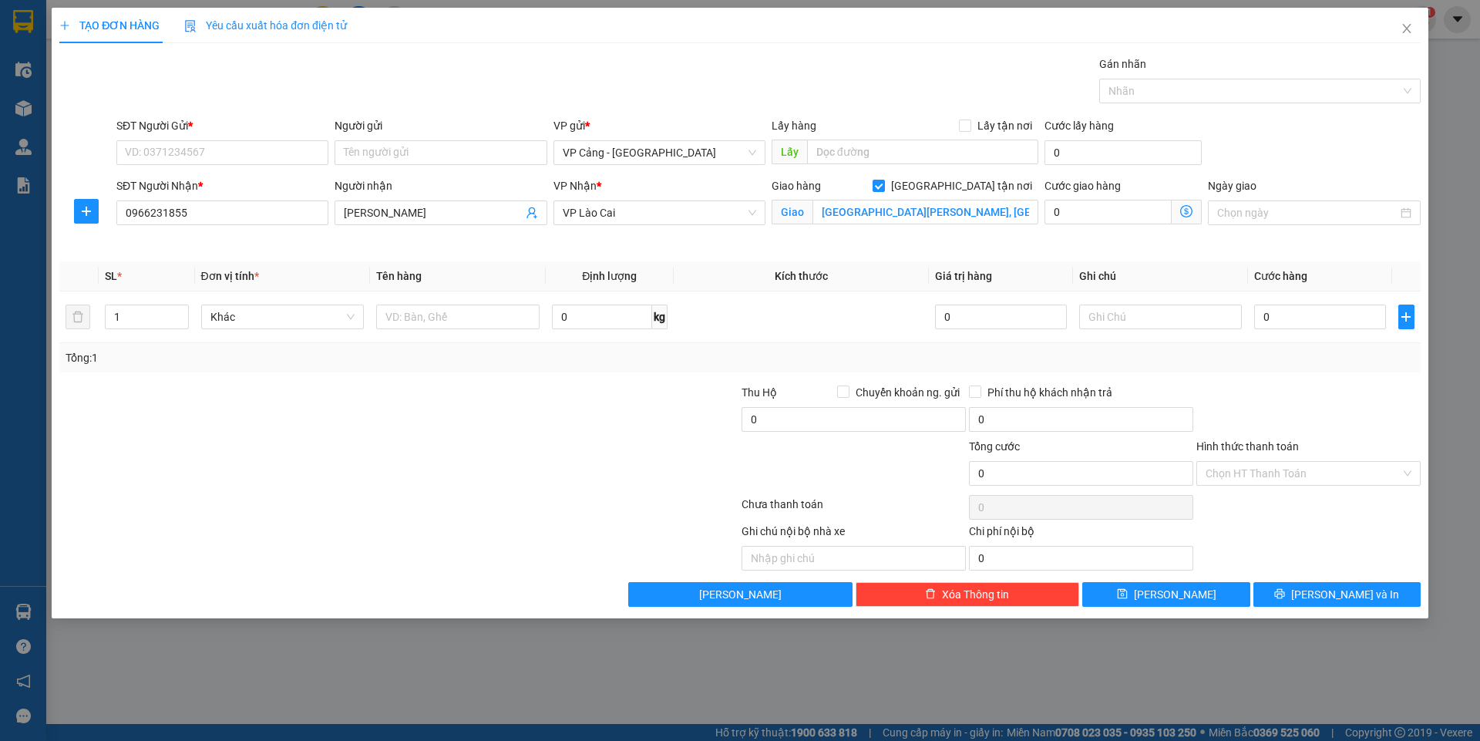
drag, startPoint x: 311, startPoint y: 234, endPoint x: 324, endPoint y: 261, distance: 30.0
click at [324, 261] on div "Transit Pickup Surcharge Ids Transit Deliver Surcharge Ids Transit Deliver Surc…" at bounding box center [739, 330] width 1361 height 551
click at [280, 422] on div at bounding box center [285, 411] width 455 height 54
click at [136, 313] on input "1" at bounding box center [147, 316] width 82 height 23
type input "6"
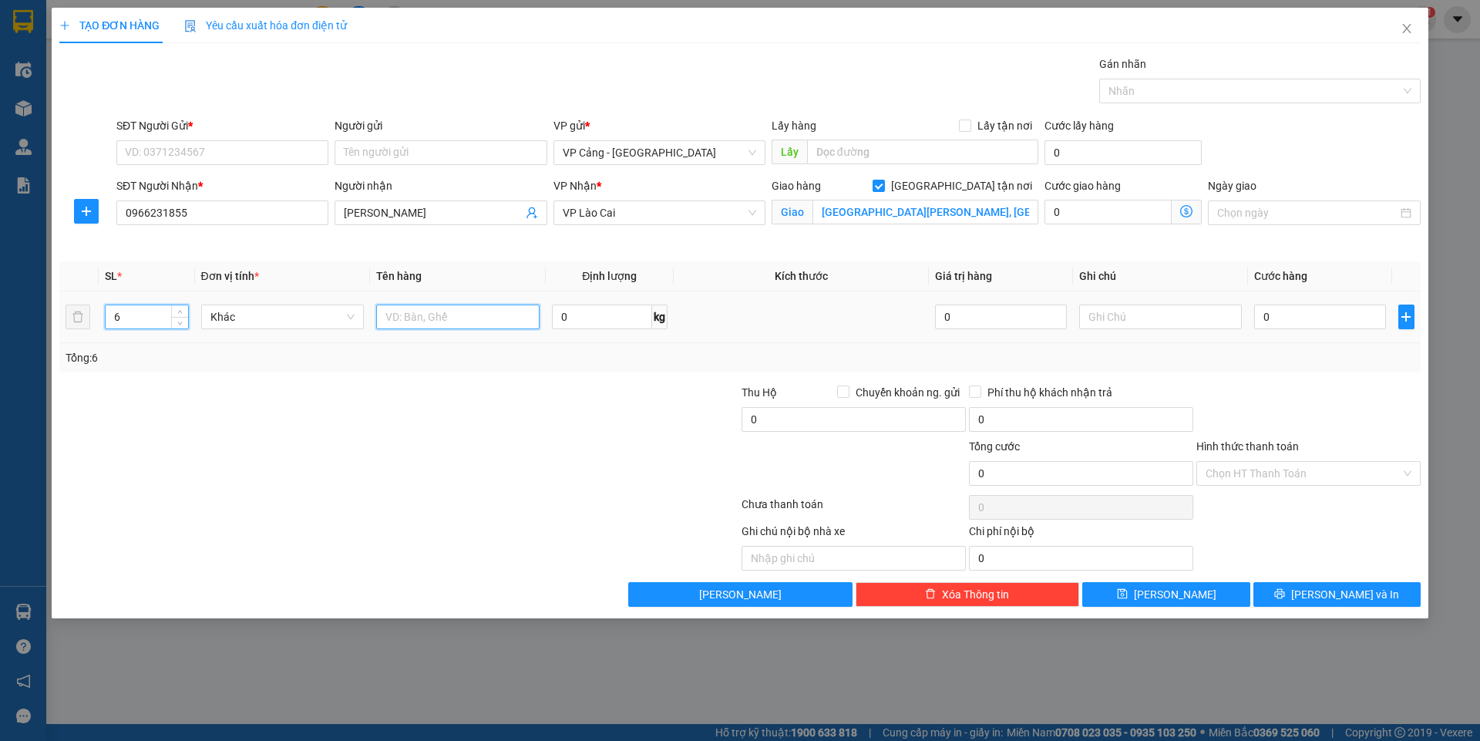
click at [441, 320] on input "text" at bounding box center [457, 316] width 163 height 25
type input "6 lốp"
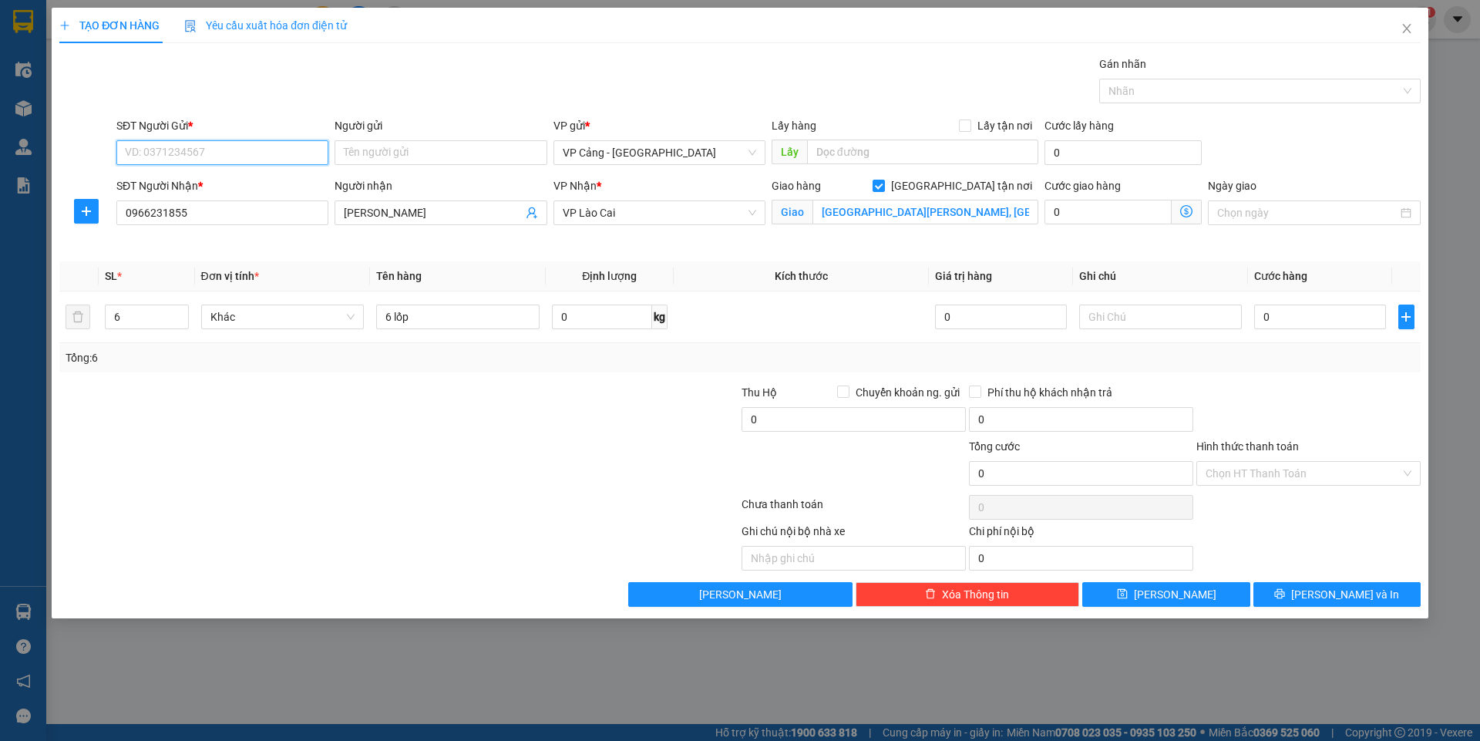
click at [216, 143] on input "SĐT Người Gửi *" at bounding box center [222, 152] width 212 height 25
click at [194, 216] on input "0966231855" at bounding box center [222, 212] width 212 height 25
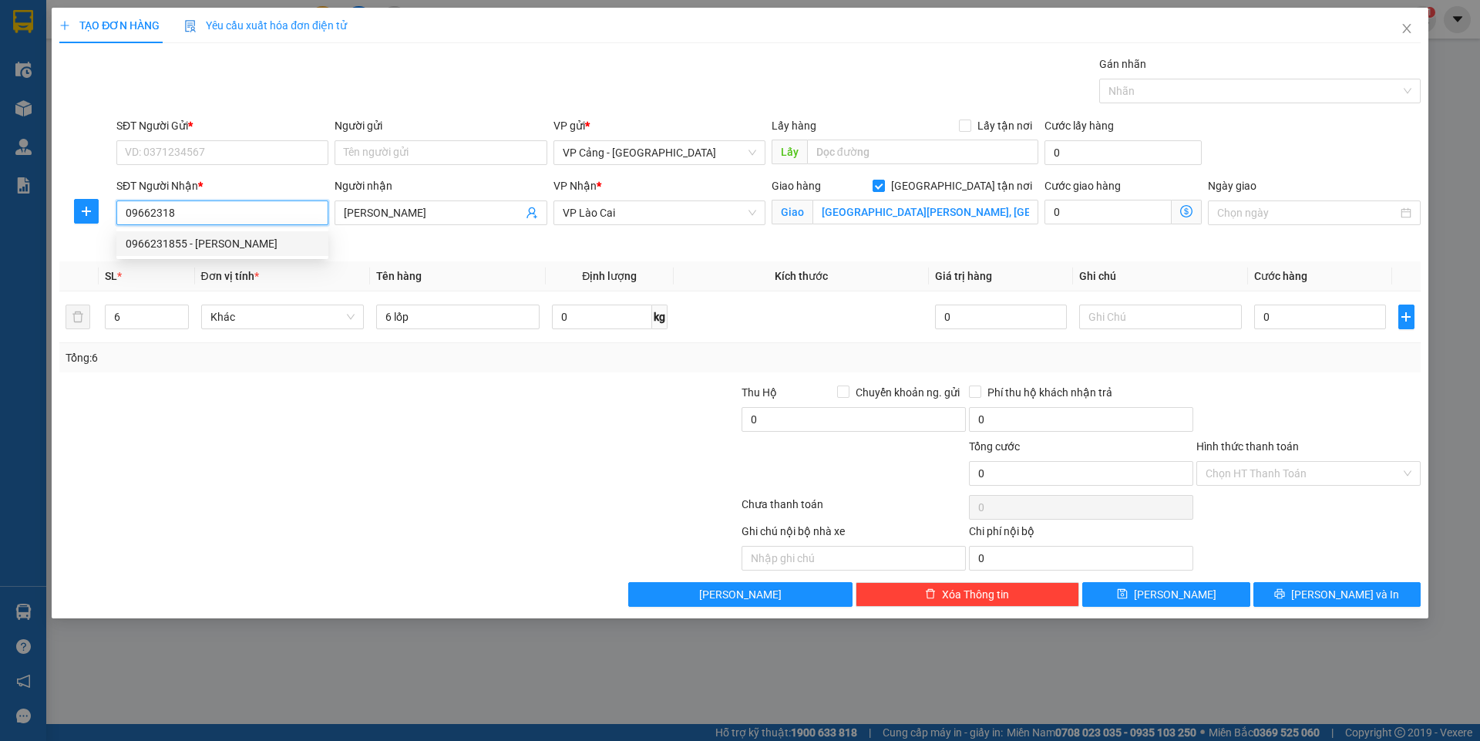
click at [180, 248] on div "0966231855 - [PERSON_NAME]" at bounding box center [222, 243] width 193 height 17
type input "0966231855"
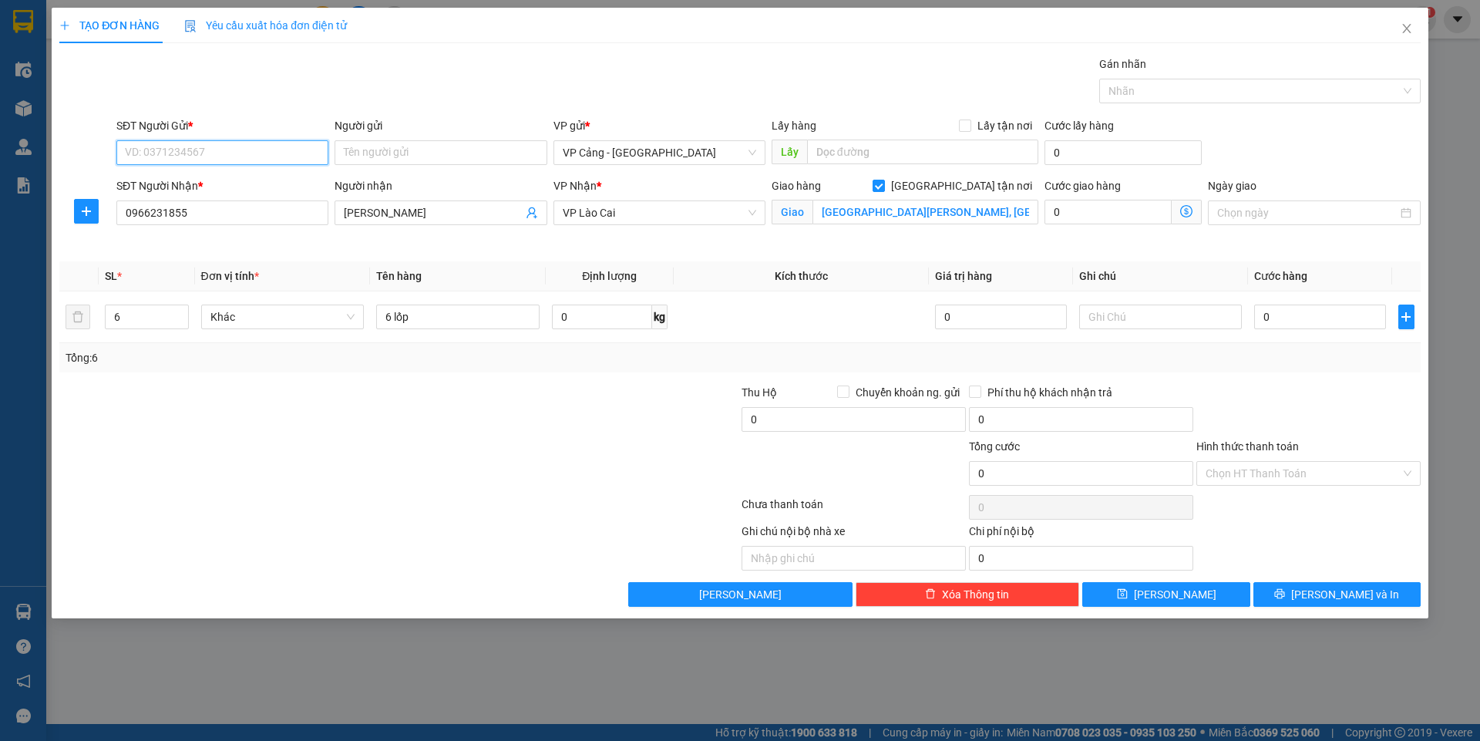
click at [203, 143] on input "SĐT Người Gửi *" at bounding box center [222, 152] width 212 height 25
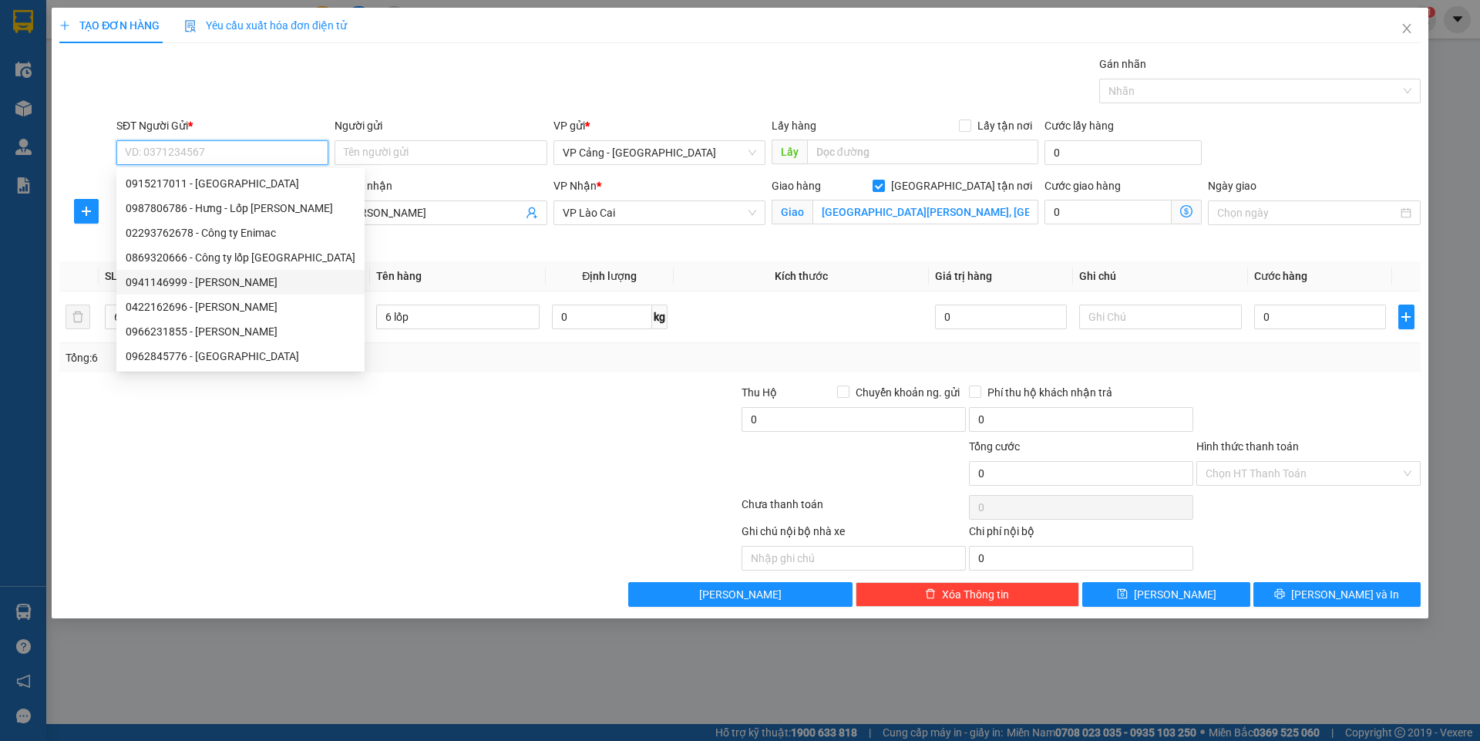
click at [226, 280] on div "0941146999 - [PERSON_NAME]" at bounding box center [241, 282] width 230 height 17
type input "0941146999"
type input "[PERSON_NAME]"
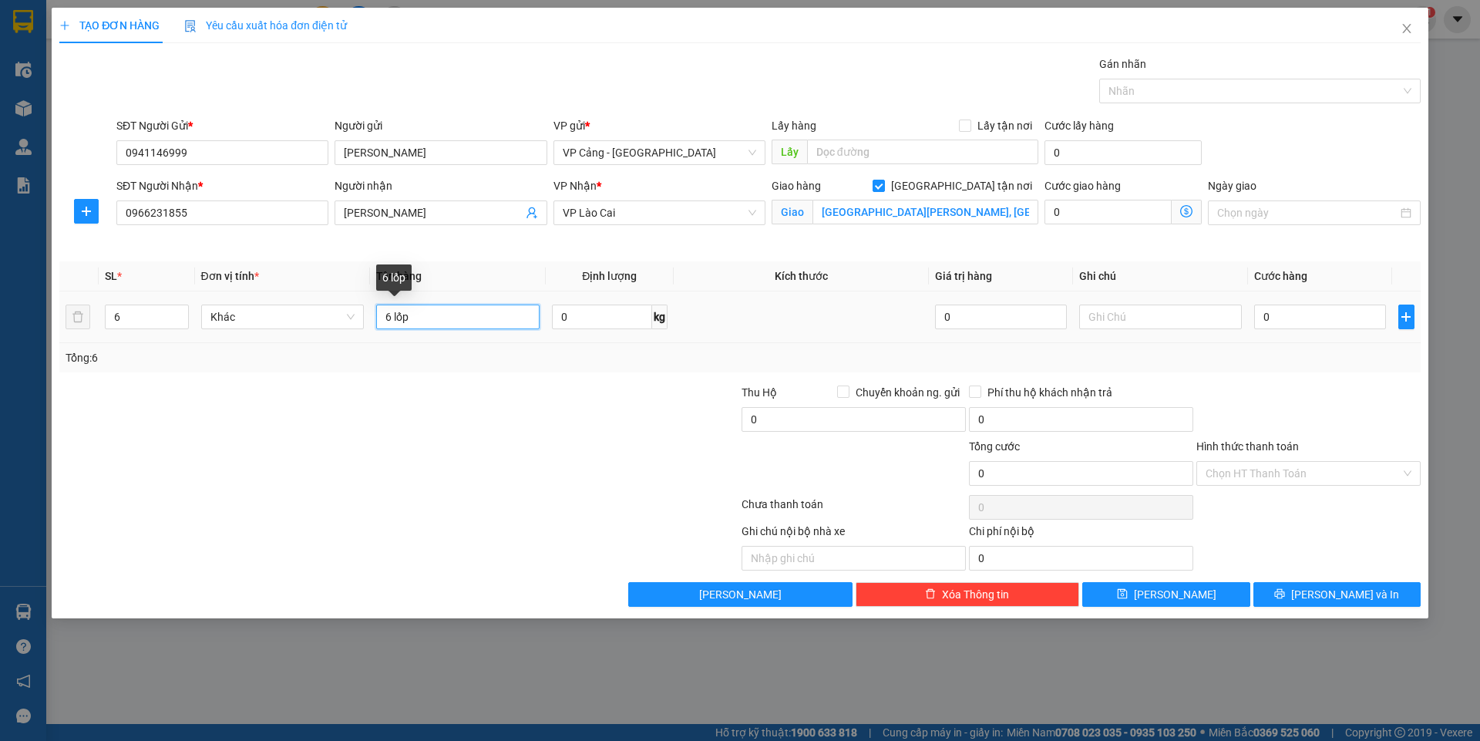
click at [439, 310] on input "6 lốp" at bounding box center [457, 316] width 163 height 25
type input "6 lốp + 2 p bì"
click at [1281, 321] on input "0" at bounding box center [1319, 316] width 131 height 25
type input "1"
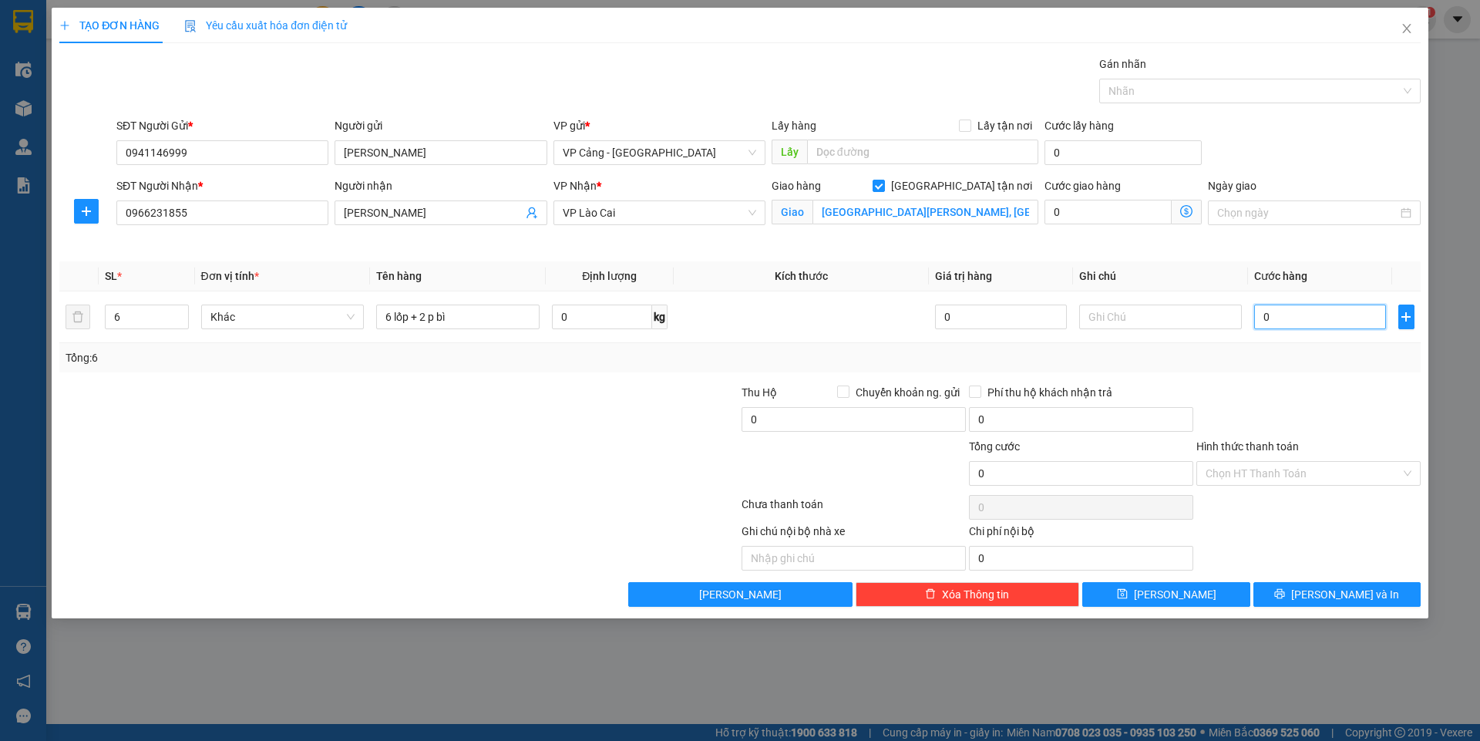
type input "1"
type input "1.000"
click at [1285, 599] on icon "printer" at bounding box center [1279, 593] width 11 height 11
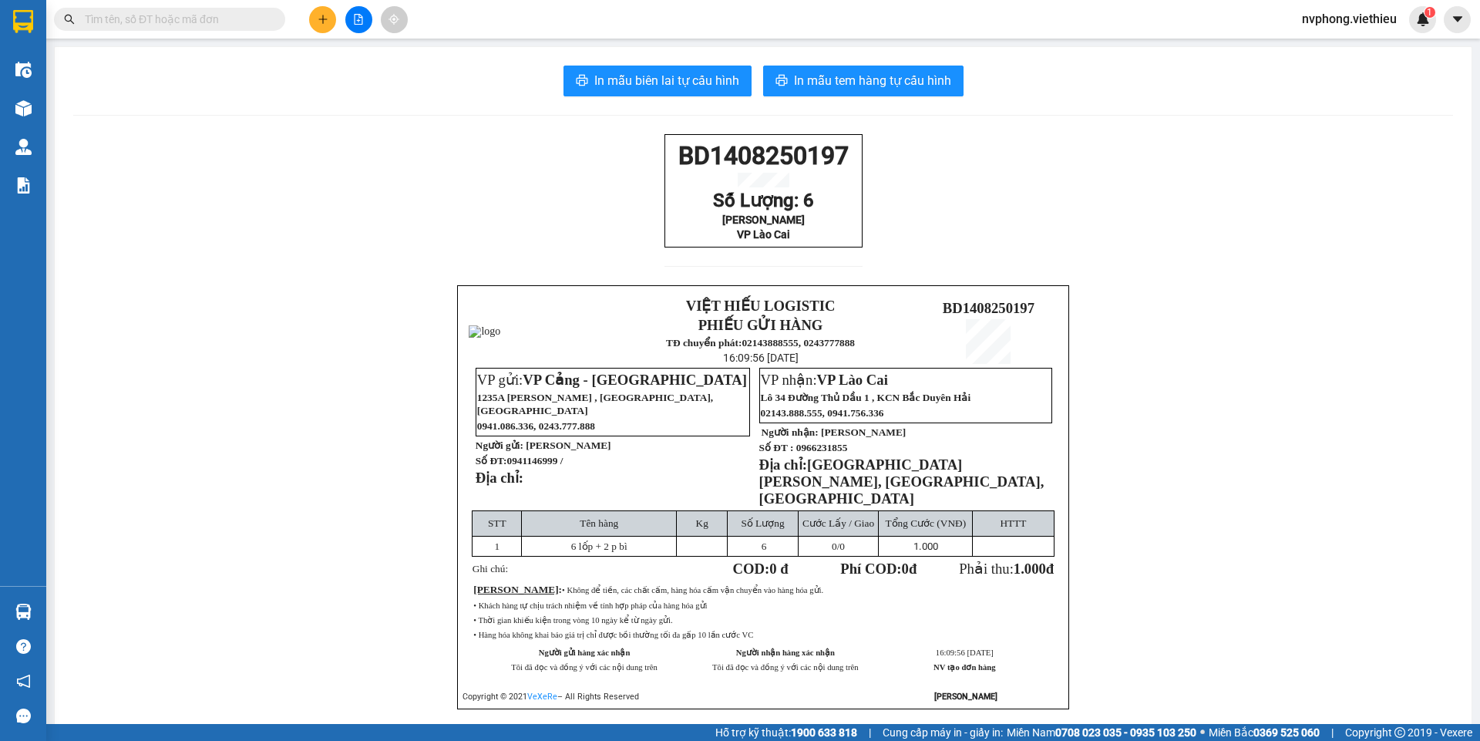
click at [320, 24] on icon "plus" at bounding box center [322, 19] width 11 height 11
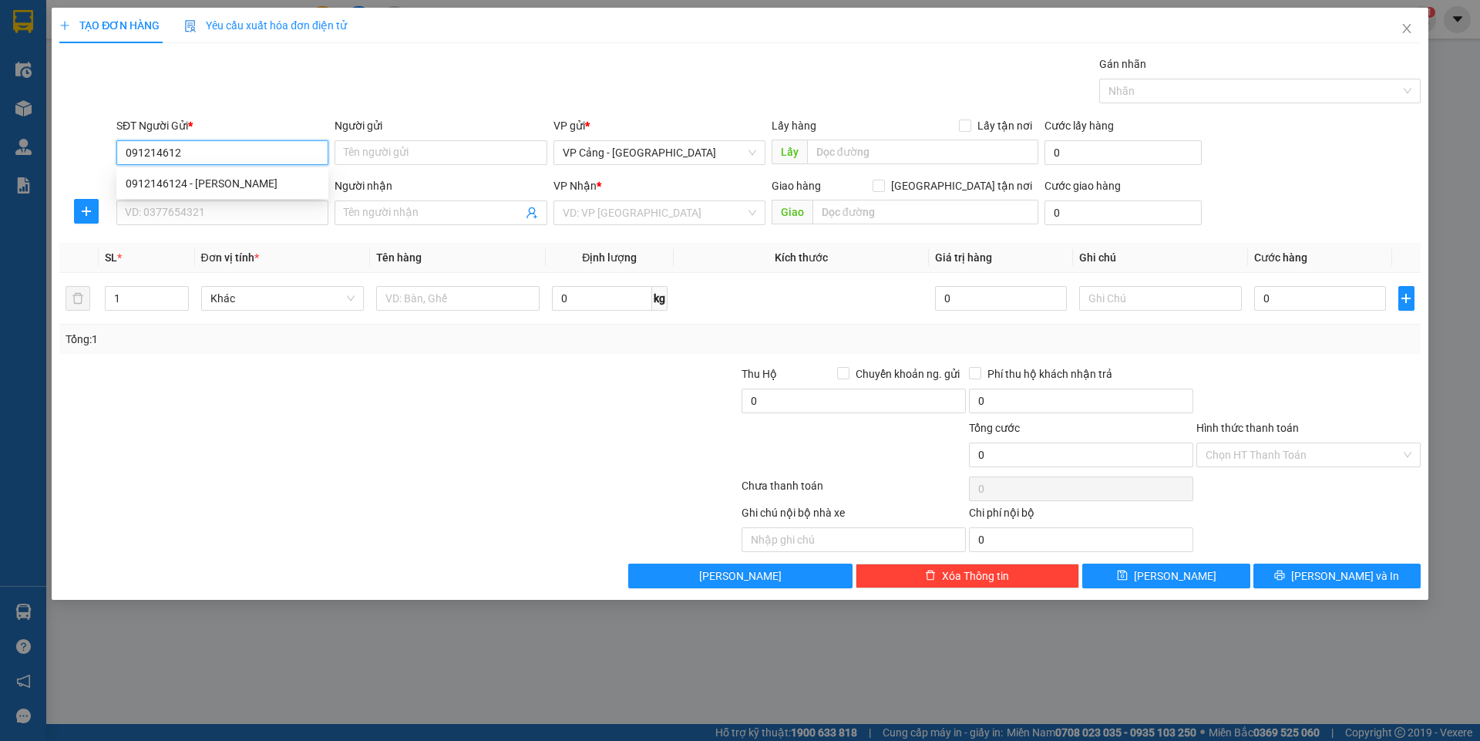
type input "0912146124"
click at [173, 178] on div "0912146124 - [PERSON_NAME]" at bounding box center [222, 183] width 193 height 17
type input "[PERSON_NAME]"
type input "0912146124"
click at [154, 213] on input "SĐT Người Nhận *" at bounding box center [222, 212] width 212 height 25
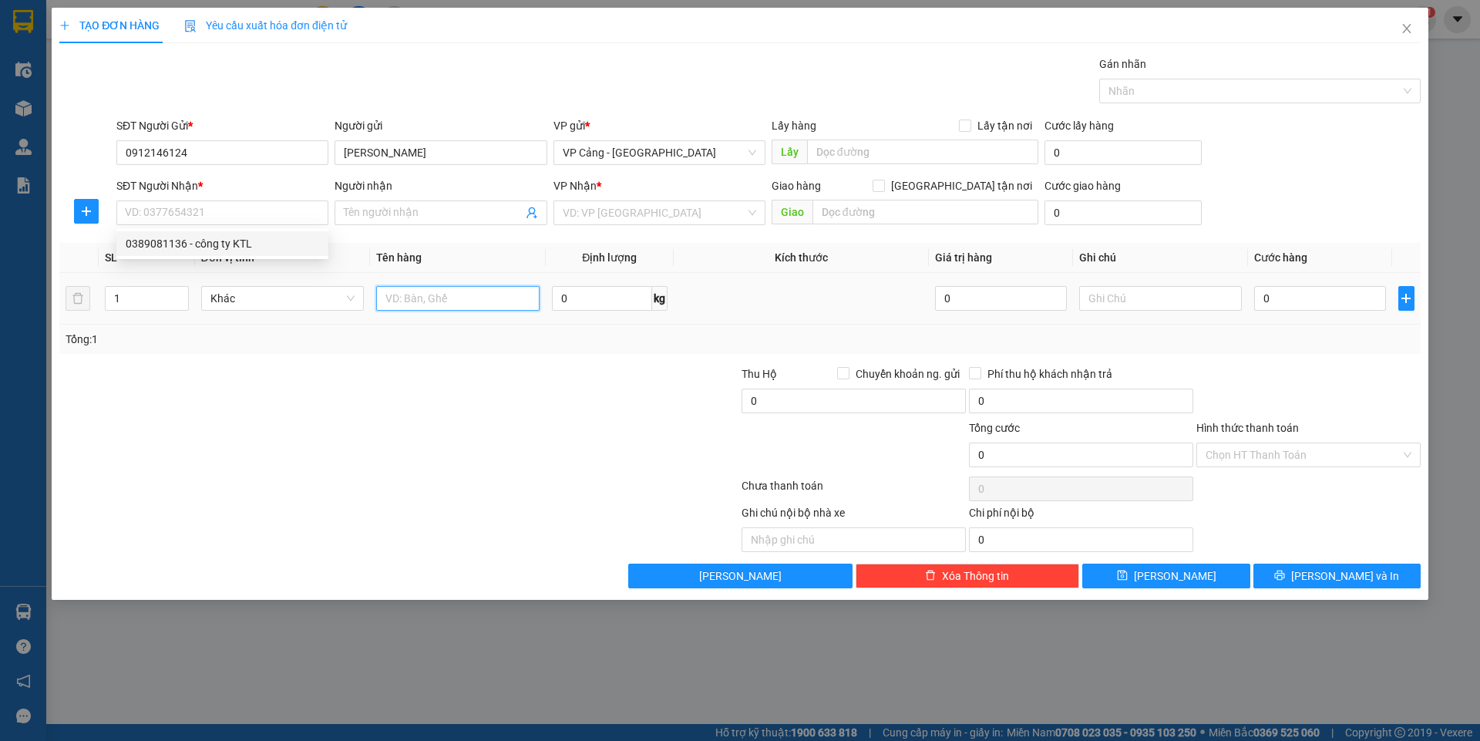
click at [400, 303] on input "text" at bounding box center [457, 298] width 163 height 25
click at [241, 207] on input "SĐT Người Nhận *" at bounding box center [222, 212] width 212 height 25
click at [171, 247] on div "0389081136 - công ty KTL" at bounding box center [222, 243] width 193 height 17
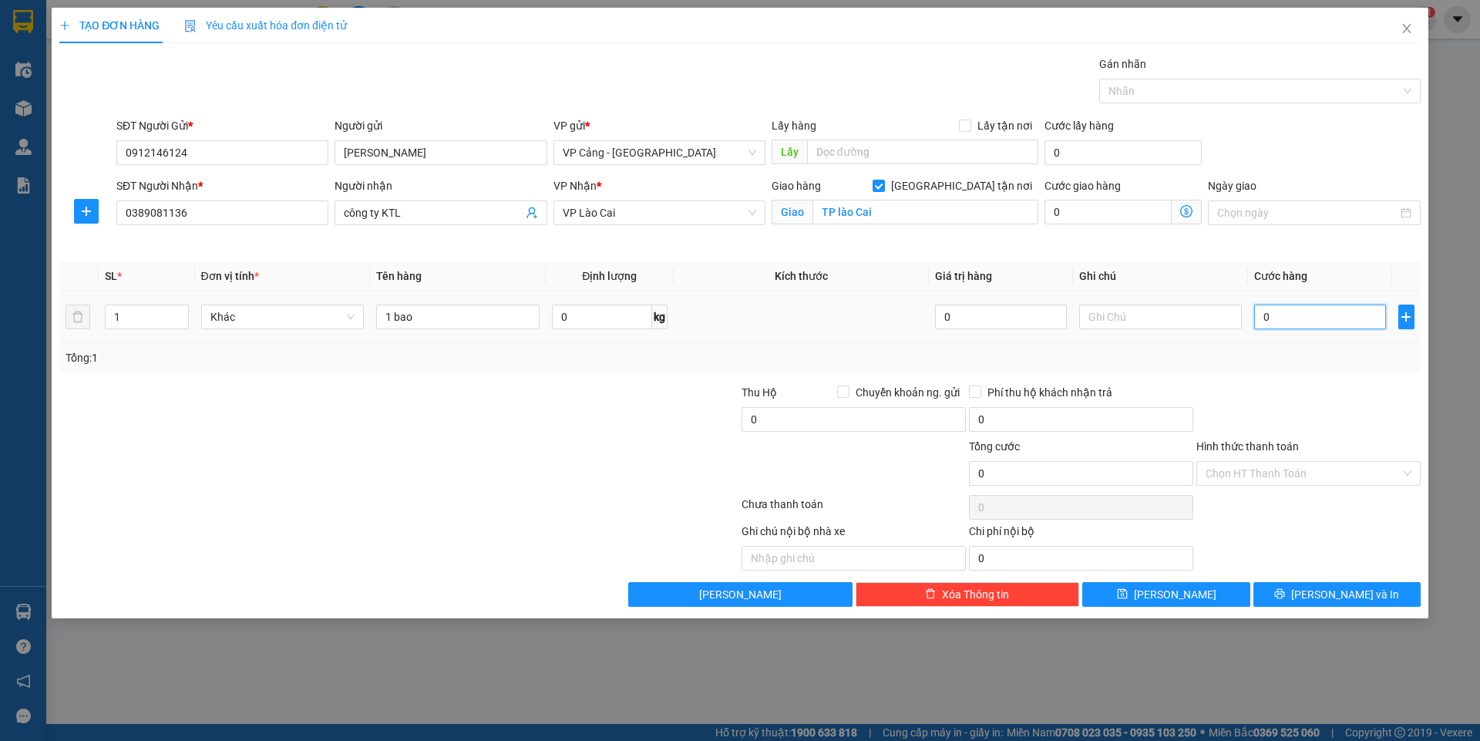
click at [1285, 304] on input "0" at bounding box center [1319, 316] width 131 height 25
click at [1349, 595] on span "[PERSON_NAME] và In" at bounding box center [1345, 594] width 108 height 17
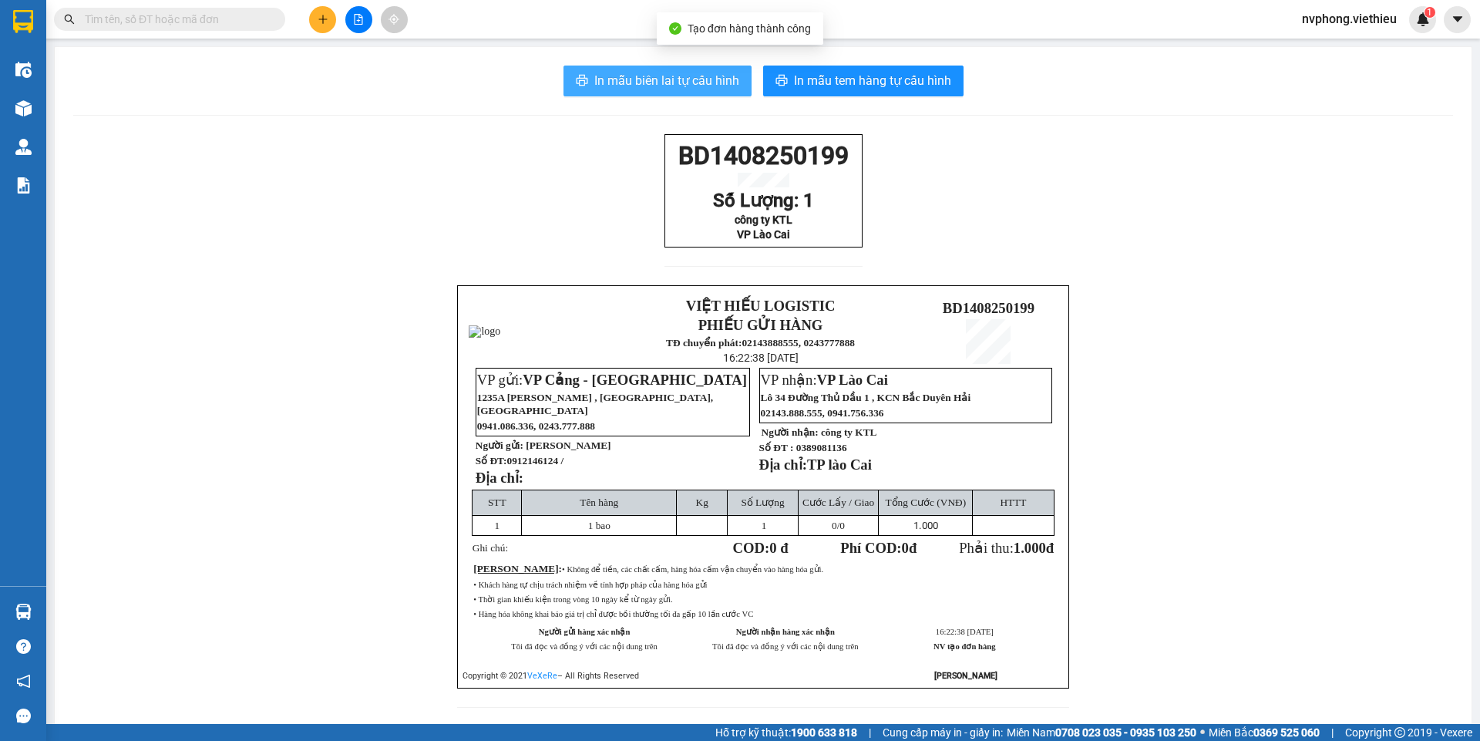
click at [611, 69] on button "In mẫu biên lai tự cấu hình" at bounding box center [657, 81] width 188 height 31
click at [676, 170] on div "BD1408250199 Số Lượng: 1 công ty KTL VP Lào Cai" at bounding box center [763, 190] width 198 height 113
click at [178, 19] on input "text" at bounding box center [176, 19] width 182 height 17
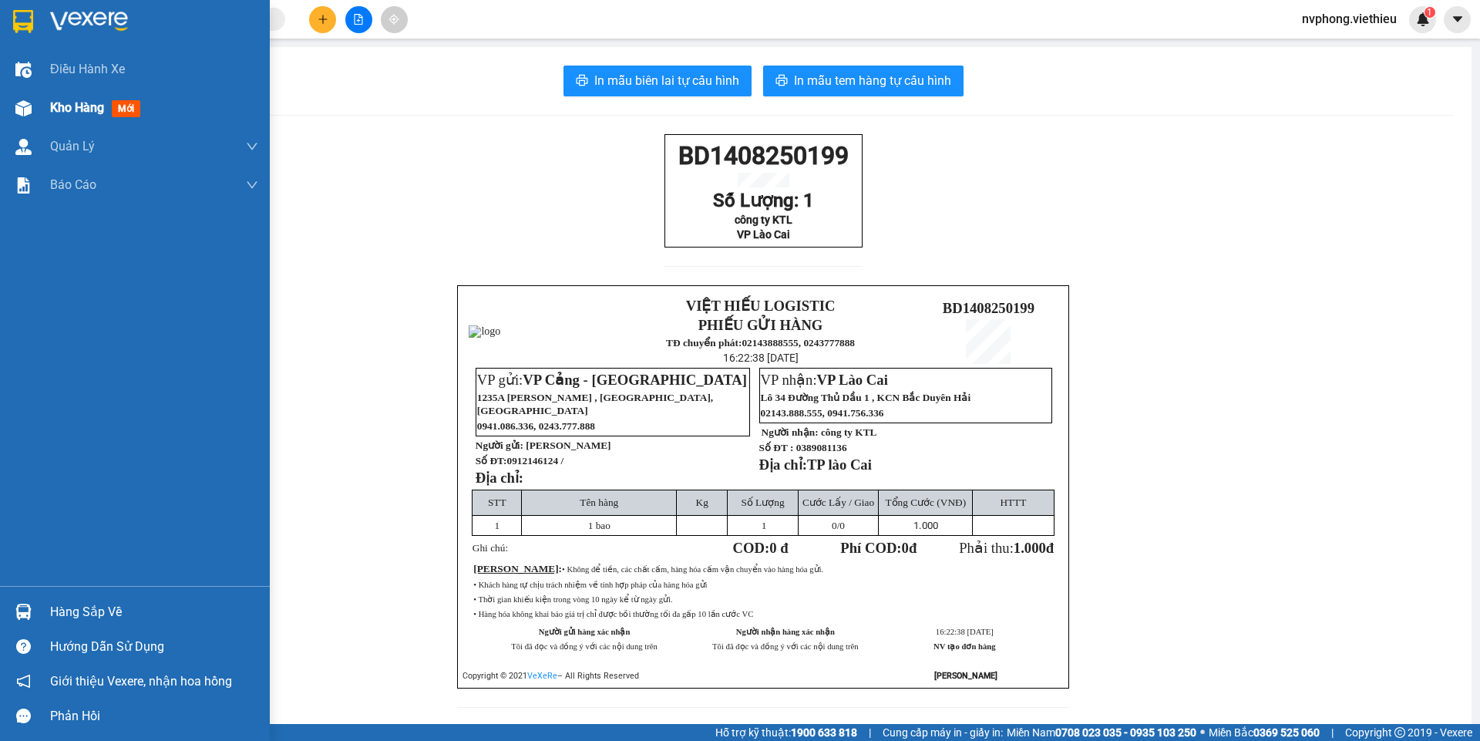
click at [56, 116] on div "Kho hàng mới" at bounding box center [98, 107] width 96 height 19
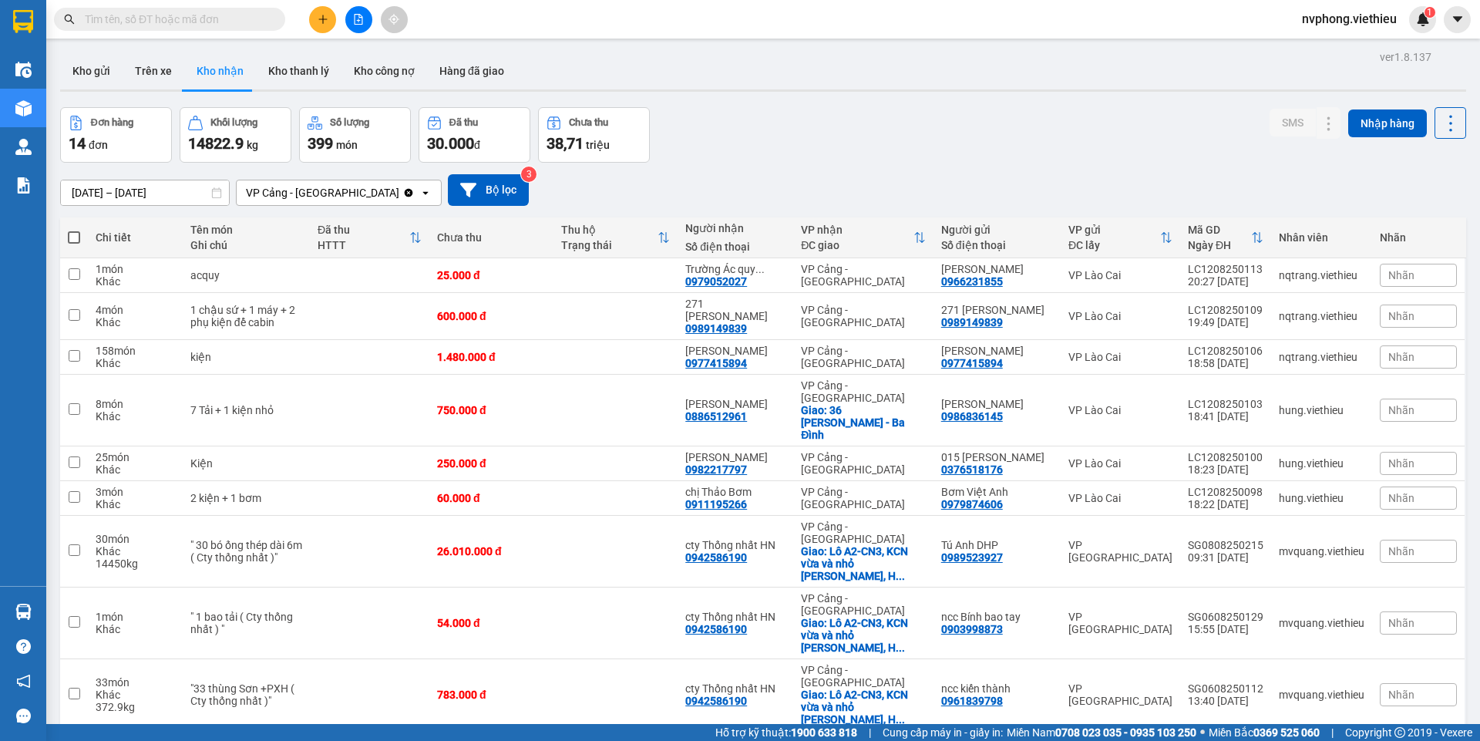
click at [230, 24] on input "text" at bounding box center [176, 19] width 182 height 17
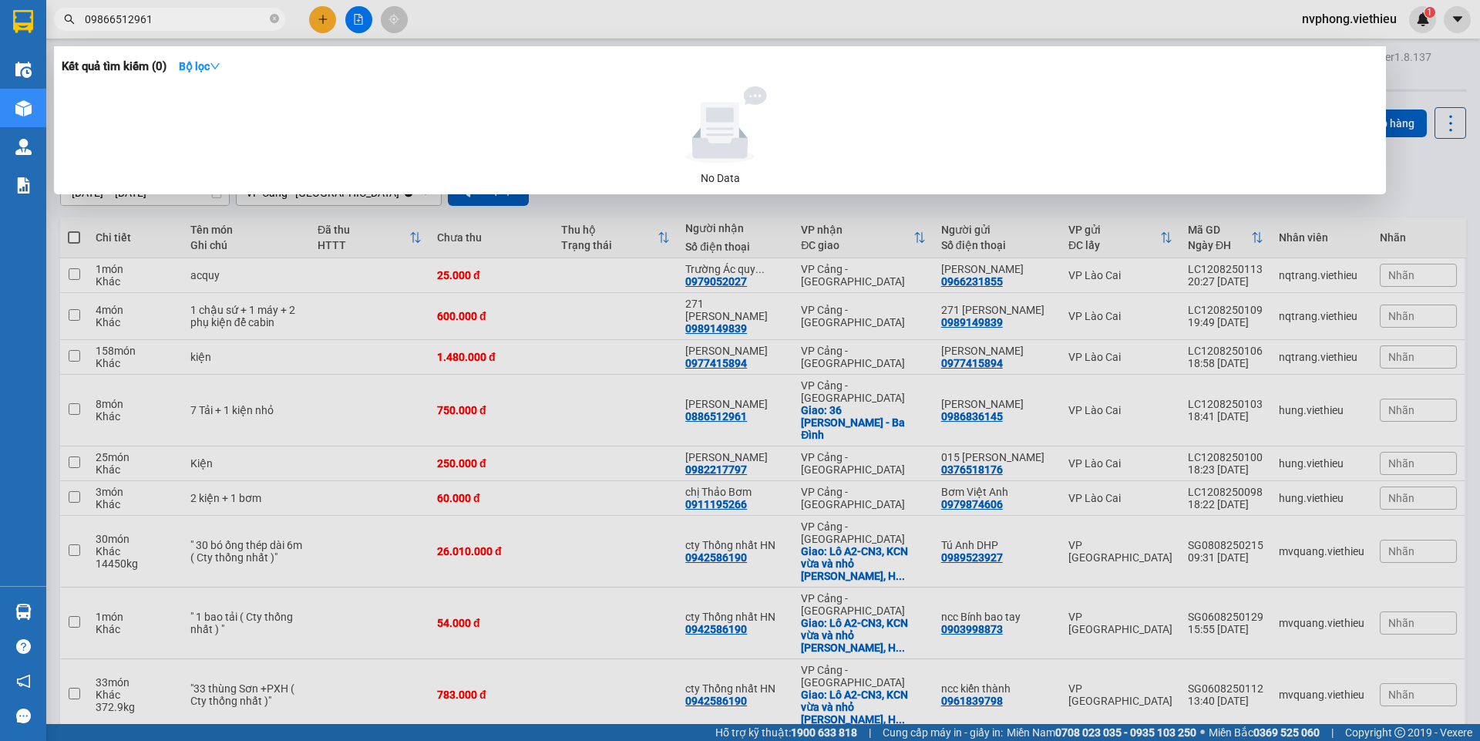
click at [99, 20] on input "09866512961" at bounding box center [176, 19] width 182 height 17
click at [737, 398] on div at bounding box center [740, 370] width 1480 height 741
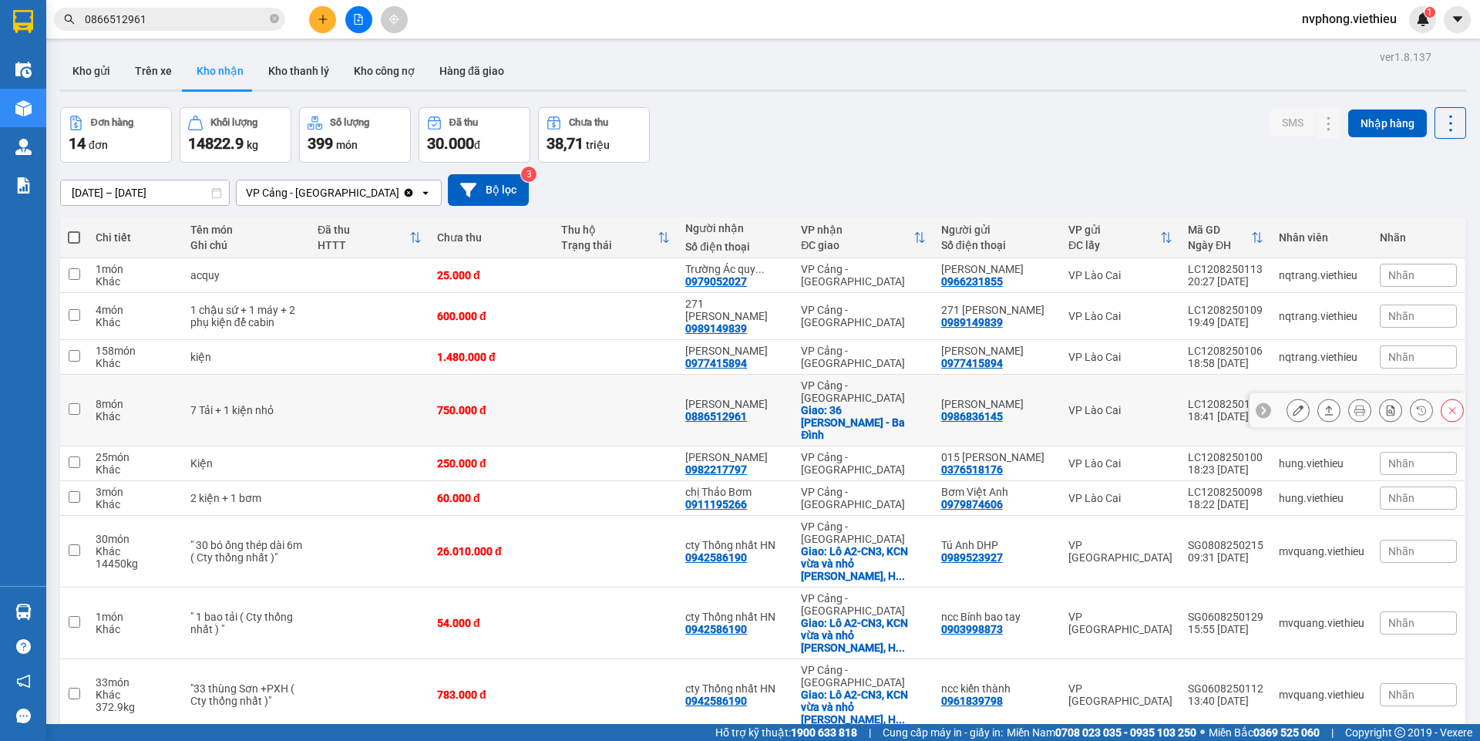
click at [1042, 398] on div "[PERSON_NAME] 0986836145" at bounding box center [997, 410] width 112 height 25
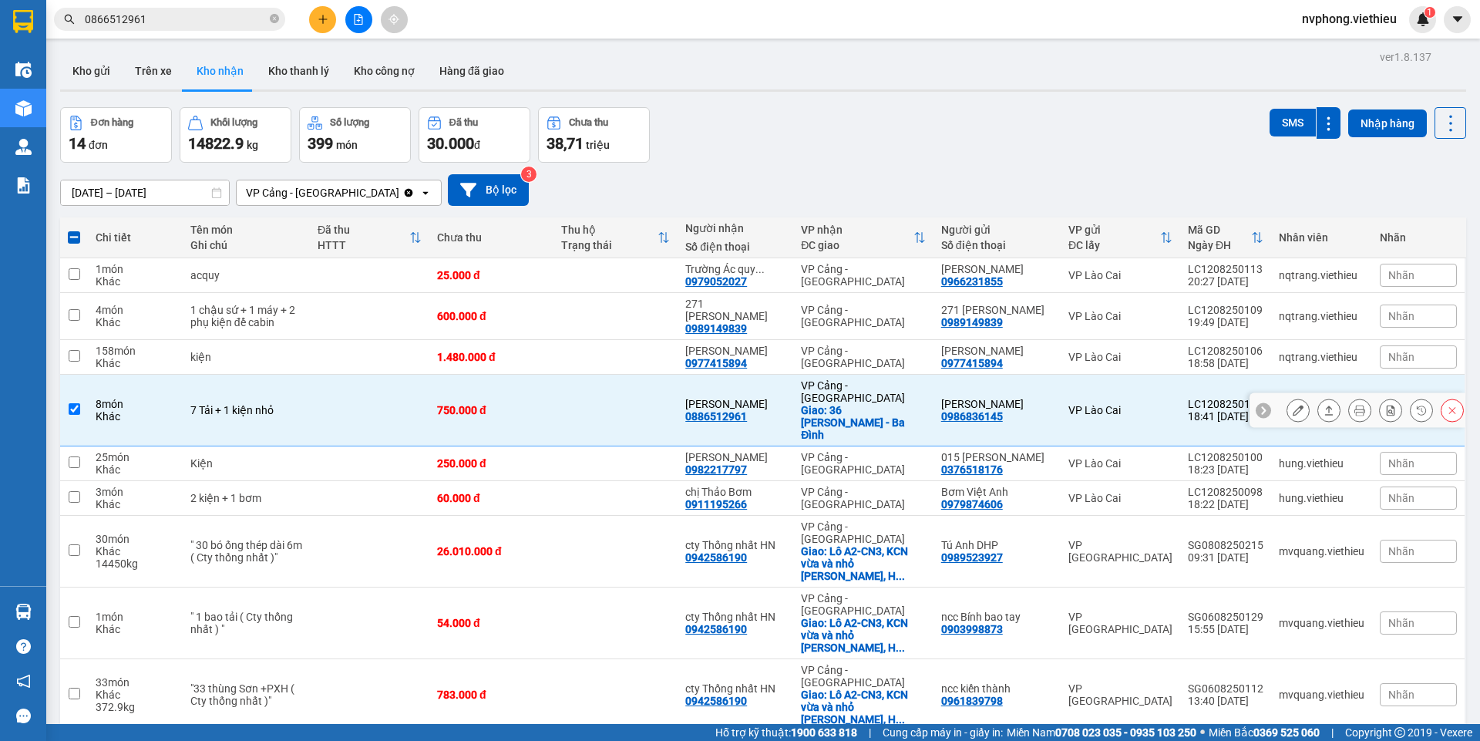
click at [1083, 377] on td "VP Lào Cai" at bounding box center [1119, 411] width 119 height 72
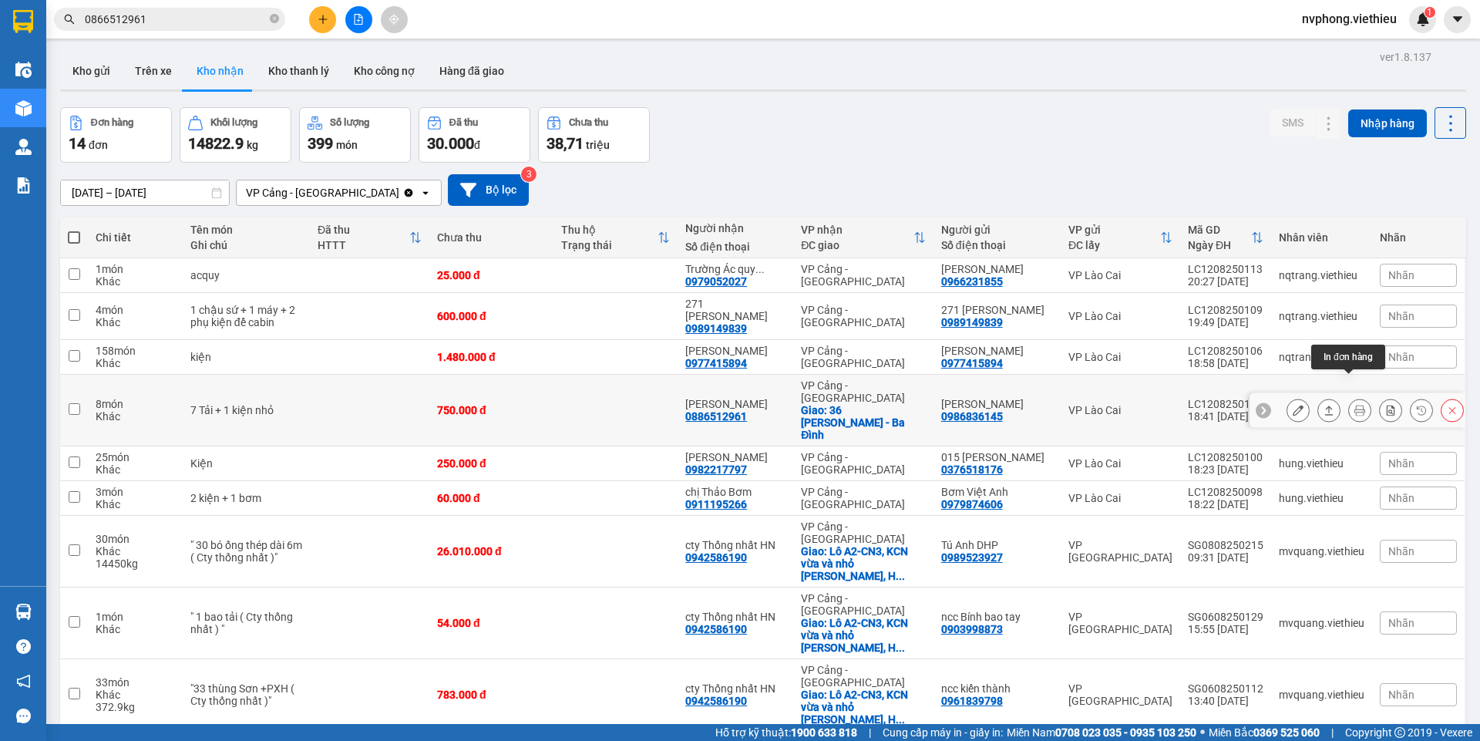
click at [1354, 405] on icon at bounding box center [1359, 410] width 11 height 11
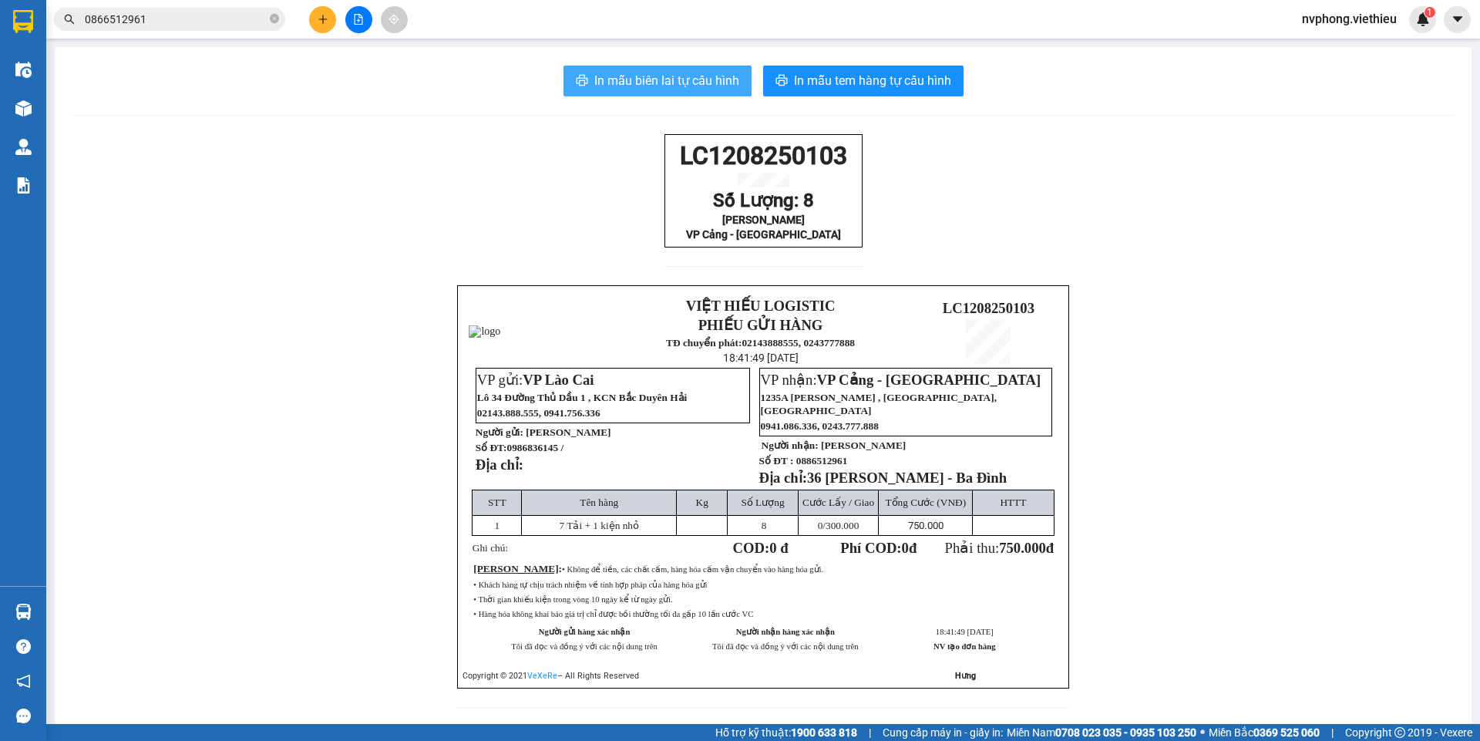
click at [626, 77] on span "In mẫu biên lai tự cấu hình" at bounding box center [666, 80] width 145 height 19
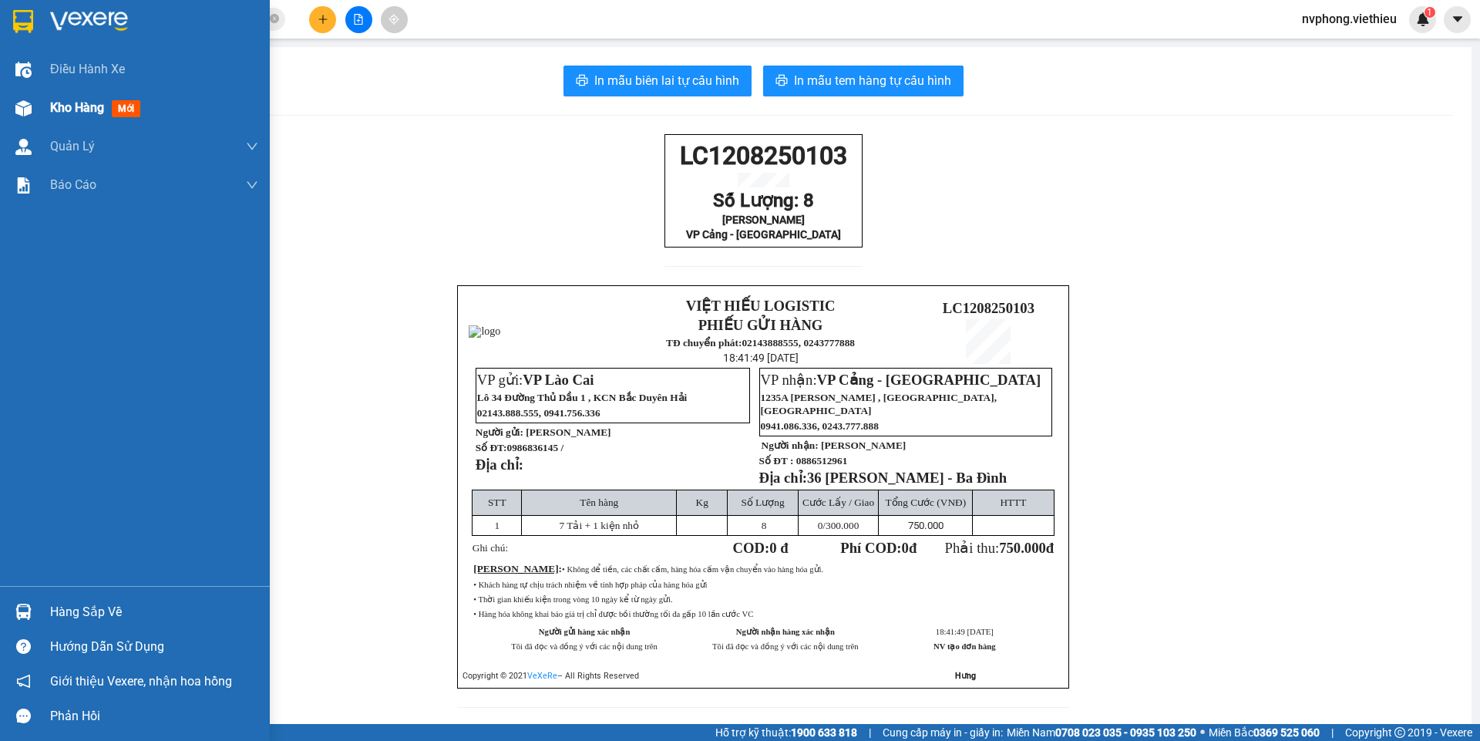
click at [24, 96] on div at bounding box center [23, 108] width 27 height 27
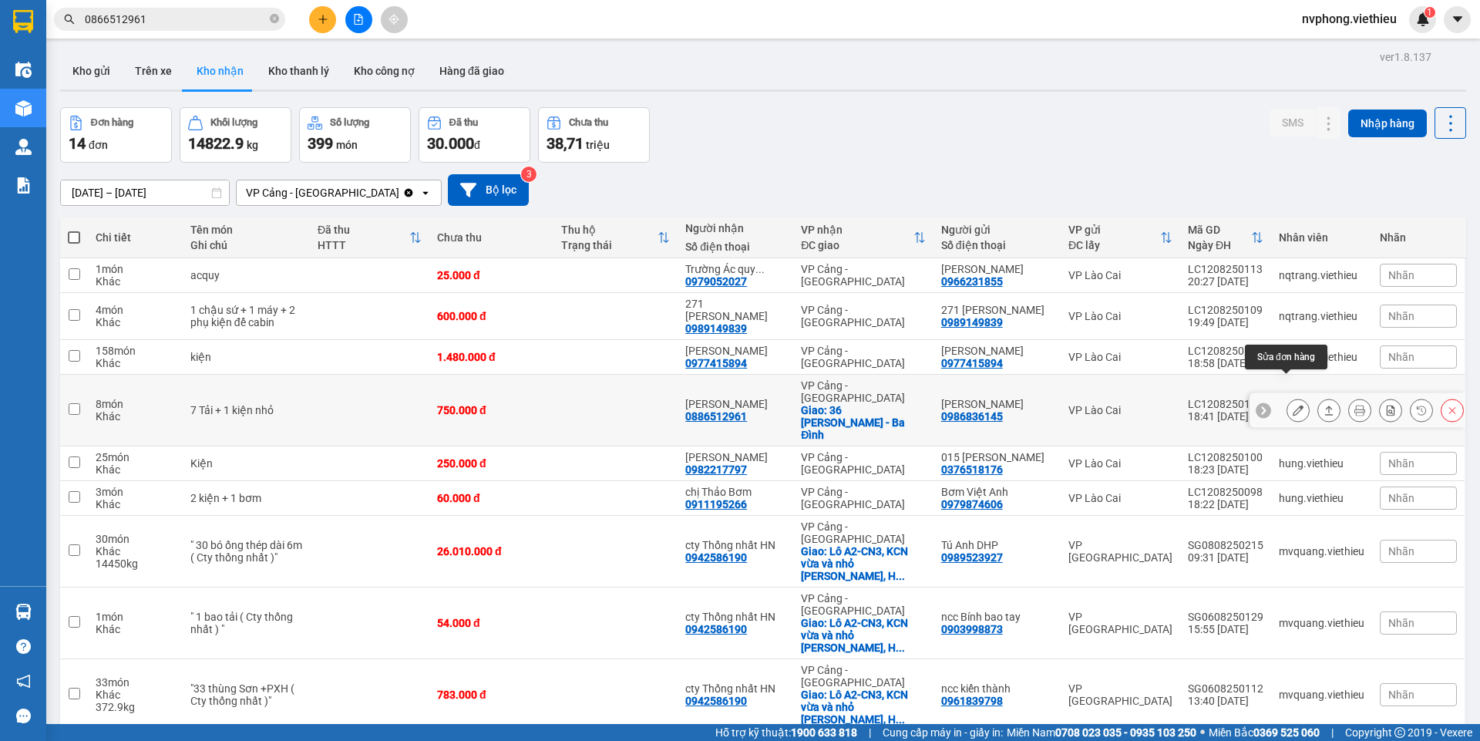
click at [1292, 405] on icon at bounding box center [1297, 410] width 11 height 11
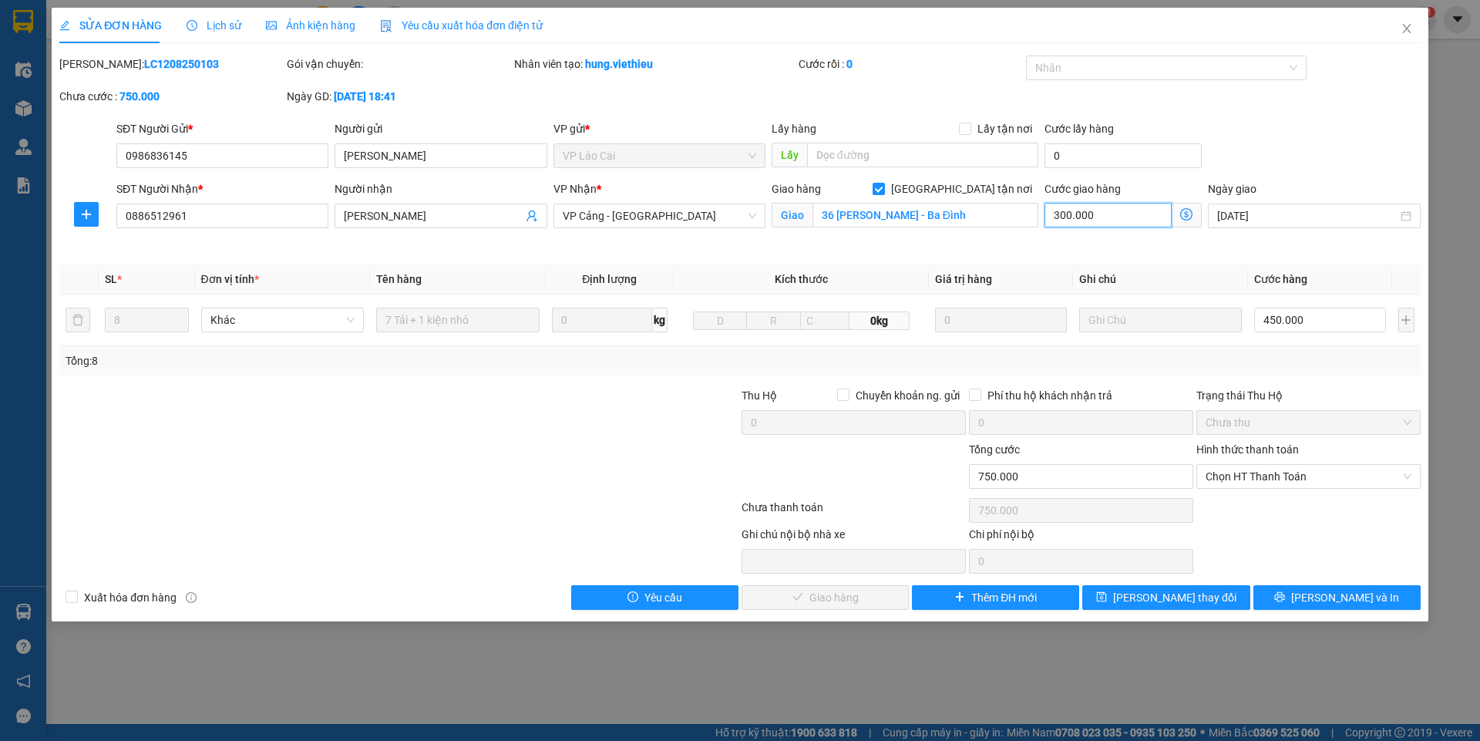
click at [1077, 215] on input "300.000" at bounding box center [1107, 215] width 127 height 25
click at [1333, 596] on span "[PERSON_NAME] và In" at bounding box center [1345, 597] width 108 height 17
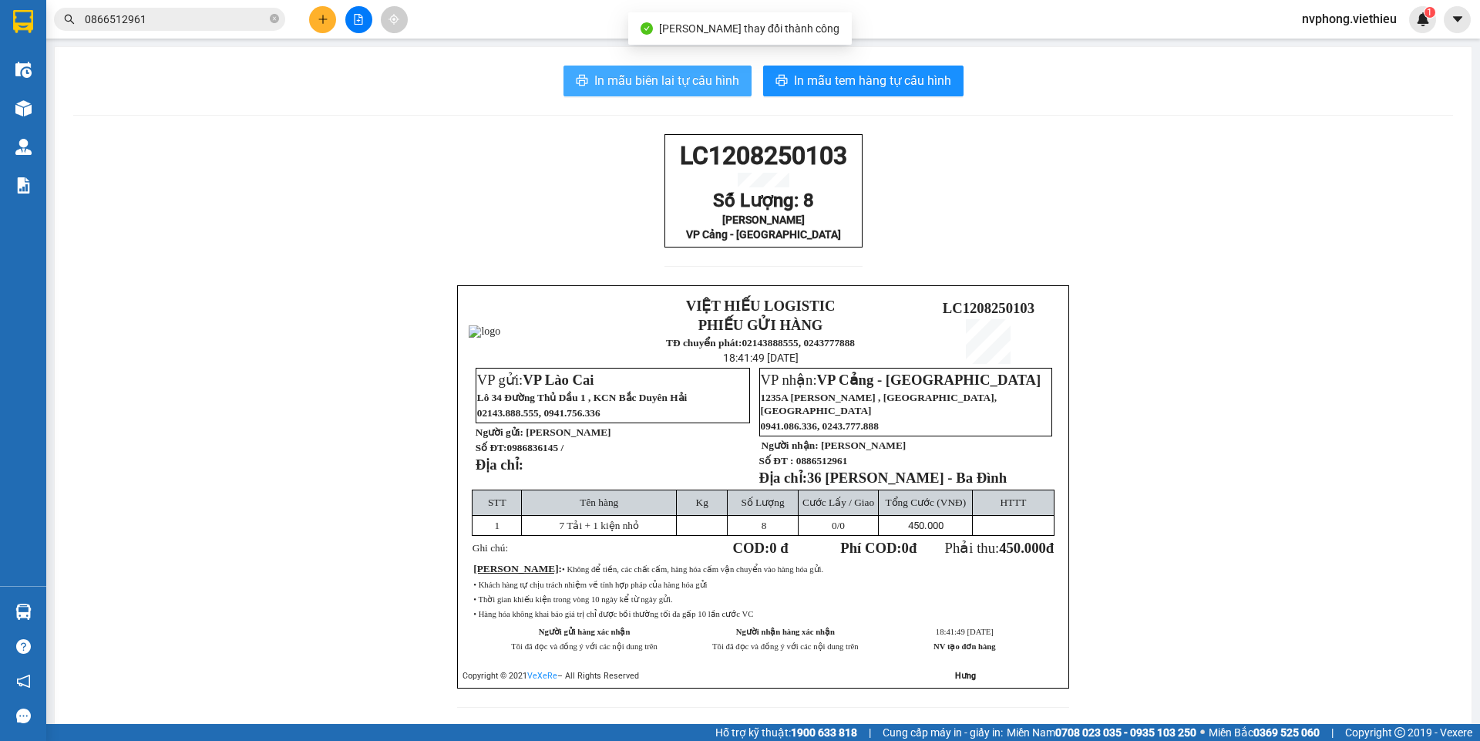
click at [689, 76] on span "In mẫu biên lai tự cấu hình" at bounding box center [666, 80] width 145 height 19
drag, startPoint x: 929, startPoint y: 344, endPoint x: 903, endPoint y: 360, distance: 30.1
click at [882, 425] on div "VIỆT HIẾU LOGISTIC PHIẾU GỬI HÀNG TĐ chuyển phát: 02143888555, 0243777888 18:41…" at bounding box center [763, 486] width 612 height 403
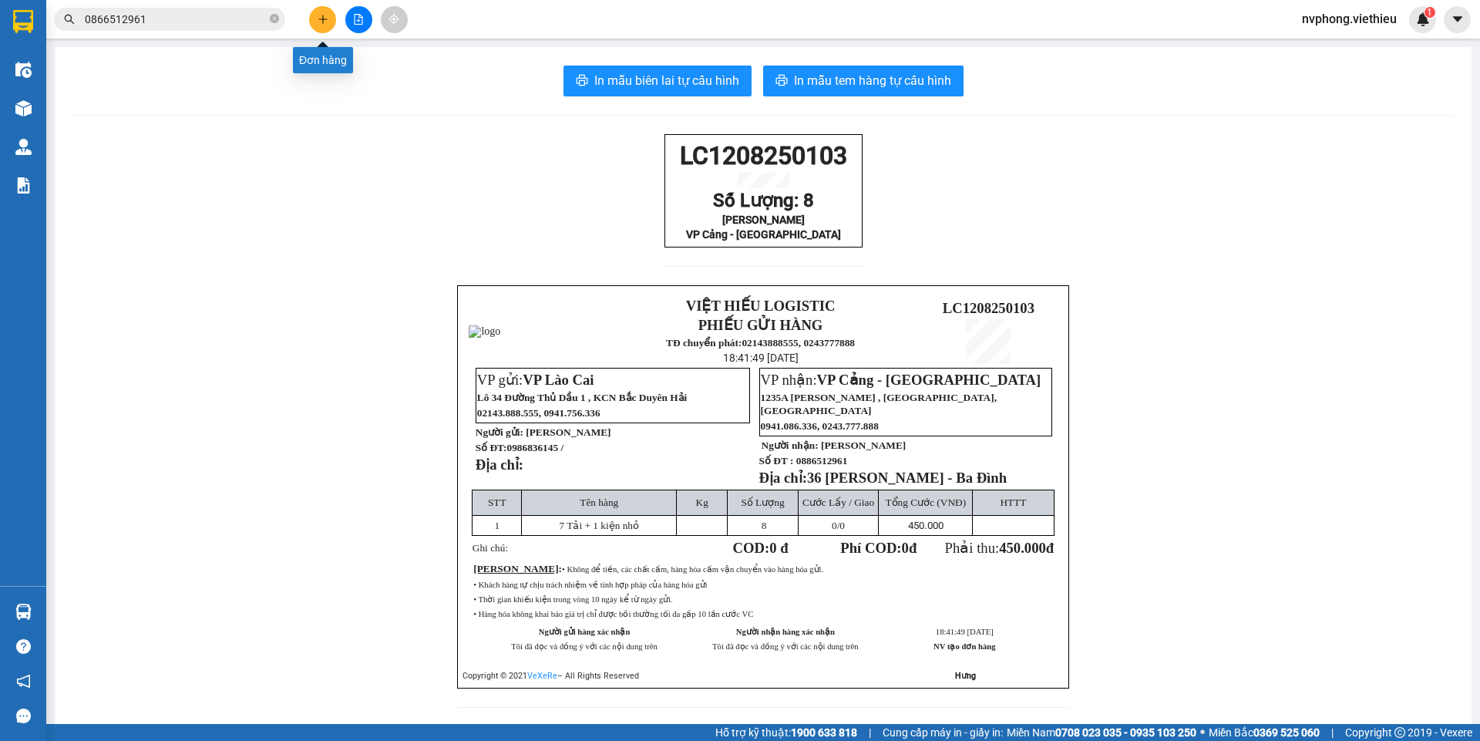
click at [319, 12] on button at bounding box center [322, 19] width 27 height 27
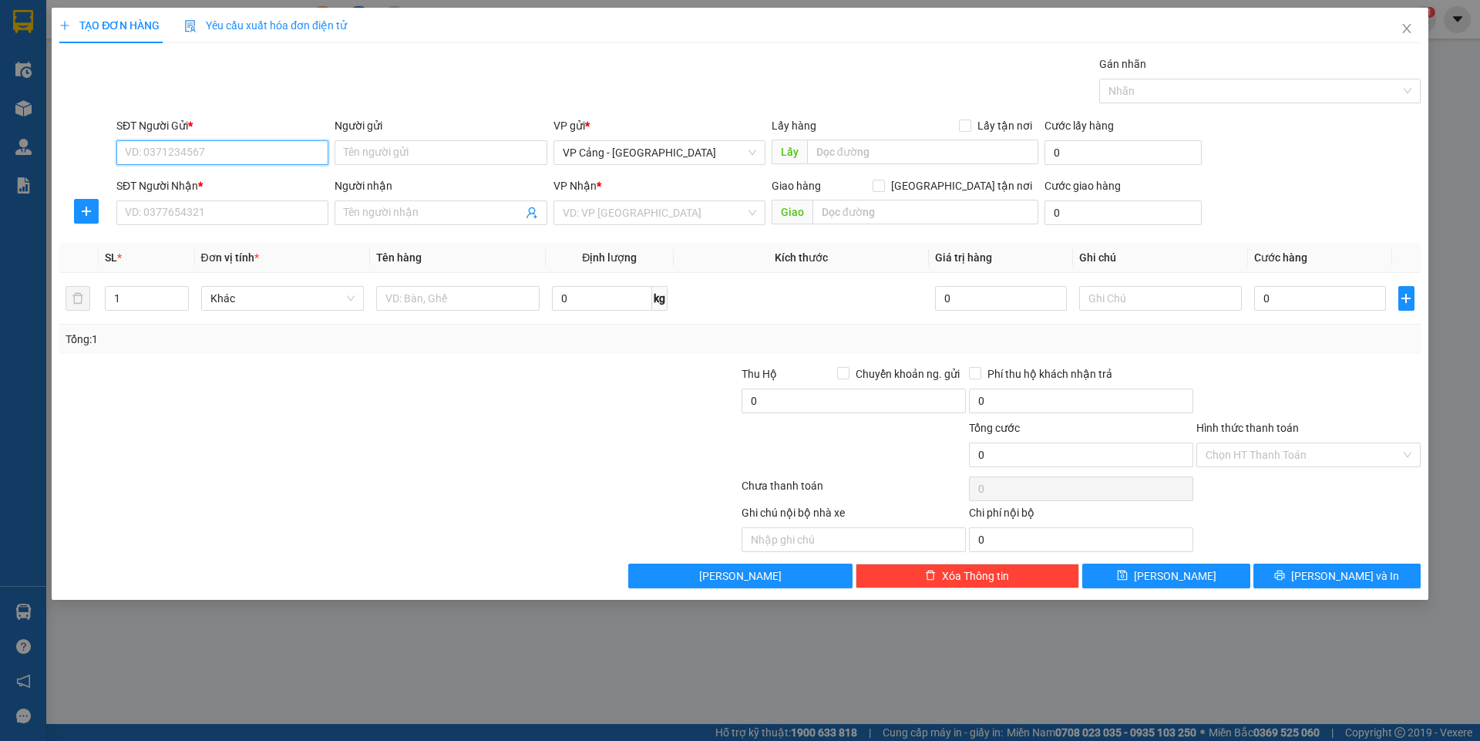
click at [143, 157] on input "SĐT Người Gửi *" at bounding box center [222, 152] width 212 height 25
click at [219, 177] on div "0979325212 - SÂM" at bounding box center [222, 183] width 193 height 17
click at [183, 214] on input "SĐT Người Nhận *" at bounding box center [222, 212] width 212 height 25
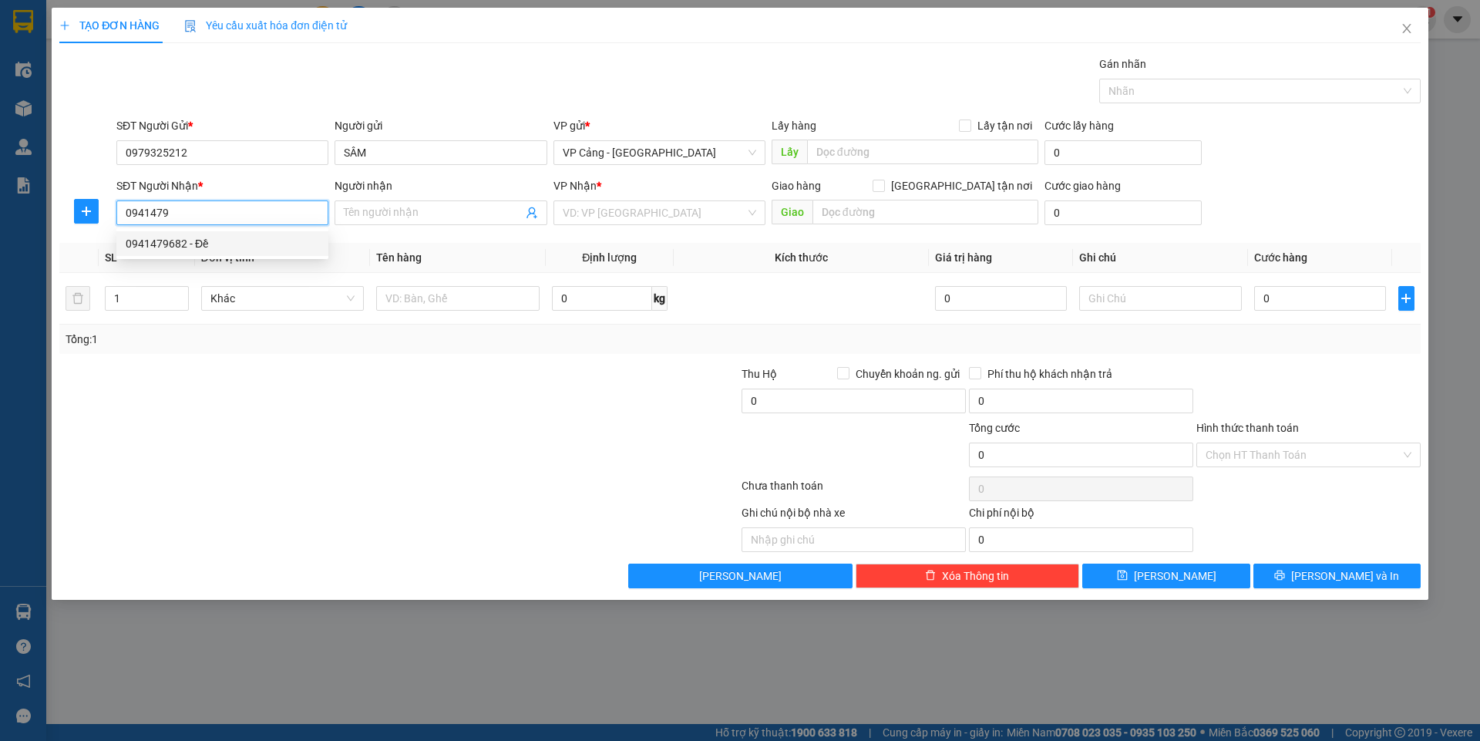
click at [150, 240] on div "0941479682 - Đề" at bounding box center [222, 243] width 193 height 17
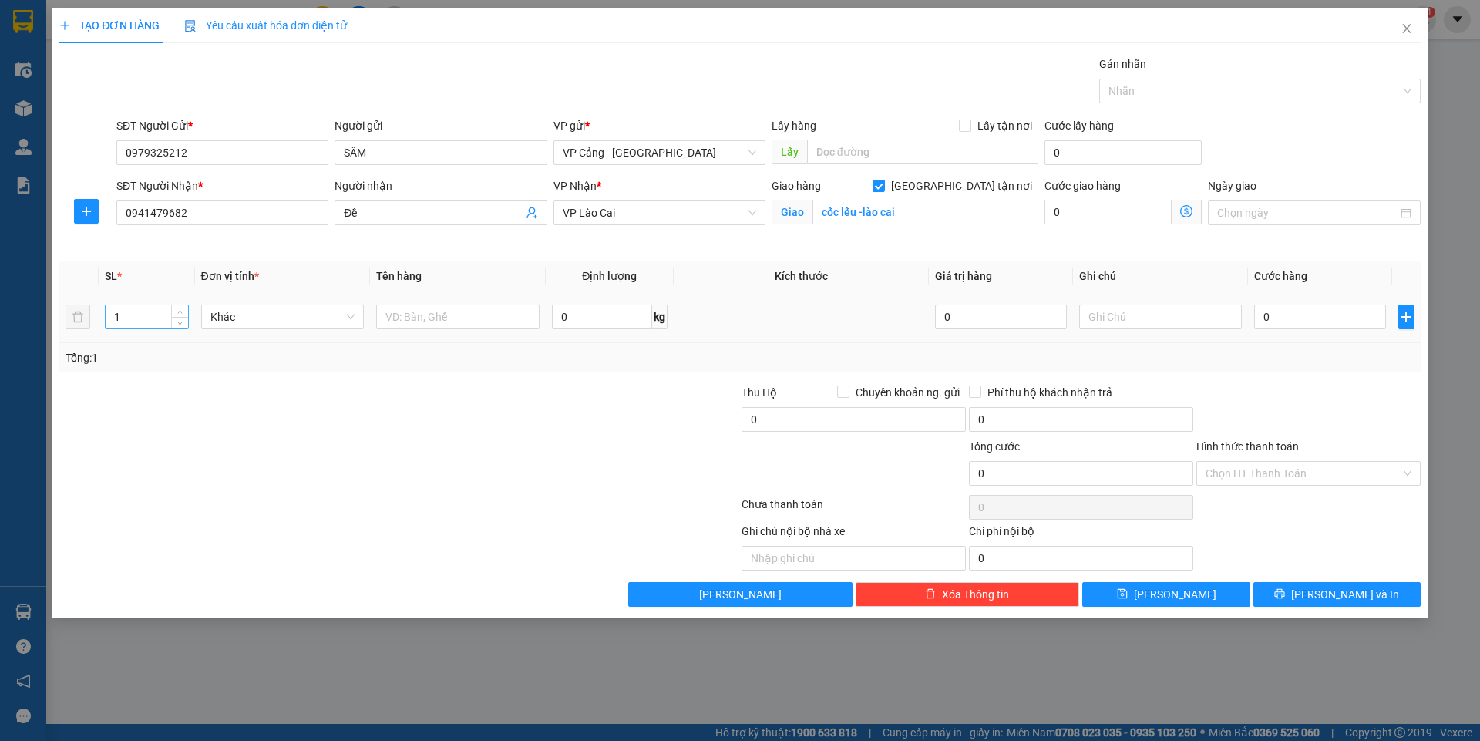
click at [134, 321] on input "1" at bounding box center [147, 316] width 82 height 23
click at [389, 318] on input "text" at bounding box center [457, 316] width 163 height 25
click at [1286, 317] on input "0" at bounding box center [1319, 316] width 131 height 25
click at [1379, 599] on button "[PERSON_NAME] và In" at bounding box center [1336, 594] width 167 height 25
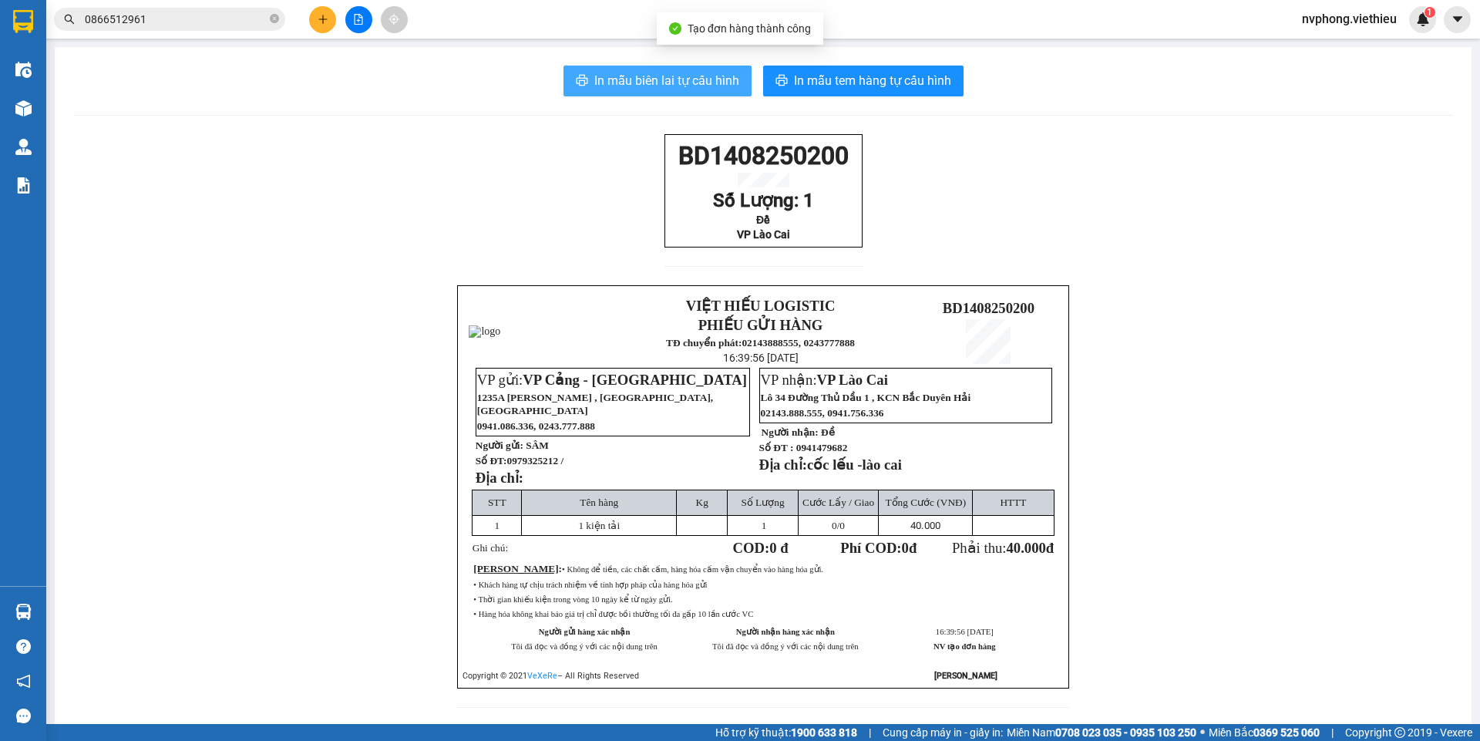
click at [631, 66] on button "In mẫu biên lai tự cấu hình" at bounding box center [657, 81] width 188 height 31
click at [278, 22] on icon "close-circle" at bounding box center [274, 18] width 9 height 9
drag, startPoint x: 857, startPoint y: 259, endPoint x: 648, endPoint y: 135, distance: 242.9
click at [648, 135] on div "BD1408250200 Số Lượng: 1 Đề VP Lào Cai VIỆT HIẾU LOGISTIC PHIẾU GỬI HÀNG TĐ chu…" at bounding box center [762, 430] width 1379 height 592
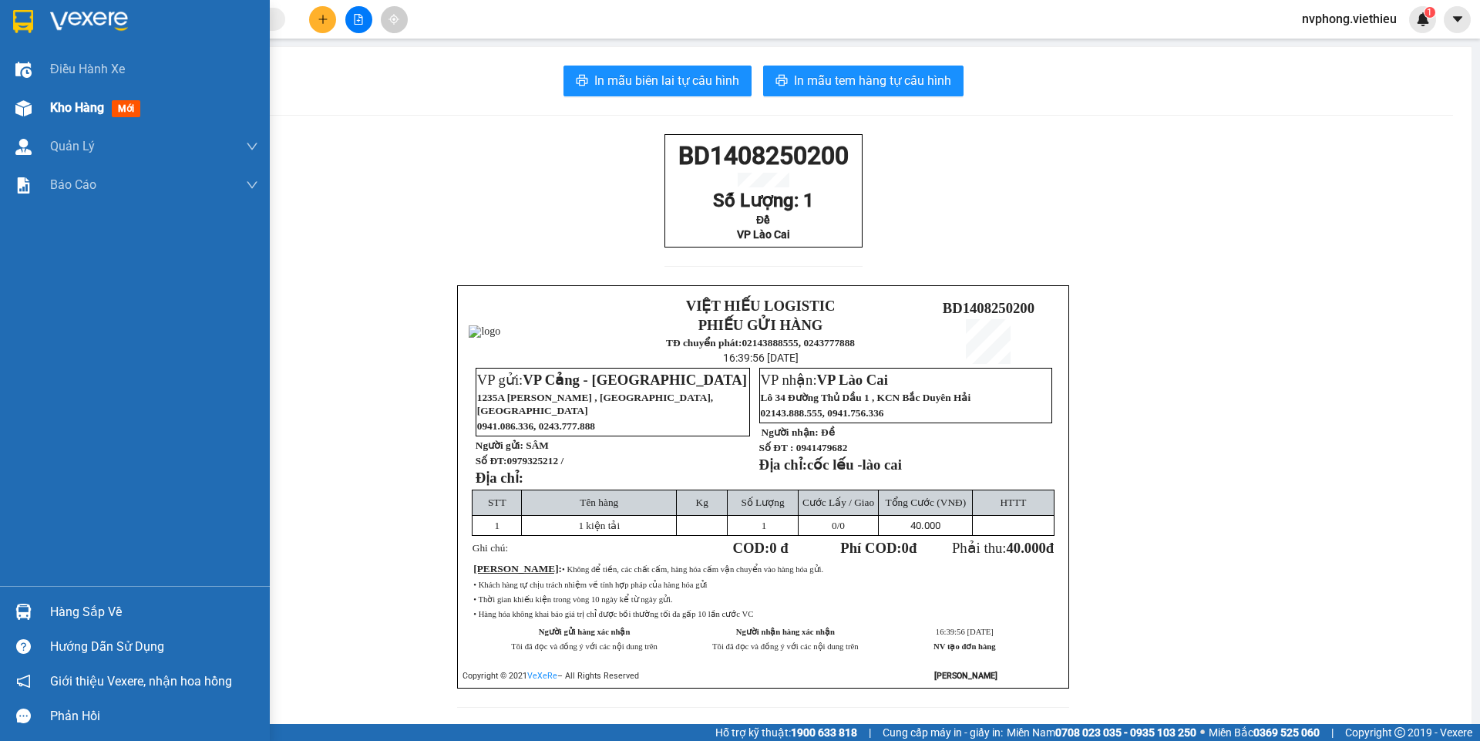
click at [39, 105] on div "Kho hàng mới" at bounding box center [135, 108] width 270 height 39
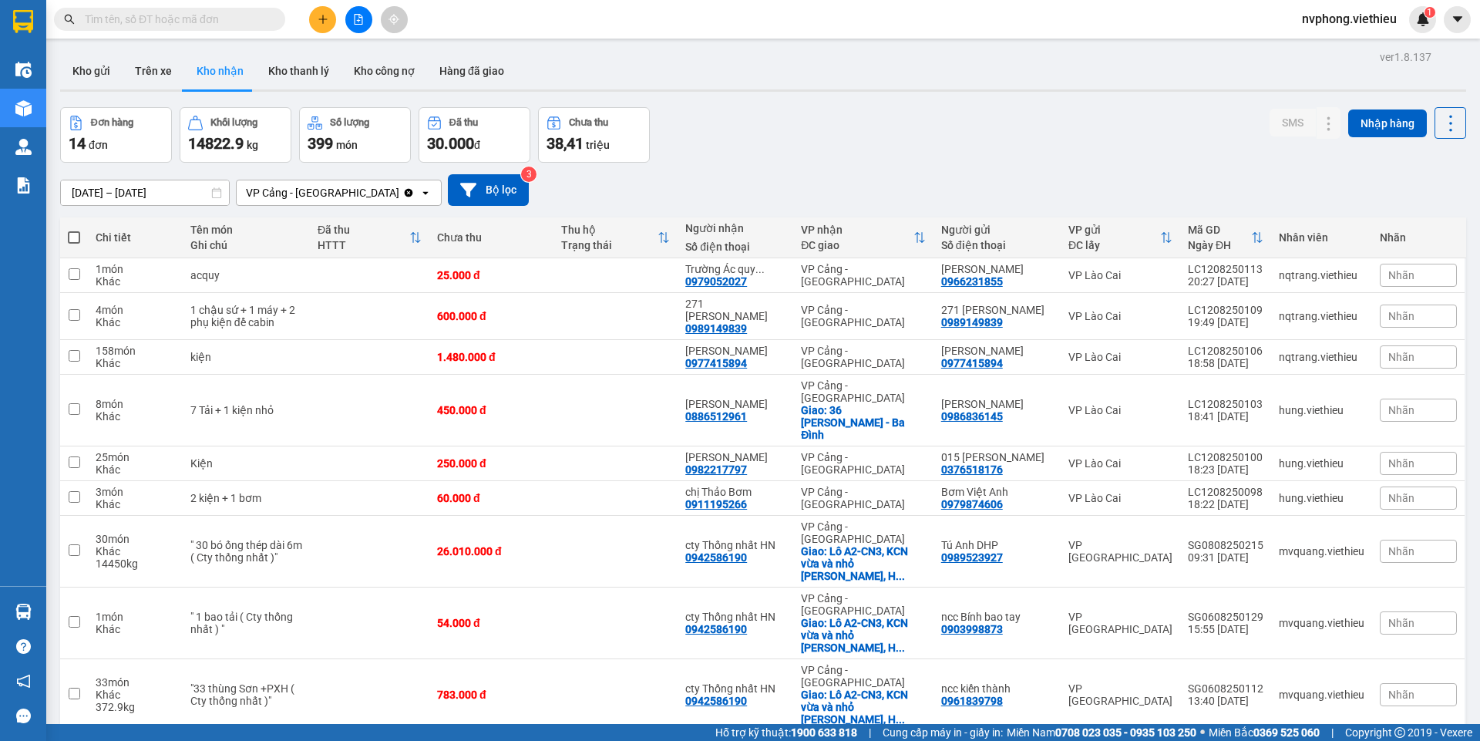
click at [164, 16] on input "text" at bounding box center [176, 19] width 182 height 17
click at [1354, 458] on icon at bounding box center [1359, 463] width 11 height 11
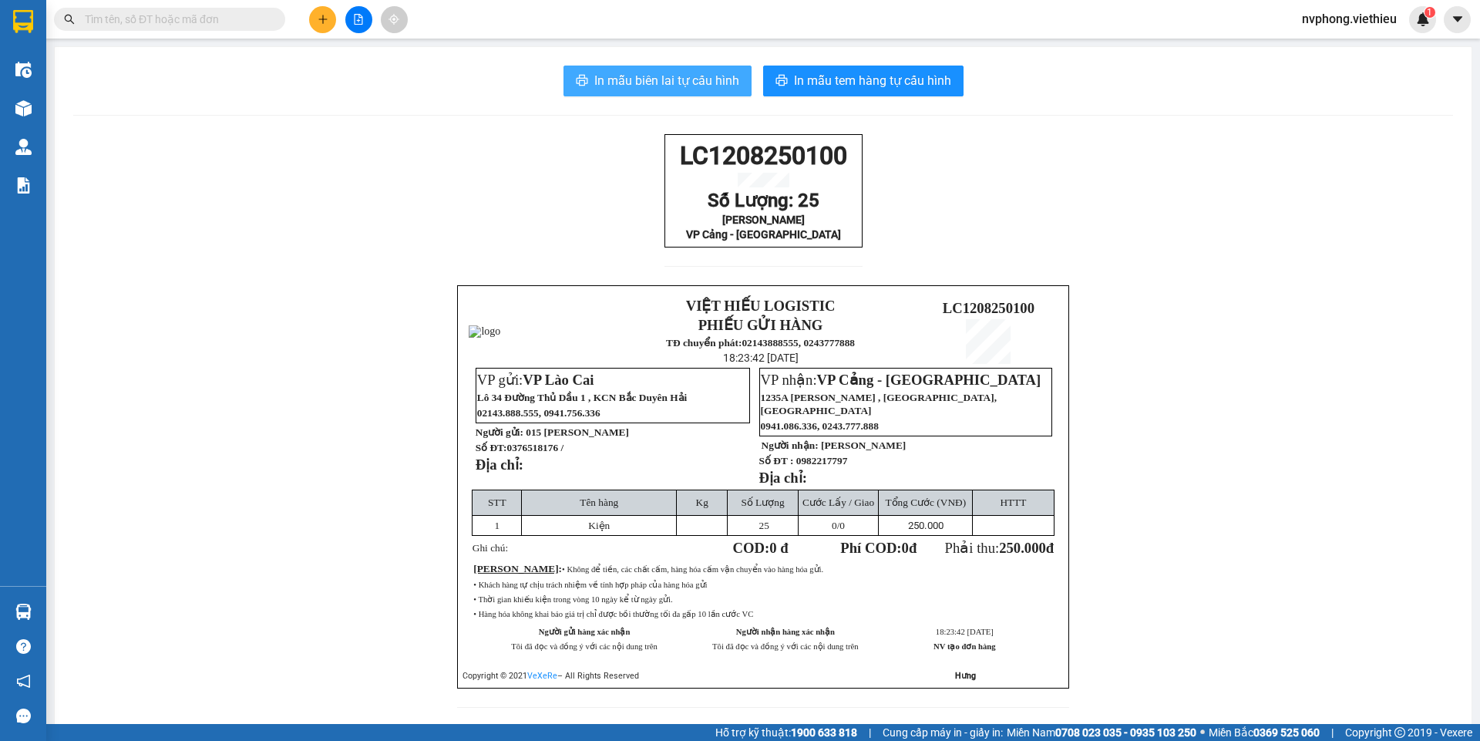
click at [635, 95] on button "In mẫu biên lai tự cấu hình" at bounding box center [657, 81] width 188 height 31
click at [644, 79] on span "In mẫu biên lai tự cấu hình" at bounding box center [666, 80] width 145 height 19
click at [321, 28] on button at bounding box center [322, 19] width 27 height 27
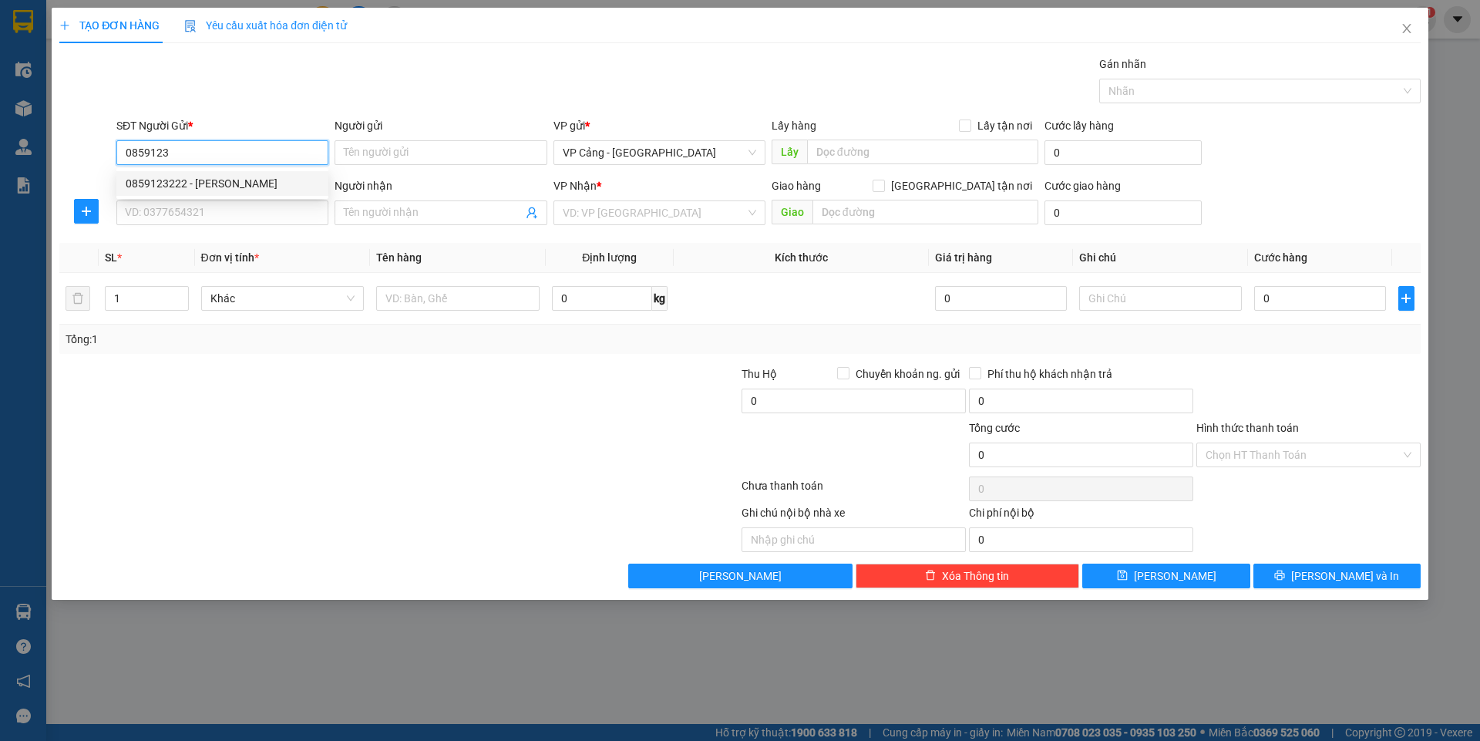
click at [213, 193] on div "0859123222 - [PERSON_NAME]" at bounding box center [222, 183] width 212 height 25
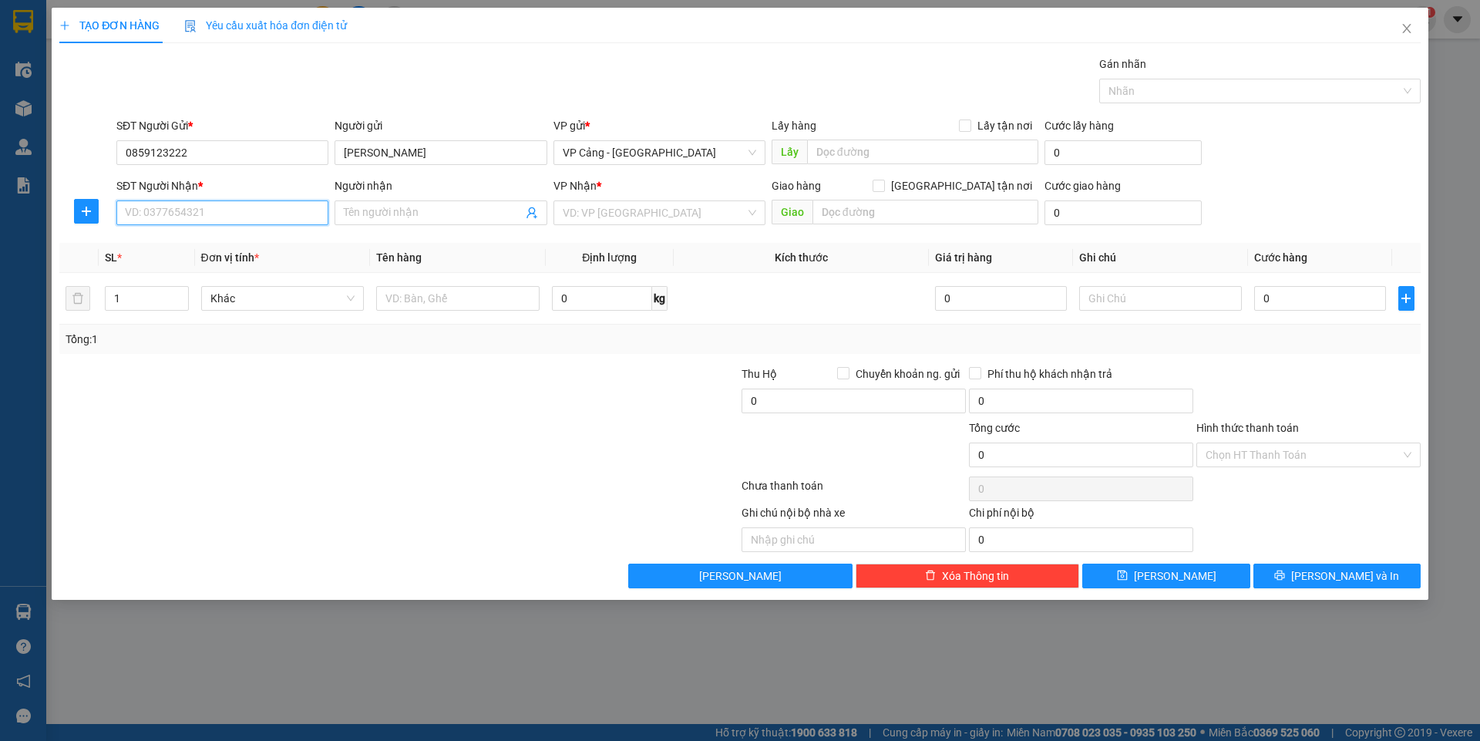
click at [190, 217] on input "SĐT Người Nhận *" at bounding box center [222, 212] width 212 height 25
click at [172, 237] on div "0974999119 - [GEOGRAPHIC_DATA][PERSON_NAME][GEOGRAPHIC_DATA]" at bounding box center [306, 243] width 360 height 17
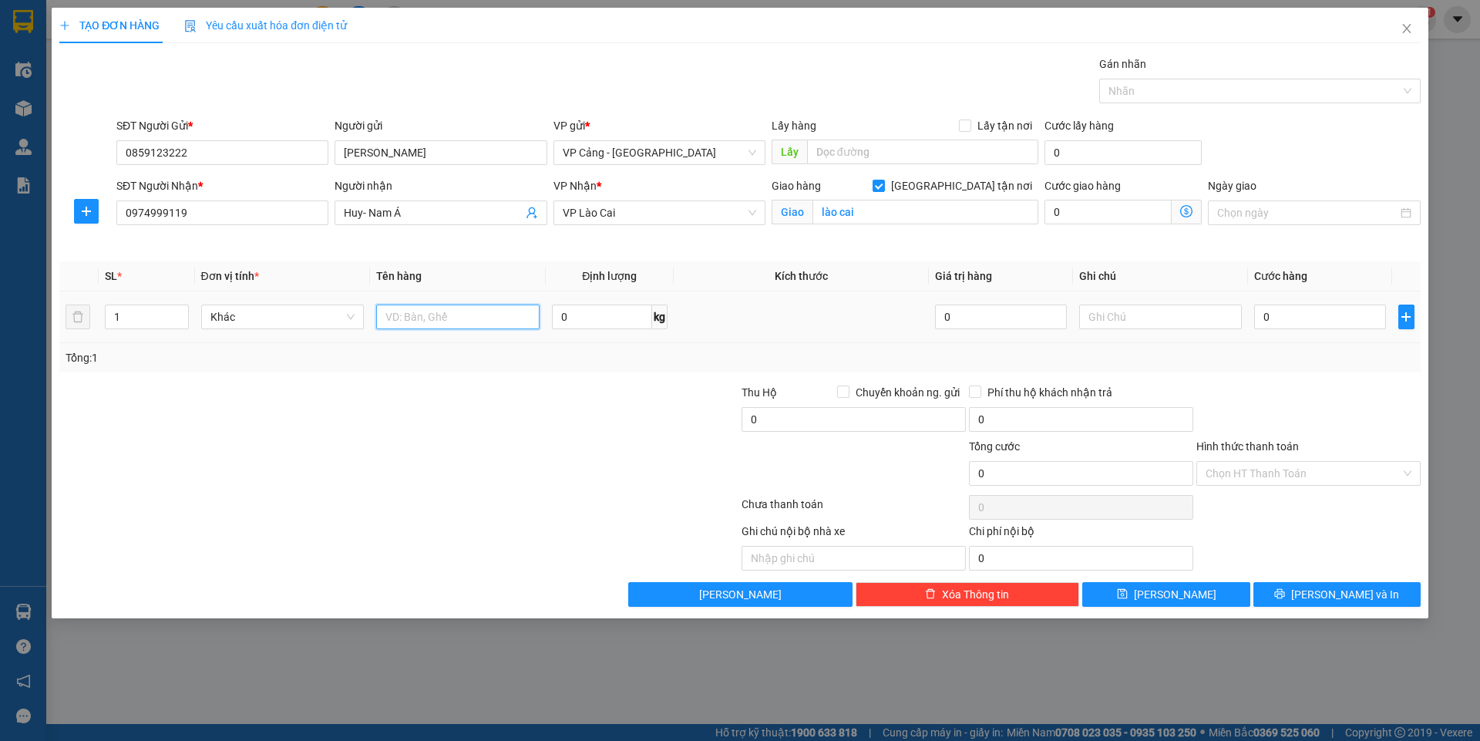
click at [468, 314] on input "text" at bounding box center [457, 316] width 163 height 25
click at [1313, 326] on input "0" at bounding box center [1319, 316] width 131 height 25
click at [1366, 603] on button "[PERSON_NAME] và In" at bounding box center [1336, 594] width 167 height 25
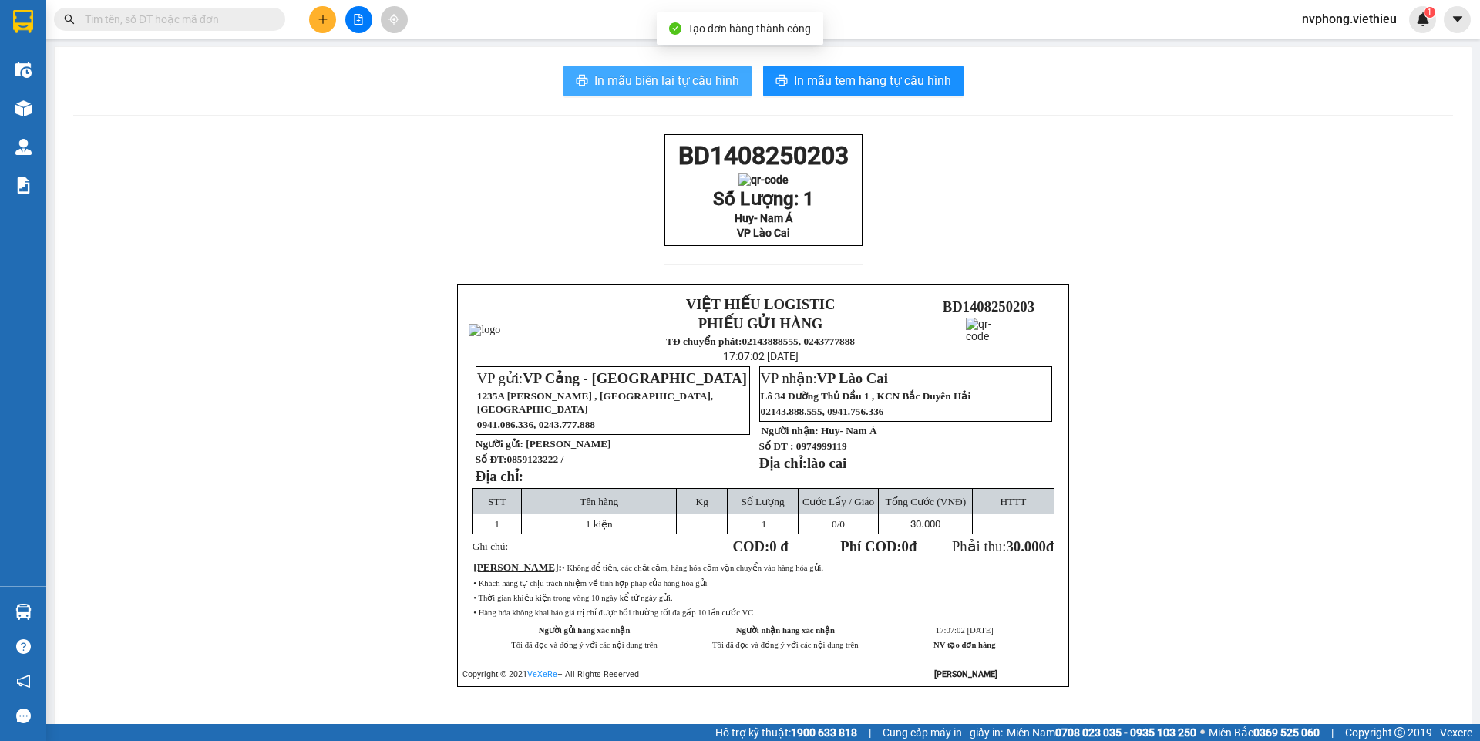
drag, startPoint x: 593, startPoint y: 80, endPoint x: 686, endPoint y: 158, distance: 121.5
click at [594, 81] on span "In mẫu biên lai tự cấu hình" at bounding box center [666, 80] width 145 height 19
click at [664, 166] on div "BD1408250203 Số Lượng: 1 Huy- Nam Á VP Lào Cai" at bounding box center [763, 190] width 198 height 113
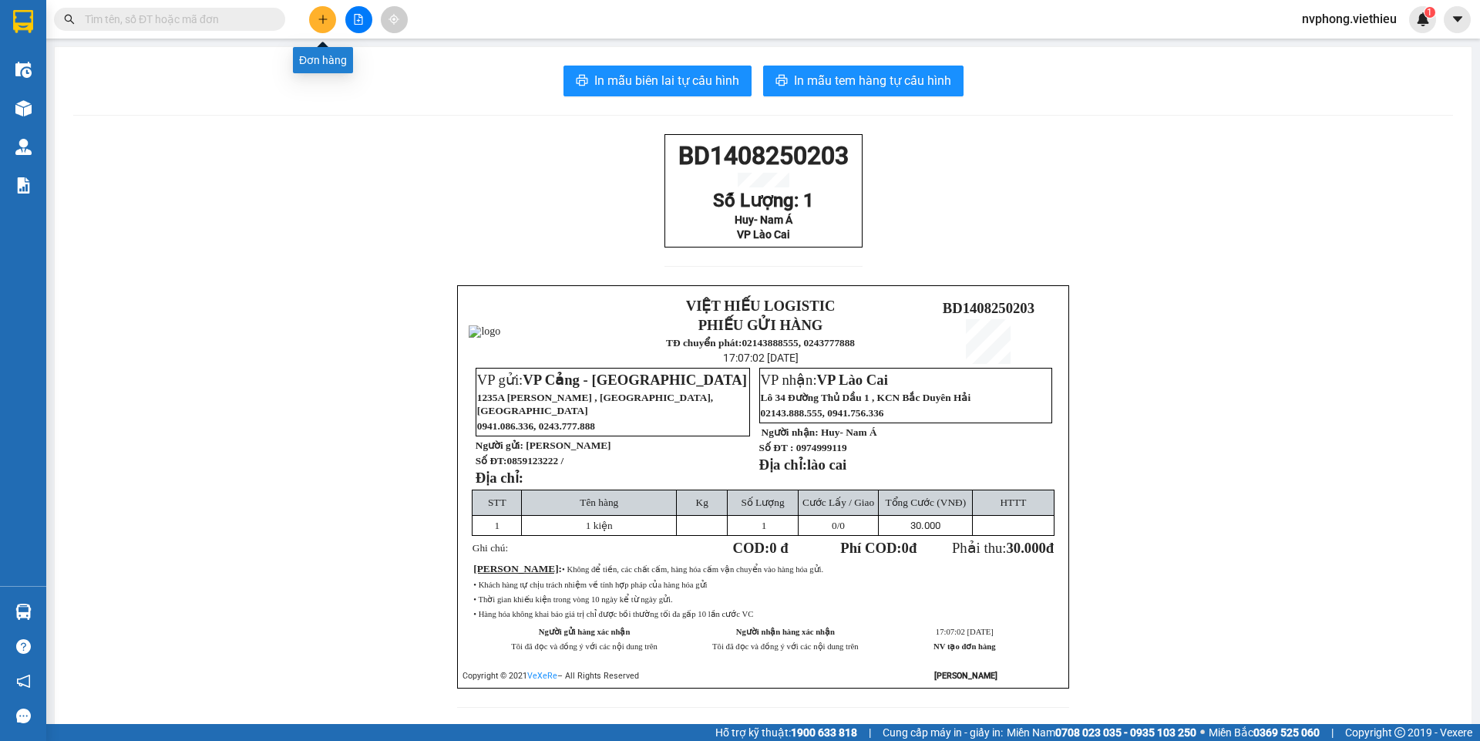
click at [323, 24] on icon "plus" at bounding box center [322, 19] width 11 height 11
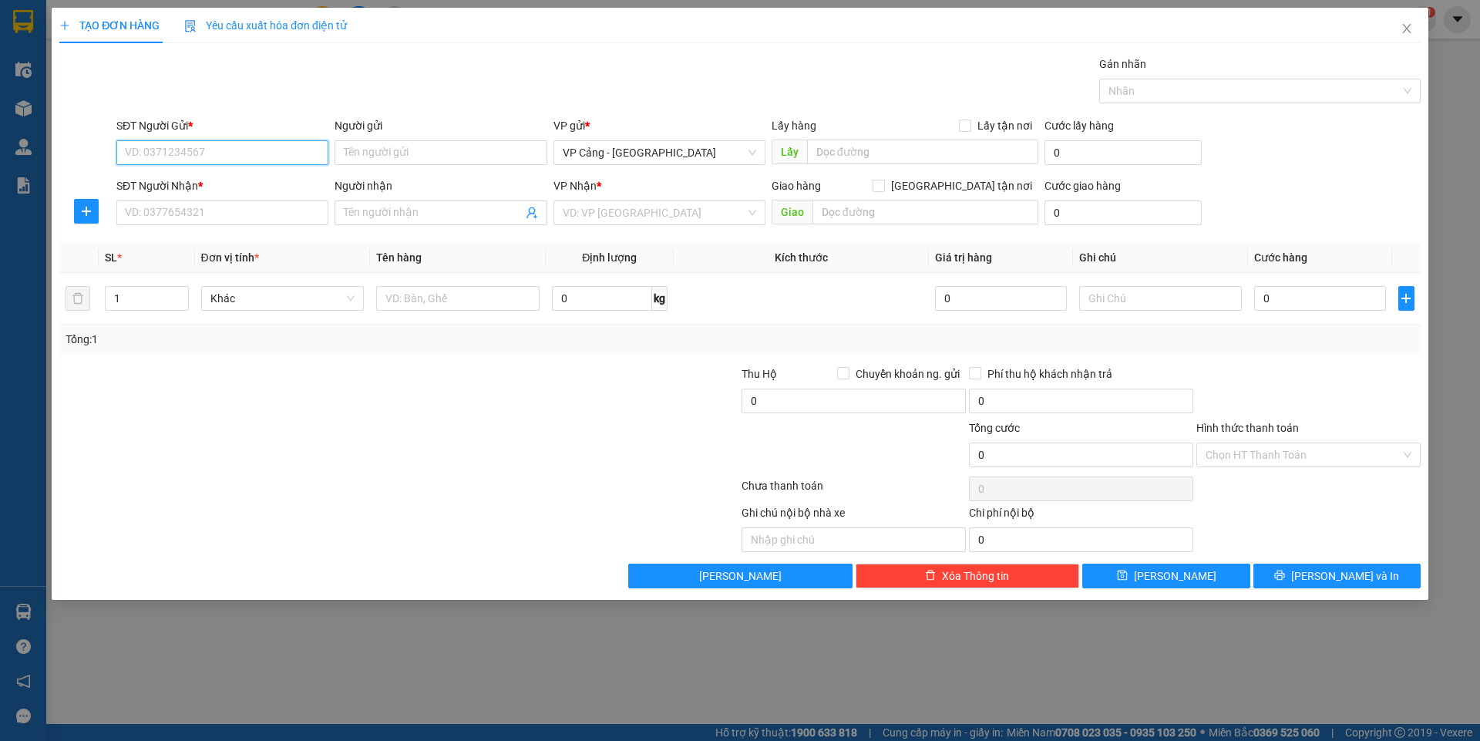
click at [146, 161] on input "SĐT Người Gửi *" at bounding box center [222, 152] width 212 height 25
click at [190, 177] on div "0366063657 - [PERSON_NAME]" at bounding box center [222, 183] width 193 height 17
click at [176, 222] on input "SĐT Người Nhận *" at bounding box center [222, 212] width 212 height 25
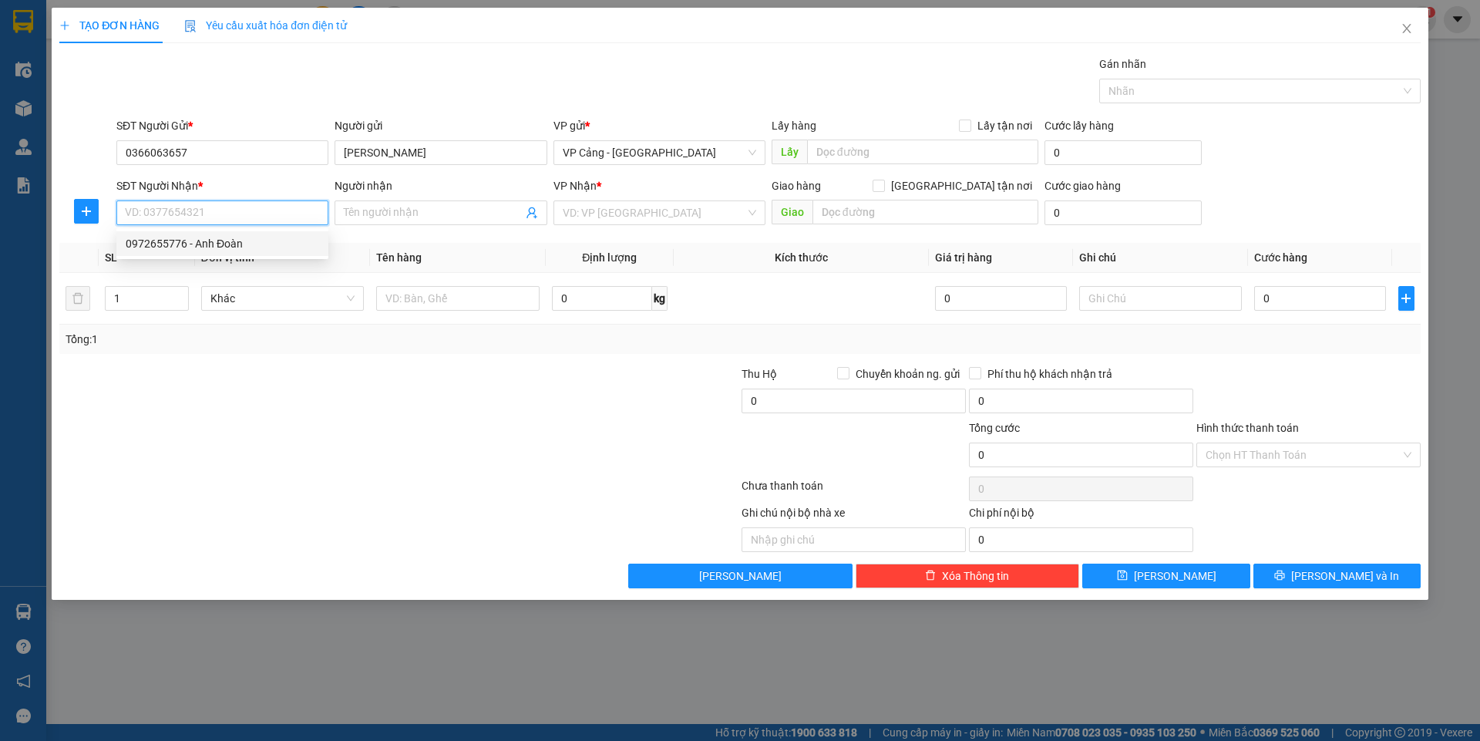
click at [188, 243] on div "0972655776 - Anh Đoàn" at bounding box center [222, 243] width 193 height 17
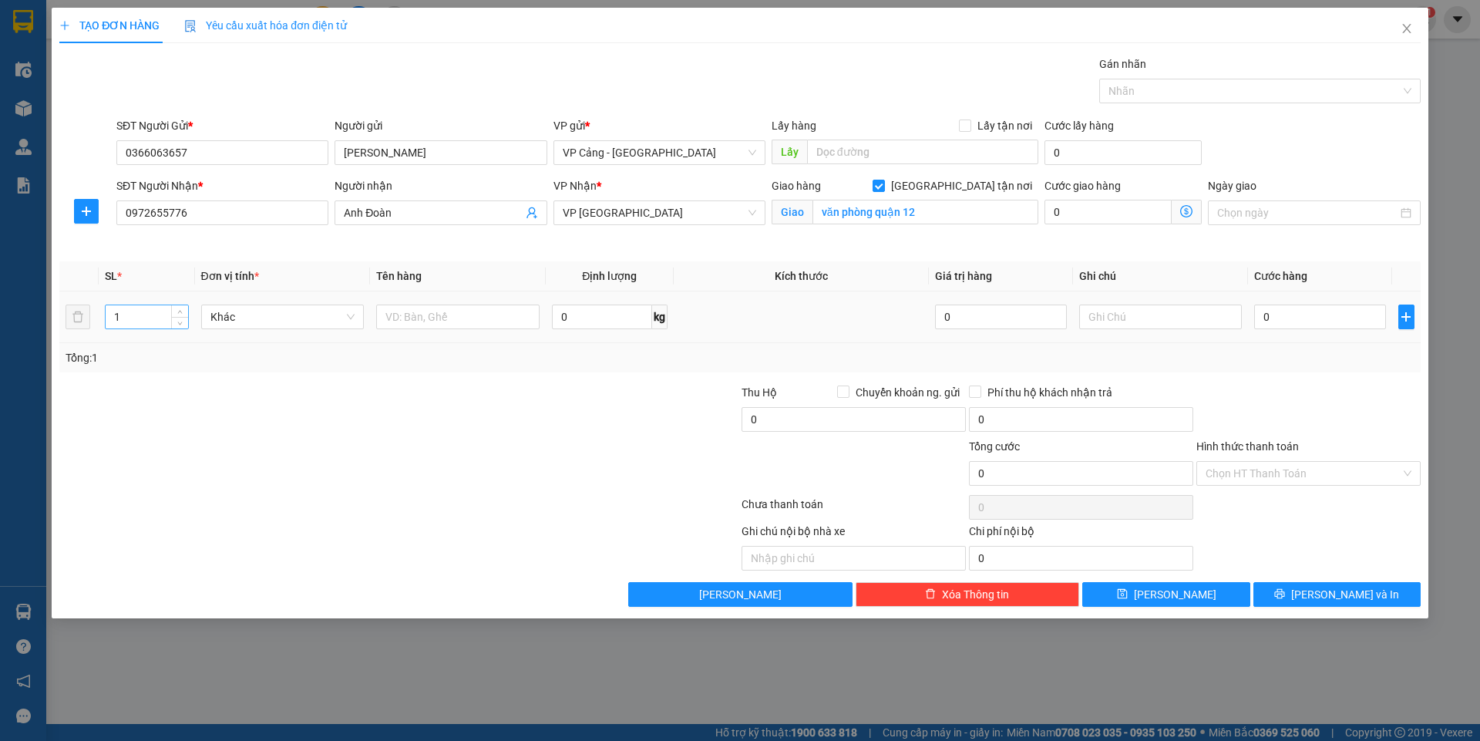
click at [129, 321] on input "1" at bounding box center [147, 316] width 82 height 23
click at [476, 317] on input "text" at bounding box center [457, 316] width 163 height 25
click at [1265, 311] on input "0" at bounding box center [1319, 316] width 131 height 25
click at [1334, 591] on span "[PERSON_NAME] và In" at bounding box center [1345, 594] width 108 height 17
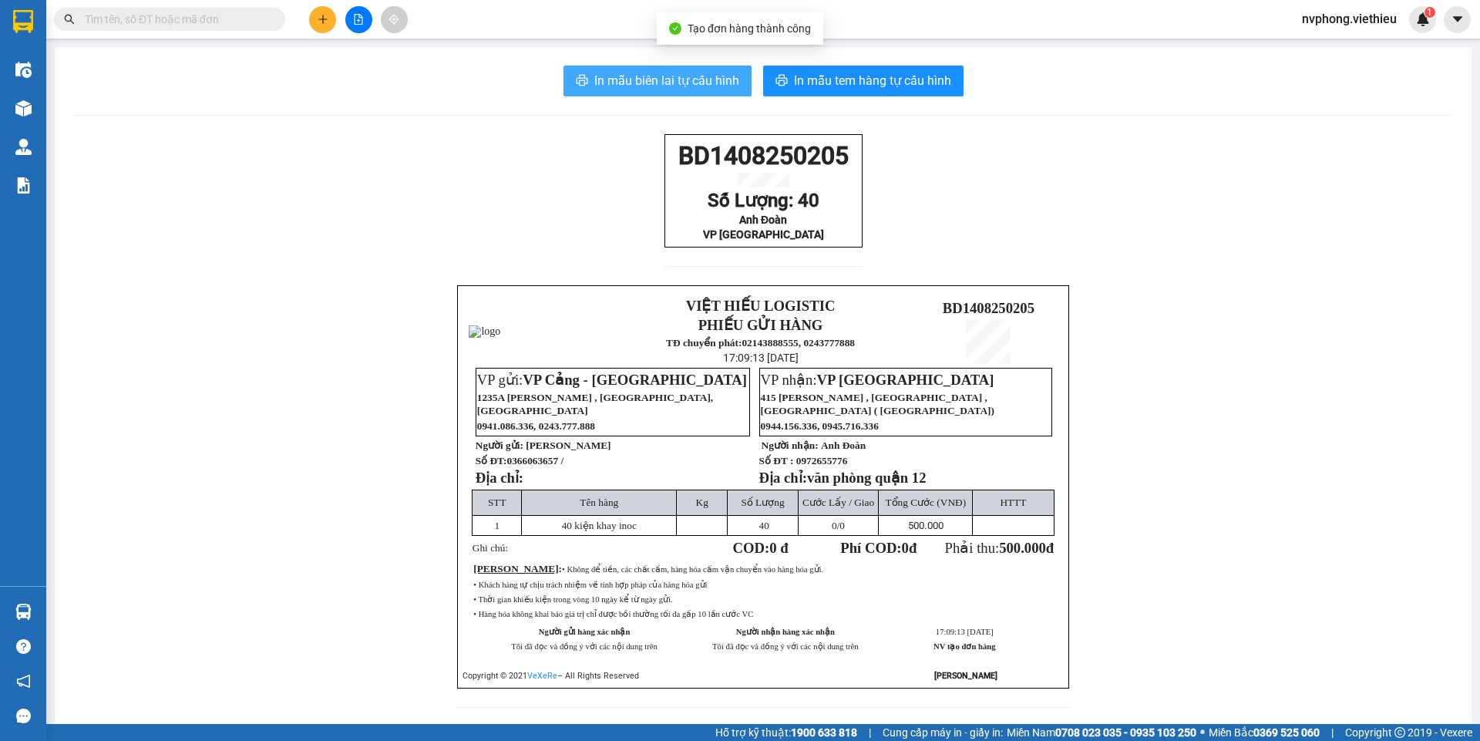
click at [647, 79] on span "In mẫu biên lai tự cấu hình" at bounding box center [666, 80] width 145 height 19
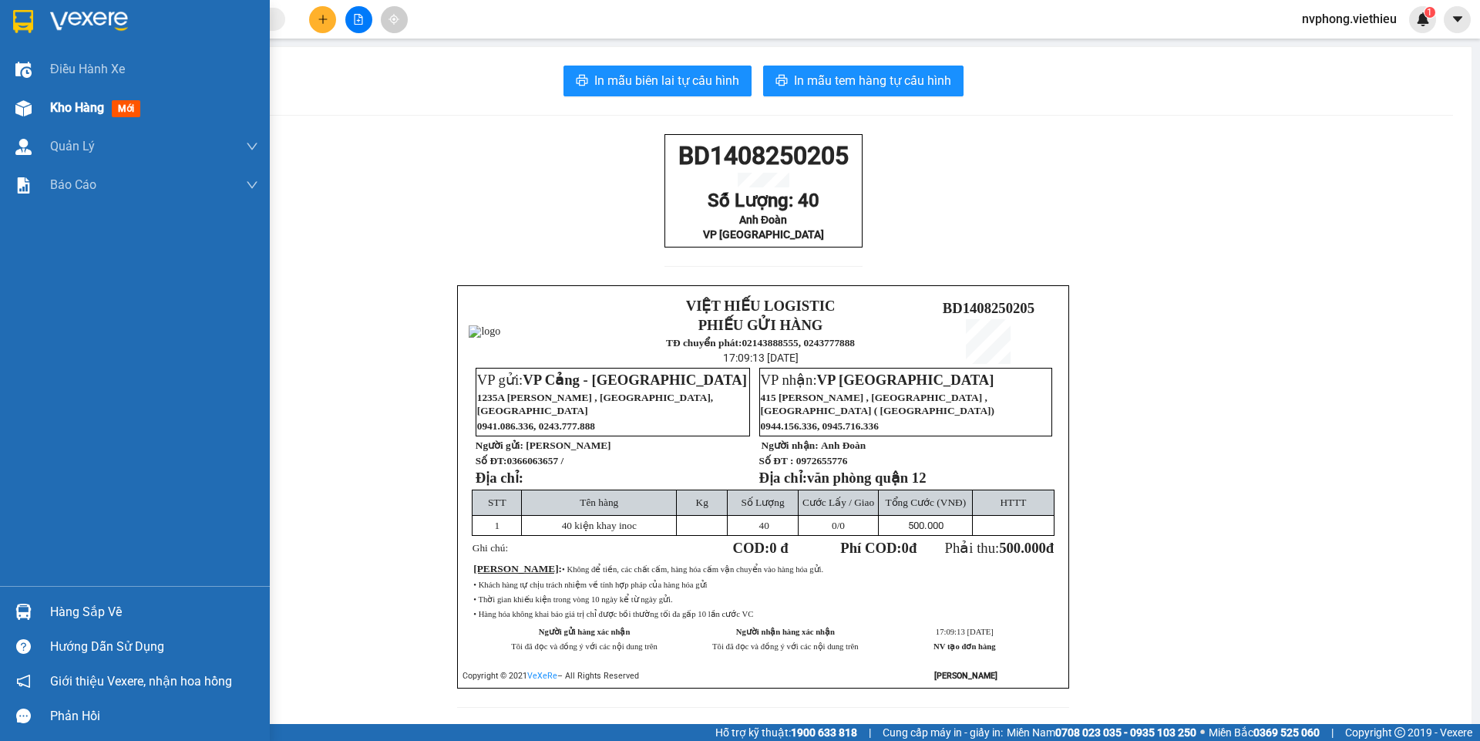
click at [52, 114] on span "Kho hàng" at bounding box center [77, 107] width 54 height 15
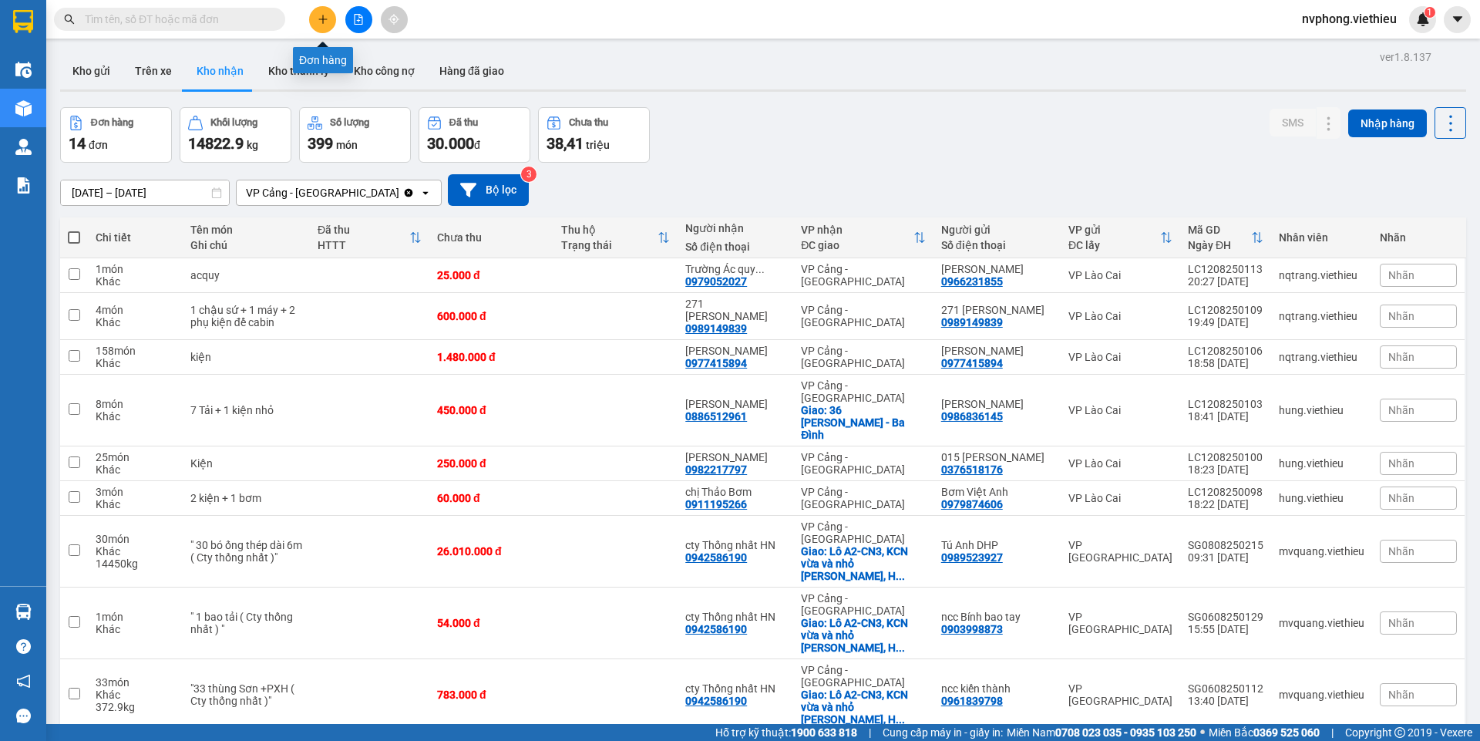
click at [324, 26] on button at bounding box center [322, 19] width 27 height 27
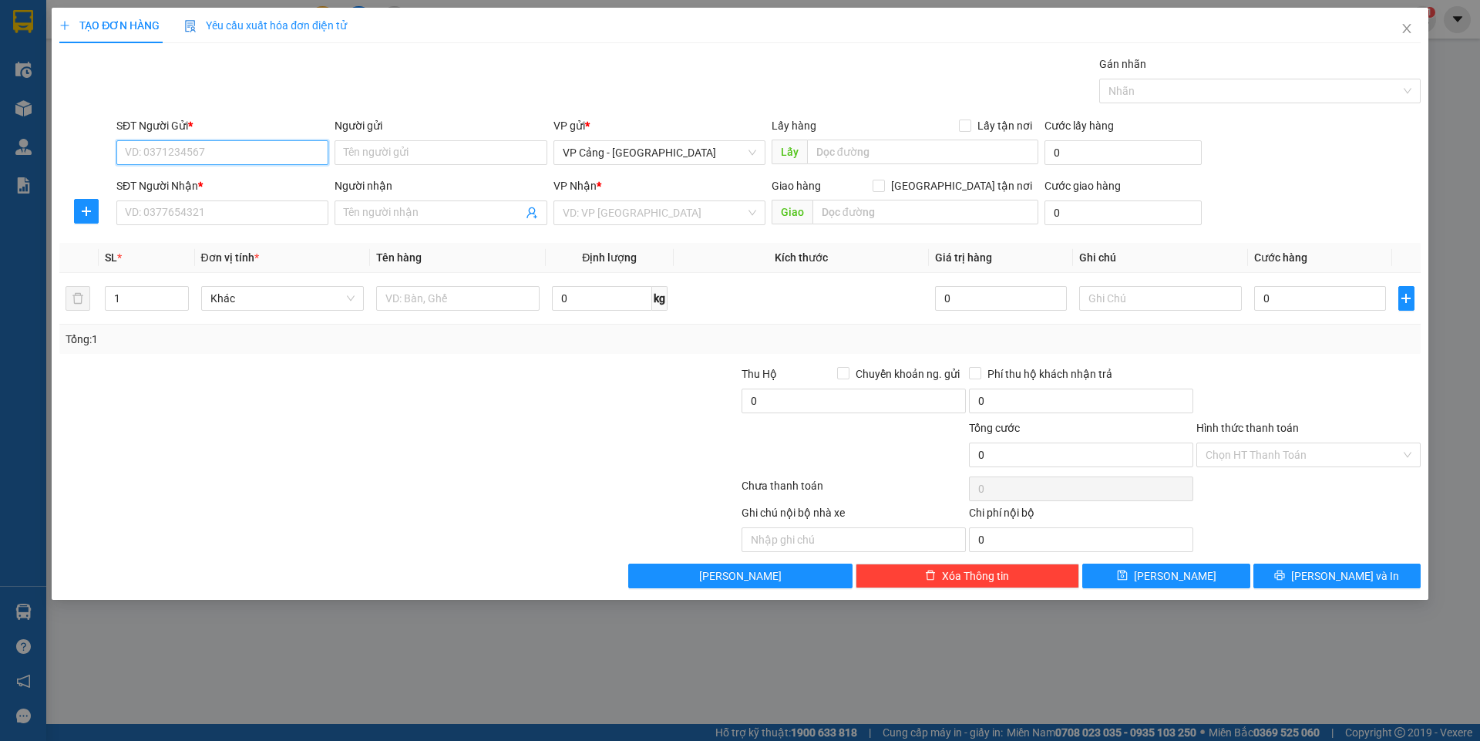
click at [170, 151] on input "SĐT Người Gửi *" at bounding box center [222, 152] width 212 height 25
click at [181, 181] on div "0334107128 - [PERSON_NAME]" at bounding box center [222, 183] width 193 height 17
click at [199, 217] on input "SĐT Người Nhận *" at bounding box center [222, 212] width 212 height 25
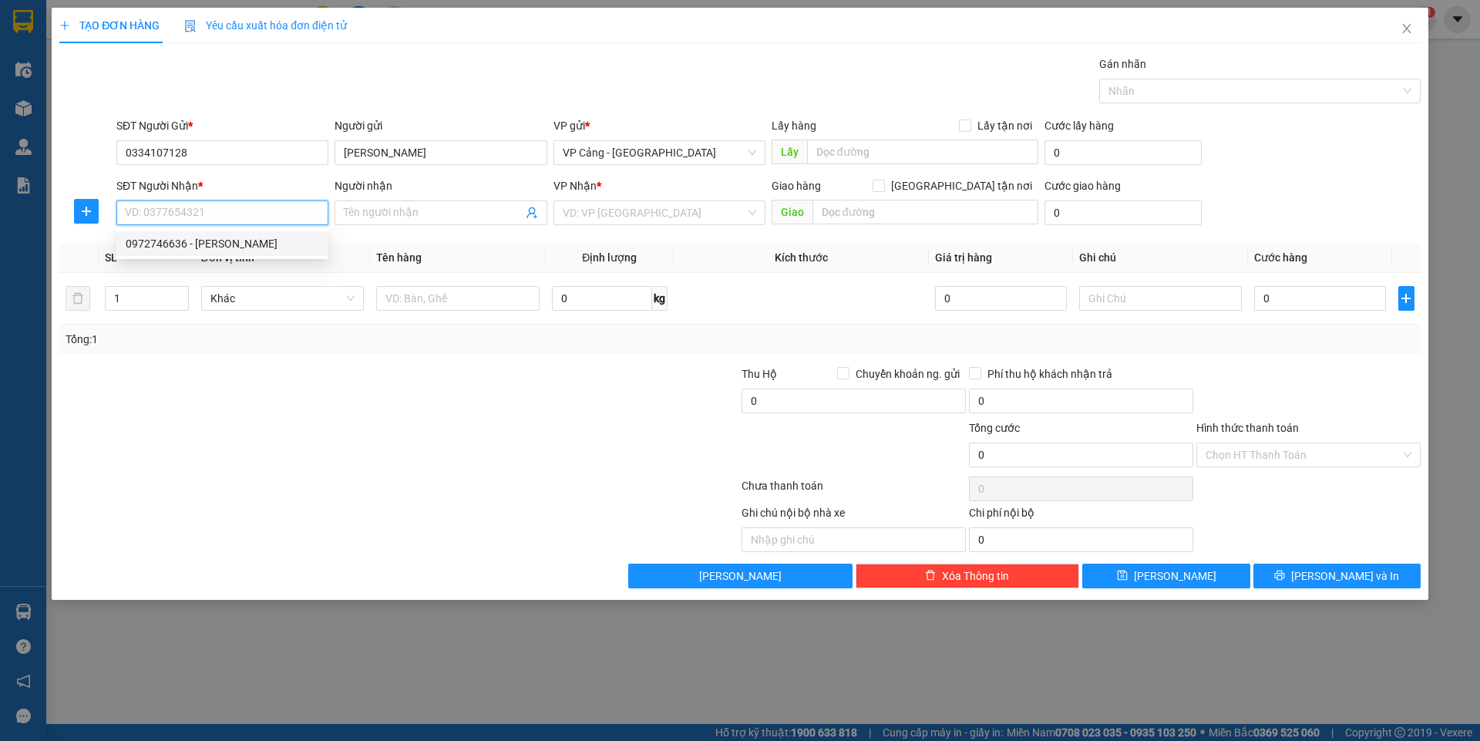
click at [186, 241] on div "0972746636 - [PERSON_NAME]" at bounding box center [222, 243] width 193 height 17
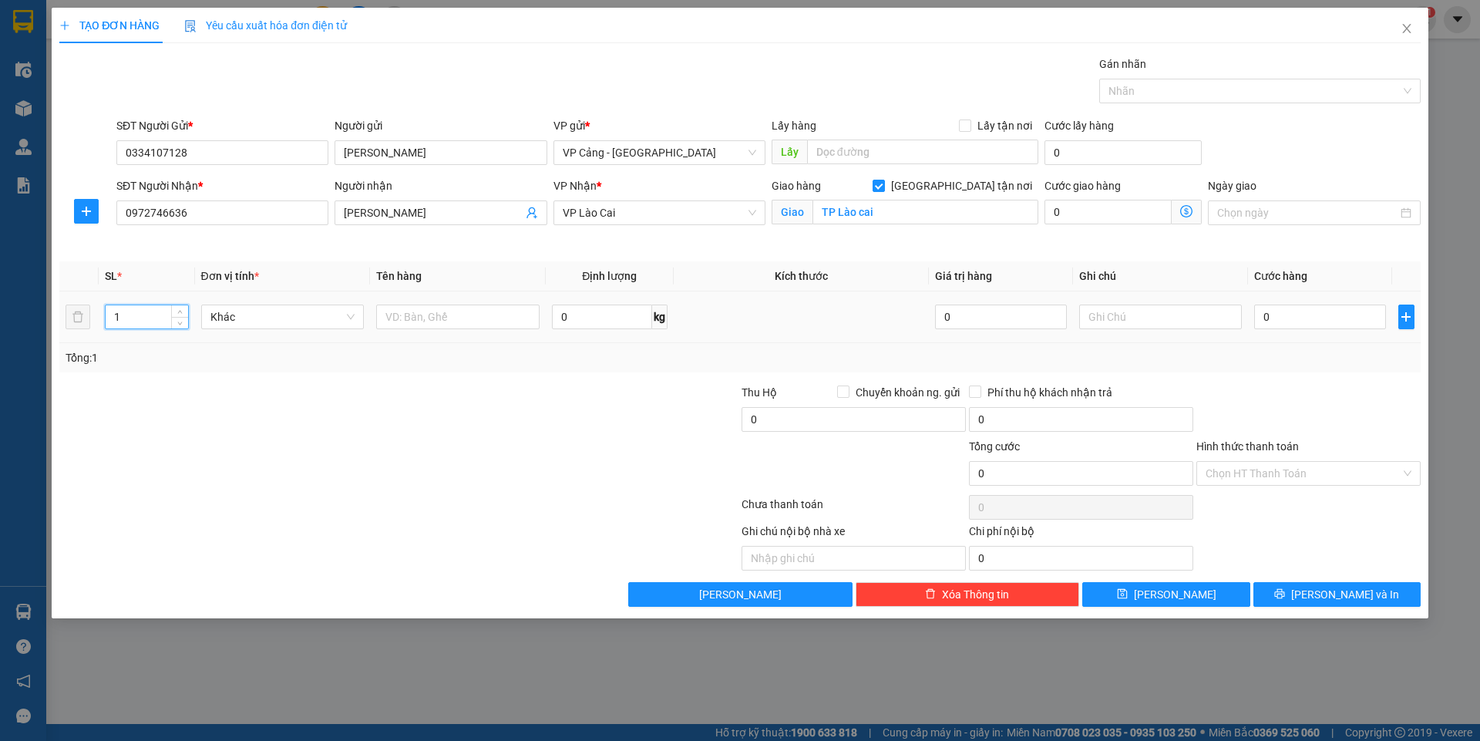
click at [139, 320] on input "1" at bounding box center [147, 316] width 82 height 23
click at [431, 327] on input "text" at bounding box center [457, 316] width 163 height 25
click at [142, 322] on input "1" at bounding box center [147, 316] width 82 height 23
click at [409, 324] on input "text" at bounding box center [457, 316] width 163 height 25
click at [1299, 321] on input "0" at bounding box center [1319, 316] width 131 height 25
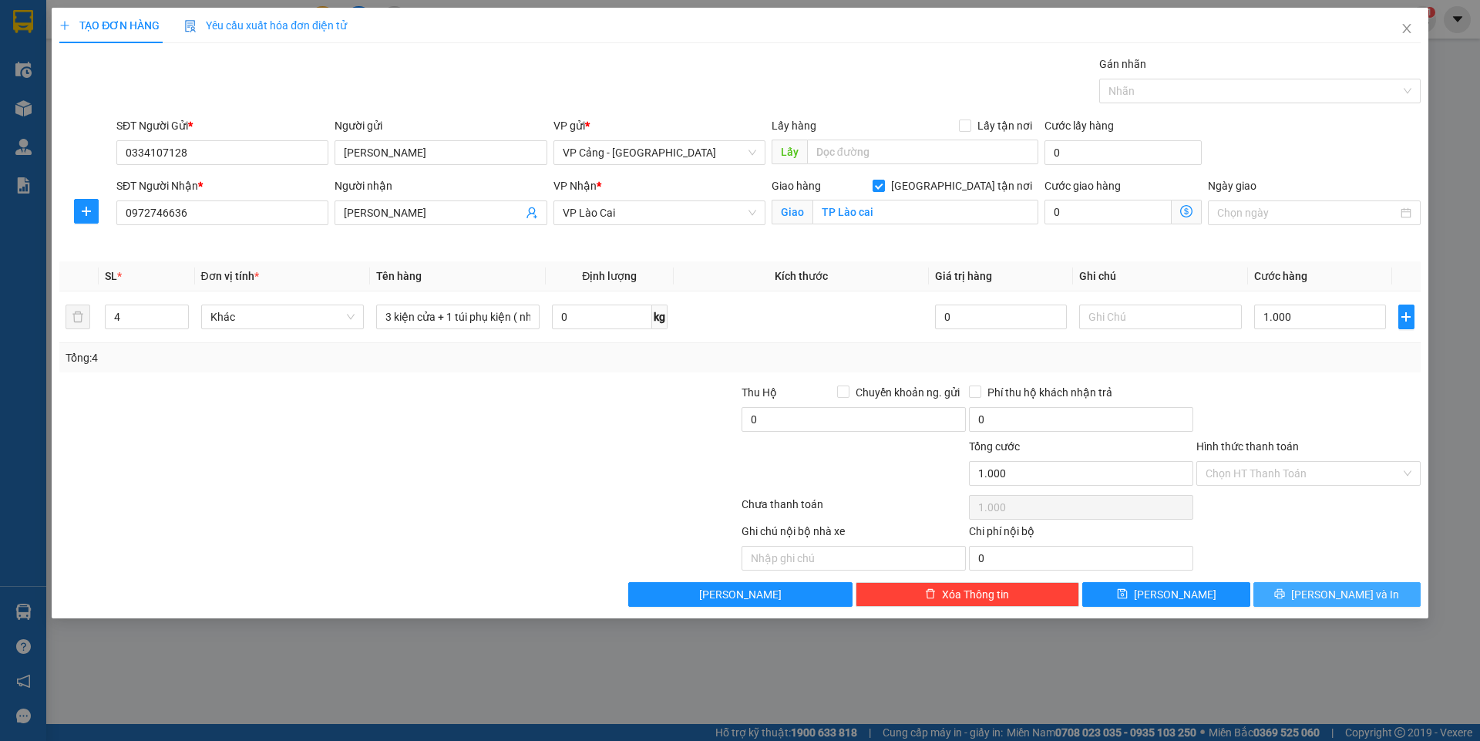
click at [1347, 598] on span "[PERSON_NAME] và In" at bounding box center [1345, 594] width 108 height 17
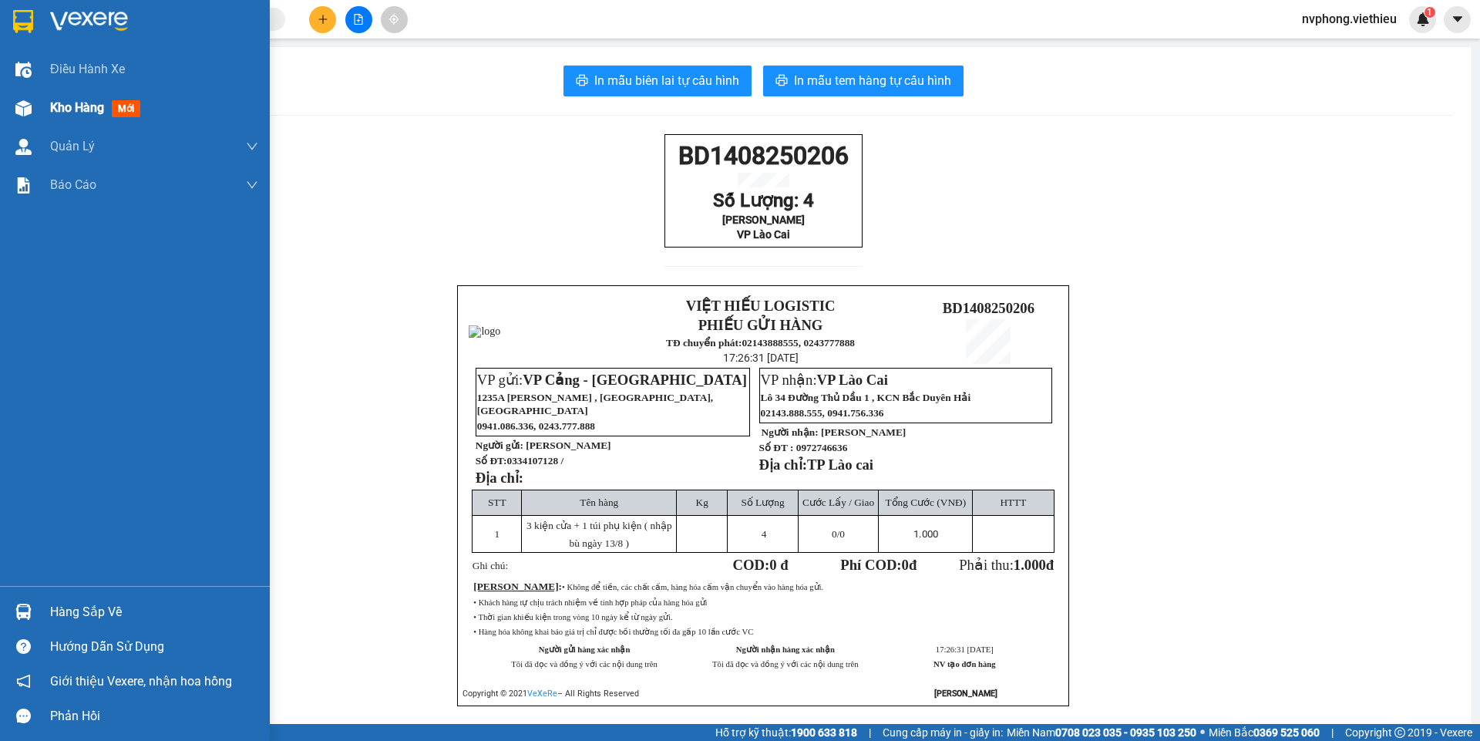
click at [72, 100] on span "Kho hàng" at bounding box center [77, 107] width 54 height 15
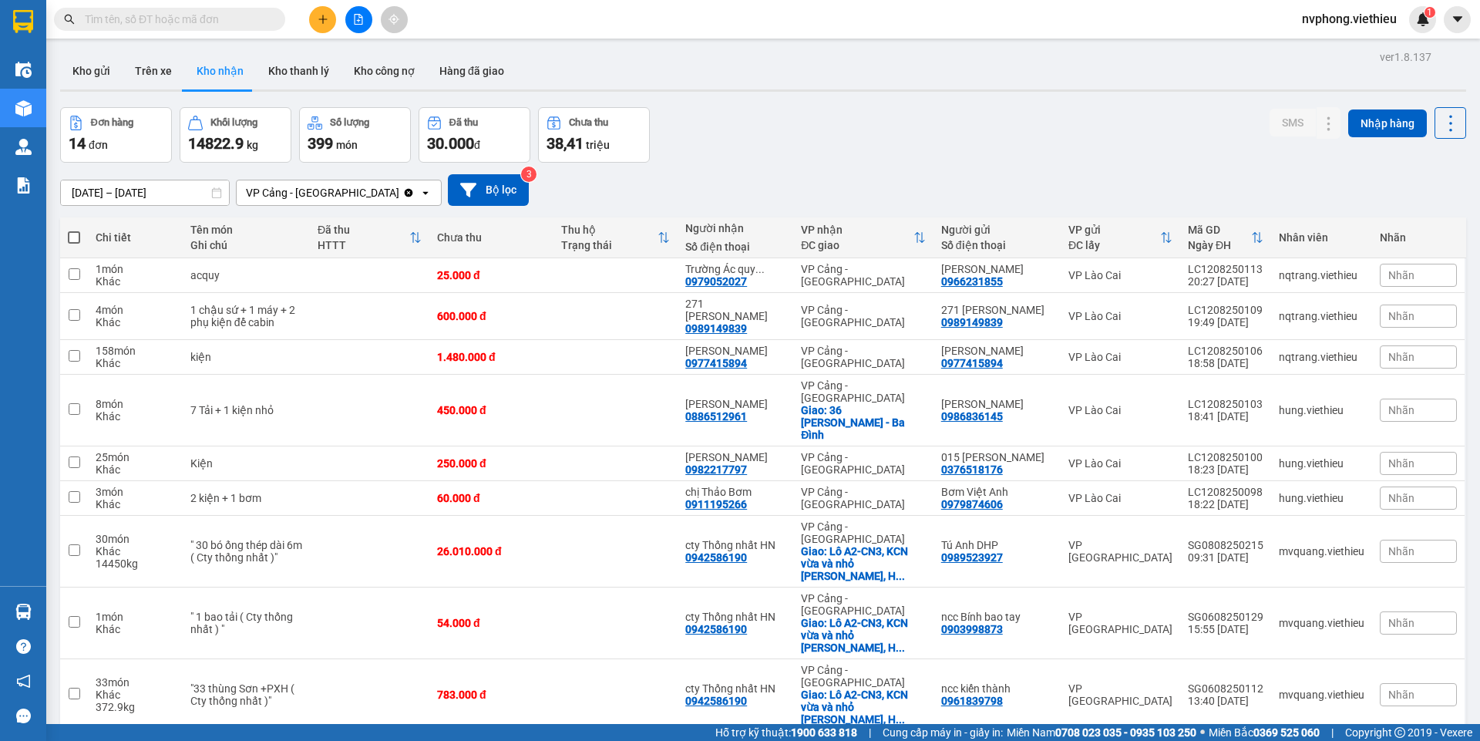
click at [331, 26] on button at bounding box center [322, 19] width 27 height 27
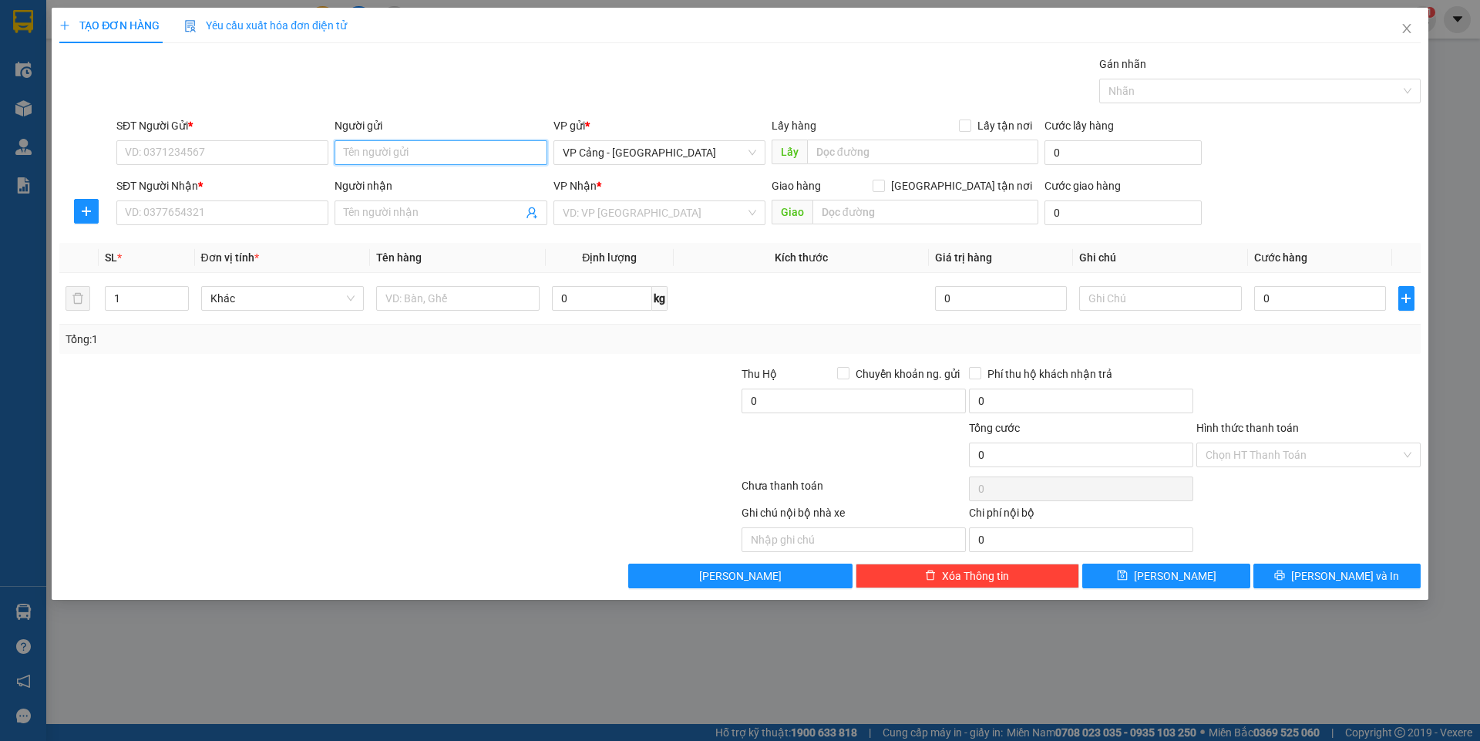
click at [418, 151] on input "Người gửi" at bounding box center [440, 152] width 212 height 25
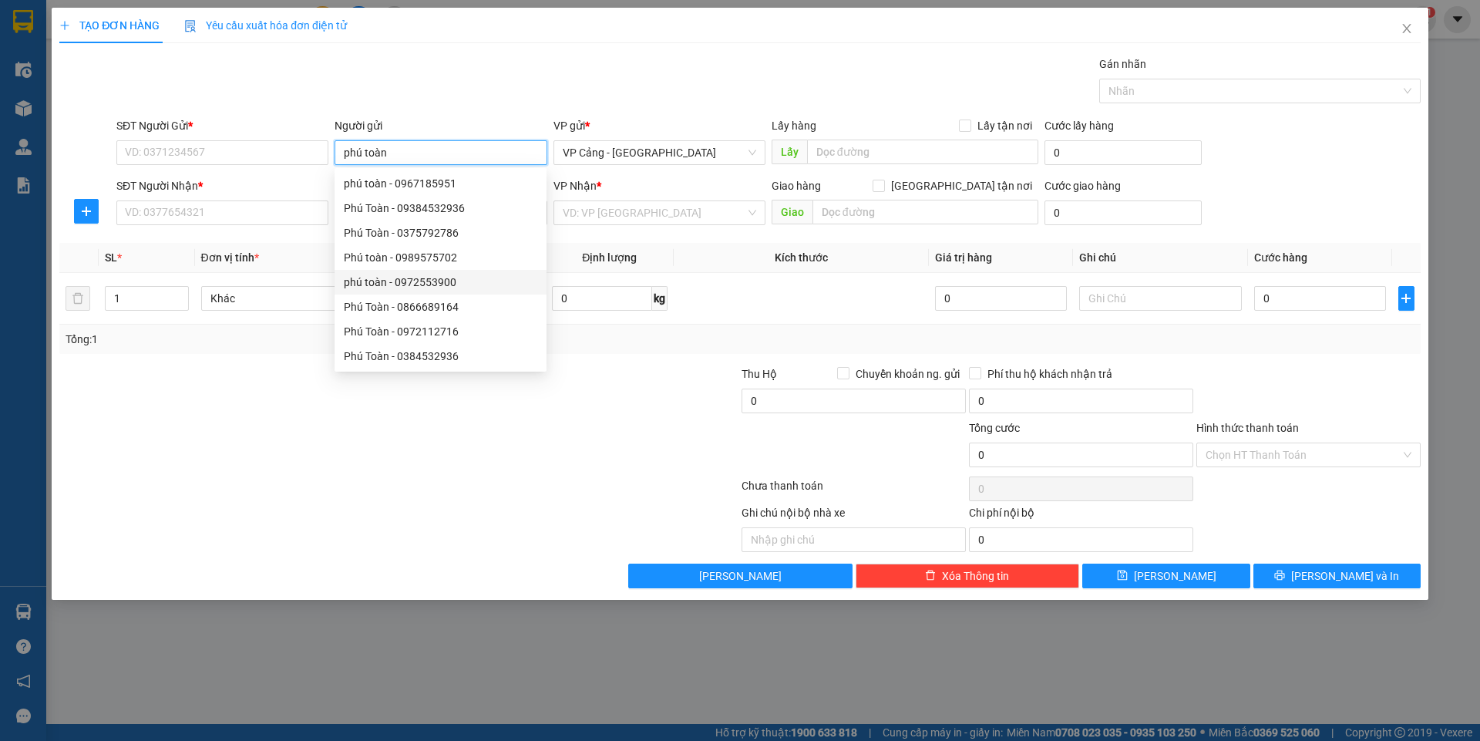
click at [364, 278] on div "phú toàn - 0972553900" at bounding box center [440, 282] width 193 height 17
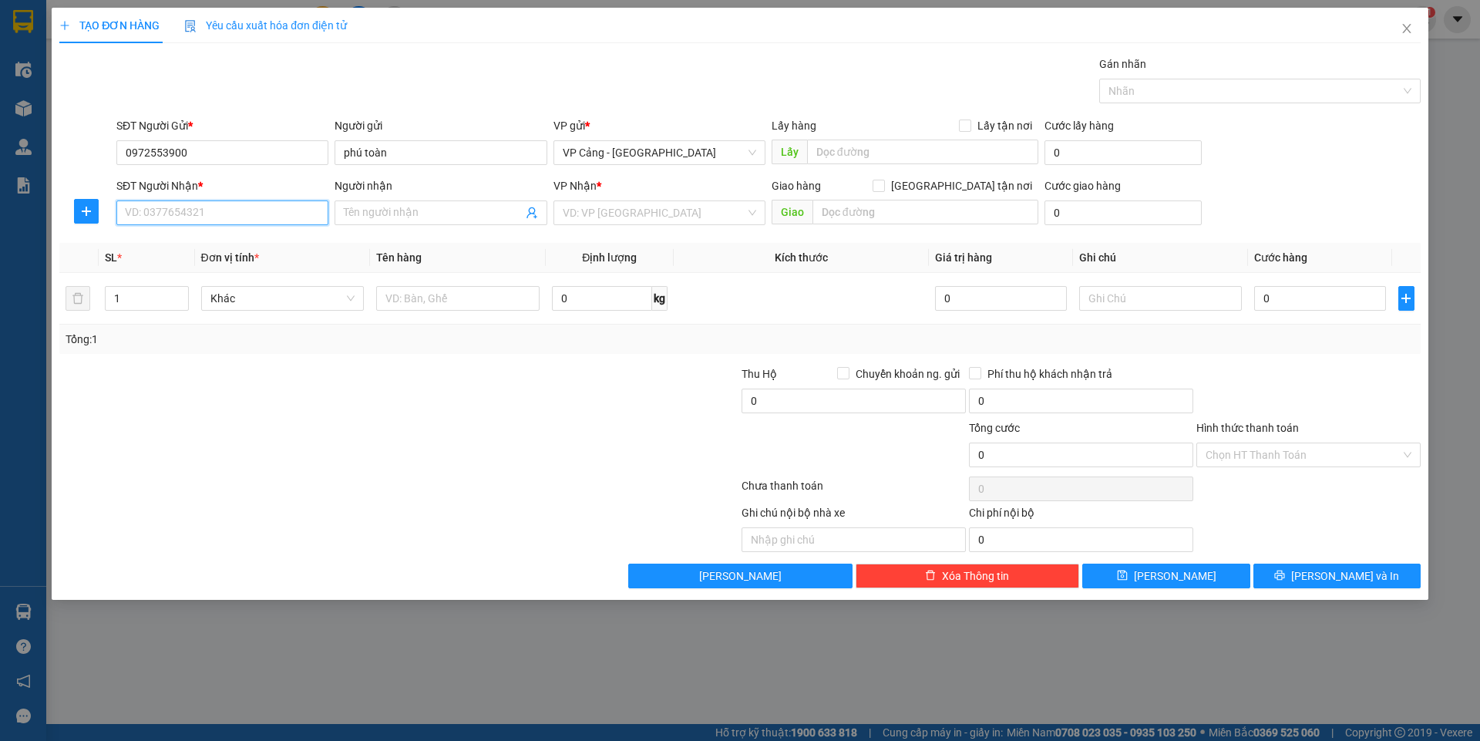
click at [157, 220] on input "SĐT Người Nhận *" at bounding box center [222, 212] width 212 height 25
click at [388, 217] on input "Người nhận" at bounding box center [433, 212] width 178 height 17
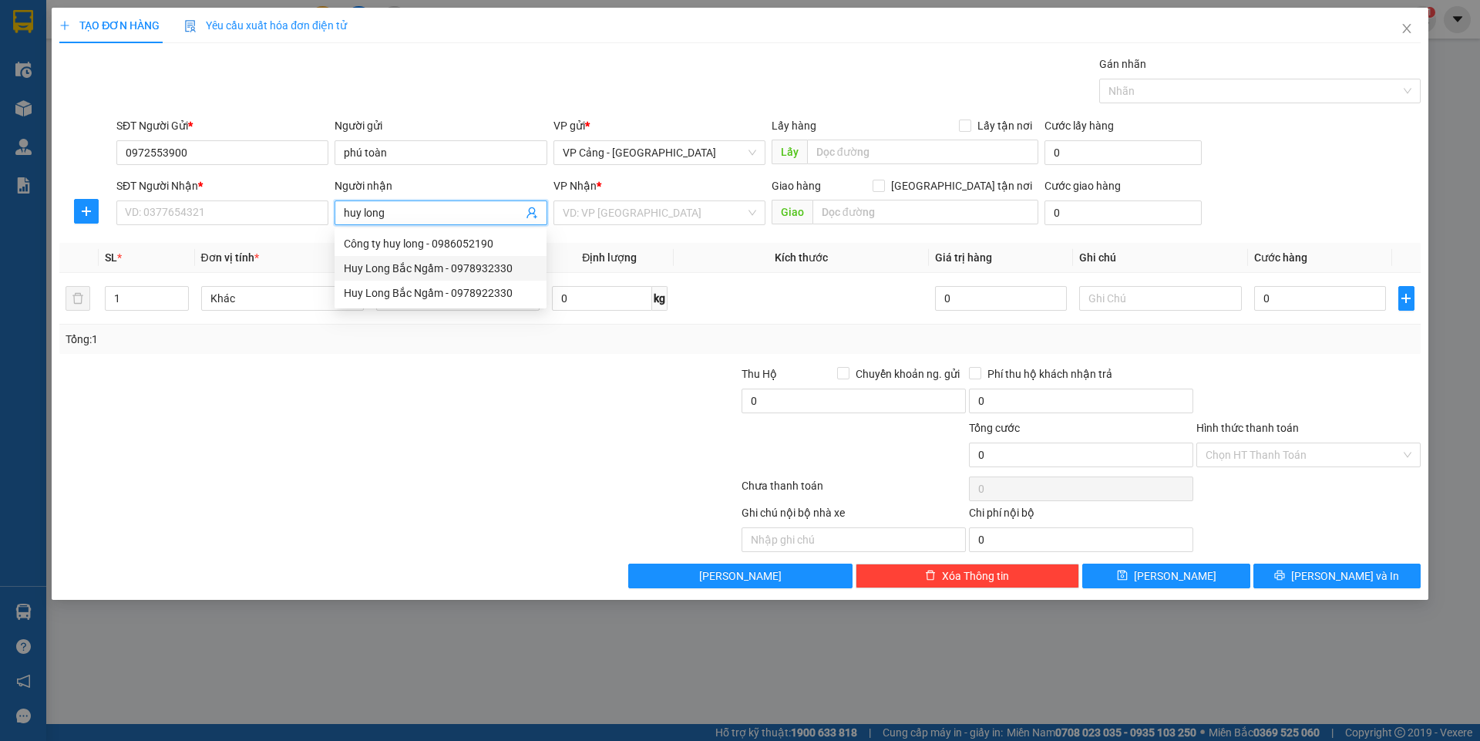
drag, startPoint x: 428, startPoint y: 266, endPoint x: 391, endPoint y: 278, distance: 39.0
click at [428, 266] on div "Huy Long Bắc Ngầm - 0978932330" at bounding box center [440, 268] width 193 height 17
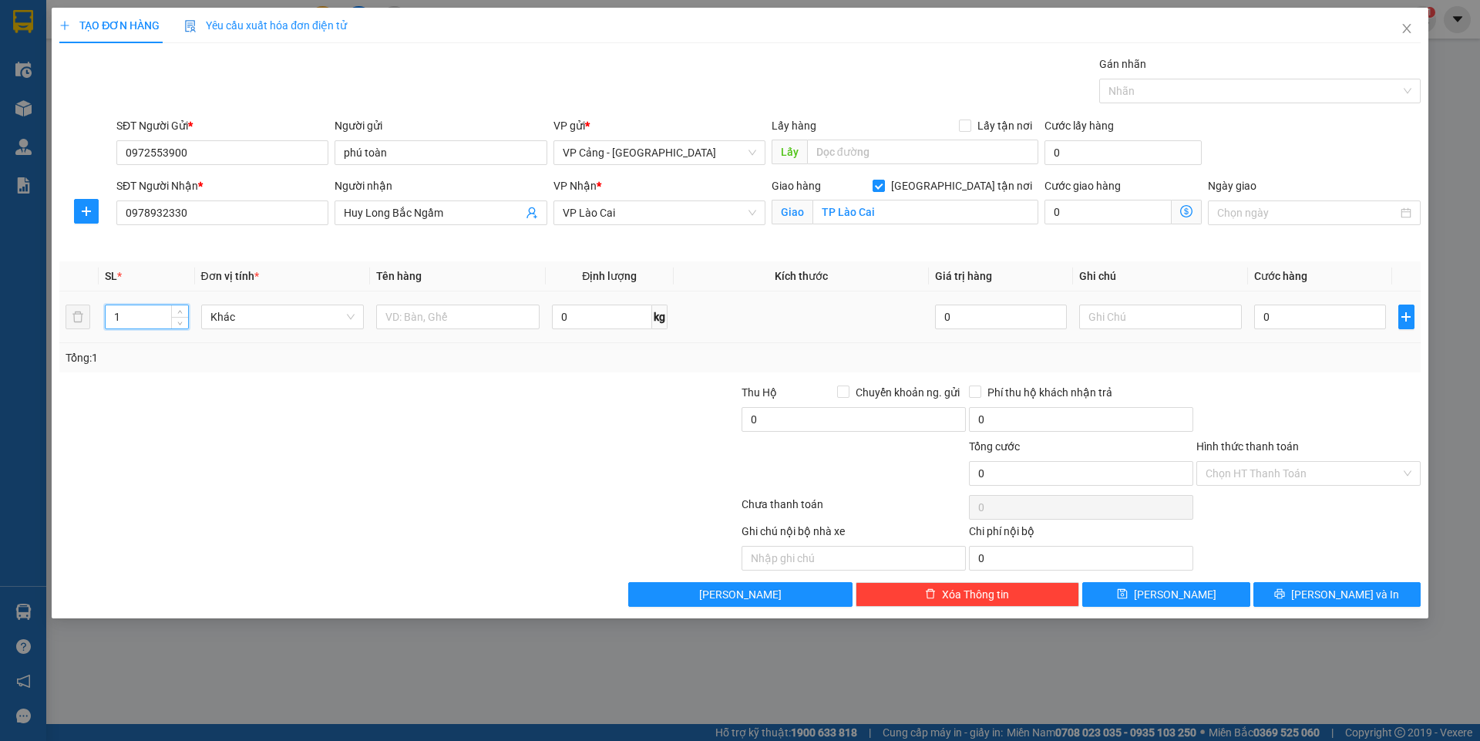
click at [136, 321] on input "1" at bounding box center [147, 316] width 82 height 23
click at [410, 306] on input "text" at bounding box center [457, 316] width 163 height 25
click at [1281, 322] on input "0" at bounding box center [1319, 316] width 131 height 25
click at [1355, 600] on span "[PERSON_NAME] và In" at bounding box center [1345, 594] width 108 height 17
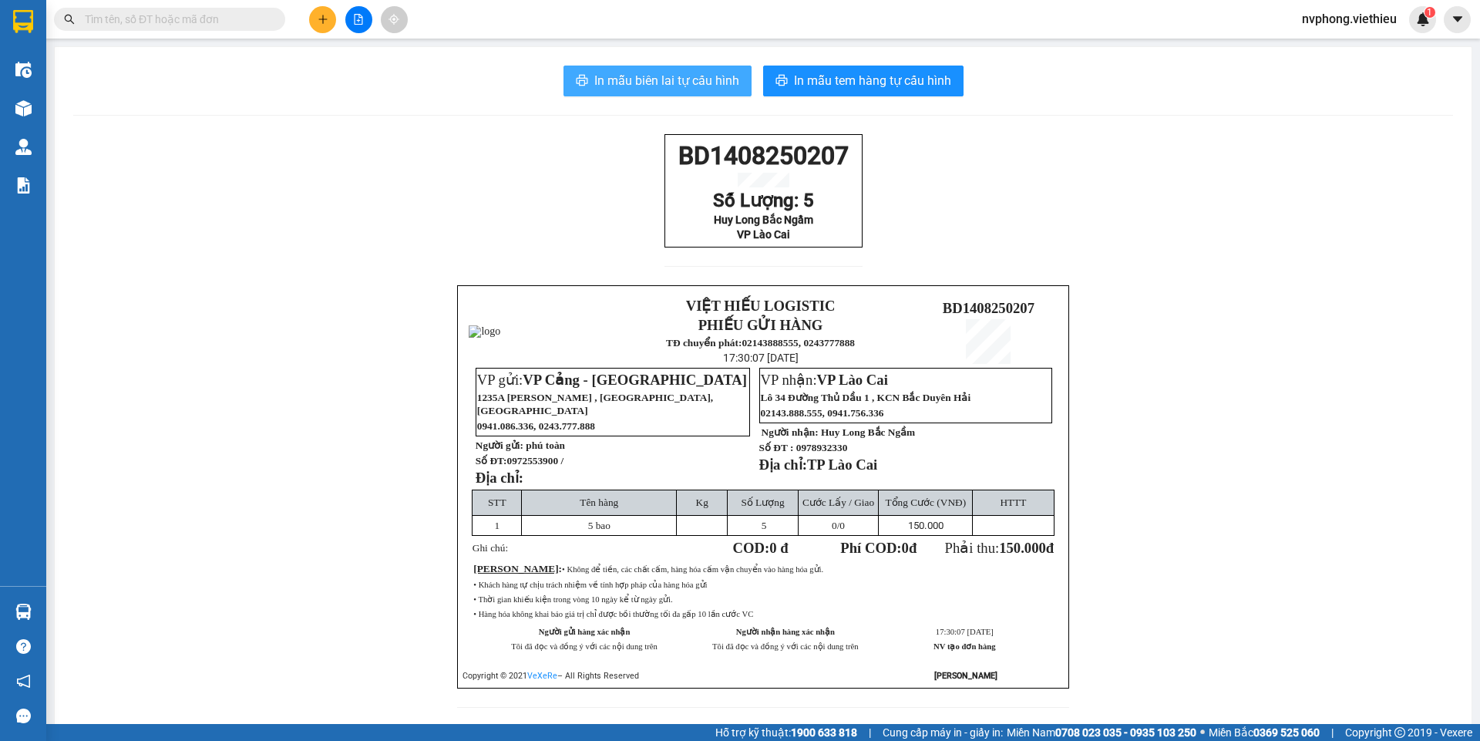
click at [660, 81] on span "In mẫu biên lai tự cấu hình" at bounding box center [666, 80] width 145 height 19
drag, startPoint x: 821, startPoint y: 256, endPoint x: 657, endPoint y: 152, distance: 194.3
click at [657, 152] on div "BD1408250207 Số Lượng: 5 Huy Long Bắc Ngầm VP Lào Cai VIỆT HIẾU LOGISTIC PHIẾU …" at bounding box center [762, 430] width 1379 height 592
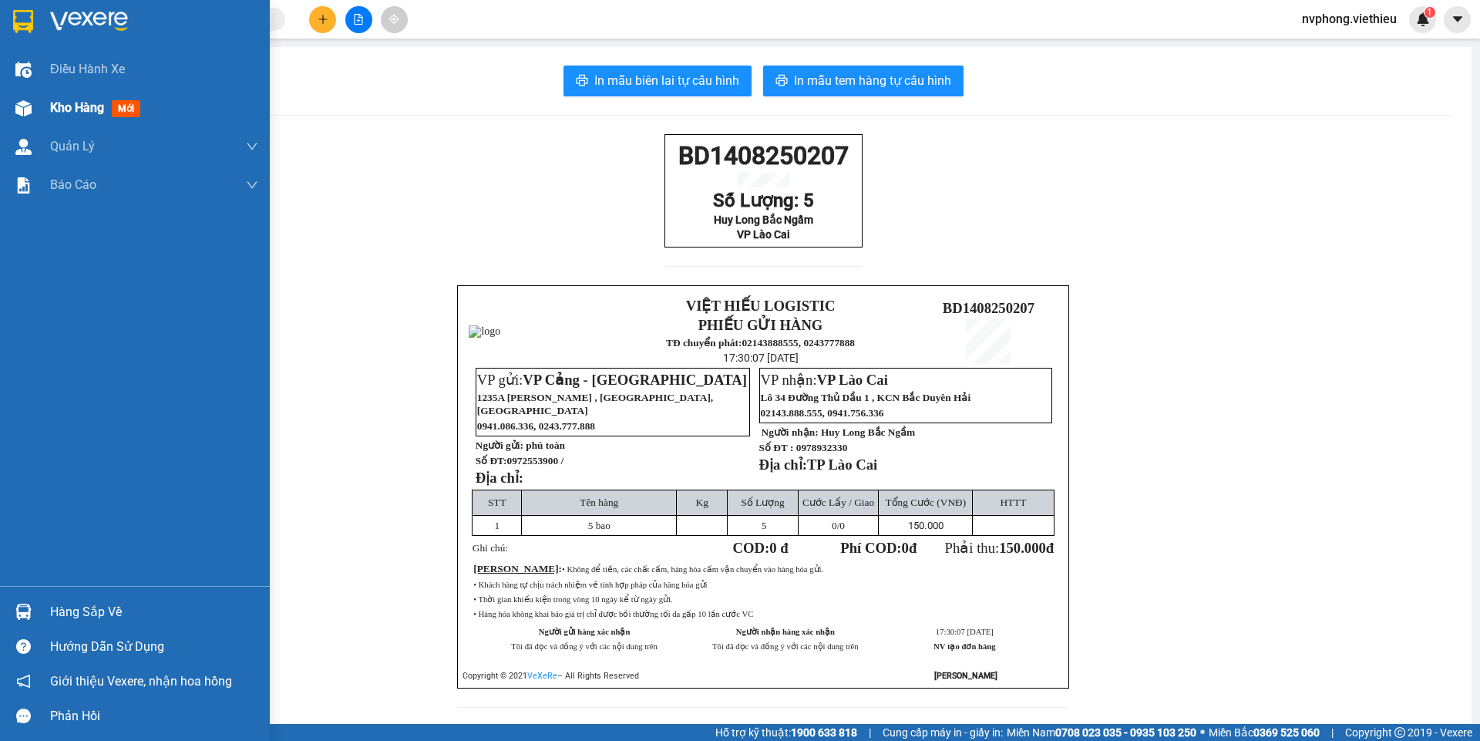
click at [89, 119] on div "Kho hàng mới" at bounding box center [154, 108] width 208 height 39
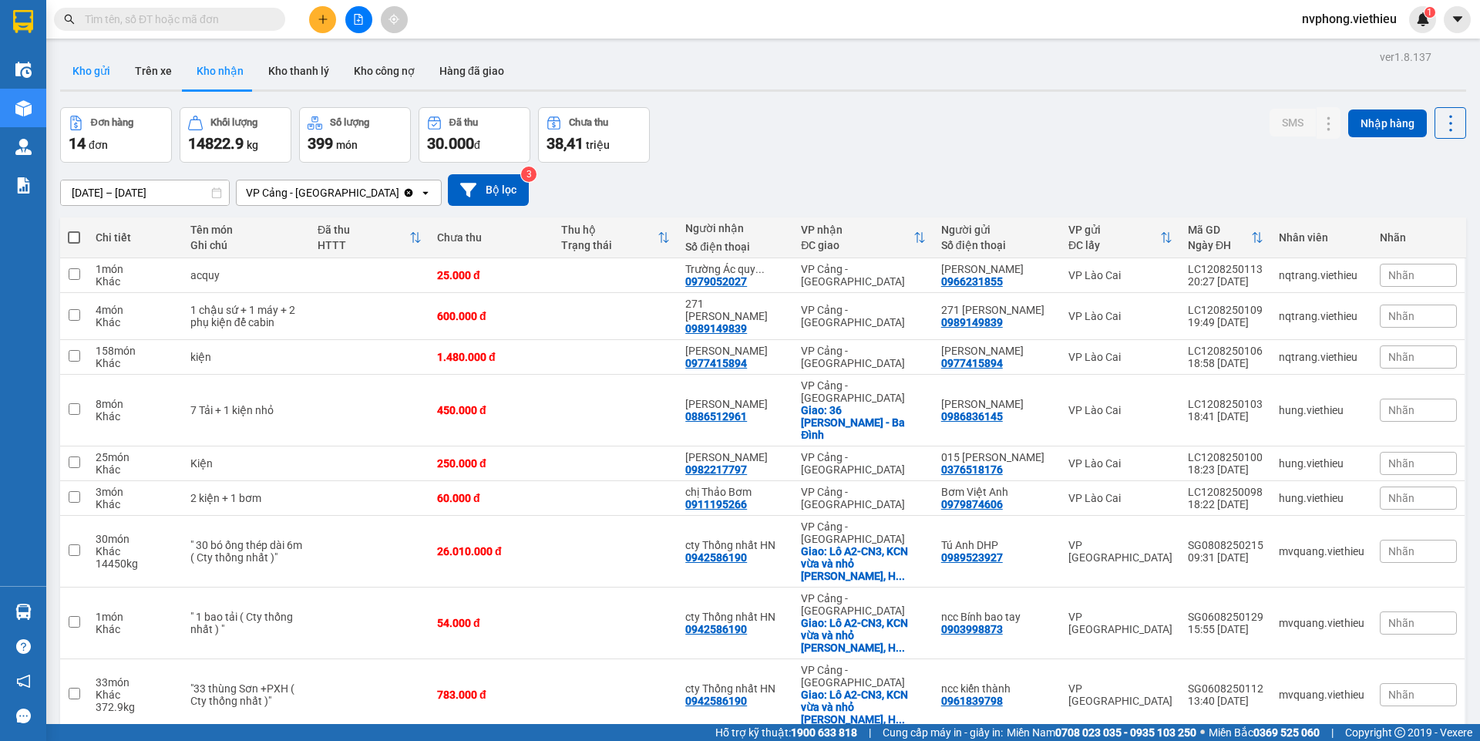
click at [89, 67] on button "Kho gửi" at bounding box center [91, 70] width 62 height 37
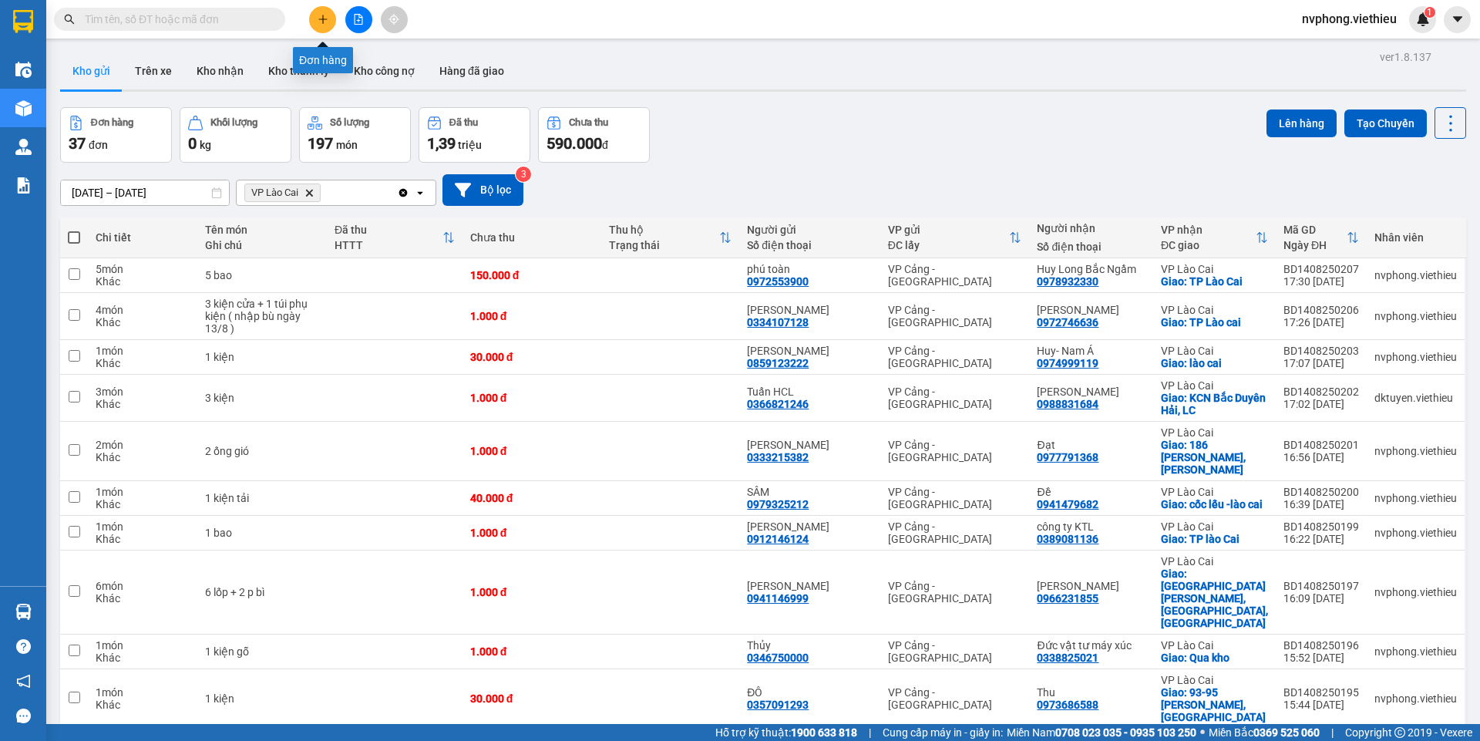
click at [319, 20] on icon "plus" at bounding box center [322, 19] width 11 height 11
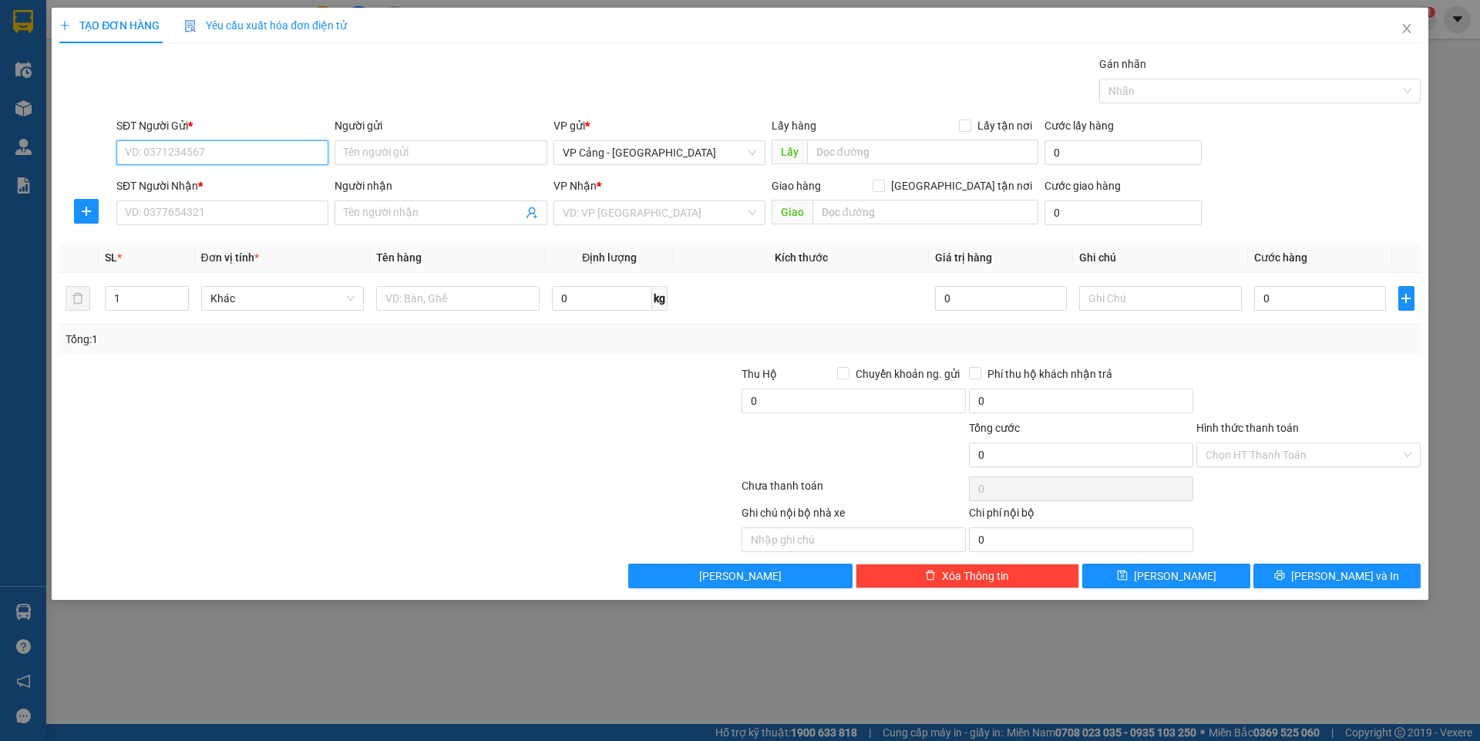
click at [176, 145] on input "SĐT Người Gửi *" at bounding box center [222, 152] width 212 height 25
click at [180, 213] on input "SĐT Người Nhận *" at bounding box center [222, 212] width 212 height 25
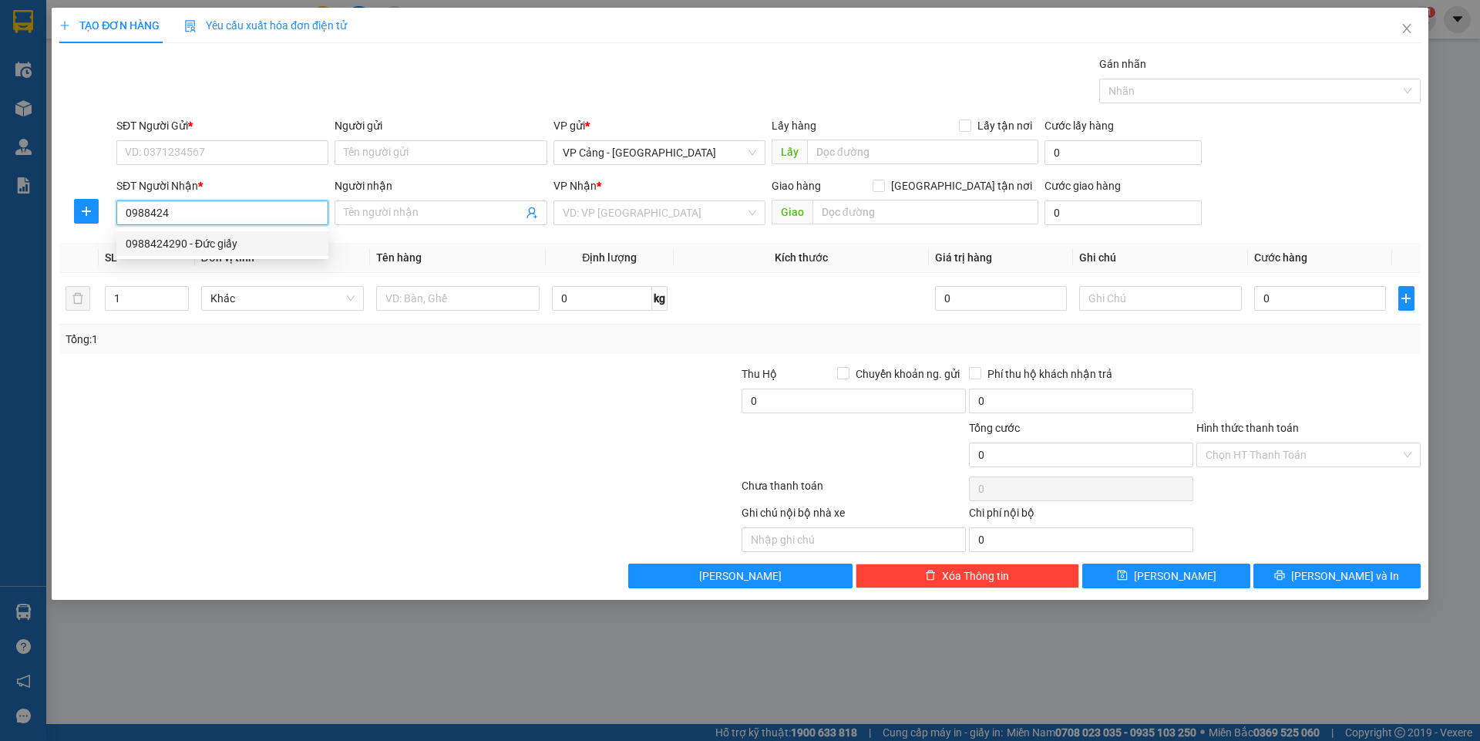
click at [207, 242] on div "0988424290 - Đức giấy" at bounding box center [222, 243] width 193 height 17
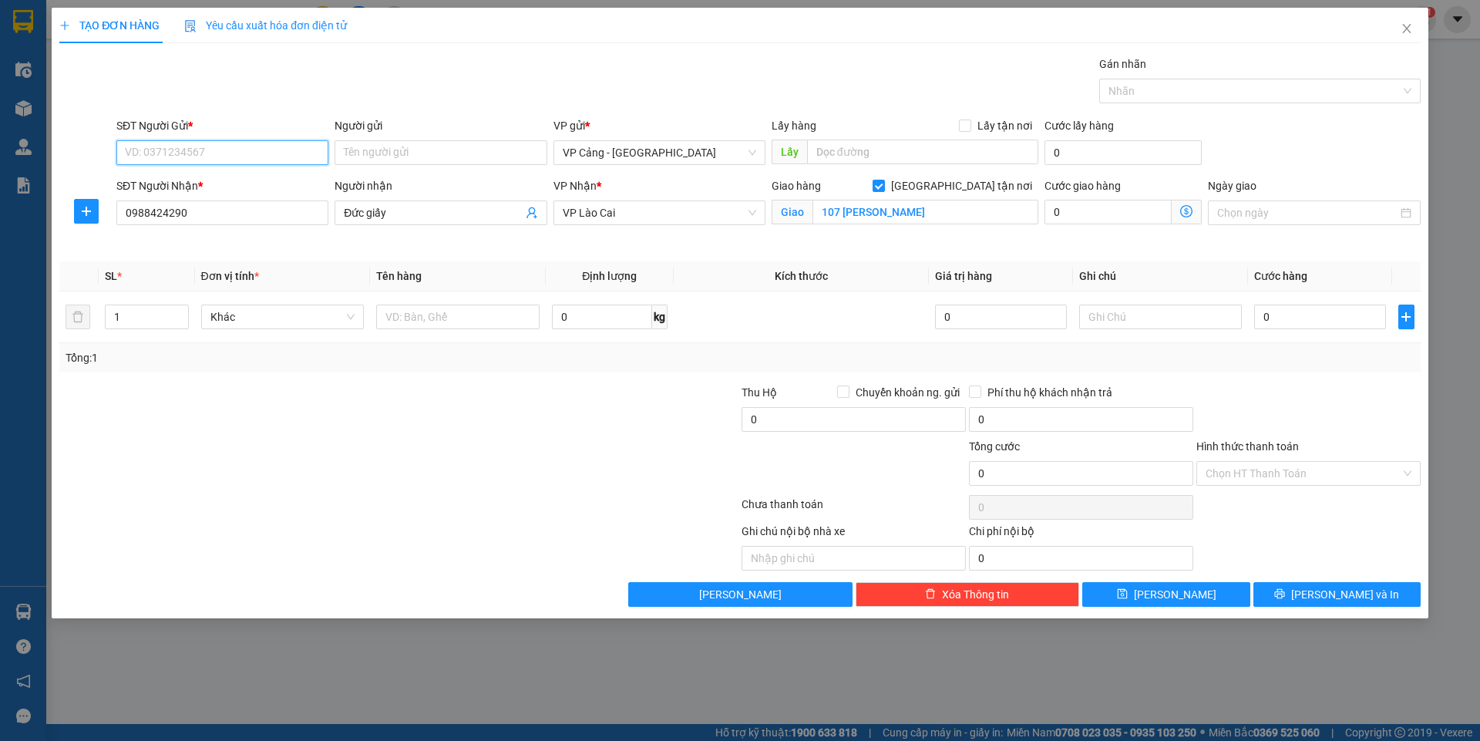
click at [176, 156] on input "SĐT Người Gửi *" at bounding box center [222, 152] width 212 height 25
click at [153, 257] on div "0976813818 - [GEOGRAPHIC_DATA]" at bounding box center [222, 257] width 193 height 17
click at [146, 320] on input "1" at bounding box center [147, 316] width 82 height 23
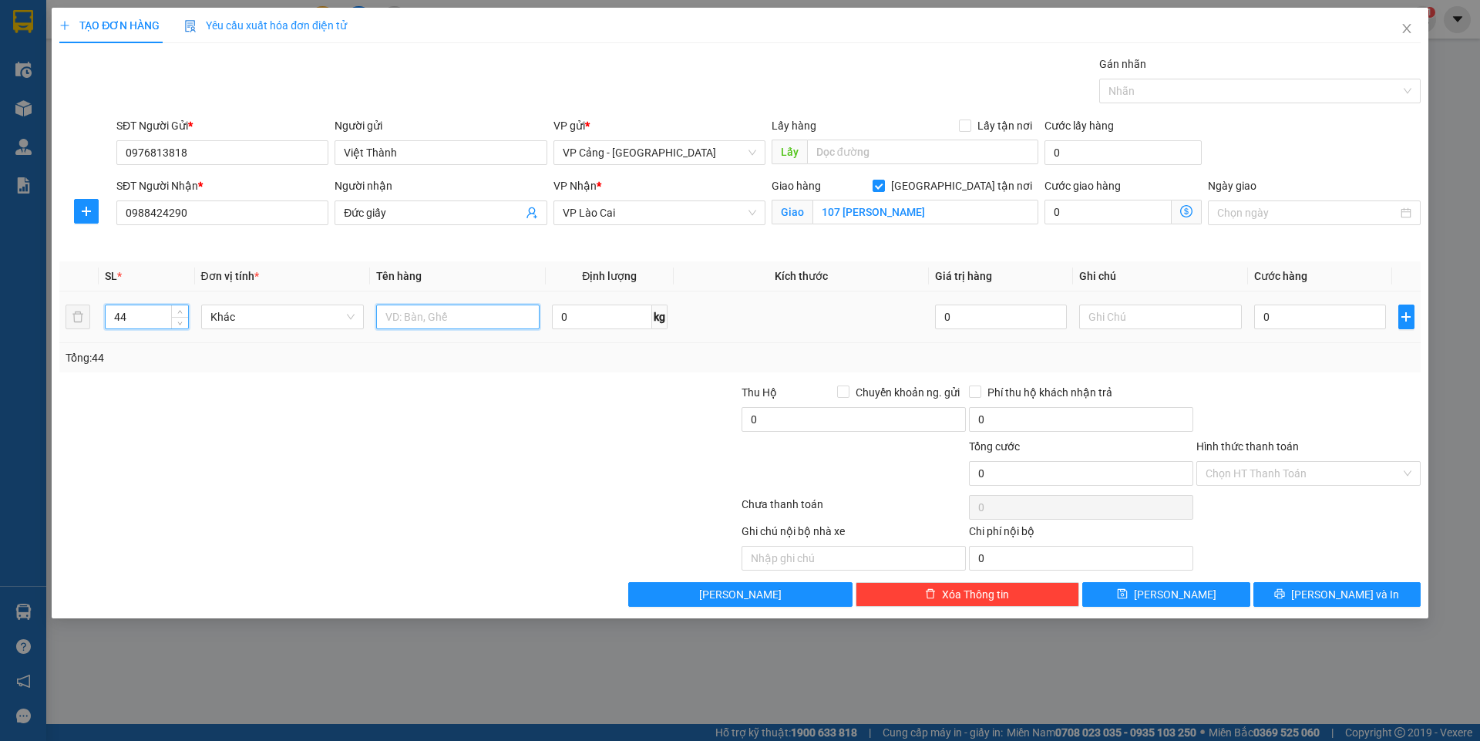
click at [398, 317] on input "text" at bounding box center [457, 316] width 163 height 25
click at [1283, 313] on input "0" at bounding box center [1319, 316] width 131 height 25
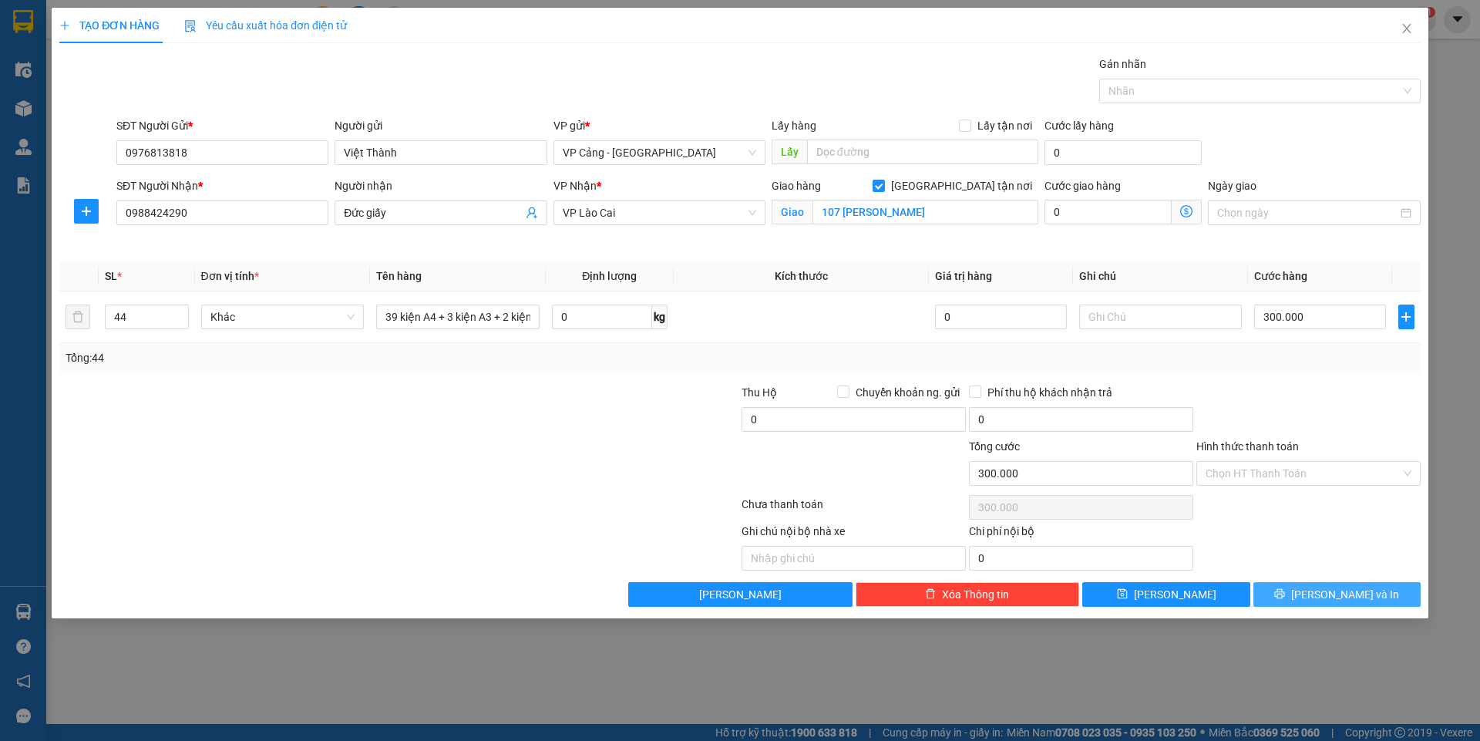
click at [1360, 587] on span "[PERSON_NAME] và In" at bounding box center [1345, 594] width 108 height 17
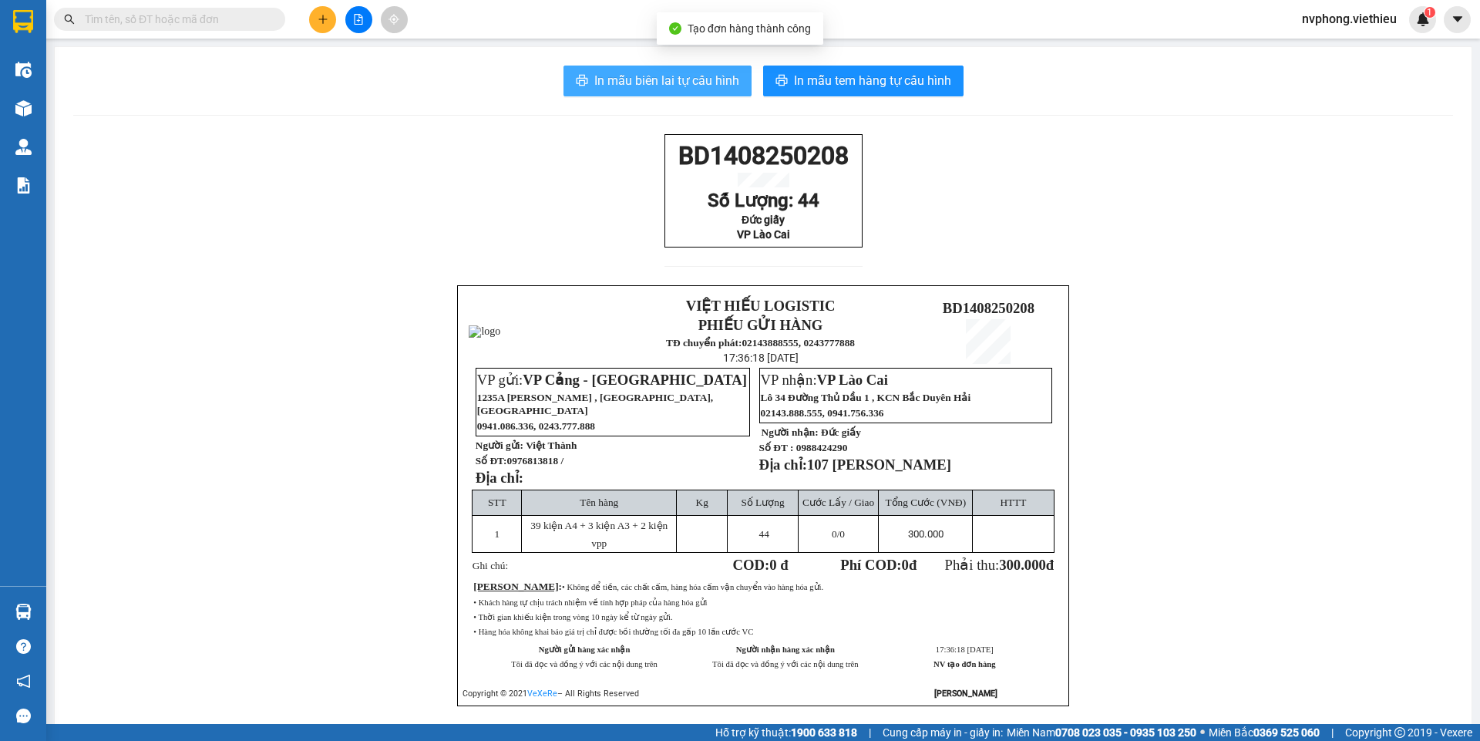
click at [695, 84] on span "In mẫu biên lai tự cấu hình" at bounding box center [666, 80] width 145 height 19
drag, startPoint x: 837, startPoint y: 259, endPoint x: 670, endPoint y: 162, distance: 193.4
click at [670, 162] on div "BD1408250208 Số Lượng: 44 Đức giấy VP Lào Cai" at bounding box center [763, 209] width 198 height 151
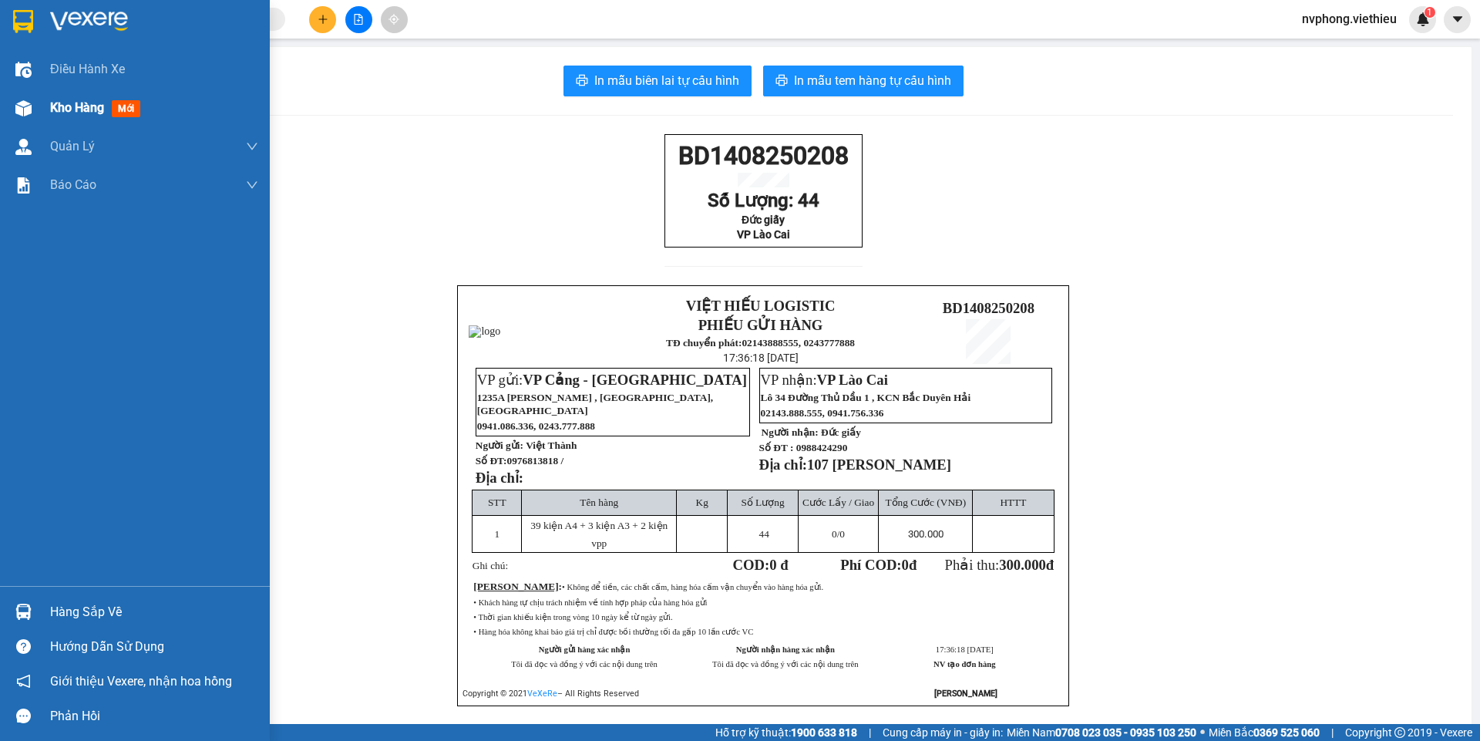
click at [29, 110] on img at bounding box center [23, 108] width 16 height 16
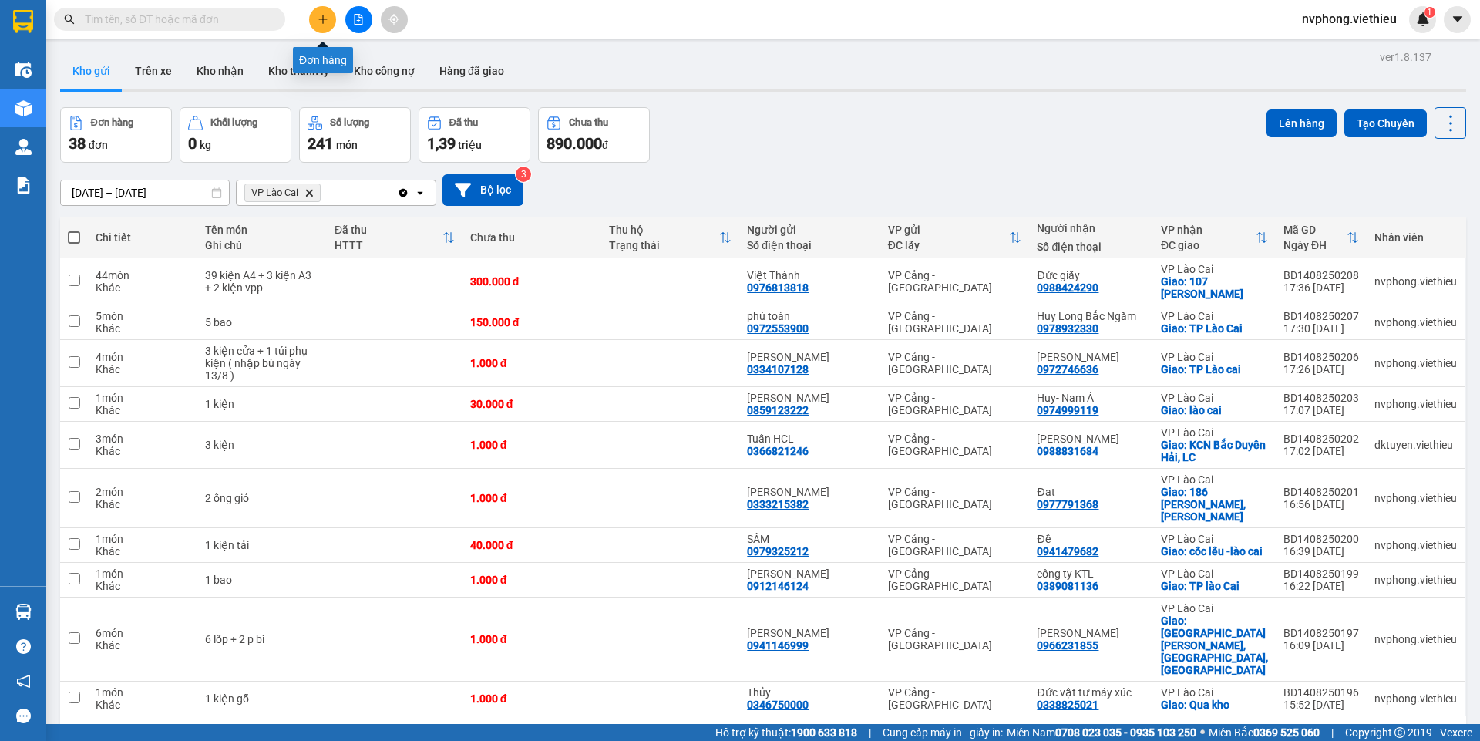
click at [314, 17] on button at bounding box center [322, 19] width 27 height 27
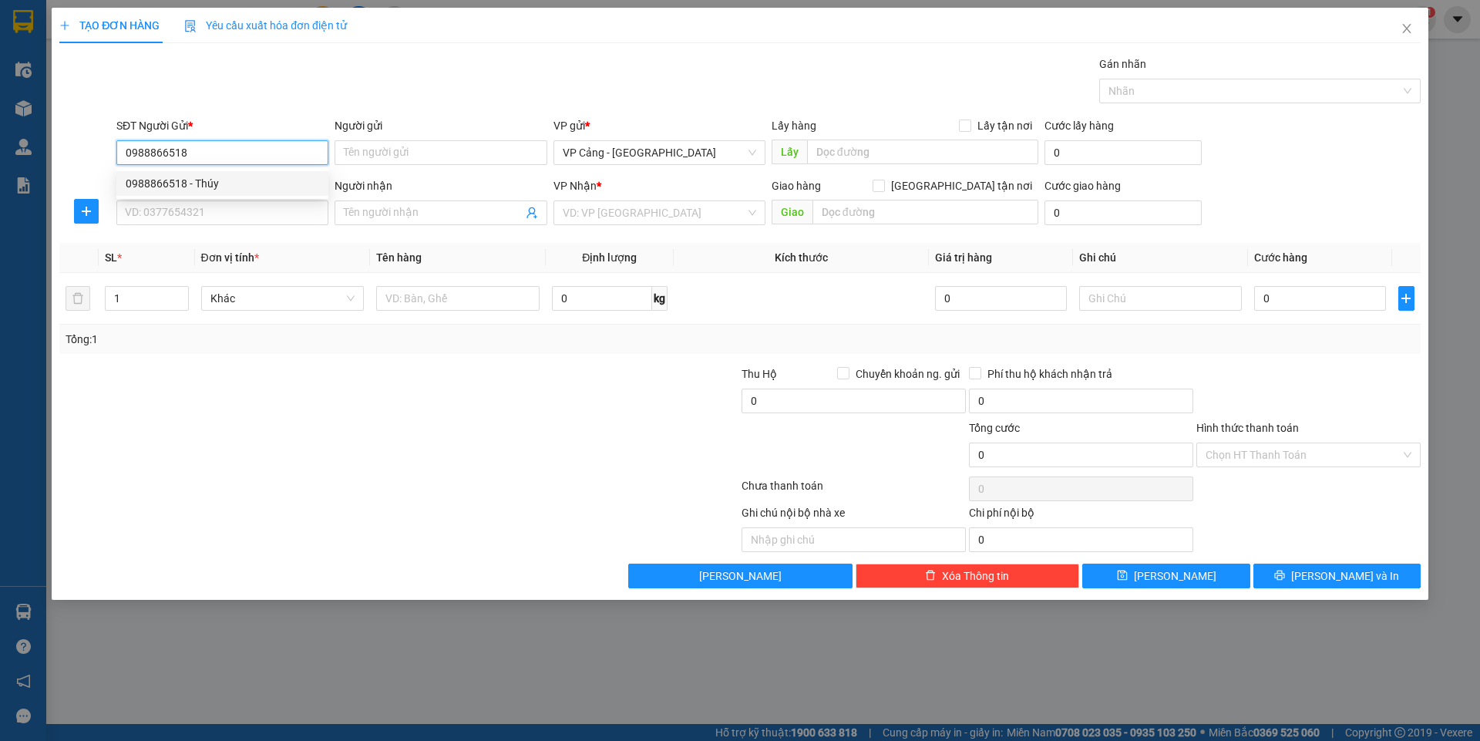
click at [166, 187] on div "0988866518 - Thúy" at bounding box center [222, 183] width 193 height 17
click at [153, 209] on input "SĐT Người Nhận *" at bounding box center [222, 212] width 212 height 25
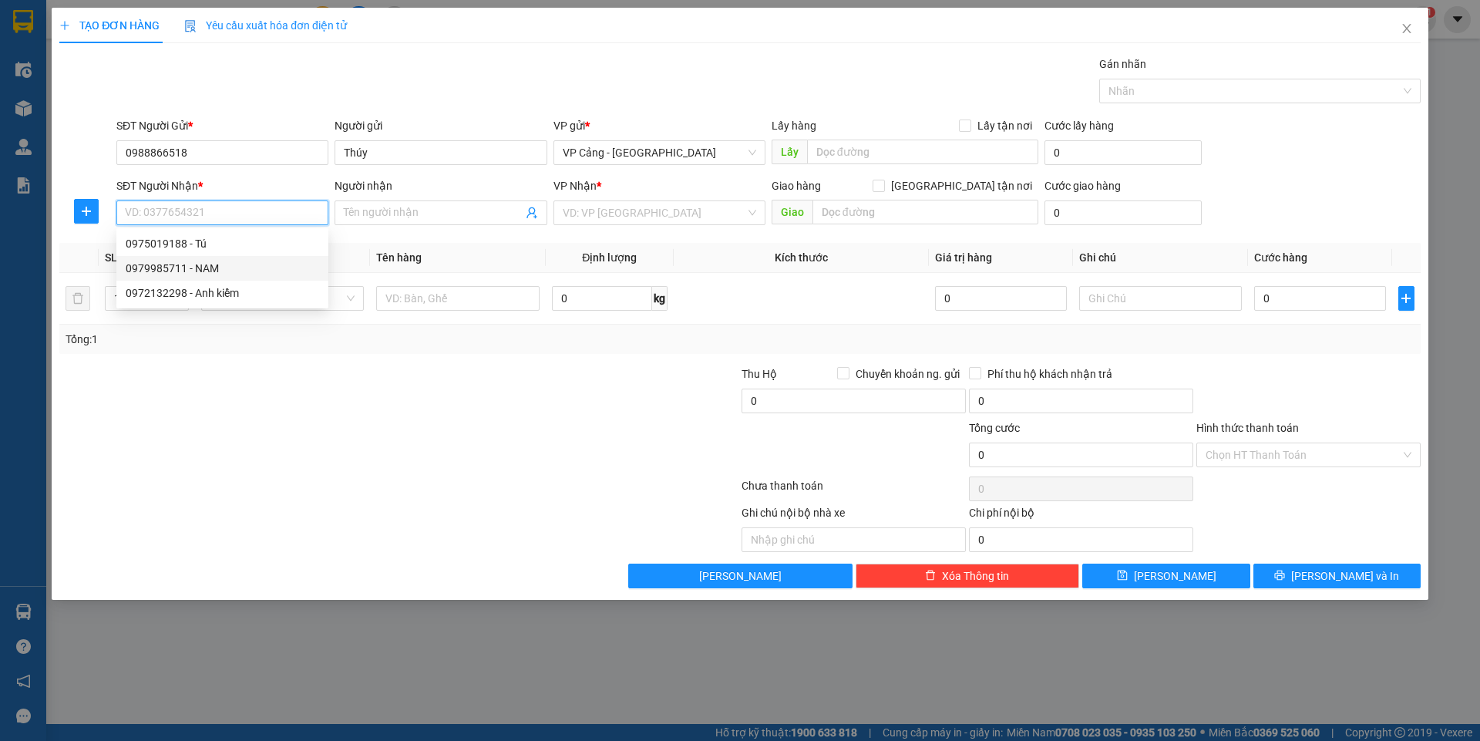
click at [173, 274] on div "0979985711 - NAM" at bounding box center [222, 268] width 193 height 17
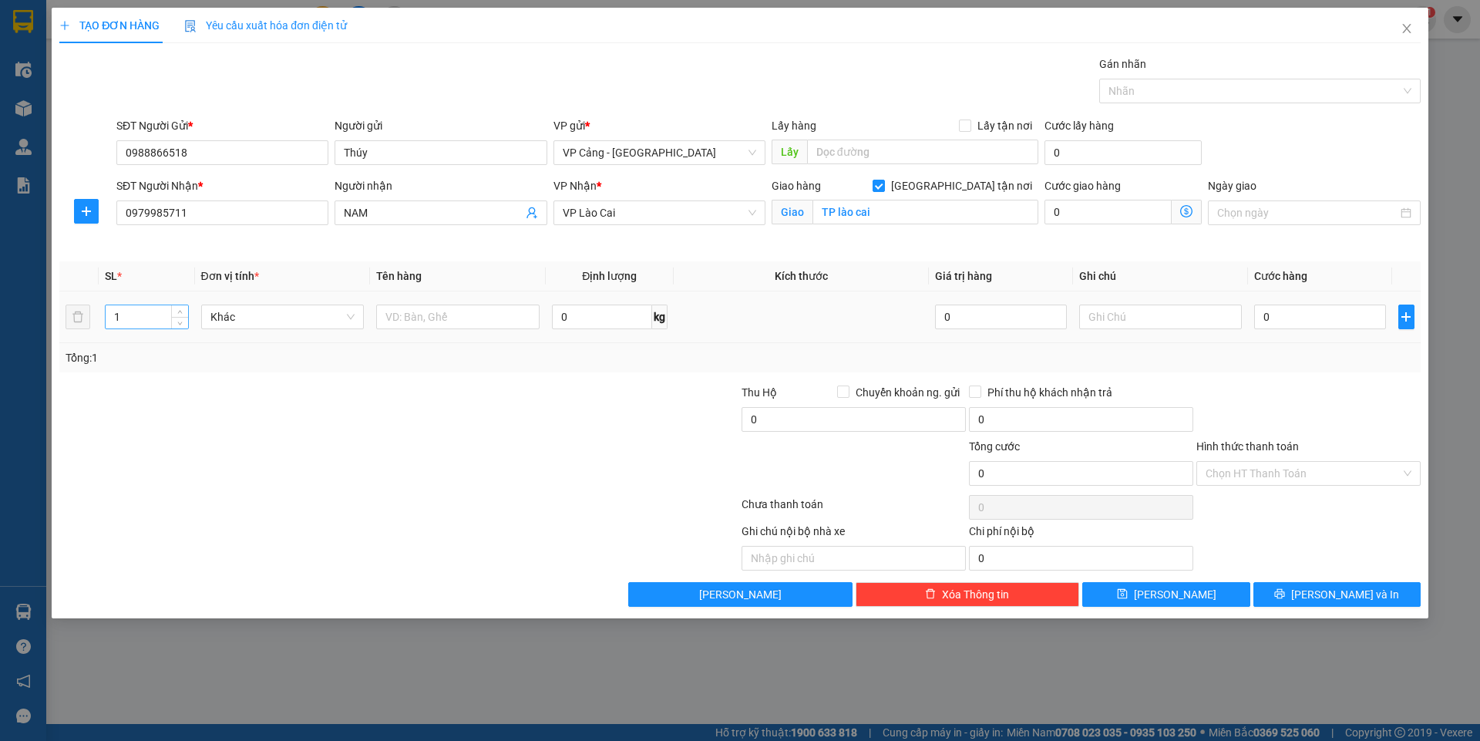
click at [129, 323] on input "1" at bounding box center [147, 316] width 82 height 23
click at [411, 325] on input "text" at bounding box center [457, 316] width 163 height 25
click at [1268, 322] on input "0" at bounding box center [1319, 316] width 131 height 25
drag, startPoint x: 1377, startPoint y: 593, endPoint x: 760, endPoint y: 271, distance: 695.9
click at [1371, 593] on button "[PERSON_NAME] và In" at bounding box center [1336, 594] width 167 height 25
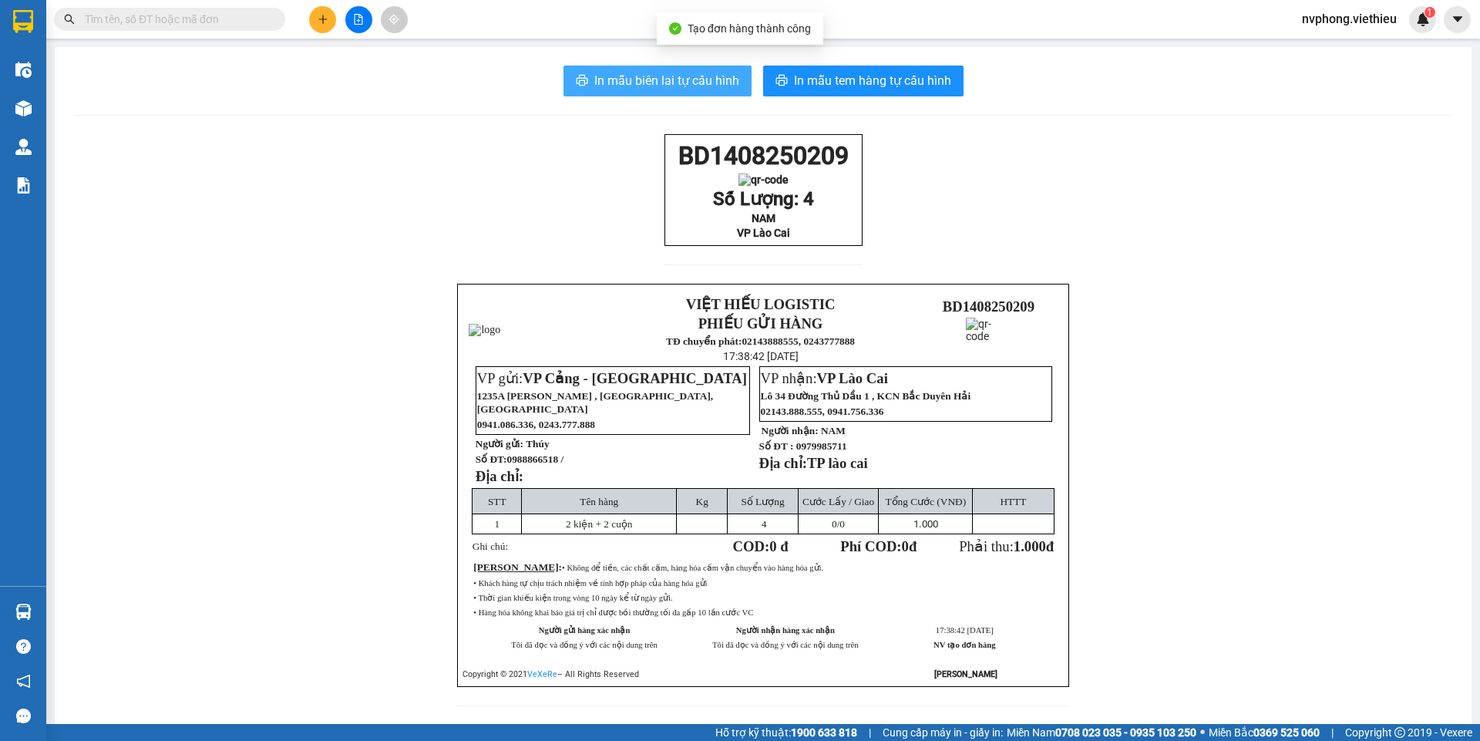
click at [643, 90] on span "In mẫu biên lai tự cấu hình" at bounding box center [666, 80] width 145 height 19
click at [664, 153] on div "BD1408250209 Số Lượng: 4 NAM VP Lào Cai" at bounding box center [763, 190] width 198 height 113
click at [1069, 201] on div "BD1408250209 Số Lượng: 4 NAM VP Lào Cai VIỆT HIẾU LOGISTIC PHIẾU GỬI HÀNG TĐ ch…" at bounding box center [762, 430] width 1379 height 592
drag, startPoint x: 836, startPoint y: 254, endPoint x: 654, endPoint y: 153, distance: 207.6
click at [654, 153] on div "BD1408250209 Số Lượng: 4 NAM VP Lào Cai VIỆT HIẾU LOGISTIC PHIẾU GỬI HÀNG TĐ ch…" at bounding box center [762, 430] width 1379 height 592
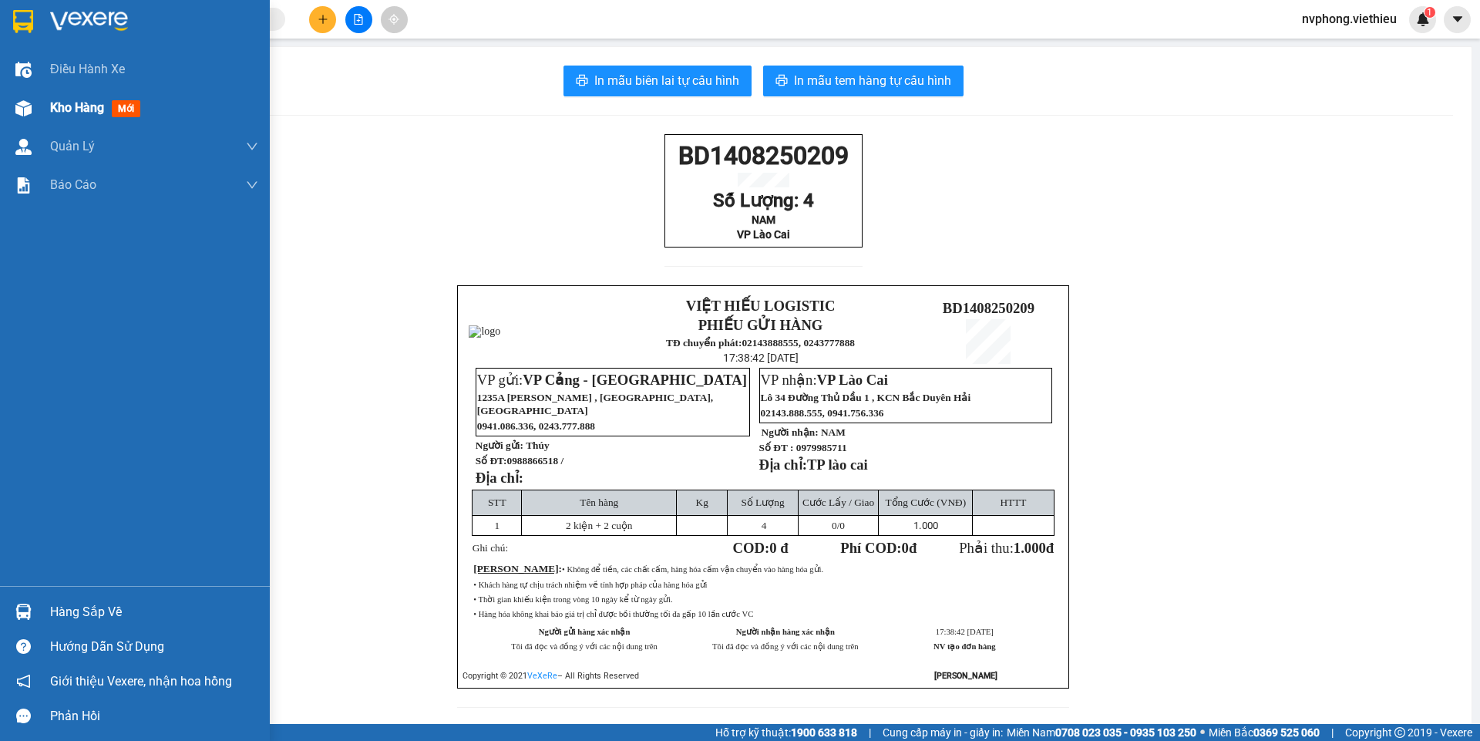
click at [36, 114] on div at bounding box center [23, 108] width 27 height 27
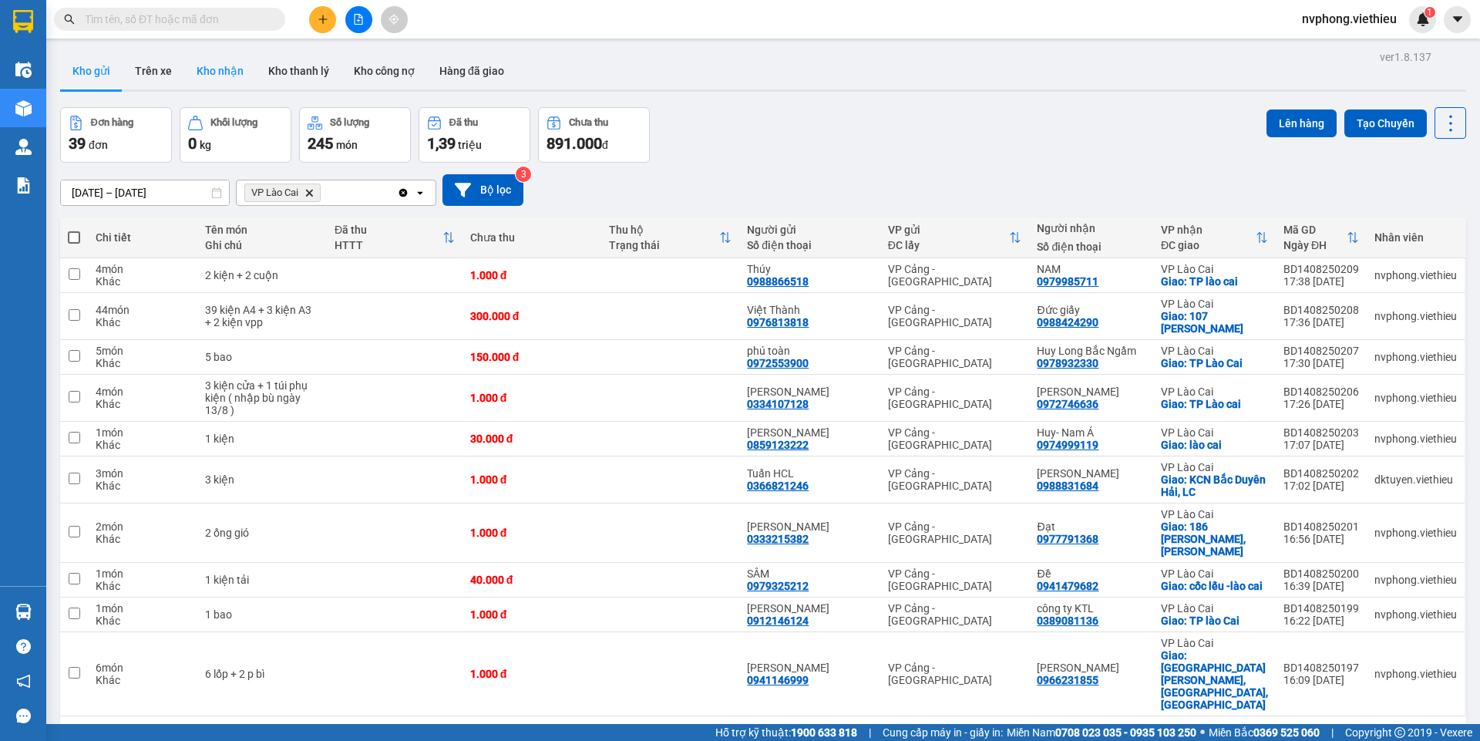
click at [207, 63] on button "Kho nhận" at bounding box center [220, 70] width 72 height 37
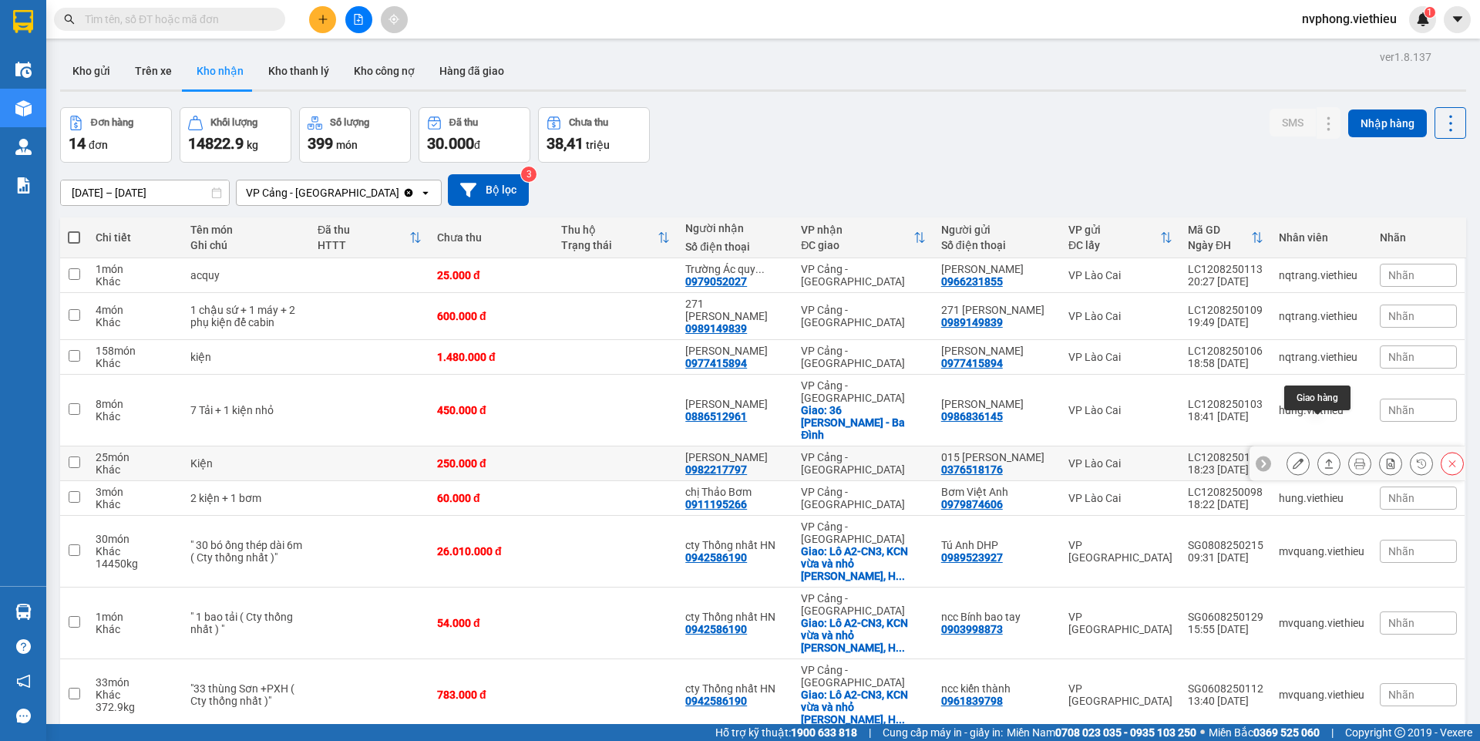
click at [1323, 450] on button at bounding box center [1329, 463] width 22 height 27
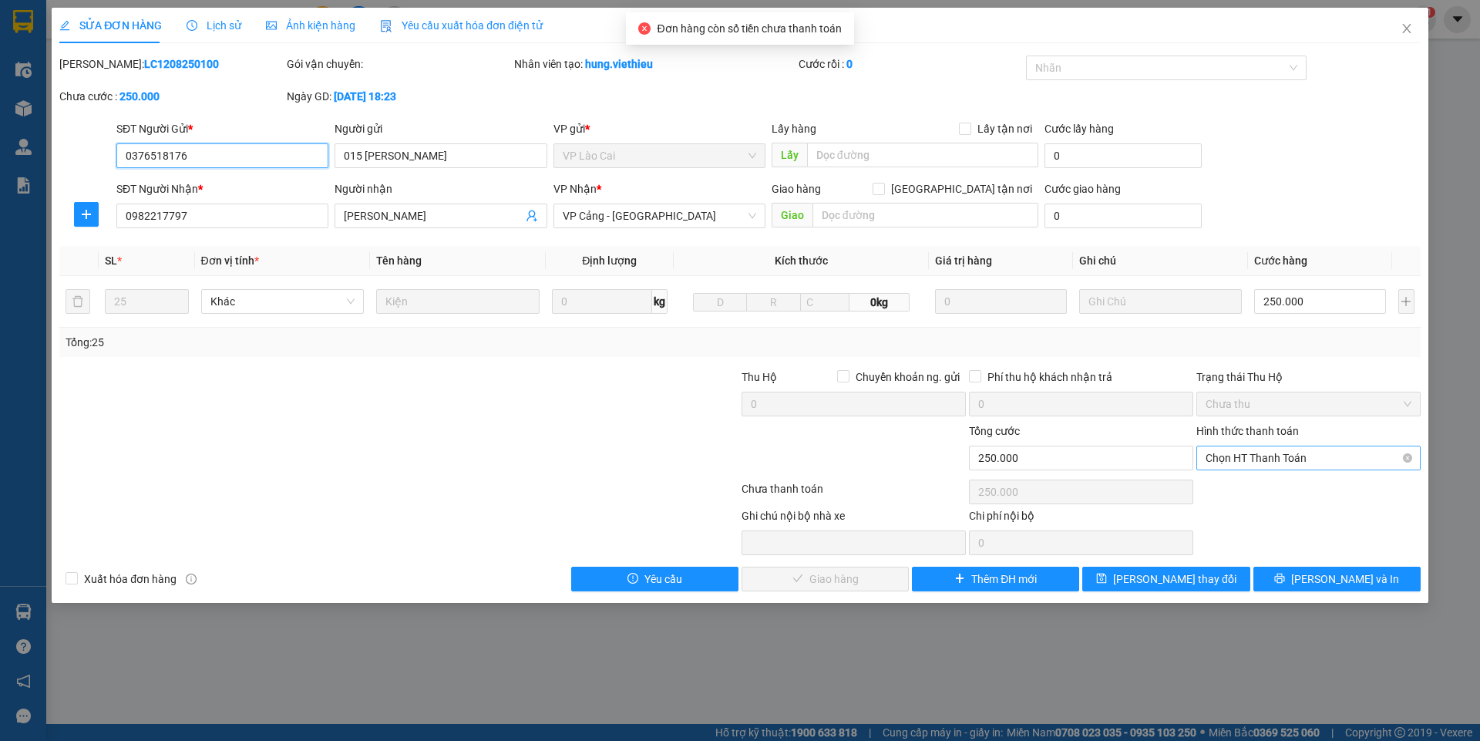
click at [1228, 462] on span "Chọn HT Thanh Toán" at bounding box center [1308, 457] width 206 height 23
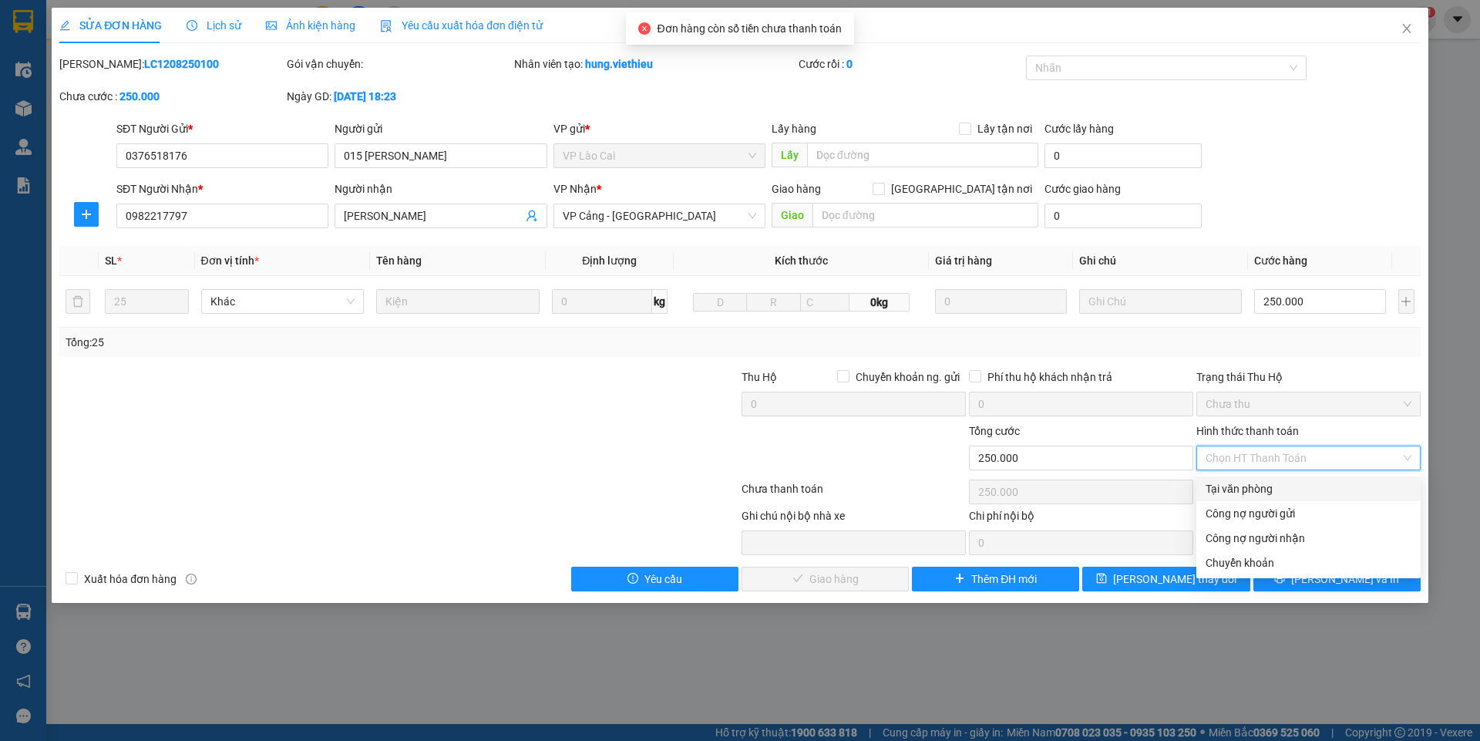
click at [1233, 479] on div "Tại văn phòng" at bounding box center [1308, 488] width 224 height 25
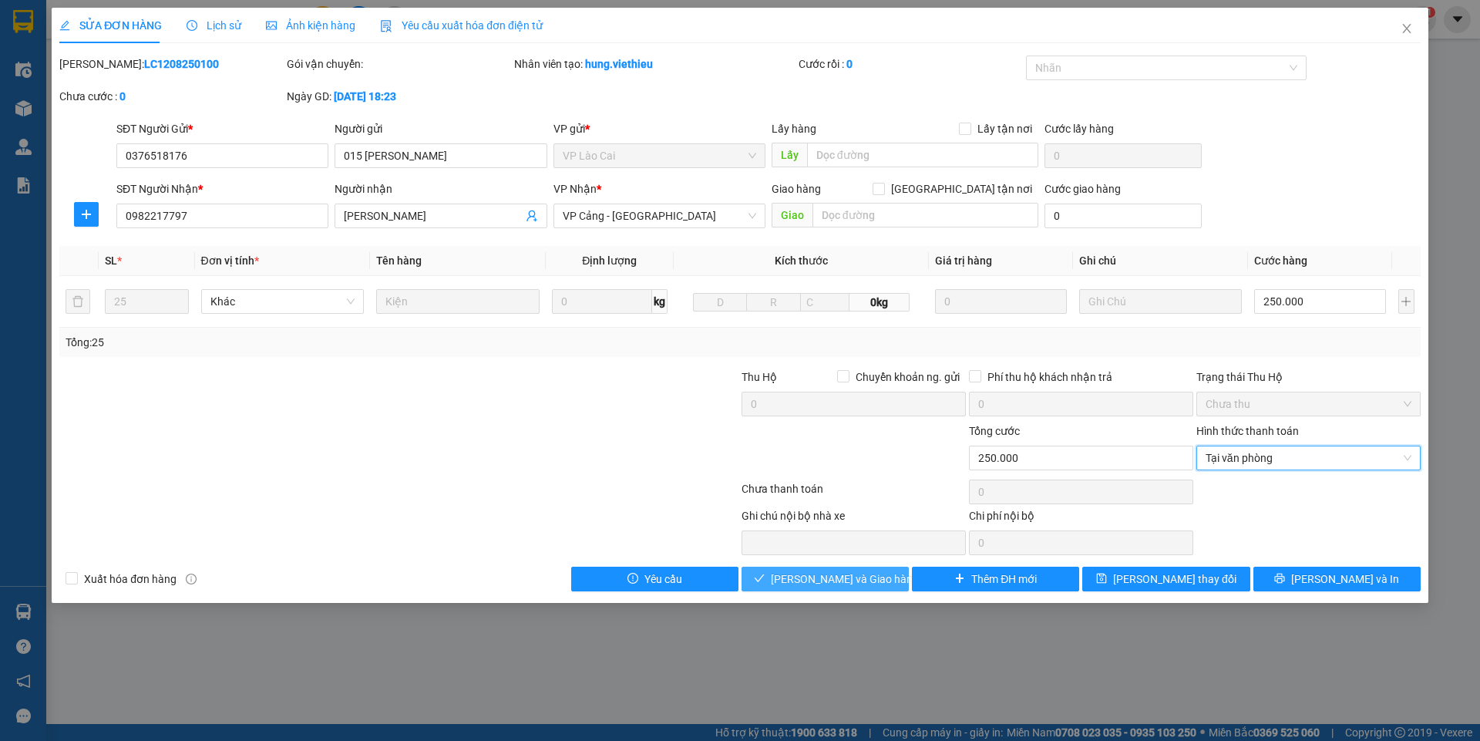
click at [837, 576] on span "[PERSON_NAME] và Giao hàng" at bounding box center [845, 578] width 148 height 17
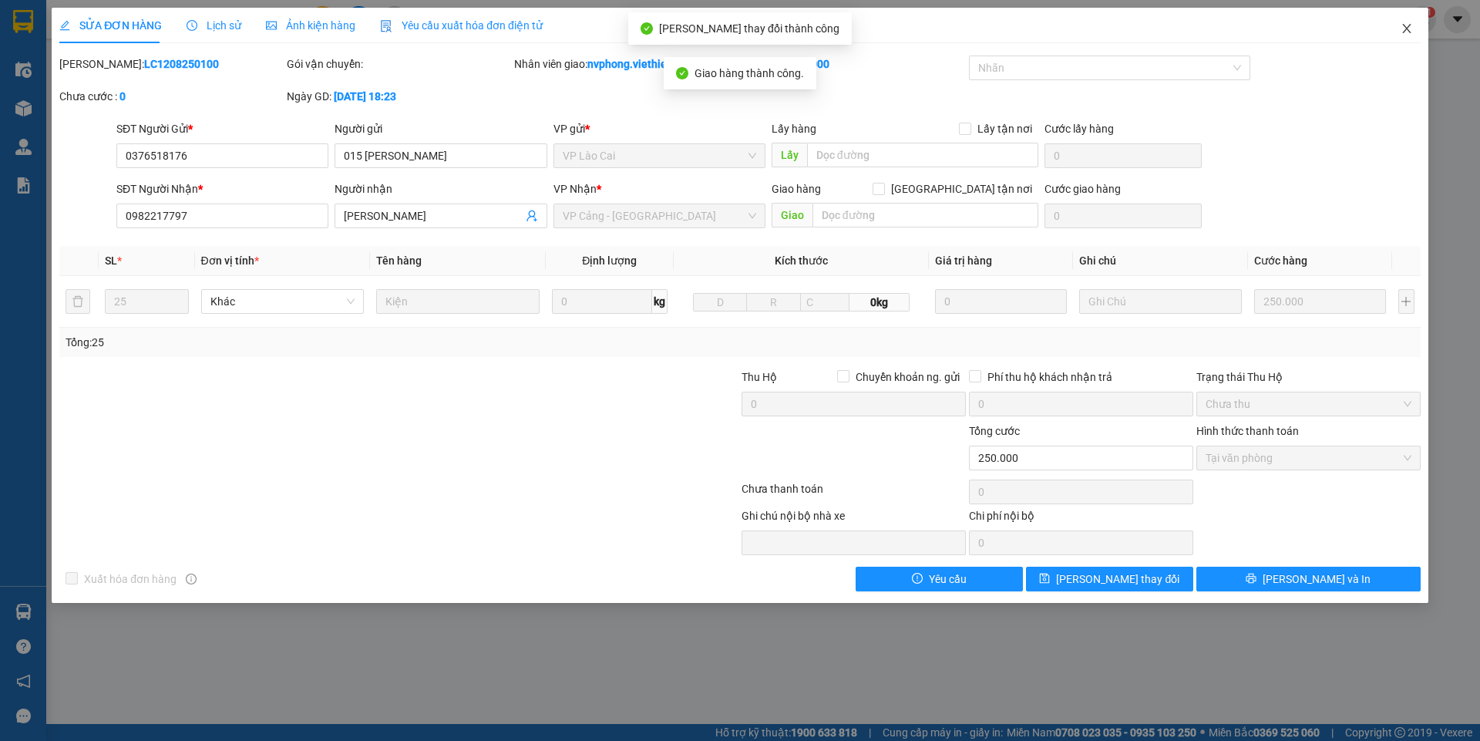
click at [1409, 33] on icon "close" at bounding box center [1406, 28] width 12 height 12
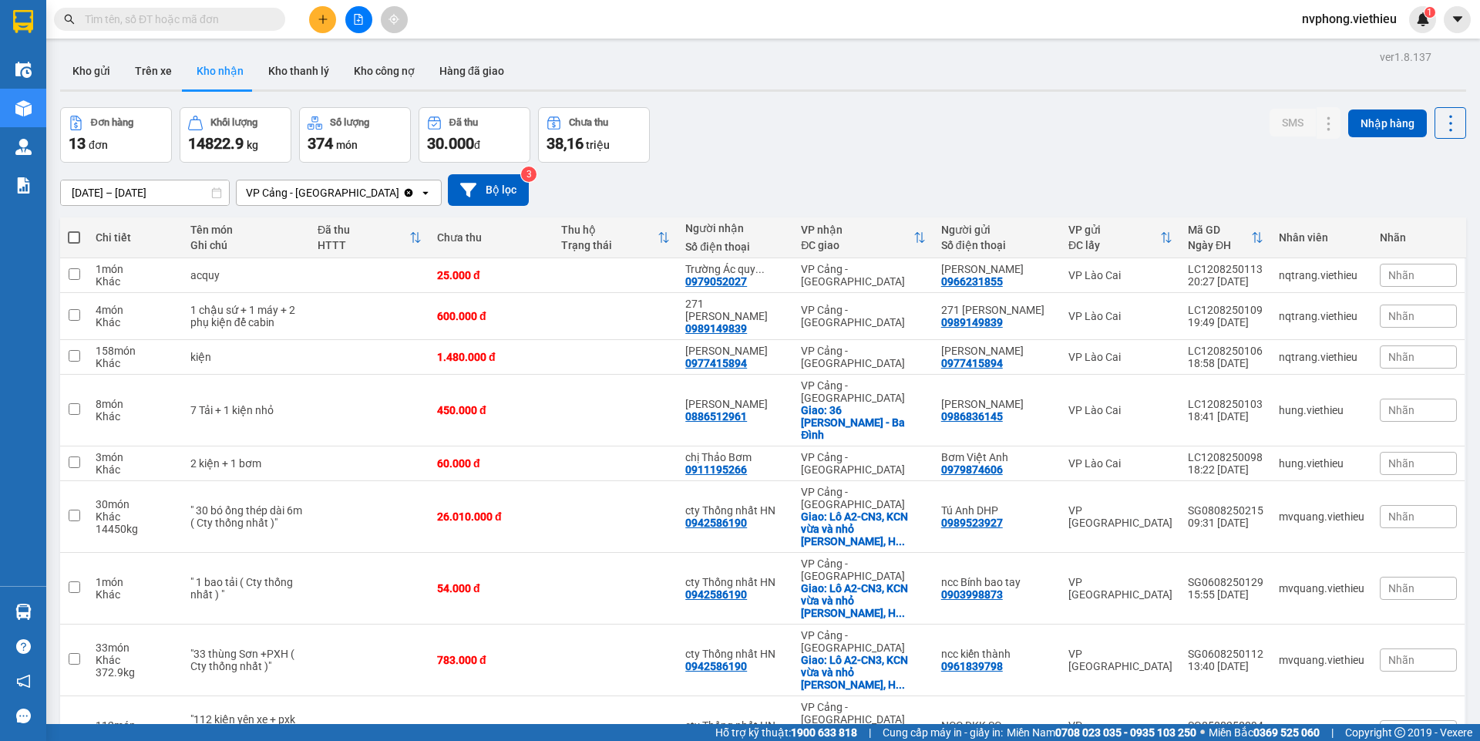
click at [94, 197] on input "[DATE] – [DATE]" at bounding box center [145, 192] width 168 height 25
click at [718, 301] on div "271 [PERSON_NAME]" at bounding box center [735, 309] width 100 height 25
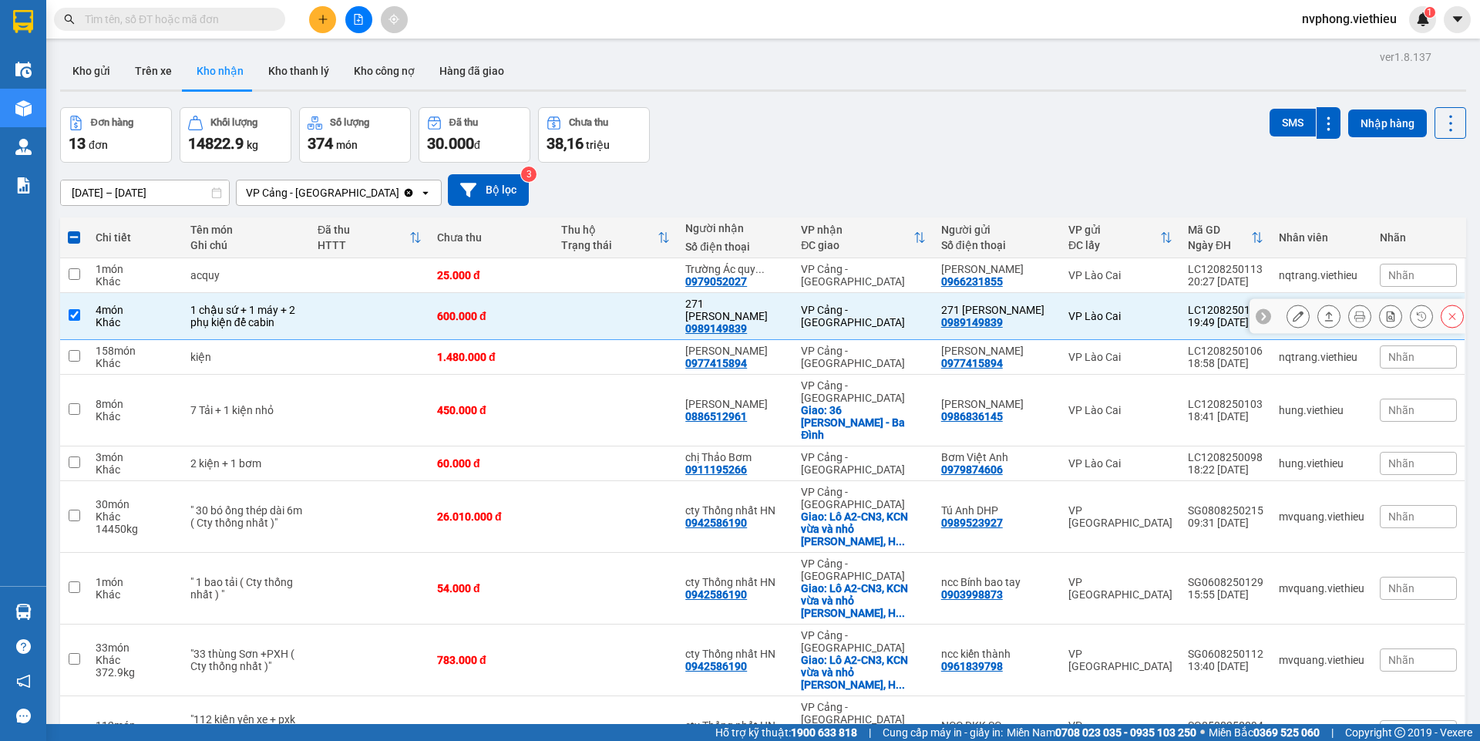
click at [72, 298] on td at bounding box center [74, 316] width 28 height 47
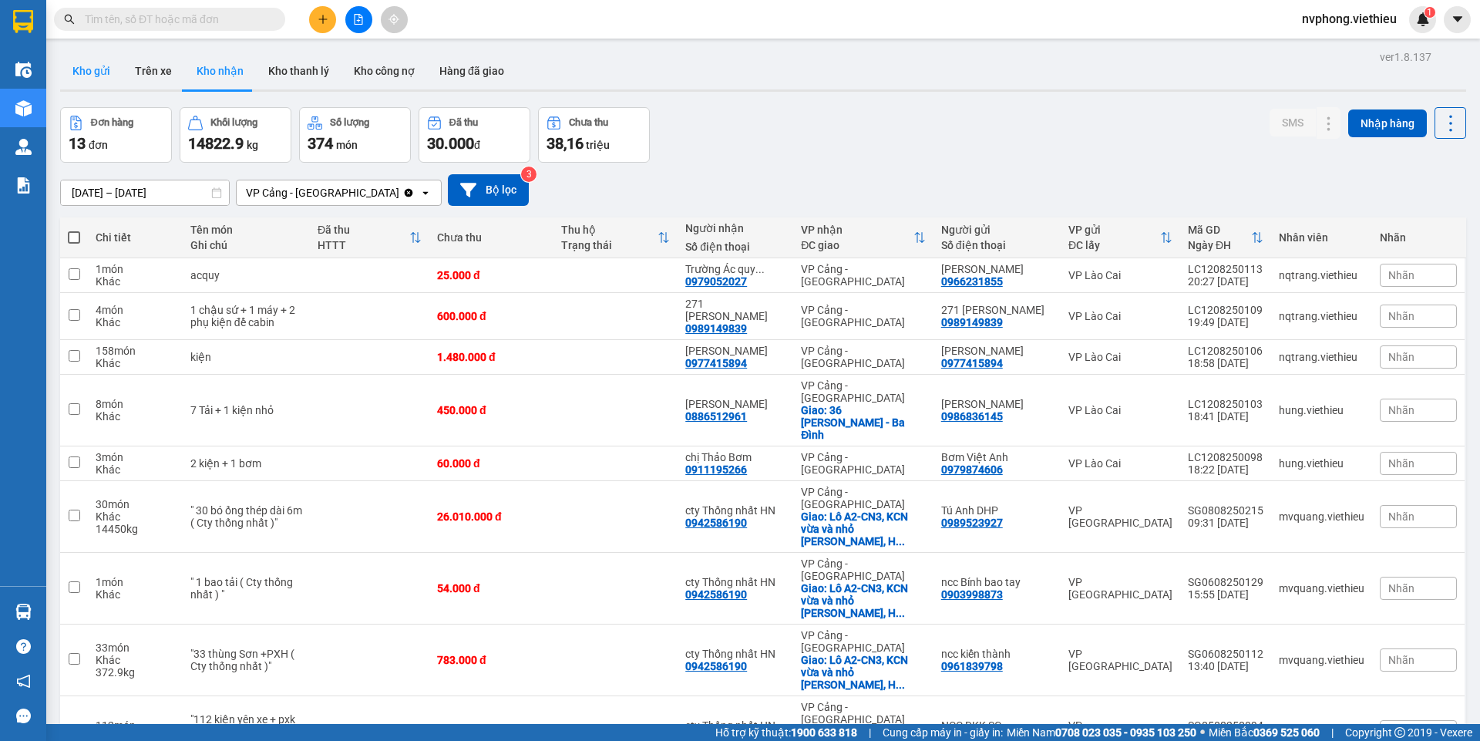
click at [82, 62] on button "Kho gửi" at bounding box center [91, 70] width 62 height 37
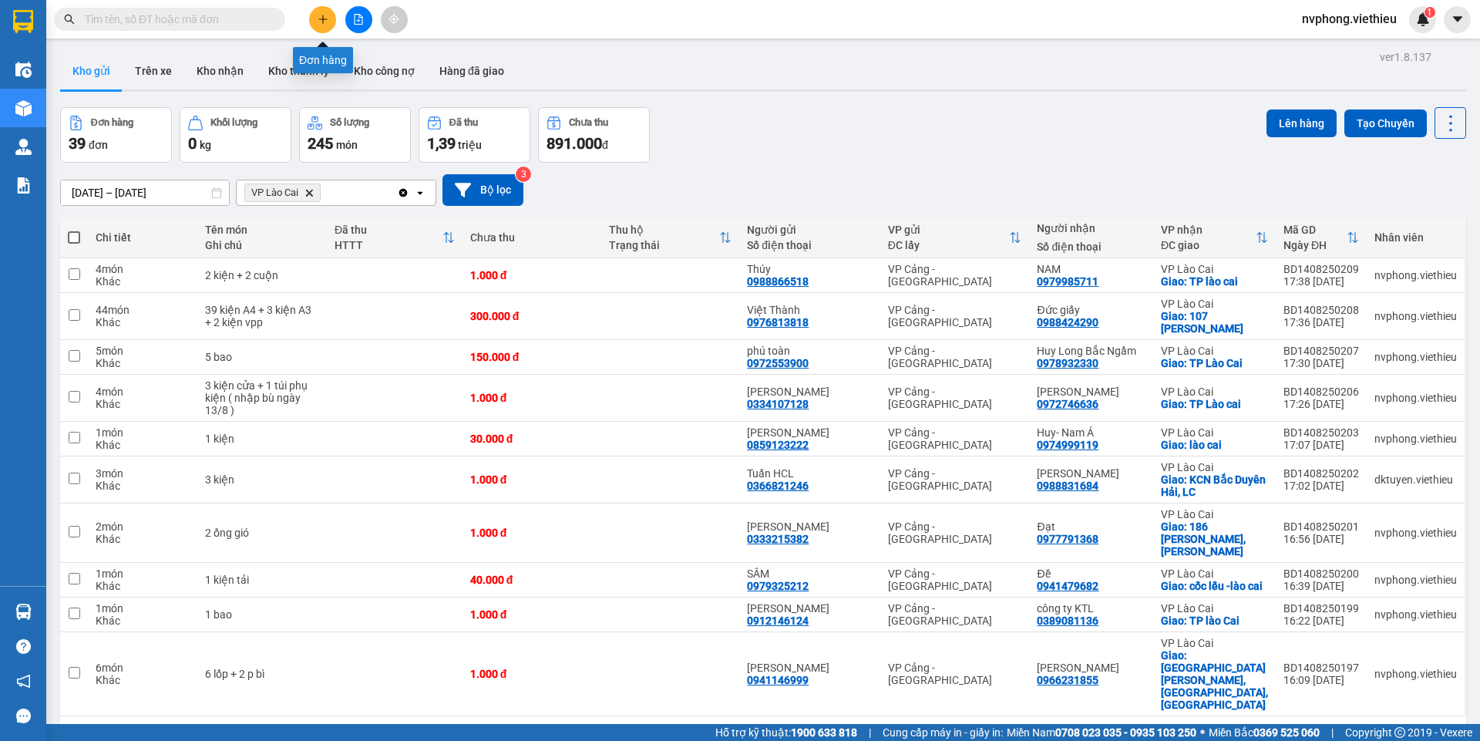
click at [326, 20] on icon "plus" at bounding box center [322, 19] width 11 height 11
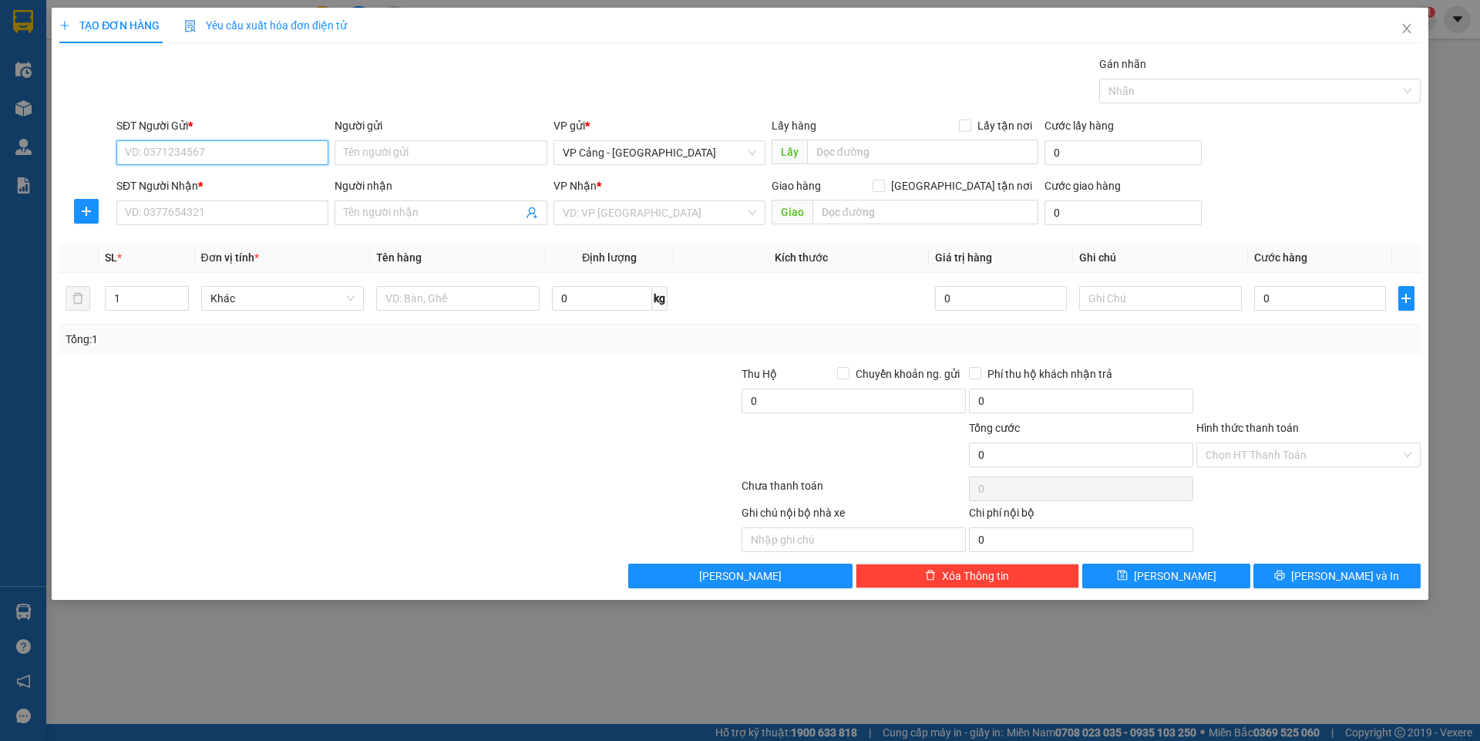
click at [180, 163] on input "SĐT Người Gửi *" at bounding box center [222, 152] width 212 height 25
click at [180, 178] on div "0981050850 - Song Hùng" at bounding box center [222, 183] width 193 height 17
click at [182, 203] on input "SĐT Người Nhận *" at bounding box center [222, 212] width 212 height 25
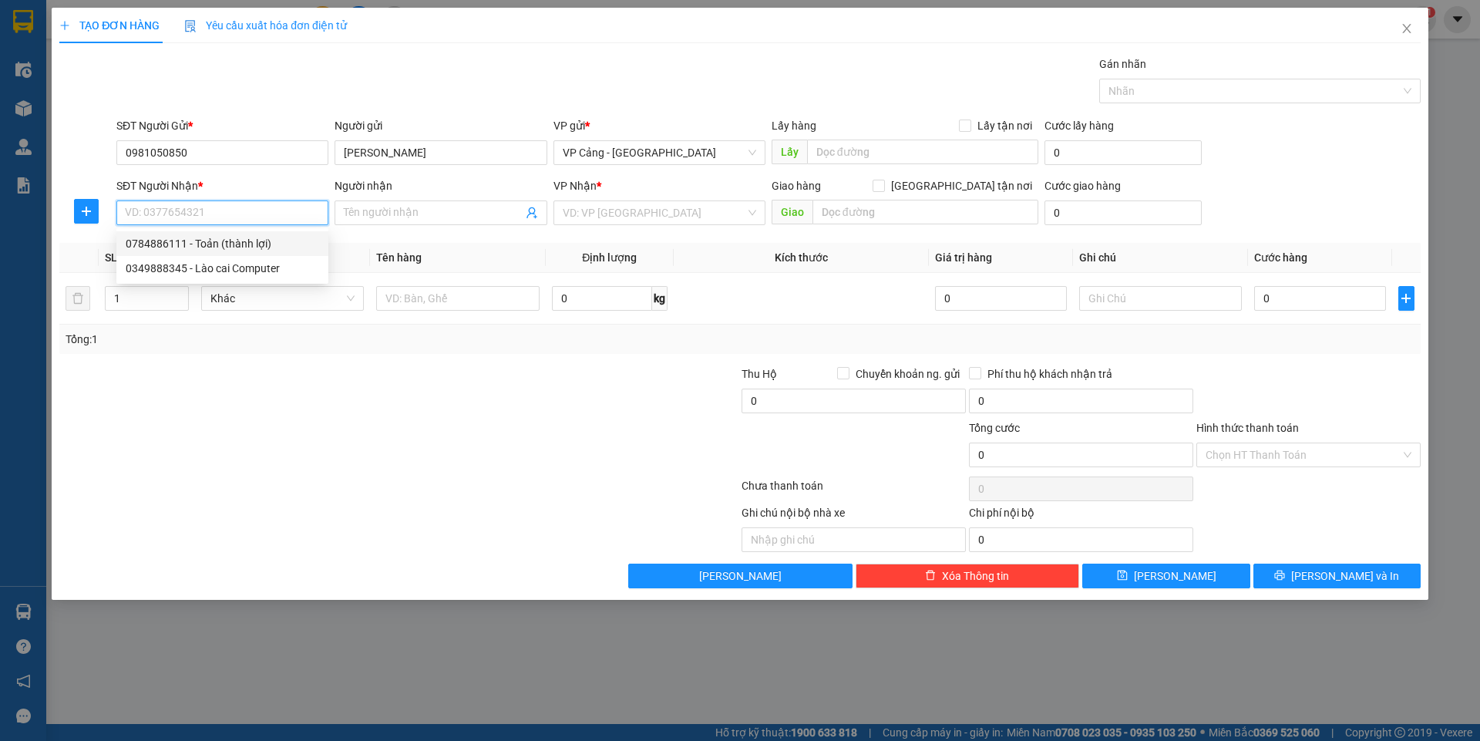
click at [152, 247] on div "0784886111 - Toản (thành lợi)" at bounding box center [222, 243] width 193 height 17
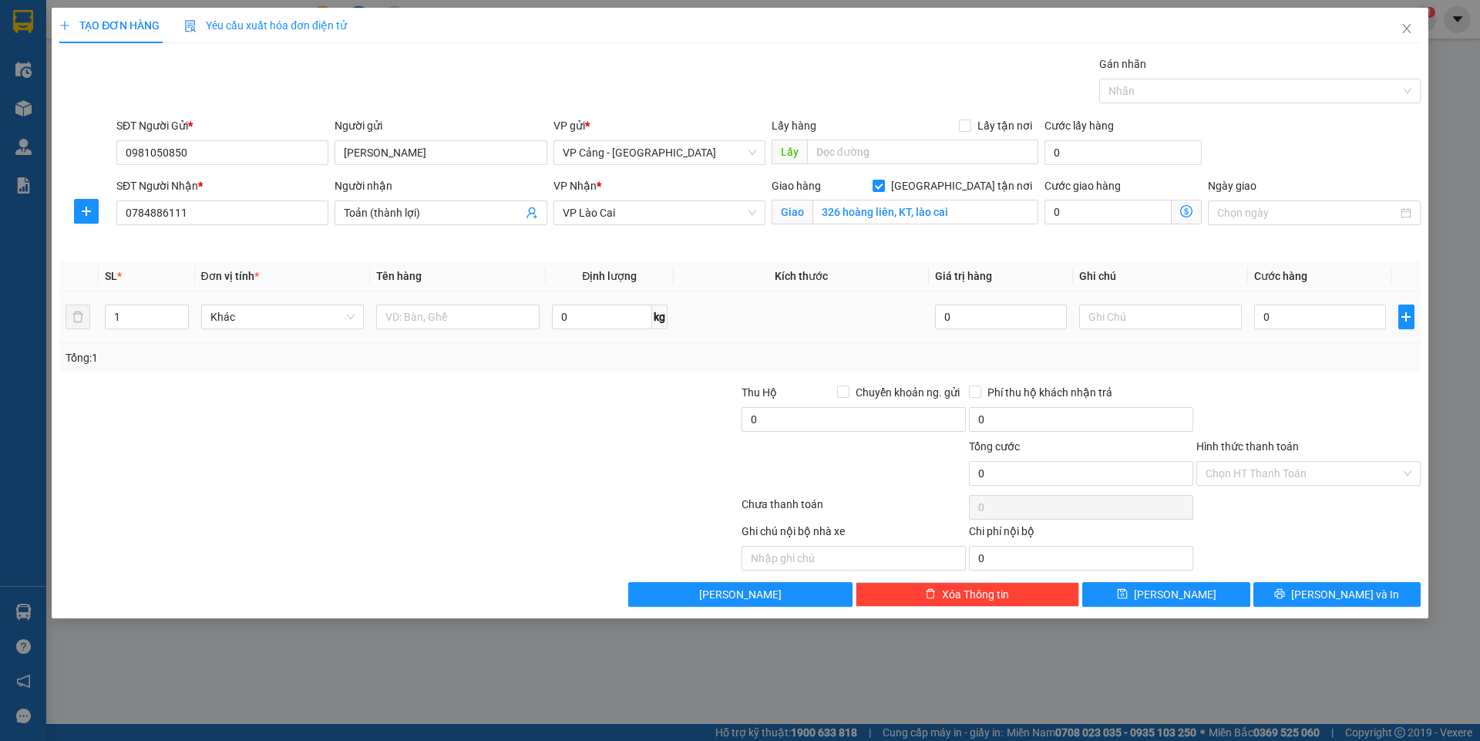
click at [427, 334] on td at bounding box center [458, 317] width 176 height 52
click at [428, 330] on div at bounding box center [457, 316] width 163 height 31
click at [428, 316] on input "text" at bounding box center [457, 316] width 163 height 25
click at [1318, 316] on input "0" at bounding box center [1319, 316] width 131 height 25
click at [1307, 586] on button "[PERSON_NAME] và In" at bounding box center [1336, 594] width 167 height 25
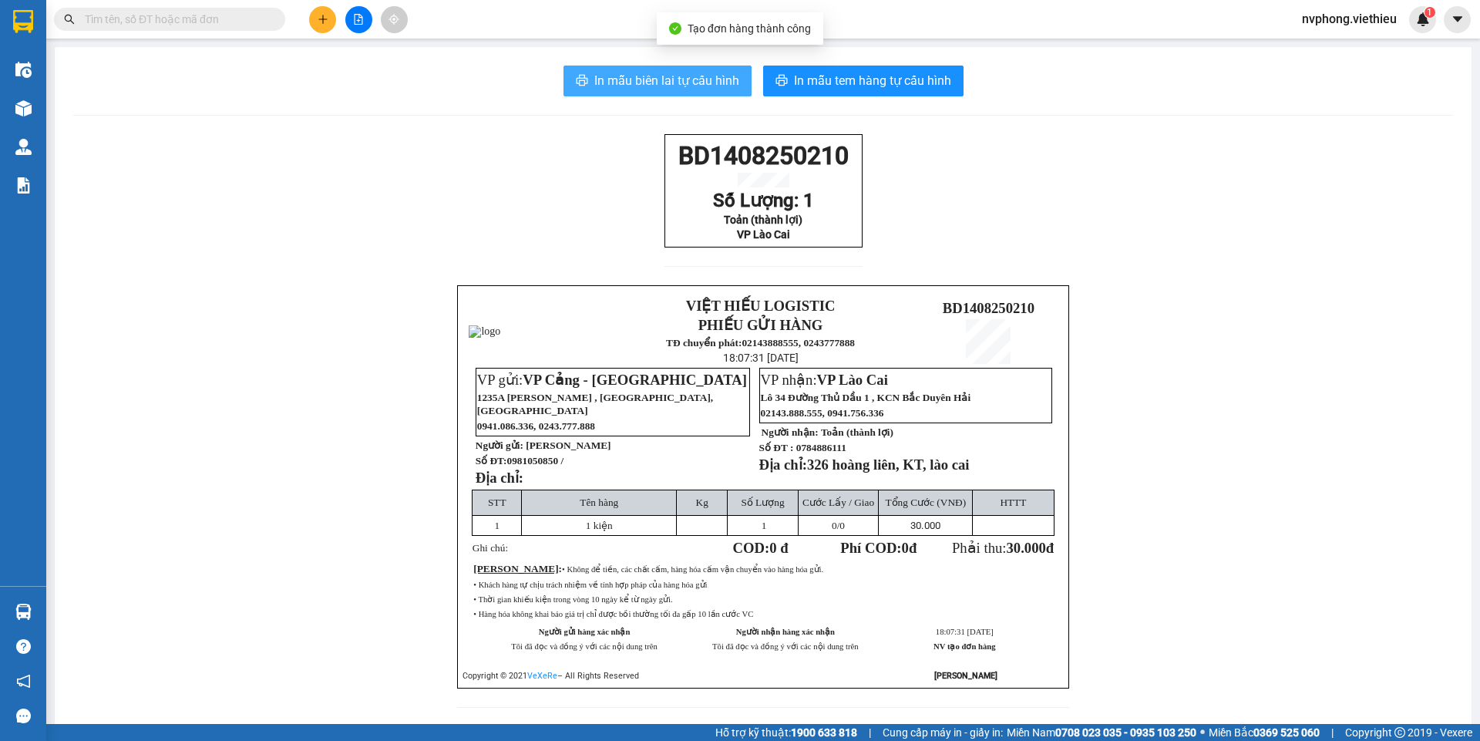
click at [680, 71] on span "In mẫu biên lai tự cấu hình" at bounding box center [666, 80] width 145 height 19
click at [670, 170] on div "BD1408250210 Số Lượng: 1 Toản (thành lợi) VP [GEOGRAPHIC_DATA]" at bounding box center [763, 190] width 198 height 113
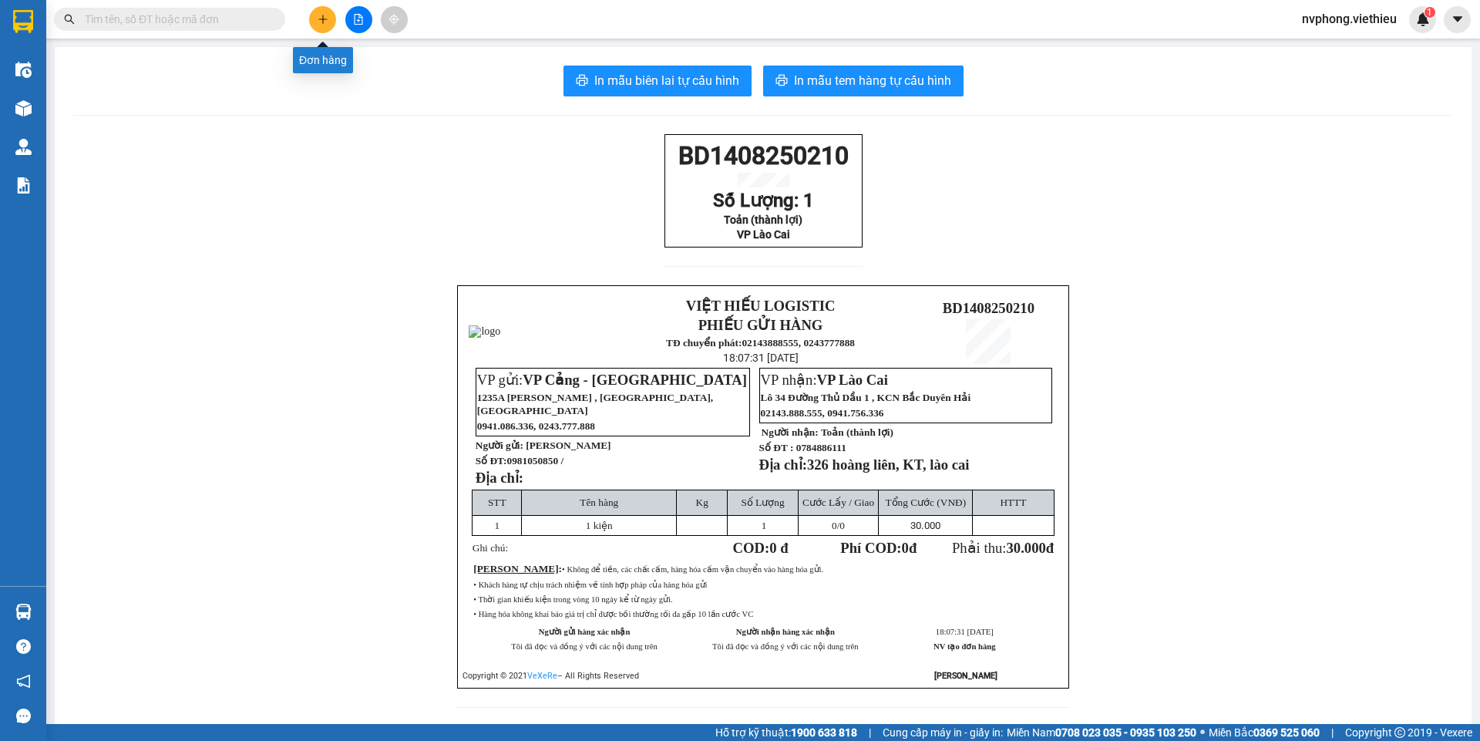
click at [315, 16] on button at bounding box center [322, 19] width 27 height 27
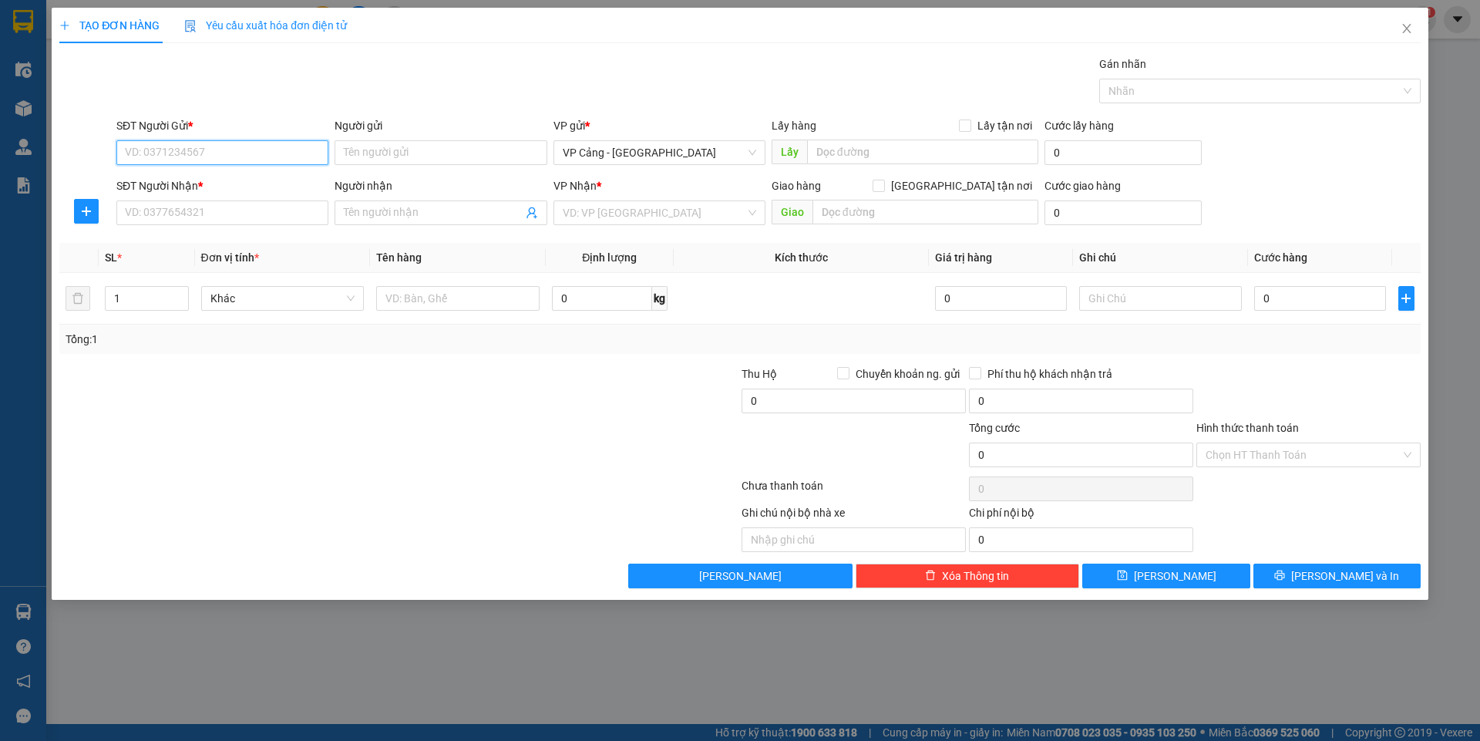
click at [186, 162] on input "SĐT Người Gửi *" at bounding box center [222, 152] width 212 height 25
click at [348, 146] on input "Người gửi" at bounding box center [440, 152] width 212 height 25
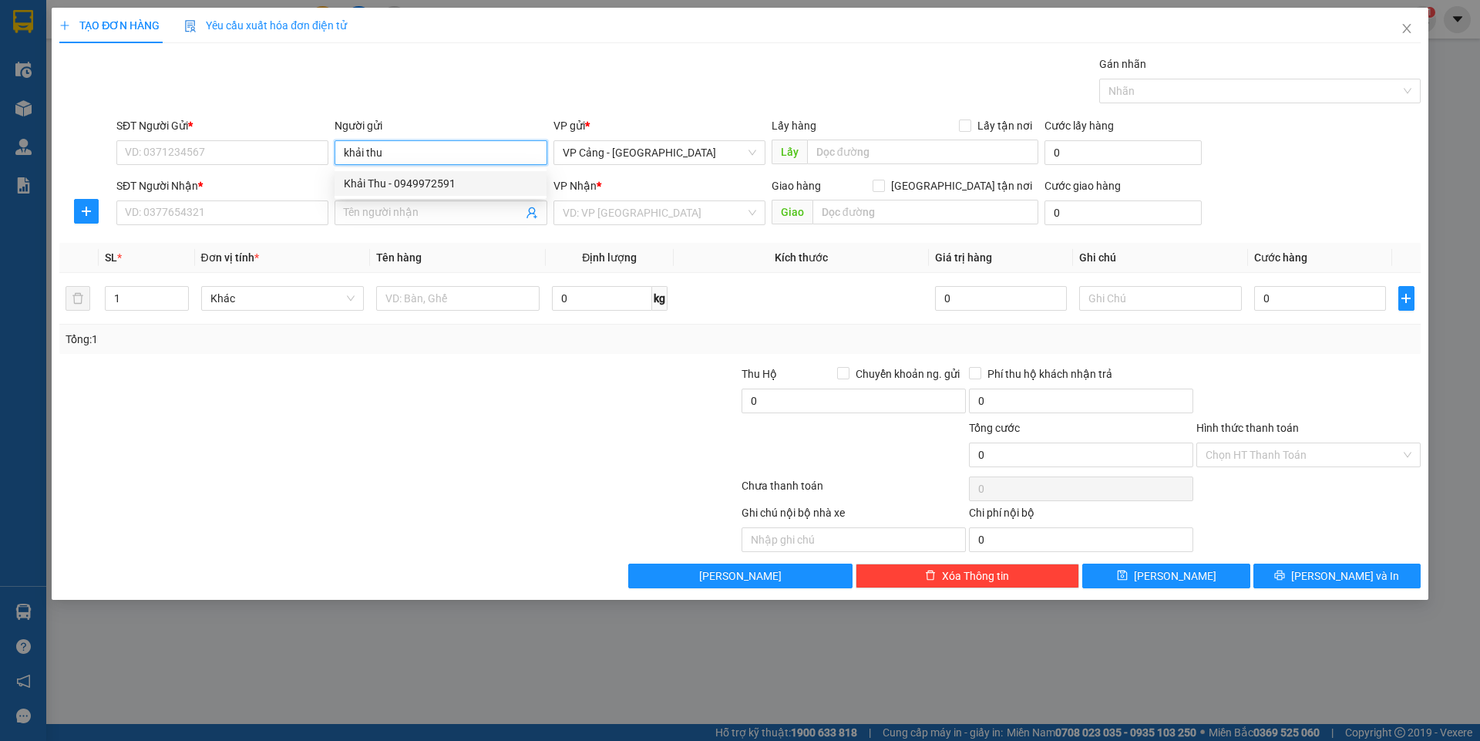
click at [400, 180] on div "Khải Thu - 0949972591" at bounding box center [440, 183] width 193 height 17
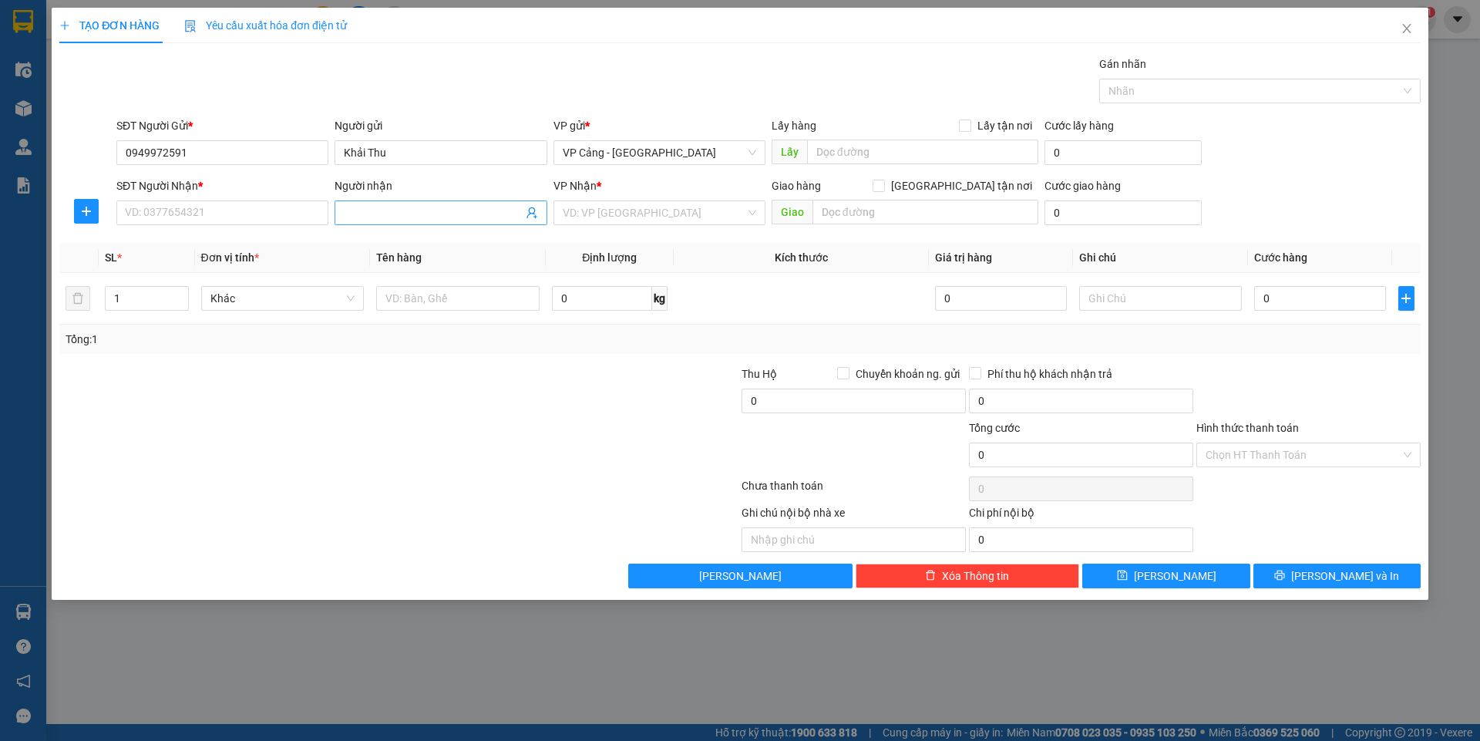
click at [388, 217] on input "Người nhận" at bounding box center [433, 212] width 178 height 17
click at [398, 251] on div "Khải Thu - 0949972591" at bounding box center [440, 243] width 193 height 17
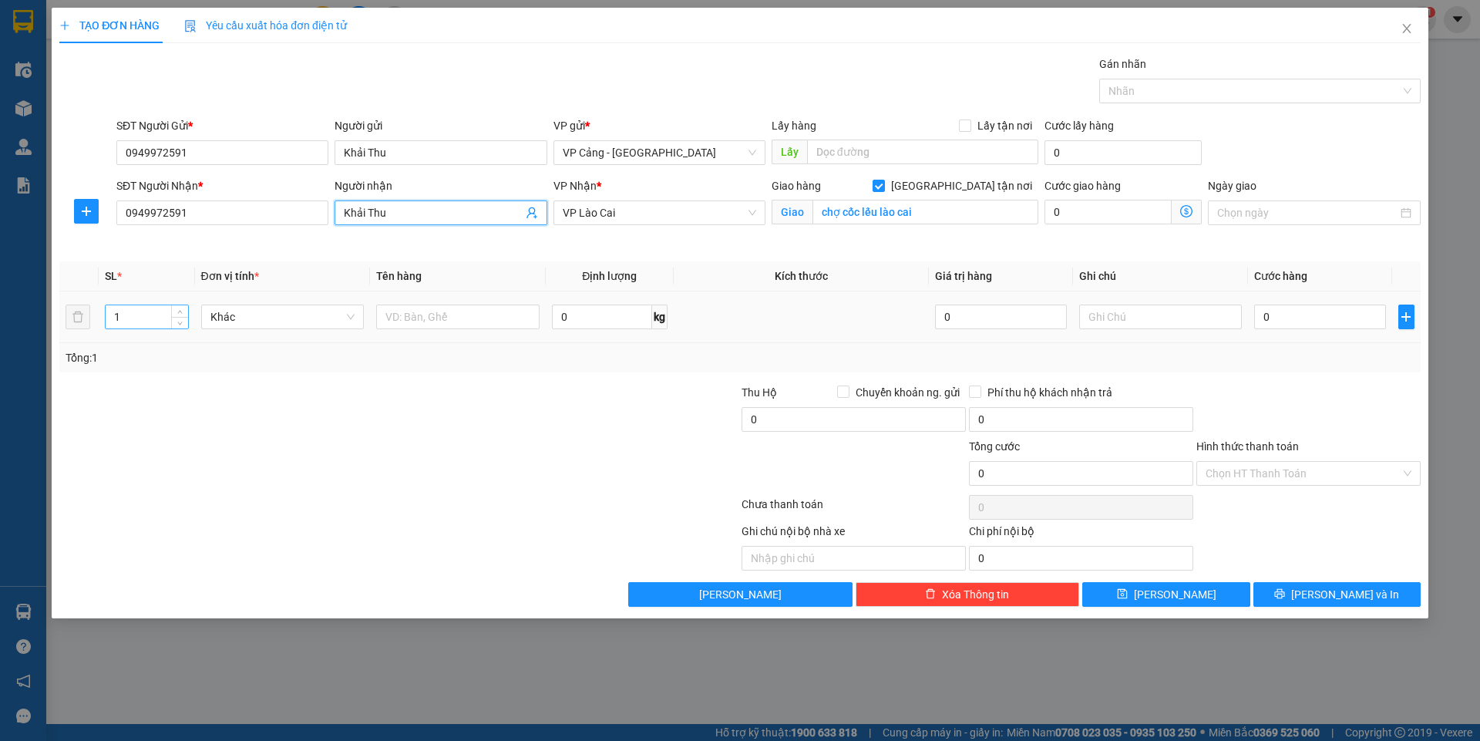
click at [139, 314] on input "1" at bounding box center [147, 316] width 82 height 23
click at [408, 324] on input "text" at bounding box center [457, 316] width 163 height 25
click at [1279, 317] on input "0" at bounding box center [1319, 316] width 131 height 25
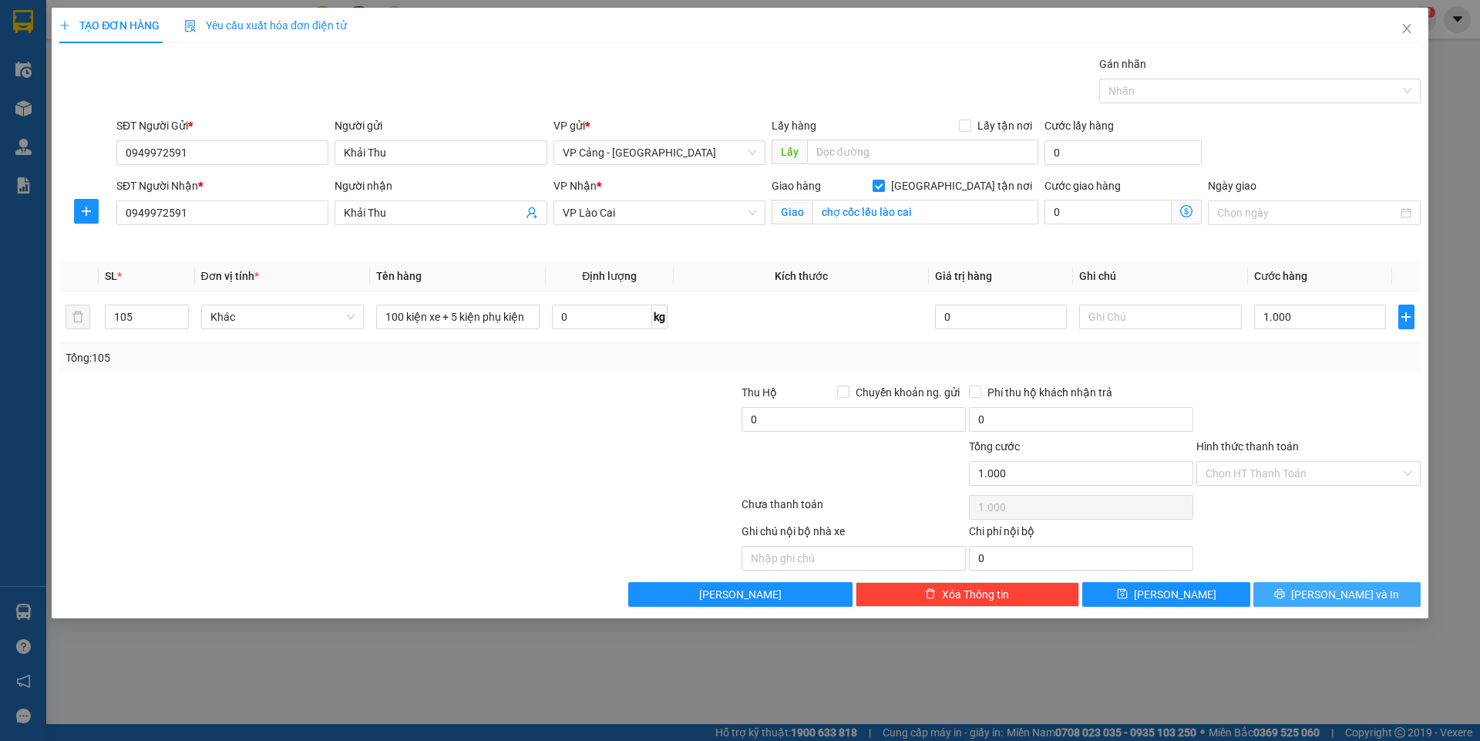
click at [1345, 595] on span "[PERSON_NAME] và In" at bounding box center [1345, 594] width 108 height 17
